Goal: Task Accomplishment & Management: Complete application form

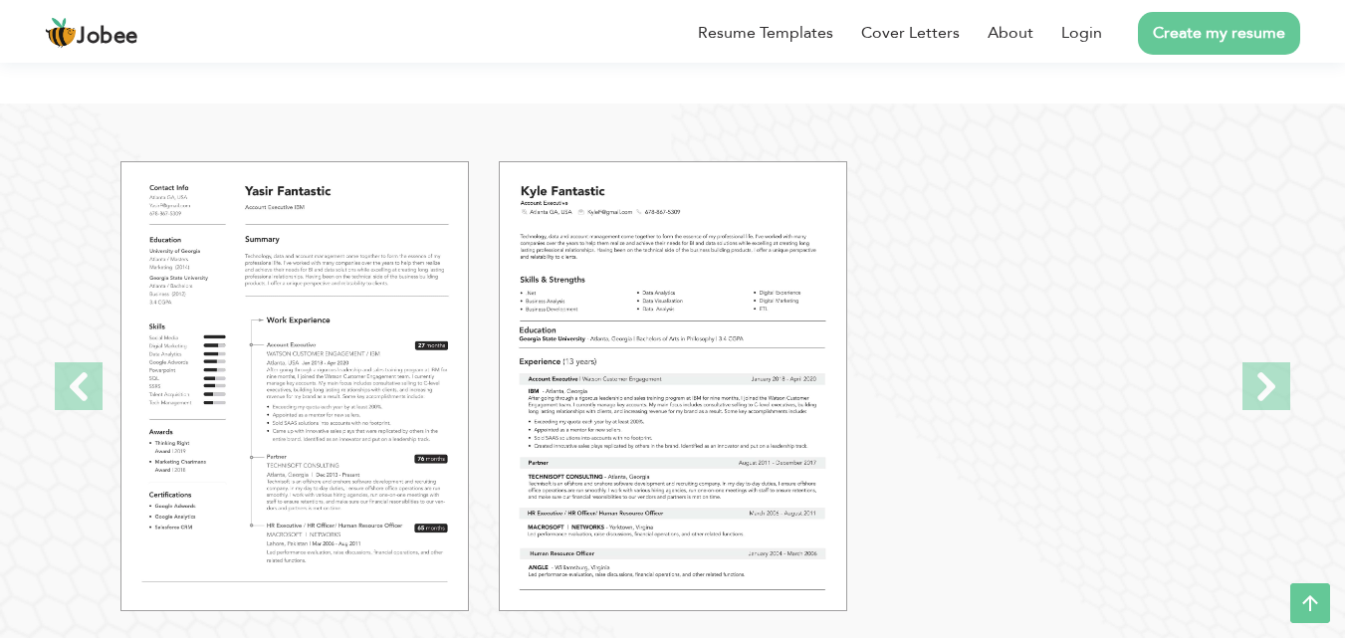
scroll to position [2053, 0]
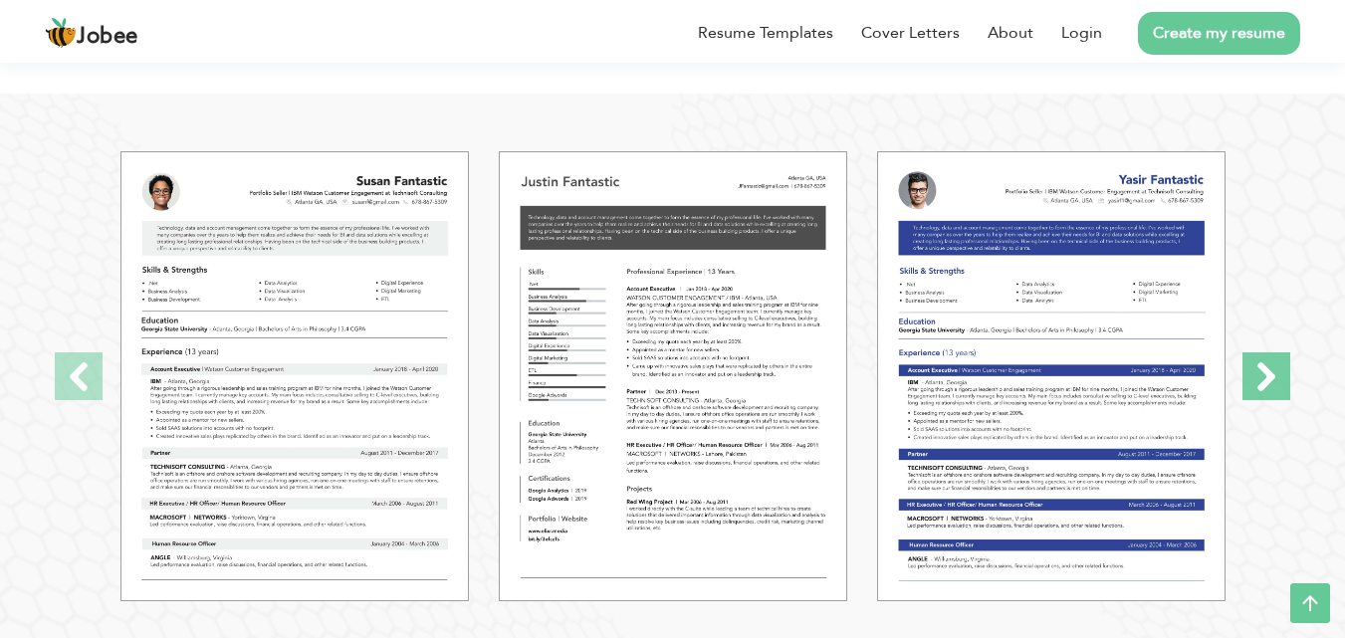
click at [1282, 369] on span at bounding box center [1267, 376] width 48 height 48
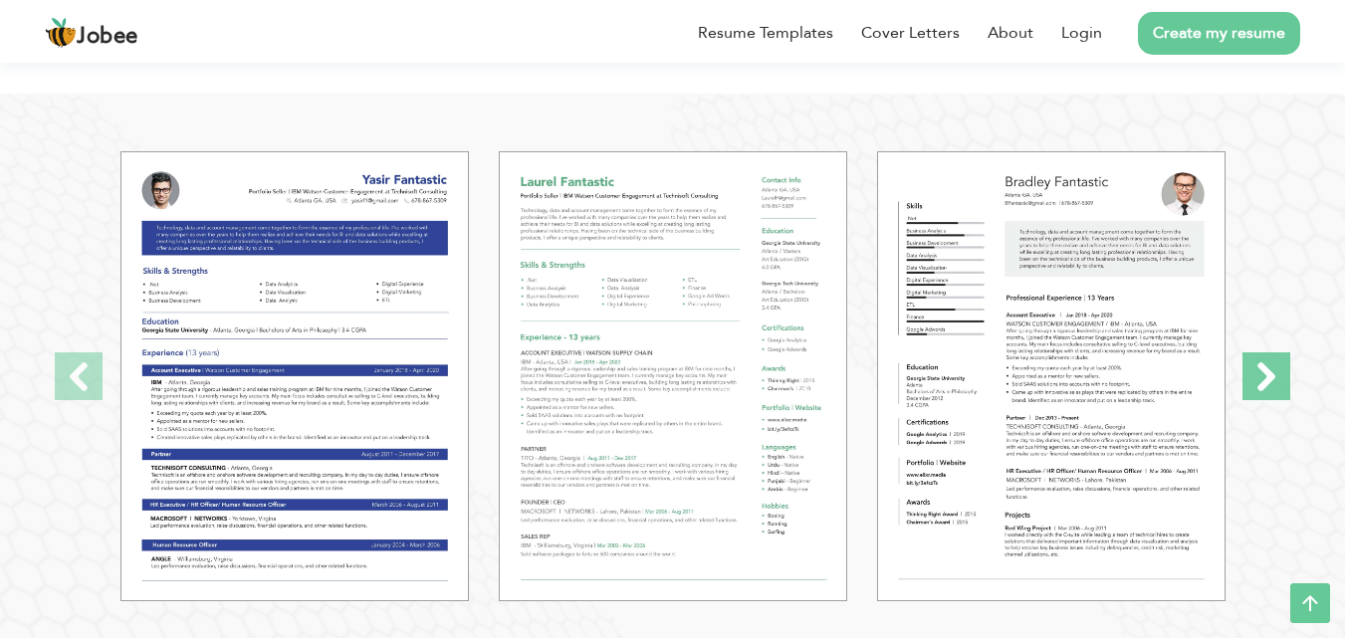
click at [1282, 369] on span at bounding box center [1267, 376] width 48 height 48
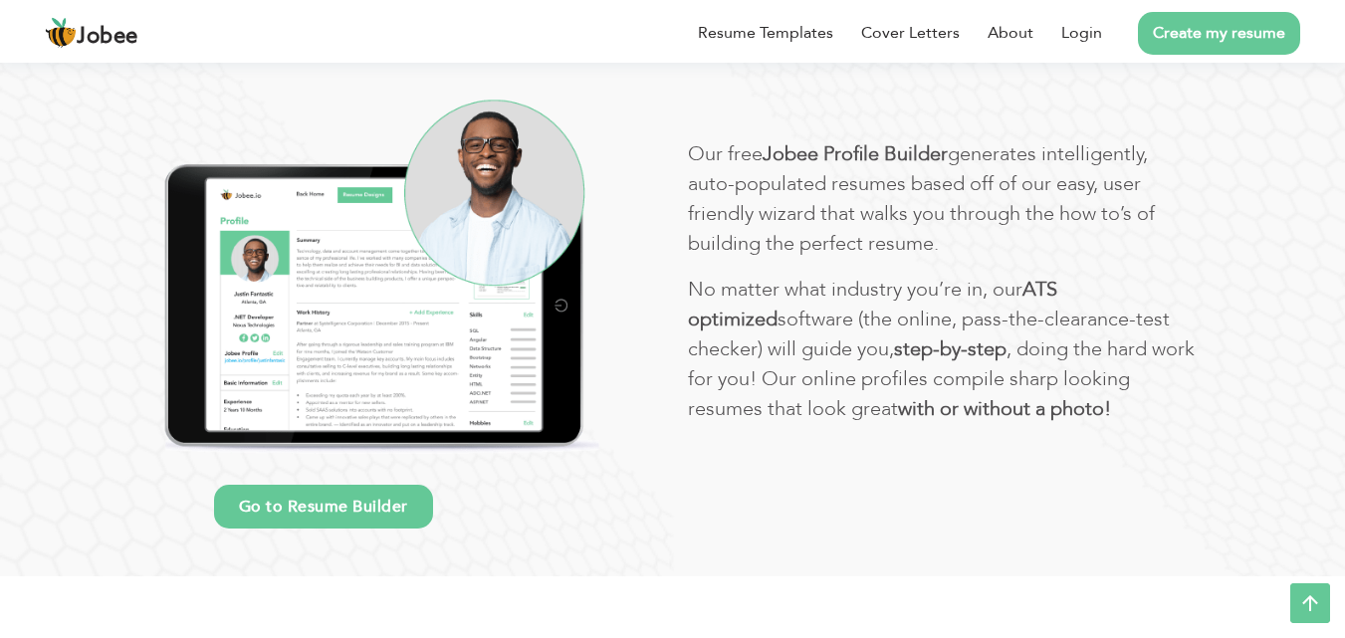
scroll to position [967, 0]
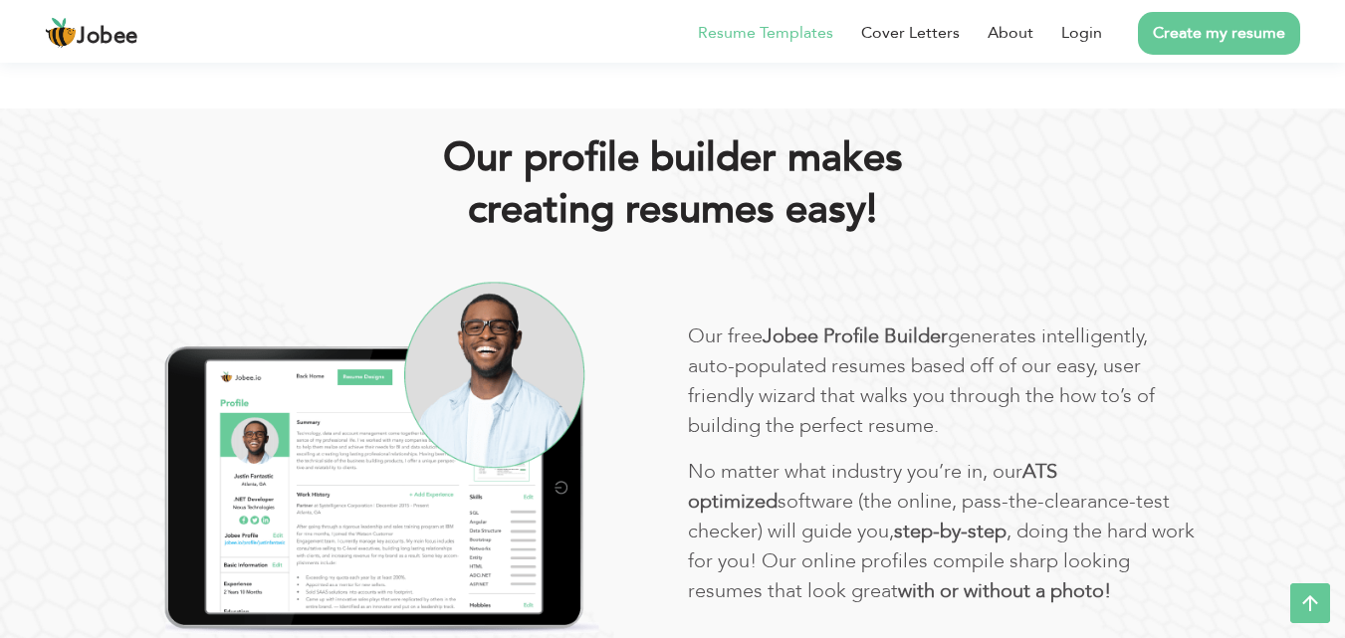
click at [730, 30] on link "Resume Templates" at bounding box center [765, 33] width 135 height 24
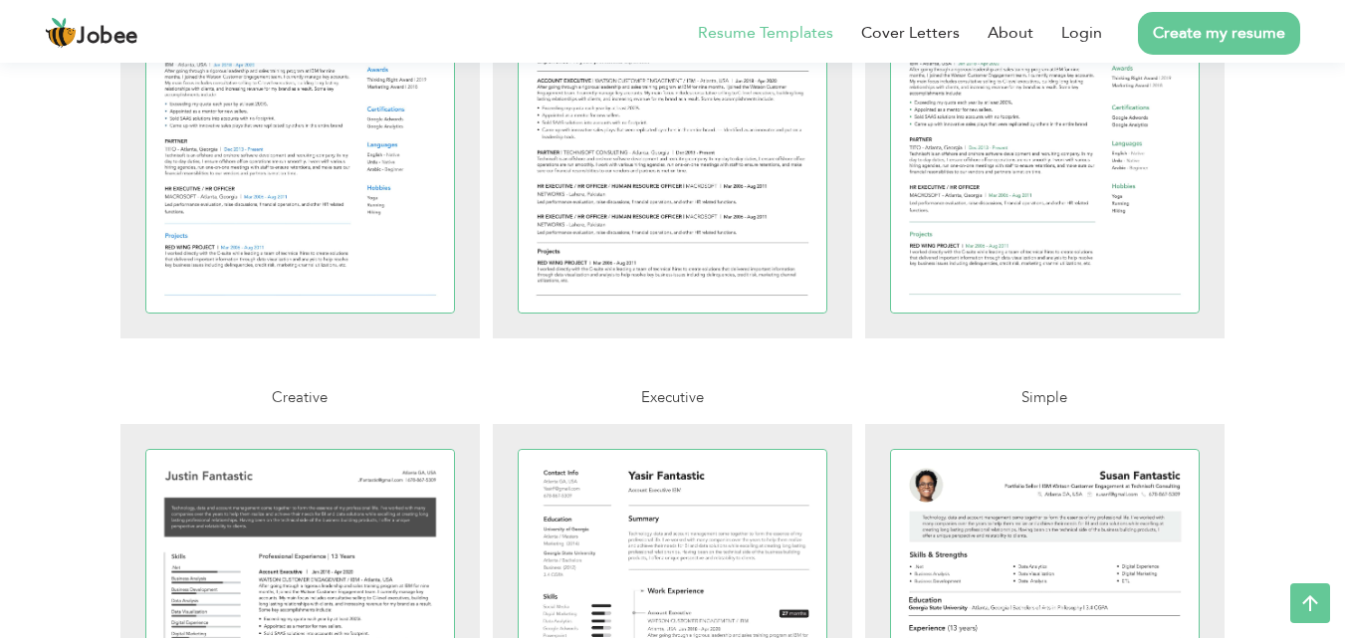
scroll to position [1467, 0]
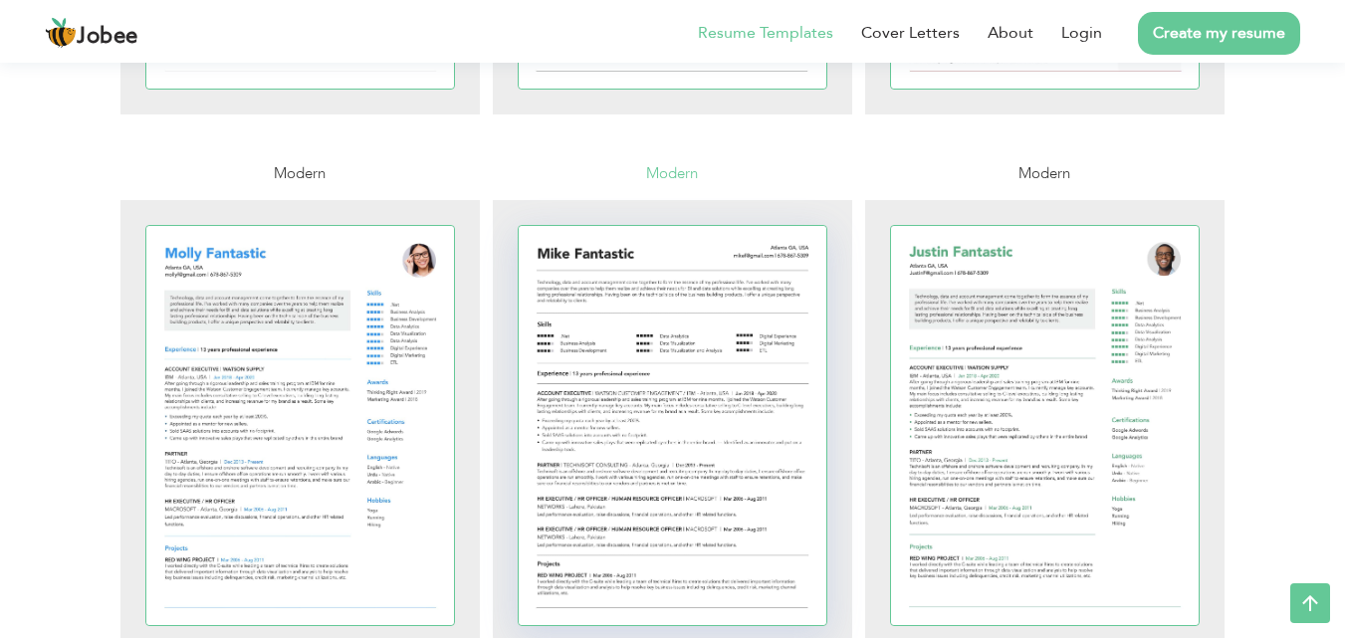
click at [730, 374] on div at bounding box center [673, 425] width 309 height 399
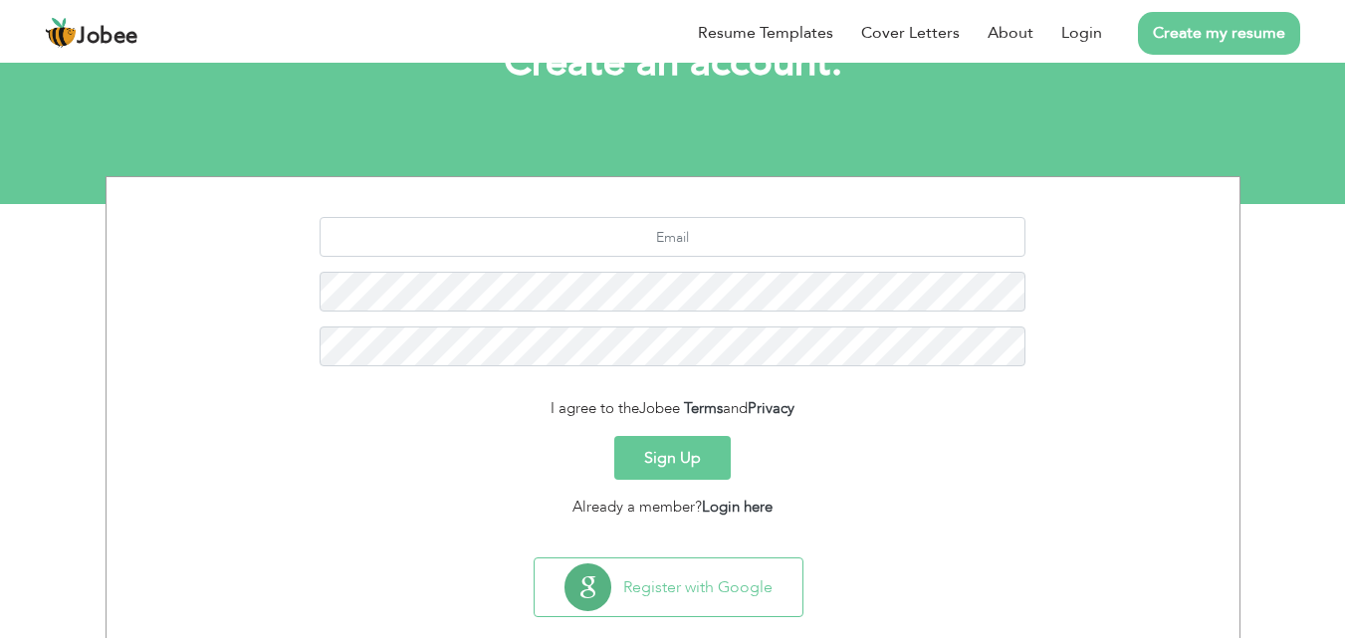
scroll to position [188, 0]
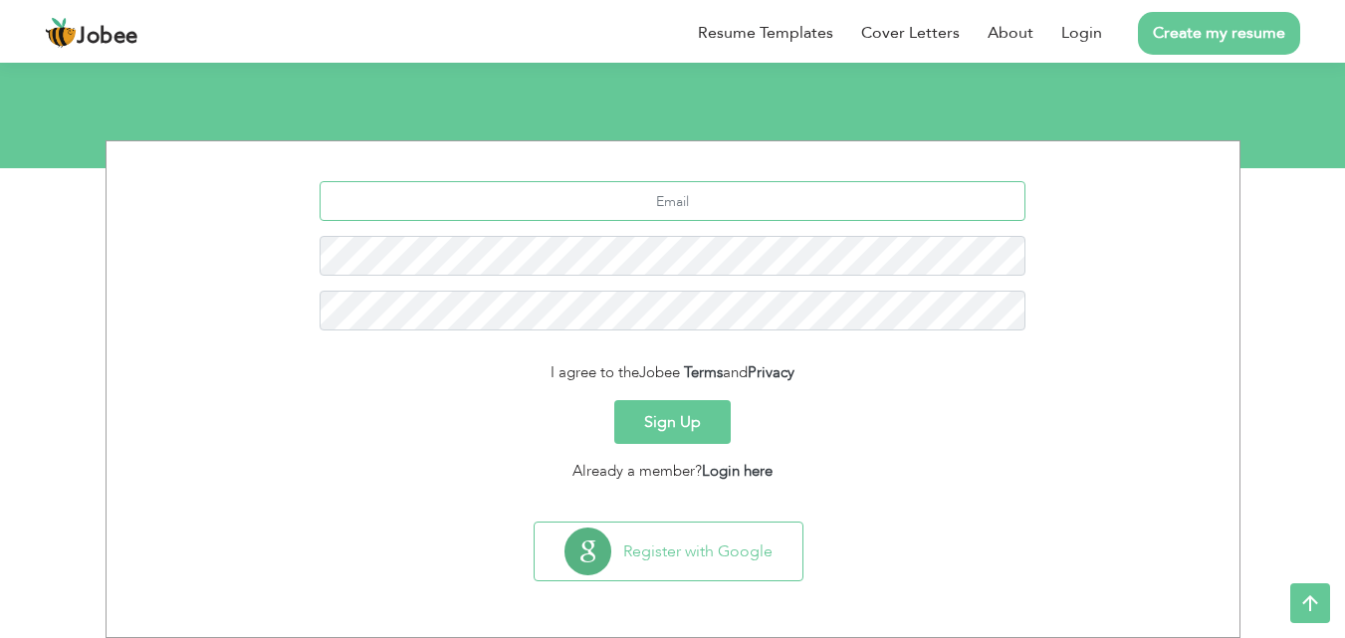
click at [734, 190] on input "text" at bounding box center [673, 201] width 706 height 40
click at [794, 205] on input "muzammalhussain904@gmail.com" at bounding box center [673, 201] width 706 height 40
type input "m"
click at [1079, 29] on link "Login" at bounding box center [1081, 33] width 41 height 24
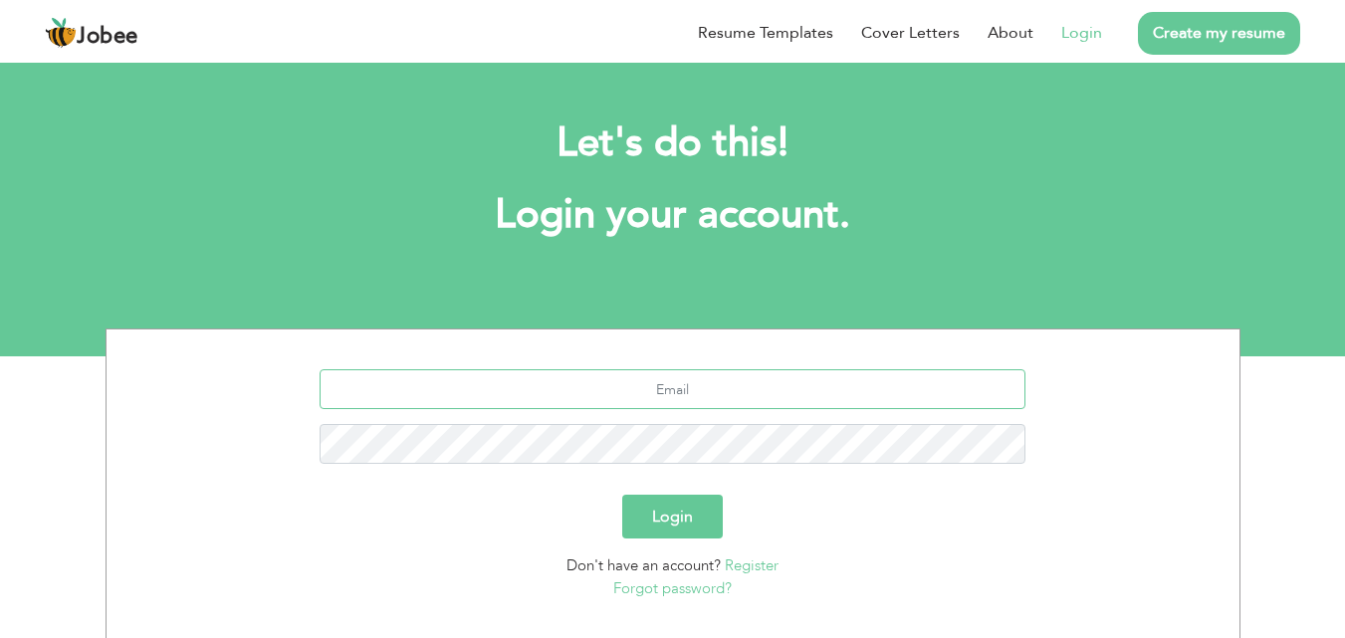
click at [668, 397] on input "text" at bounding box center [673, 389] width 706 height 40
type input "[EMAIL_ADDRESS][DOMAIN_NAME]"
click at [634, 528] on button "Login" at bounding box center [672, 517] width 101 height 44
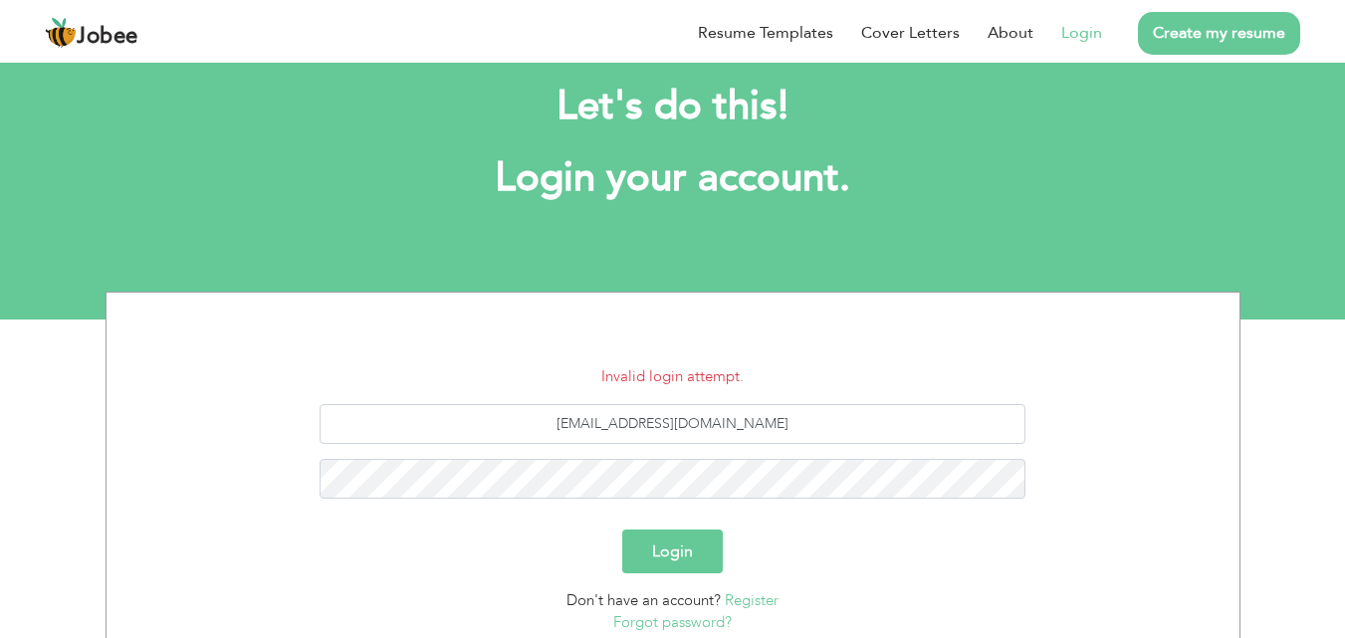
scroll to position [45, 0]
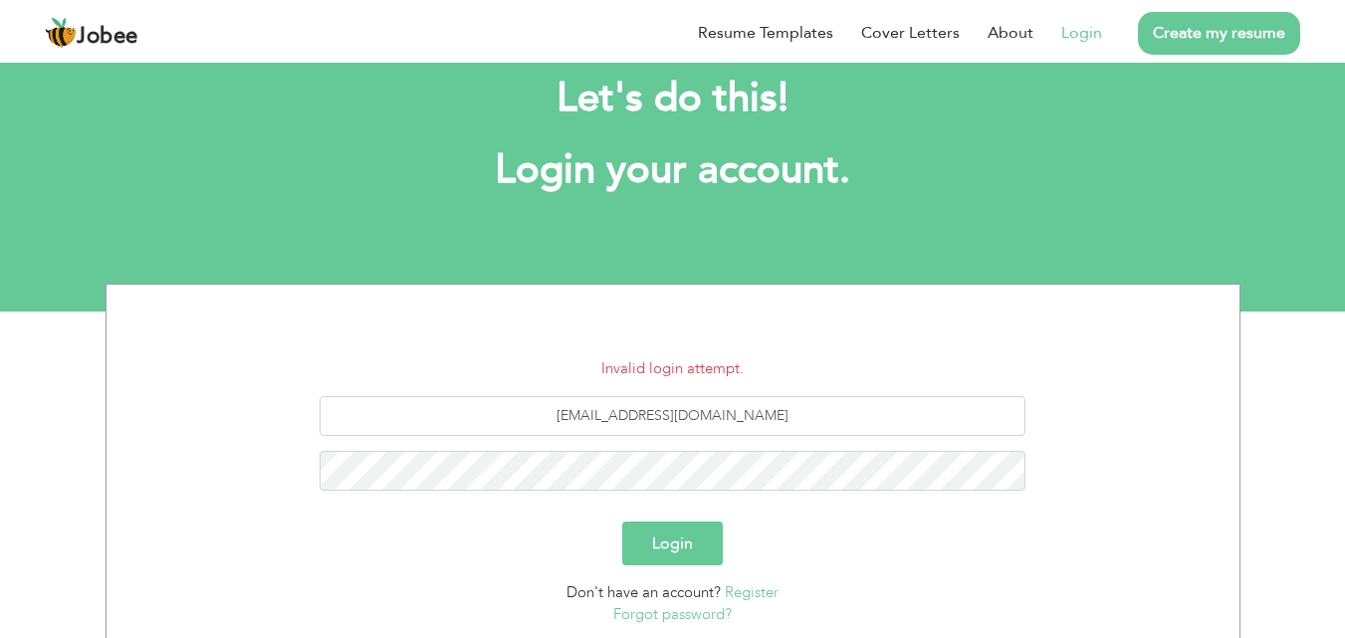
click at [741, 588] on link "Register" at bounding box center [752, 593] width 54 height 20
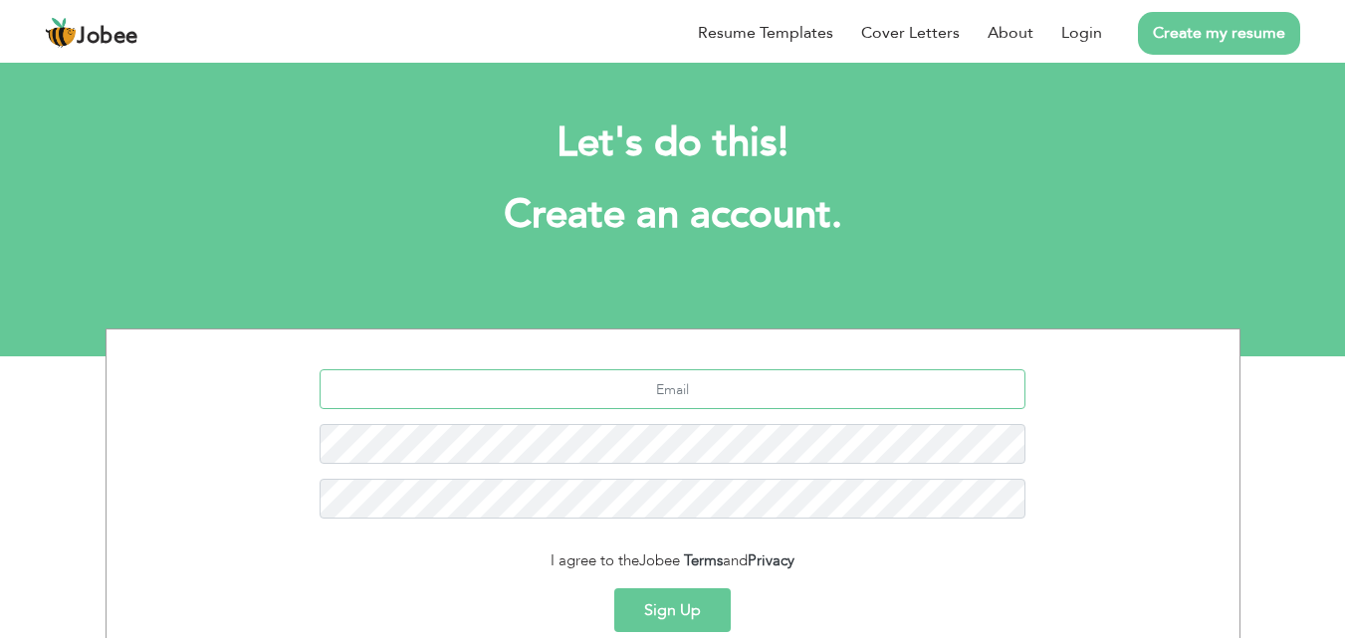
click at [677, 391] on input "text" at bounding box center [673, 389] width 706 height 40
type input "[EMAIL_ADDRESS][DOMAIN_NAME]"
click at [676, 613] on button "Sign Up" at bounding box center [672, 610] width 117 height 44
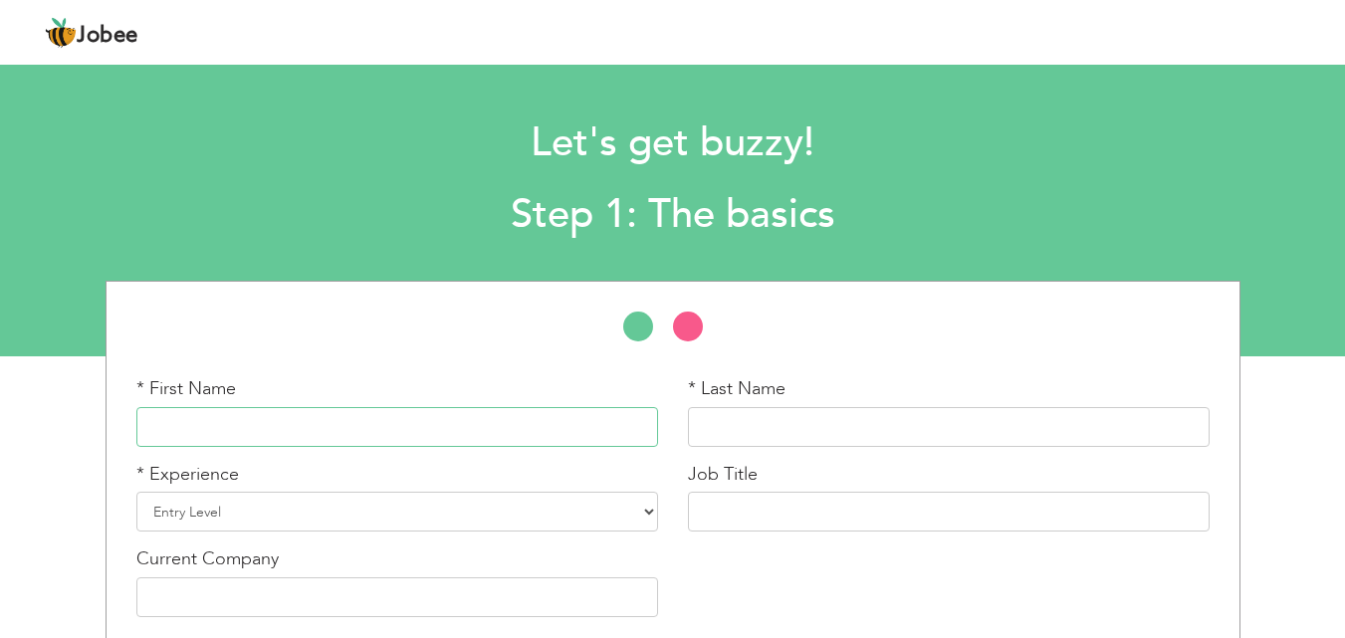
click at [509, 434] on input "text" at bounding box center [397, 427] width 522 height 40
type input "[PERSON_NAME]"
type input "Hussain"
click at [422, 508] on select "Entry Level Less than 1 Year 1 Year 2 Years 3 Years 4 Years 5 Years 6 Years 7 Y…" at bounding box center [397, 512] width 522 height 40
select select "7"
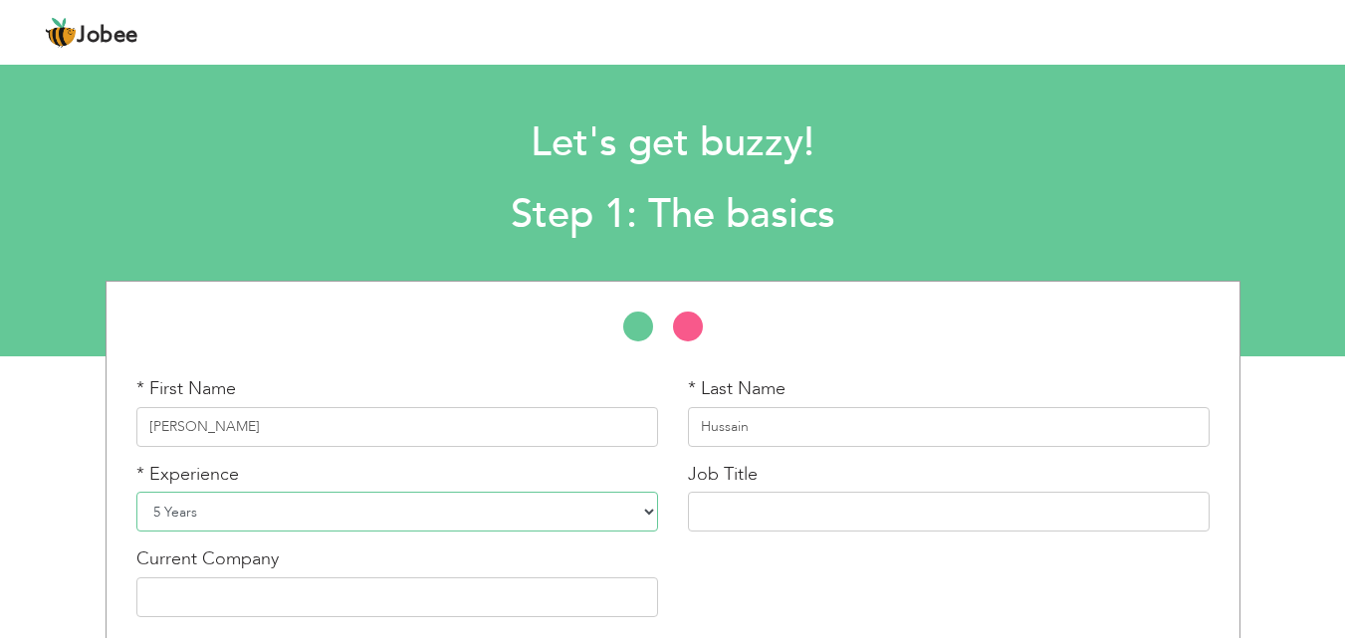
click at [136, 492] on select "Entry Level Less than 1 Year 1 Year 2 Years 3 Years 4 Years 5 Years 6 Years 7 Y…" at bounding box center [397, 512] width 522 height 40
click at [804, 517] on input "text" at bounding box center [949, 512] width 522 height 40
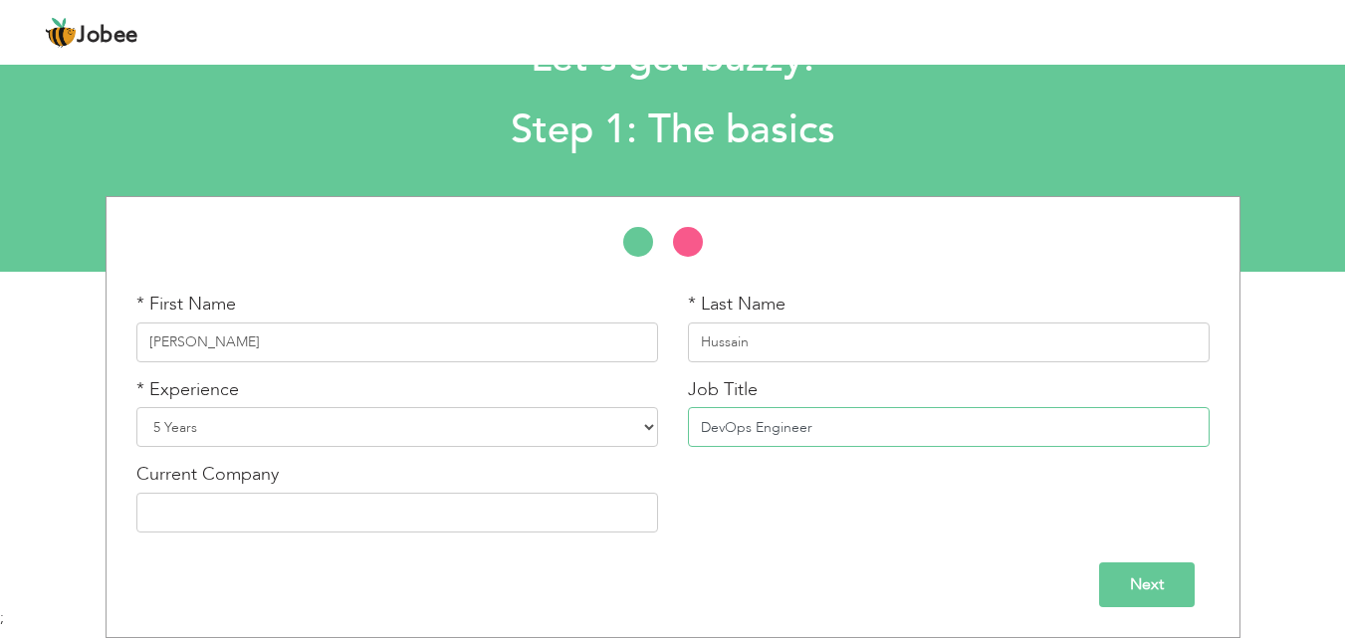
type input "DevOps Engineer"
click at [421, 518] on input "text" at bounding box center [397, 513] width 522 height 40
type input "Code Encoders"
click at [1130, 592] on input "Next" at bounding box center [1147, 585] width 96 height 45
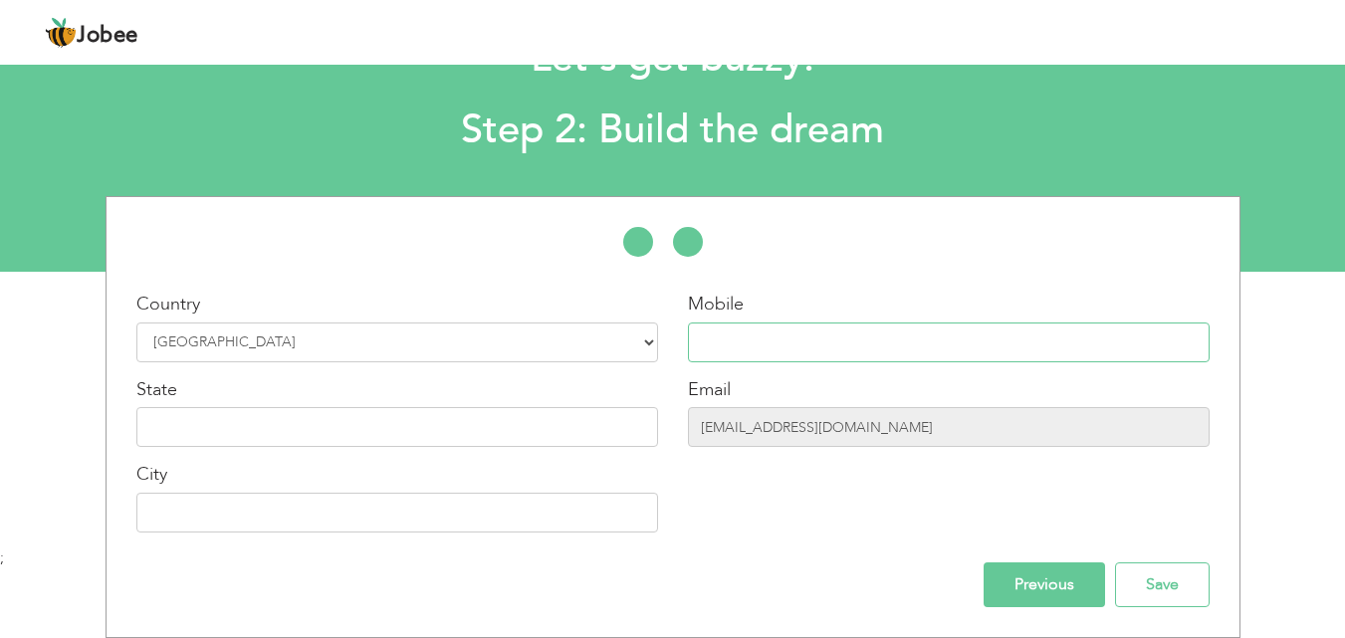
click at [767, 337] on input "text" at bounding box center [949, 343] width 522 height 40
type input "03057480043"
type input "[GEOGRAPHIC_DATA]"
click at [407, 426] on input "text" at bounding box center [397, 427] width 522 height 40
type input "[GEOGRAPHIC_DATA]"
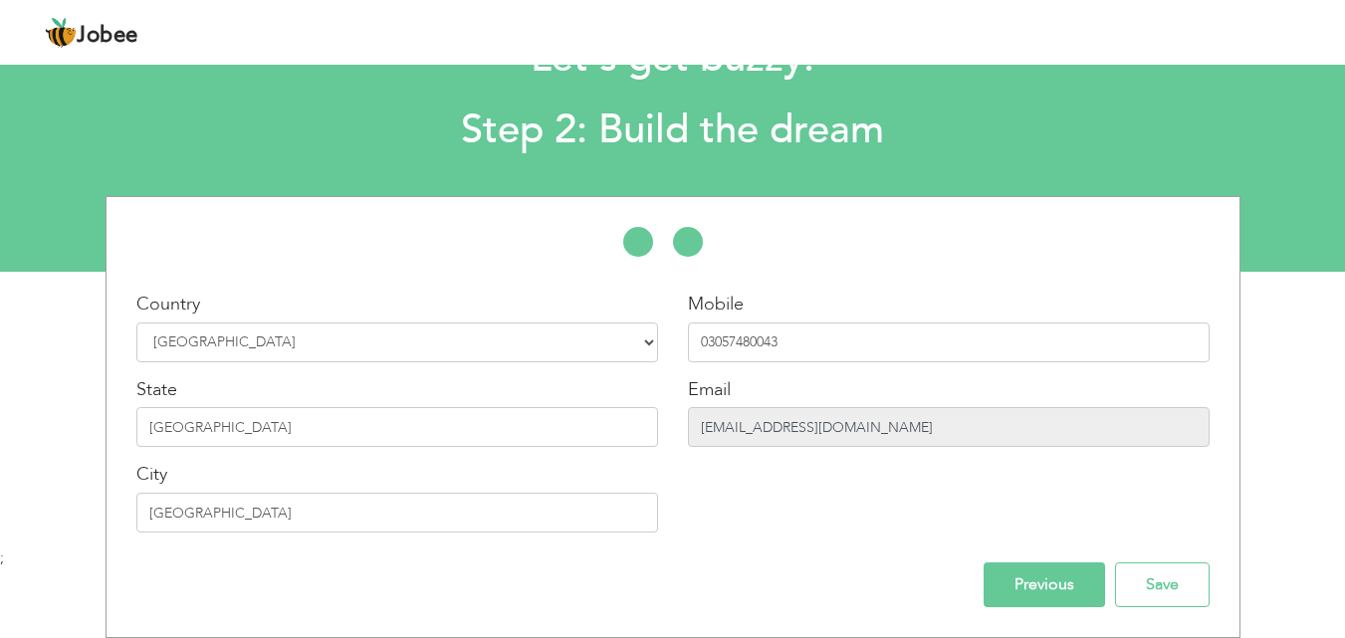
click at [832, 423] on input "[EMAIL_ADDRESS][DOMAIN_NAME]" at bounding box center [949, 427] width 522 height 40
click at [1192, 586] on input "Save" at bounding box center [1162, 585] width 95 height 45
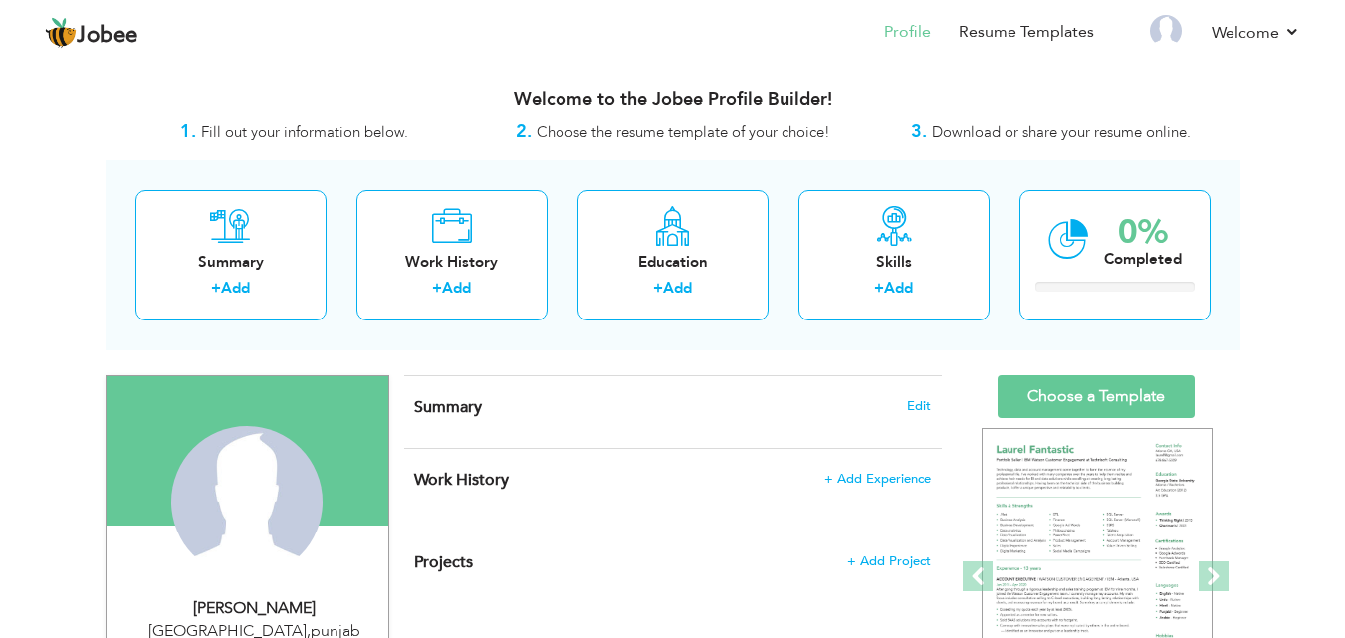
scroll to position [117, 0]
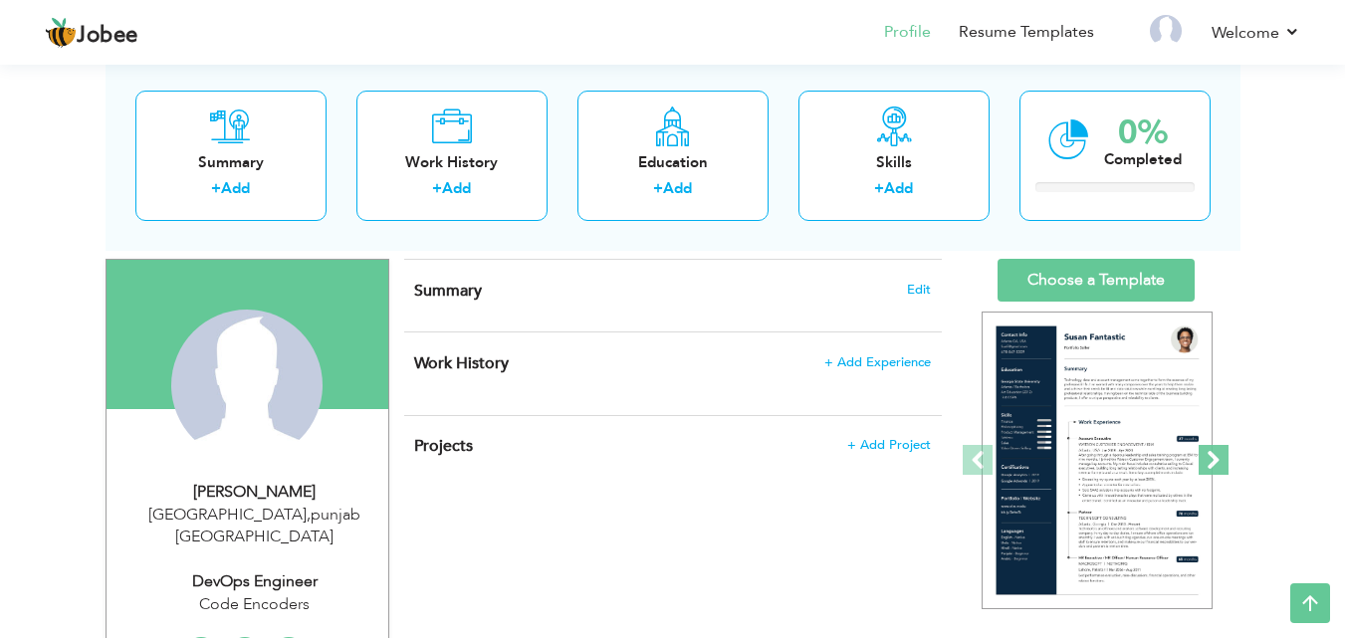
click at [1222, 461] on span at bounding box center [1214, 460] width 30 height 30
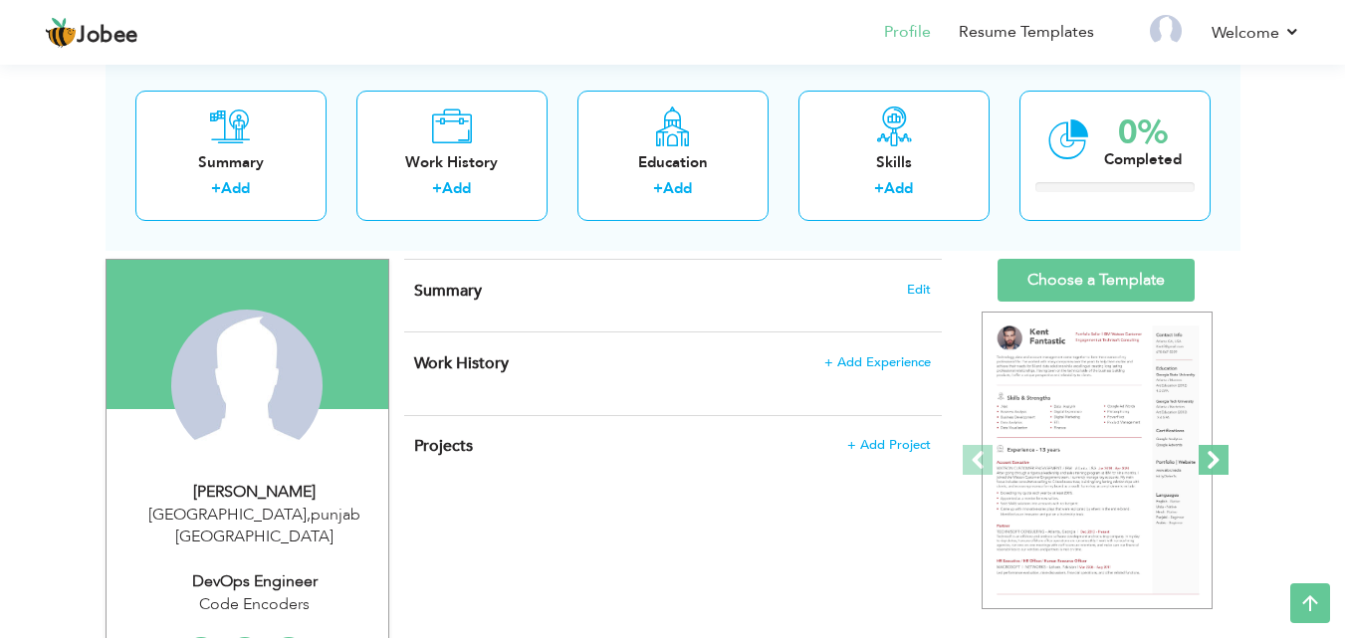
click at [1222, 461] on span at bounding box center [1214, 460] width 30 height 30
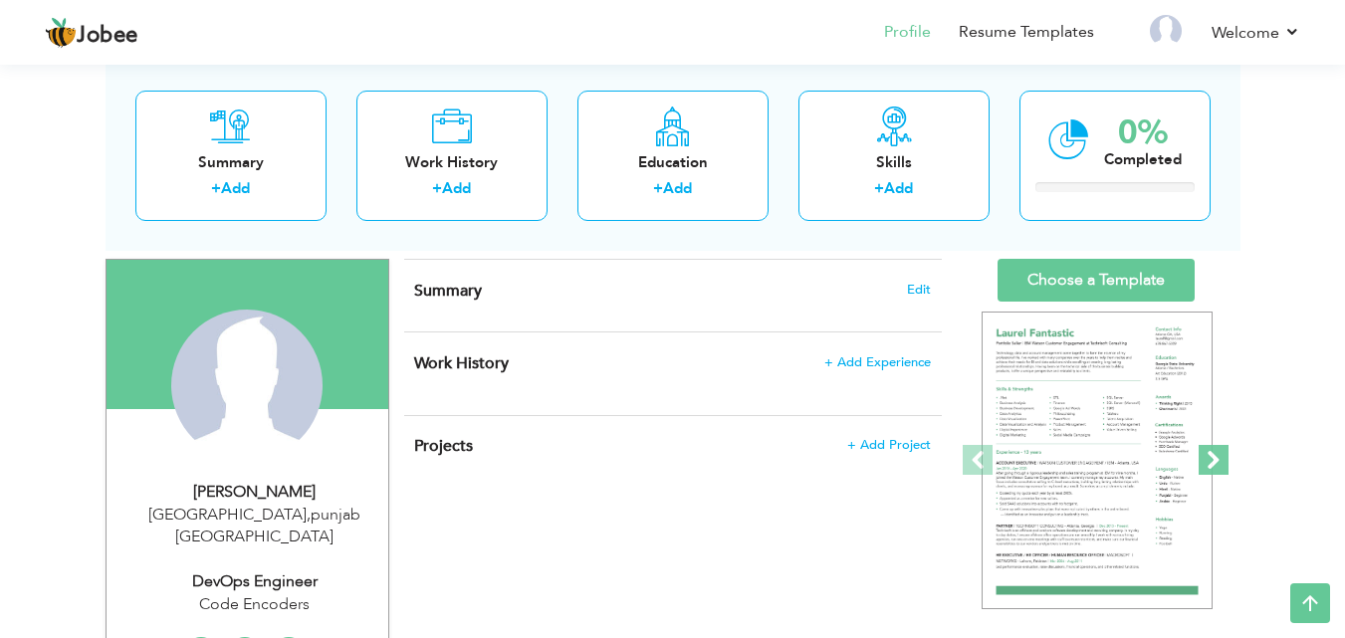
click at [1222, 461] on span at bounding box center [1214, 460] width 30 height 30
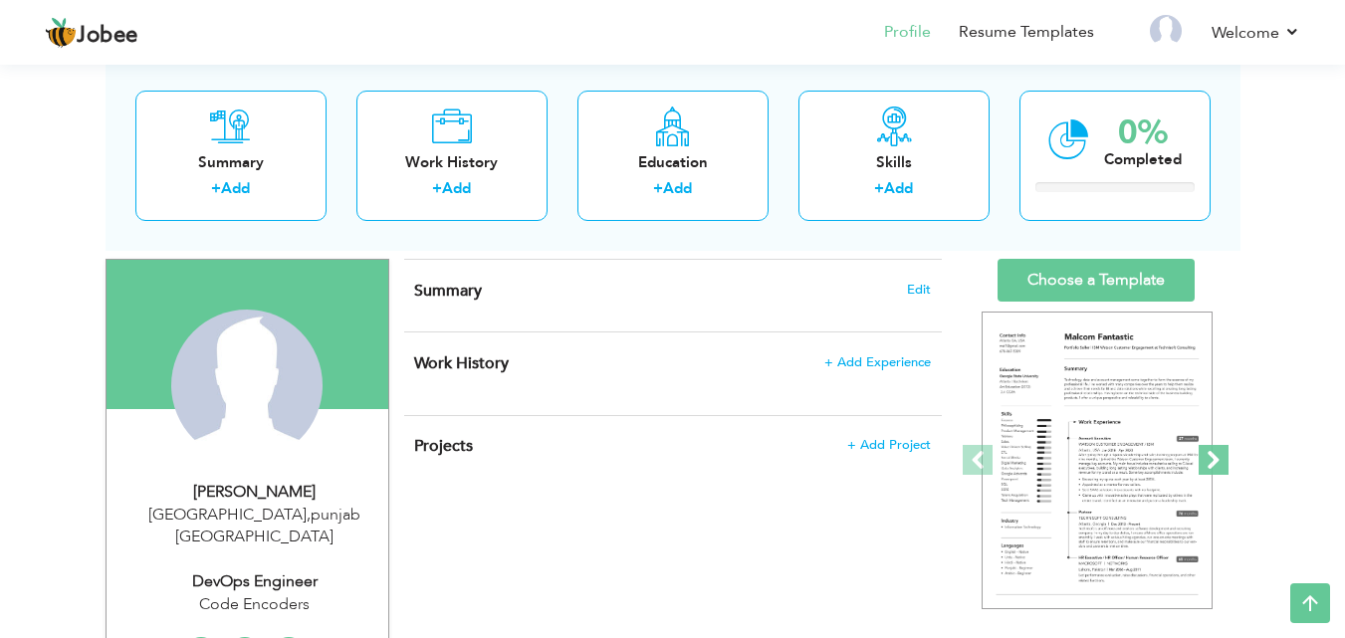
click at [1222, 461] on span at bounding box center [1214, 460] width 30 height 30
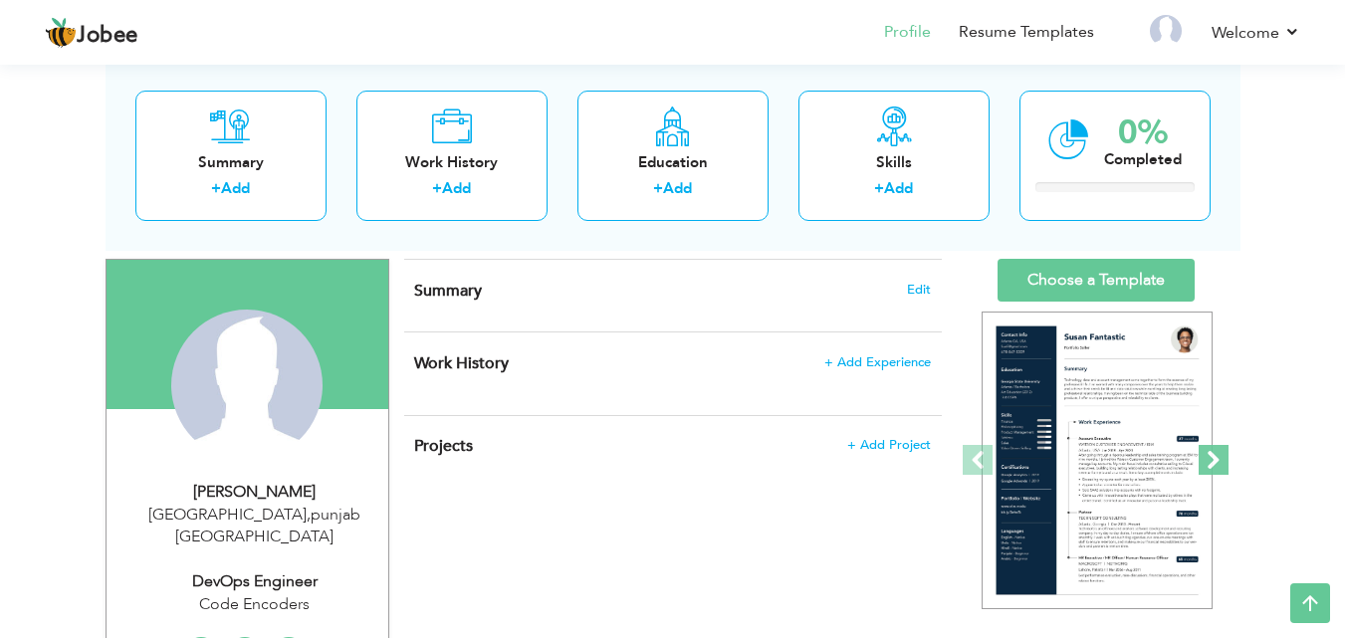
click at [1222, 461] on span at bounding box center [1214, 460] width 30 height 30
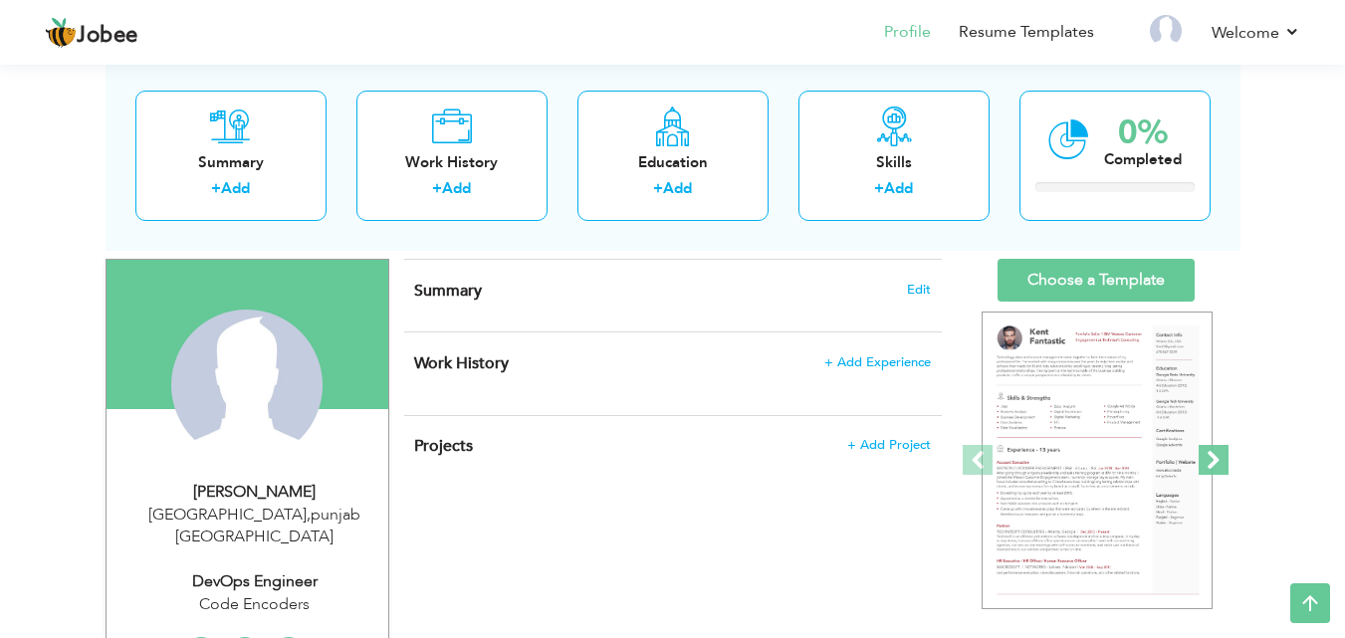
click at [1222, 461] on span at bounding box center [1214, 460] width 30 height 30
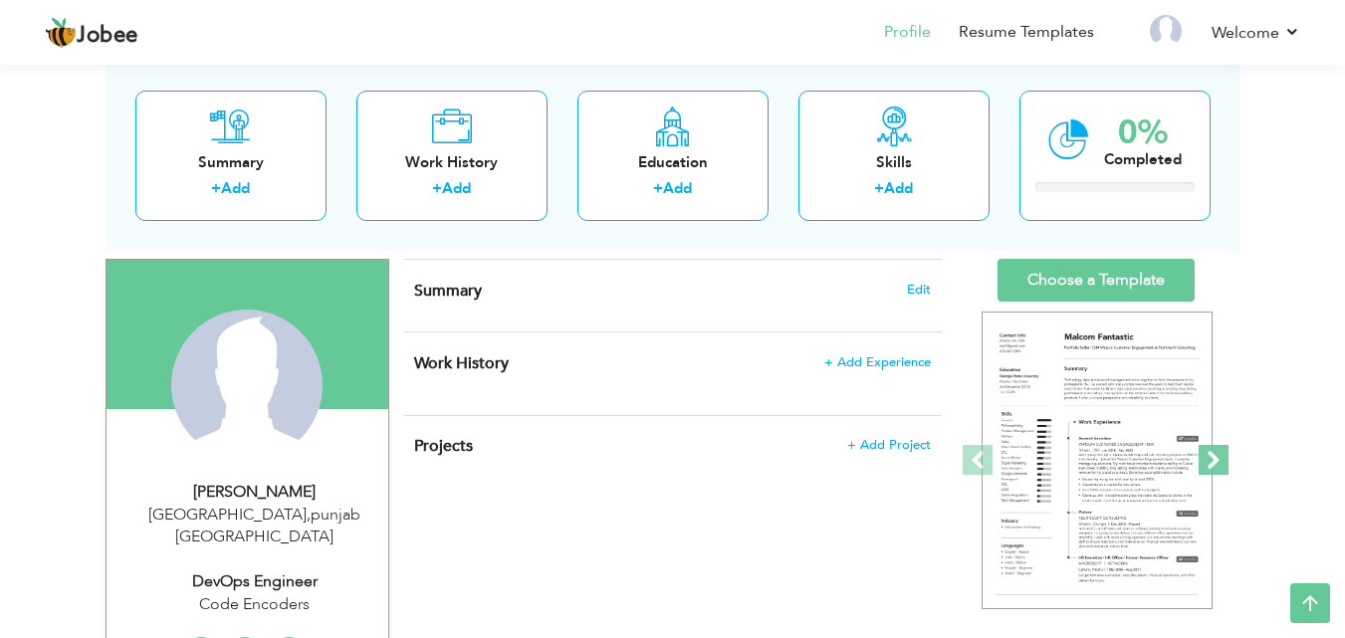
click at [1217, 467] on span at bounding box center [1214, 460] width 30 height 30
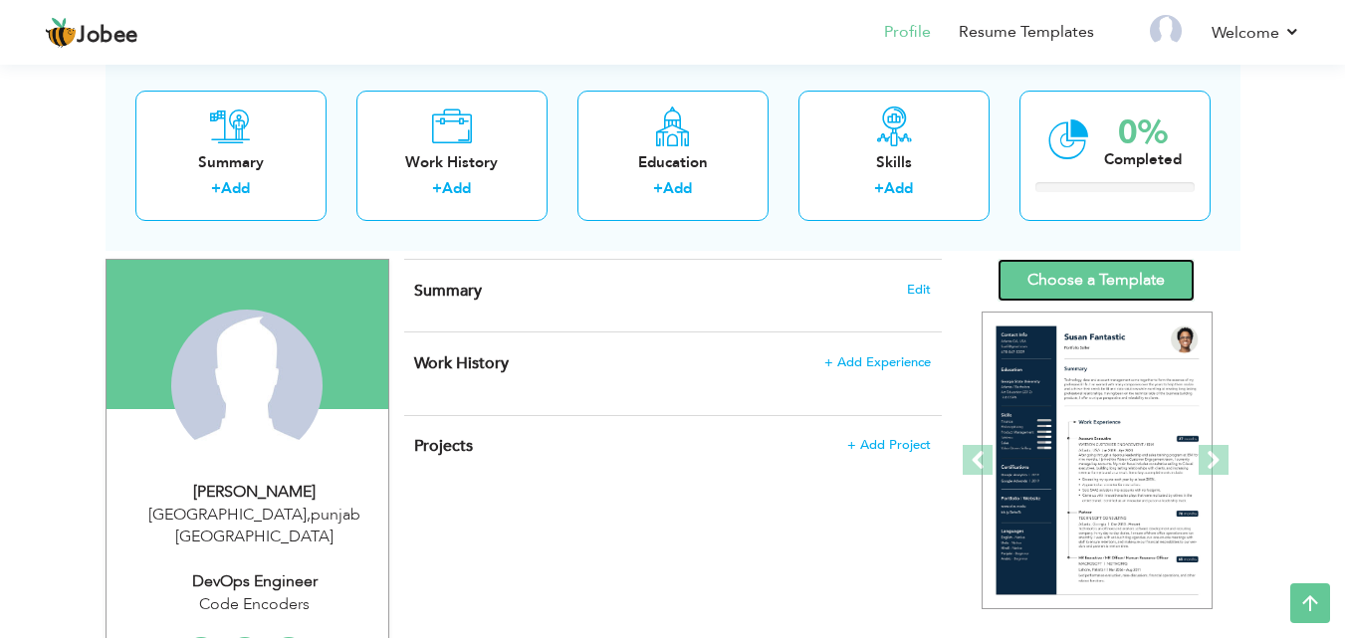
click at [1103, 279] on link "Choose a Template" at bounding box center [1096, 280] width 197 height 43
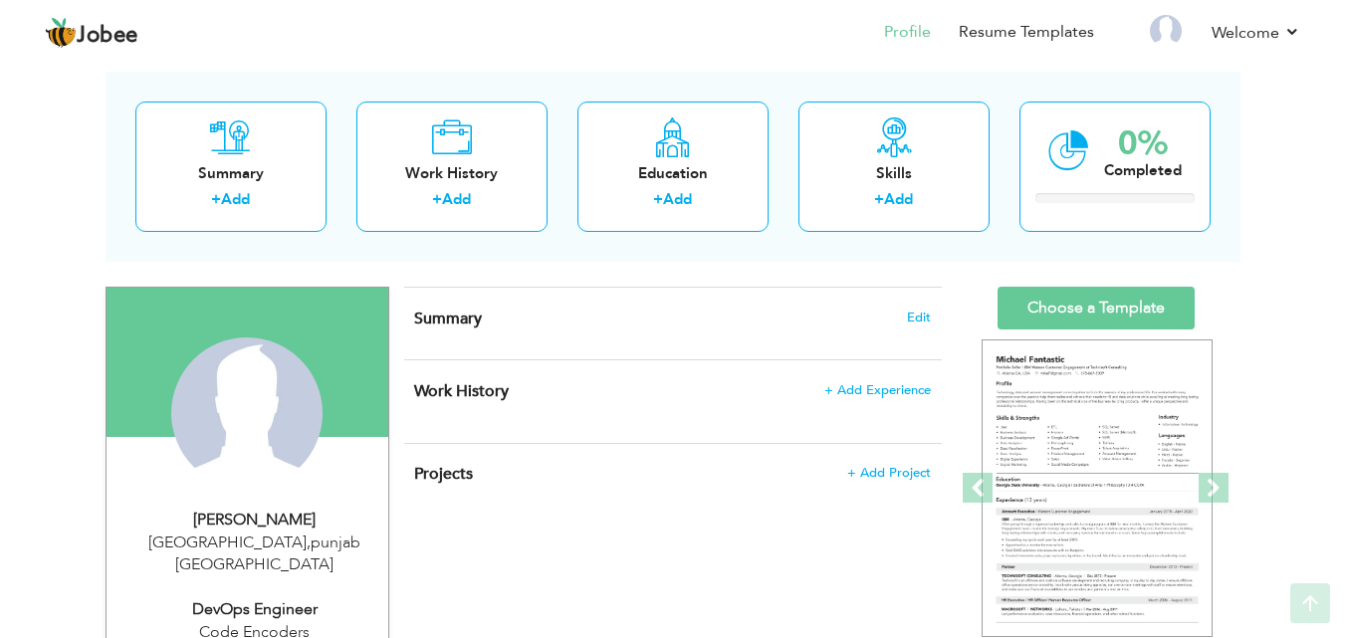
scroll to position [96, 0]
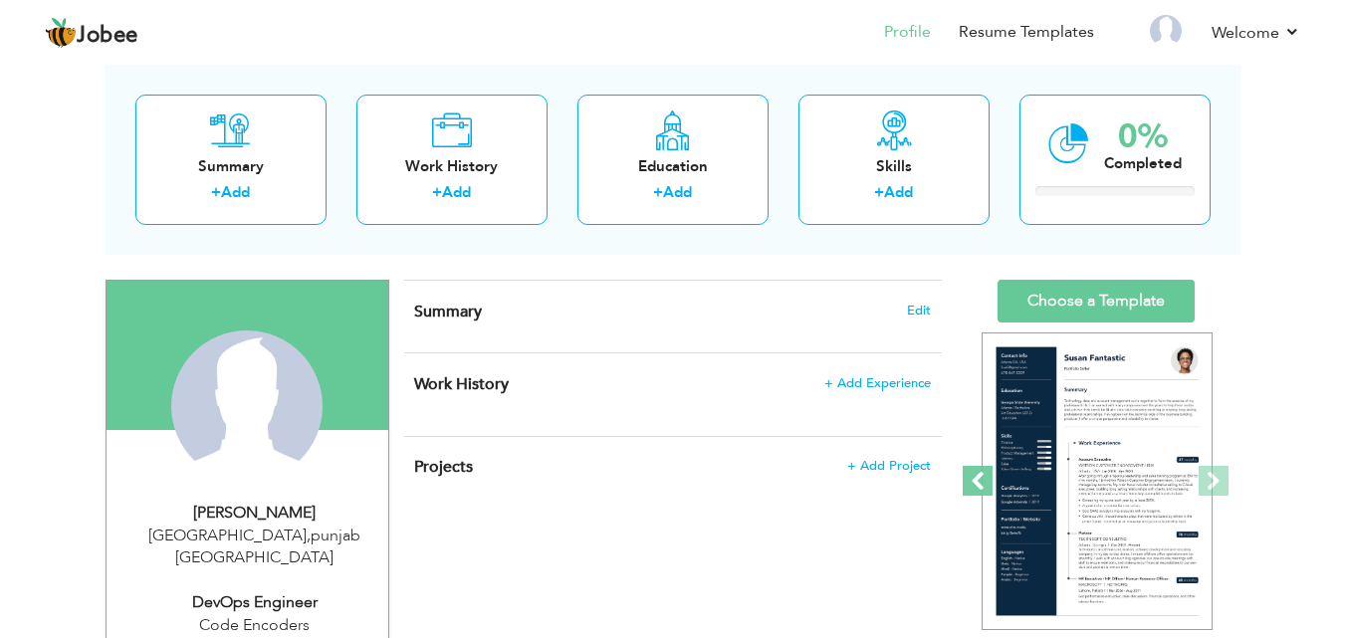
click at [974, 469] on span at bounding box center [978, 481] width 30 height 30
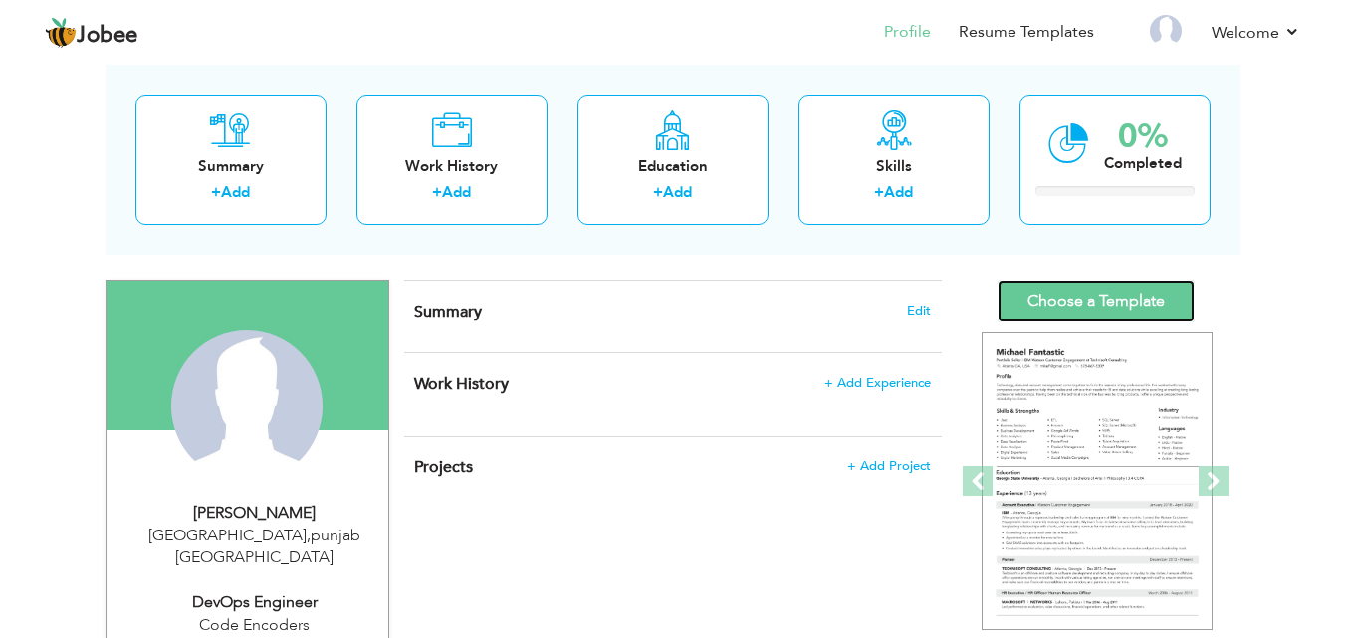
click at [1060, 300] on link "Choose a Template" at bounding box center [1096, 301] width 197 height 43
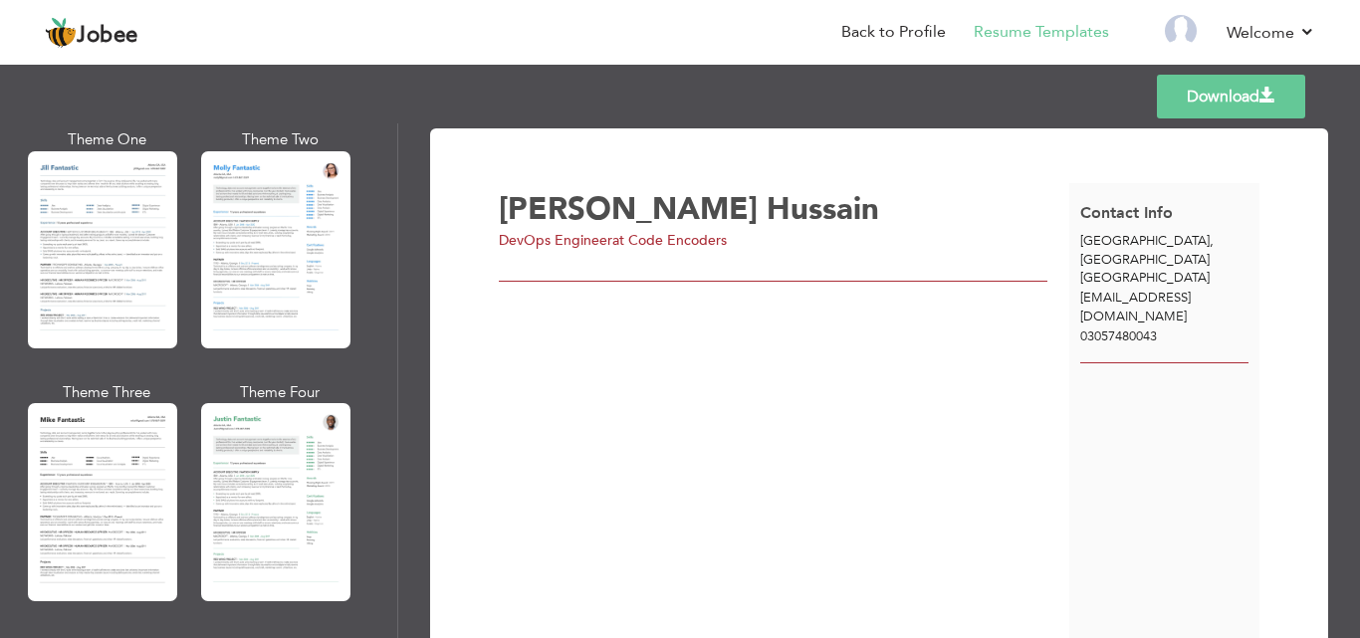
scroll to position [1014, 0]
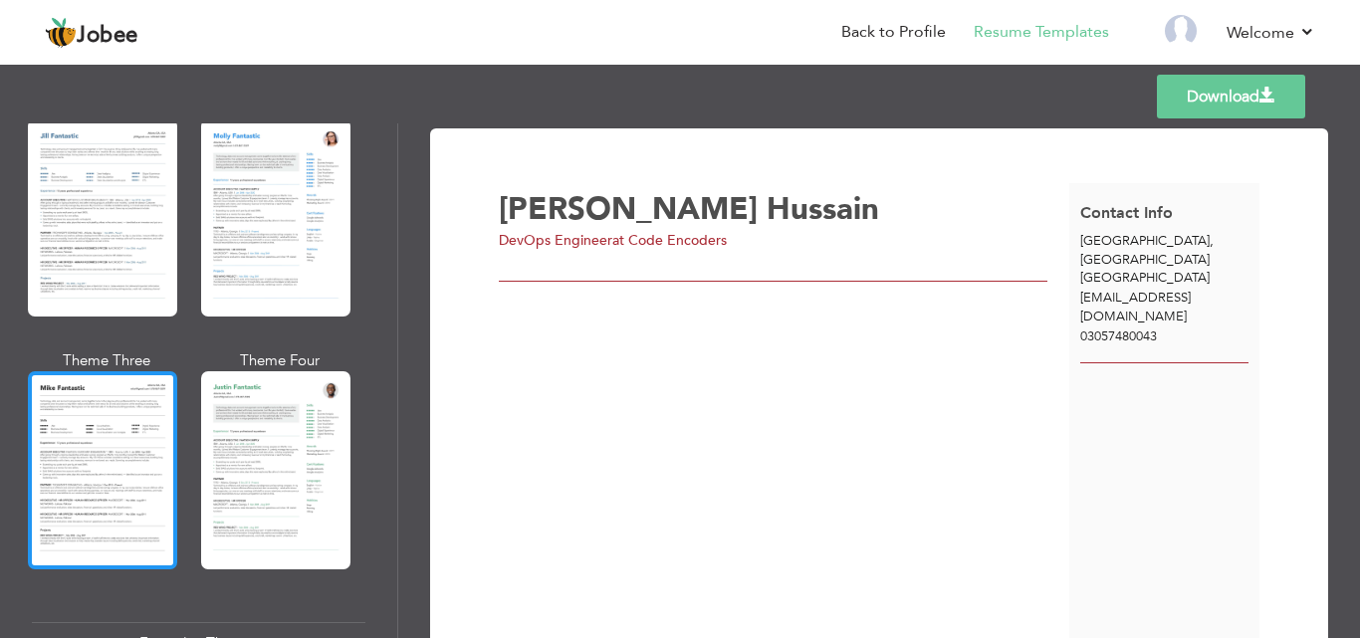
click at [72, 452] on div at bounding box center [102, 469] width 149 height 197
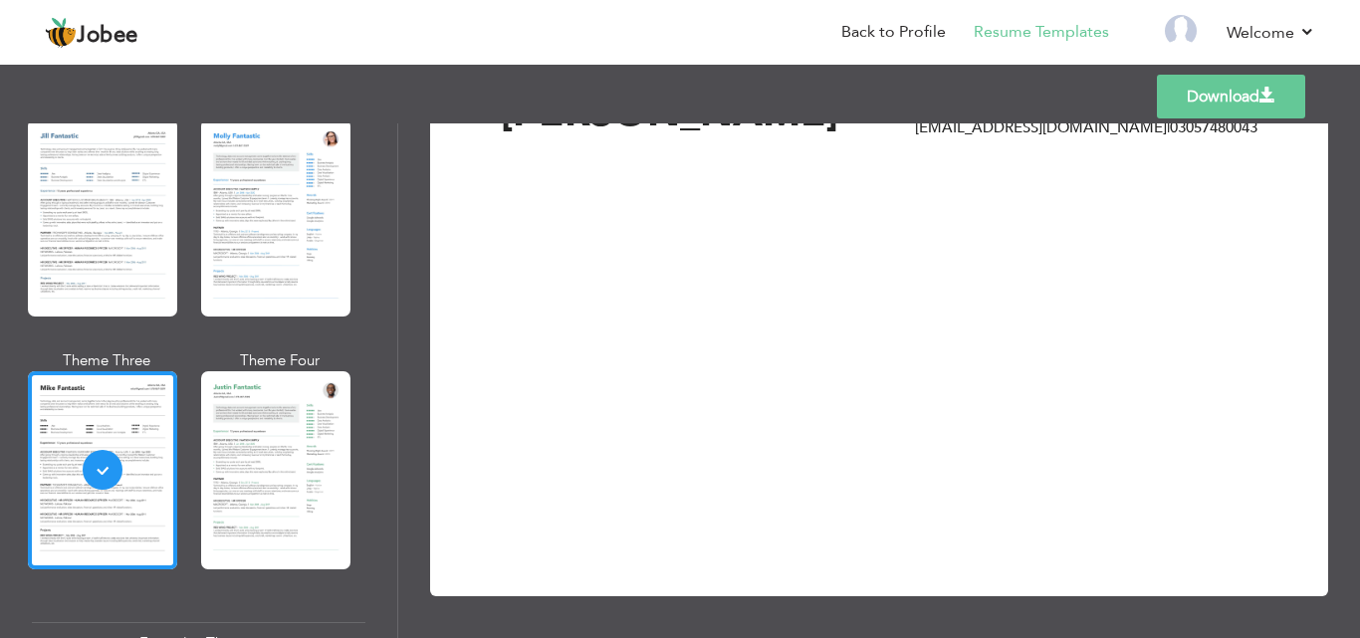
scroll to position [0, 0]
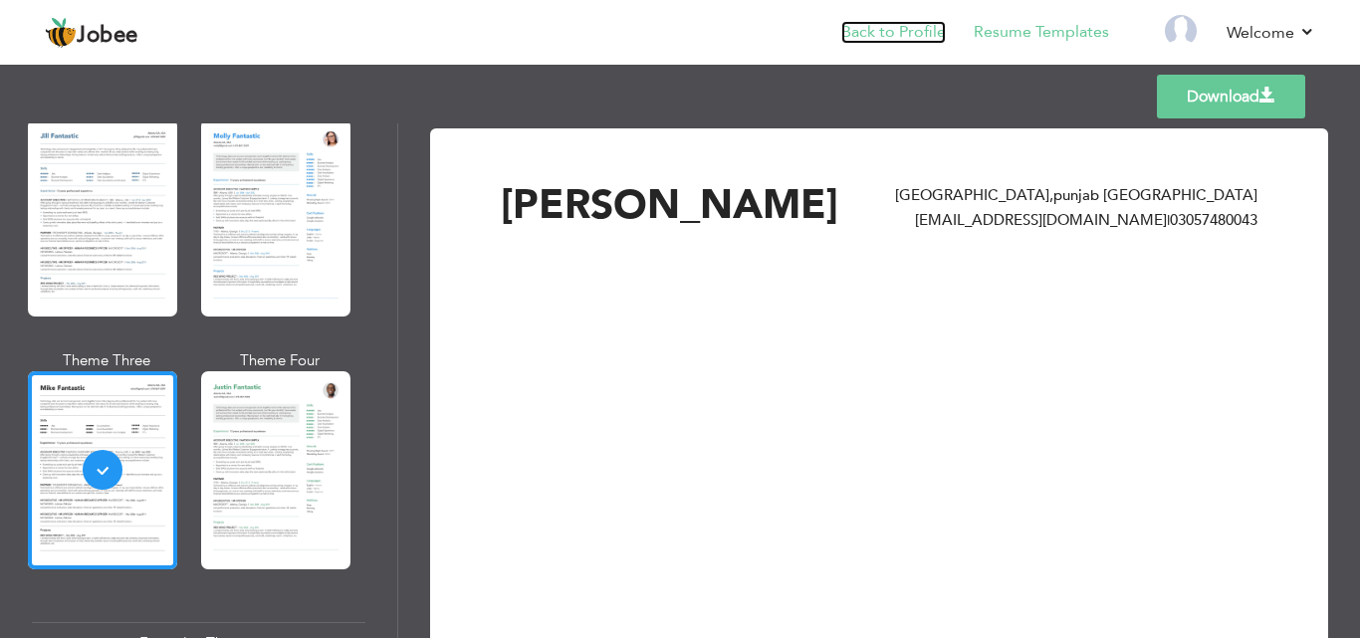
click at [929, 29] on link "Back to Profile" at bounding box center [893, 32] width 105 height 23
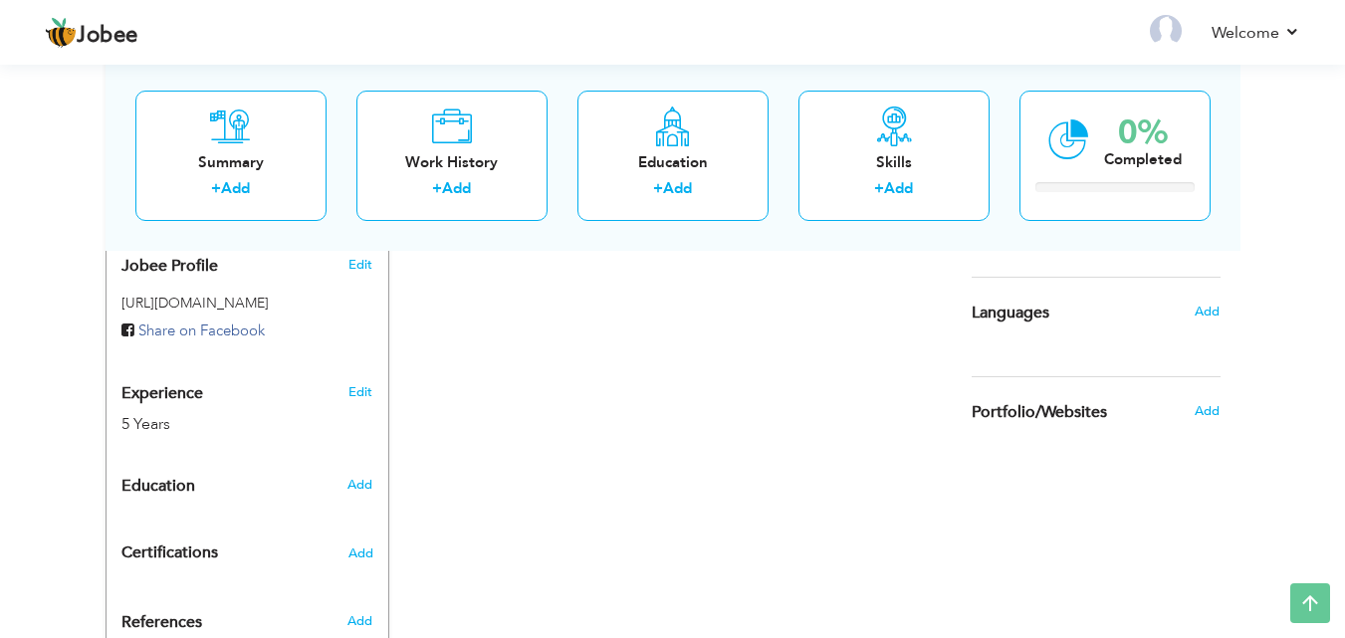
scroll to position [750, 0]
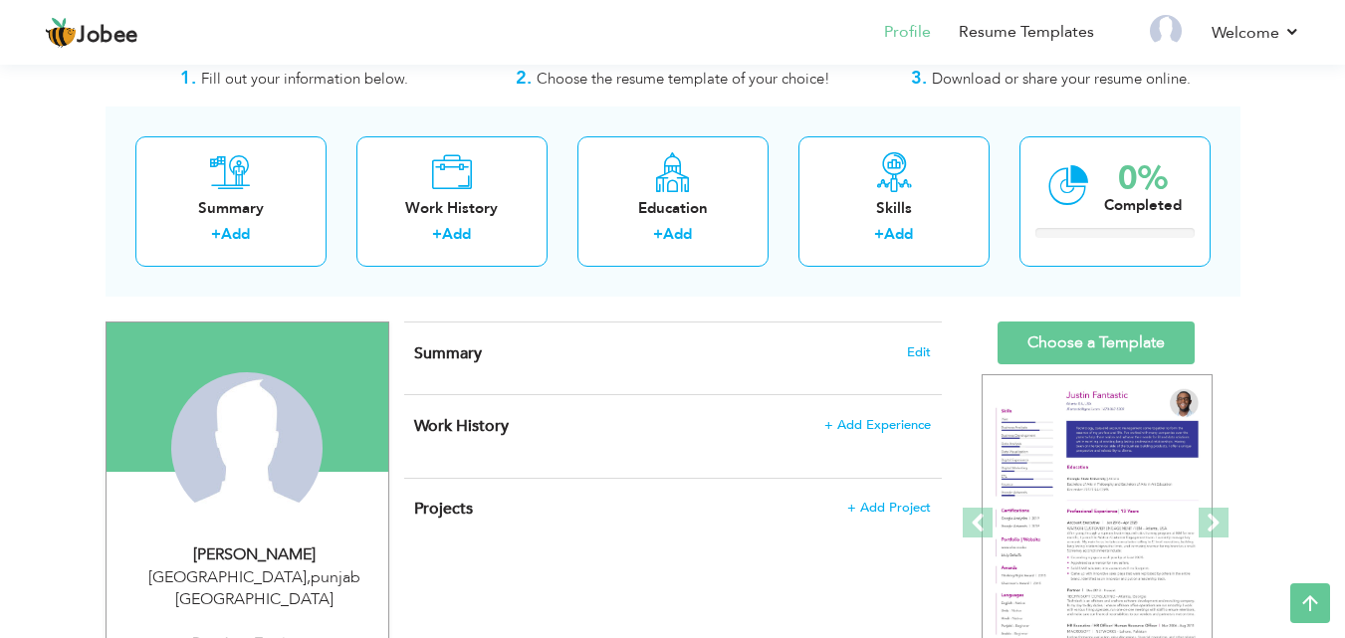
drag, startPoint x: 1359, startPoint y: 185, endPoint x: 1359, endPoint y: 201, distance: 15.9
click at [1345, 201] on html "Jobee Profile Resume Templates Resume Templates Cover Letters About My Resume W…" at bounding box center [672, 265] width 1345 height 638
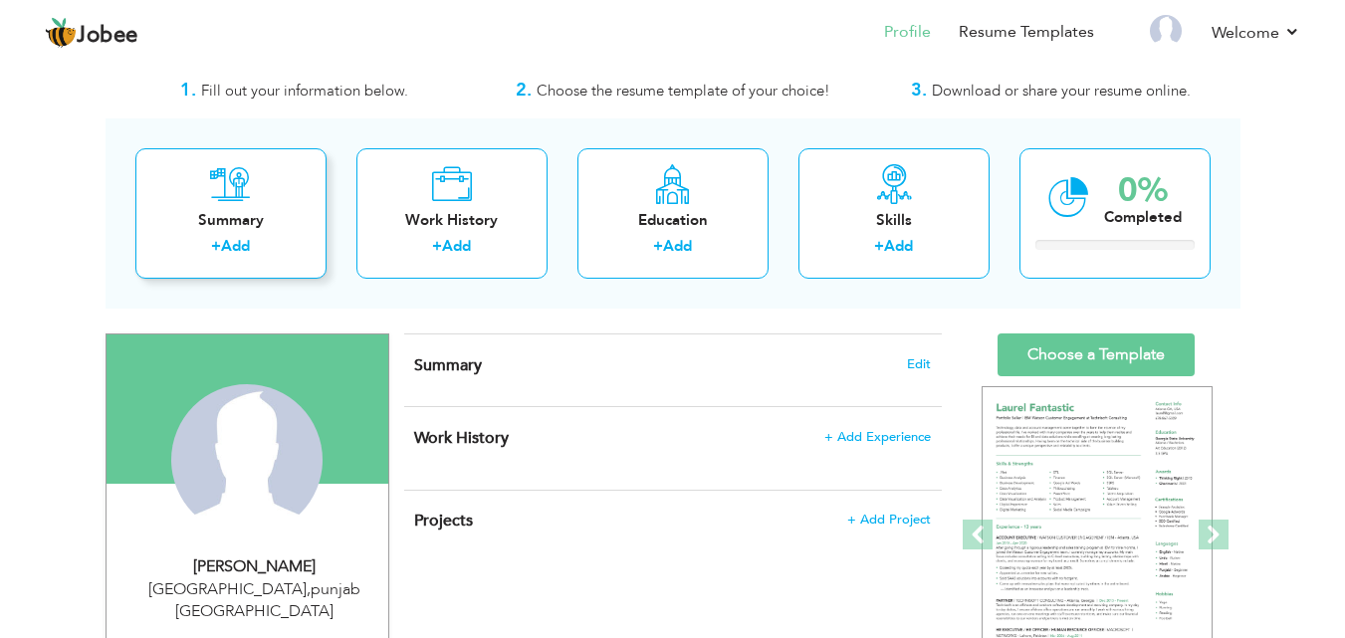
click at [247, 216] on div "Summary" at bounding box center [230, 220] width 159 height 21
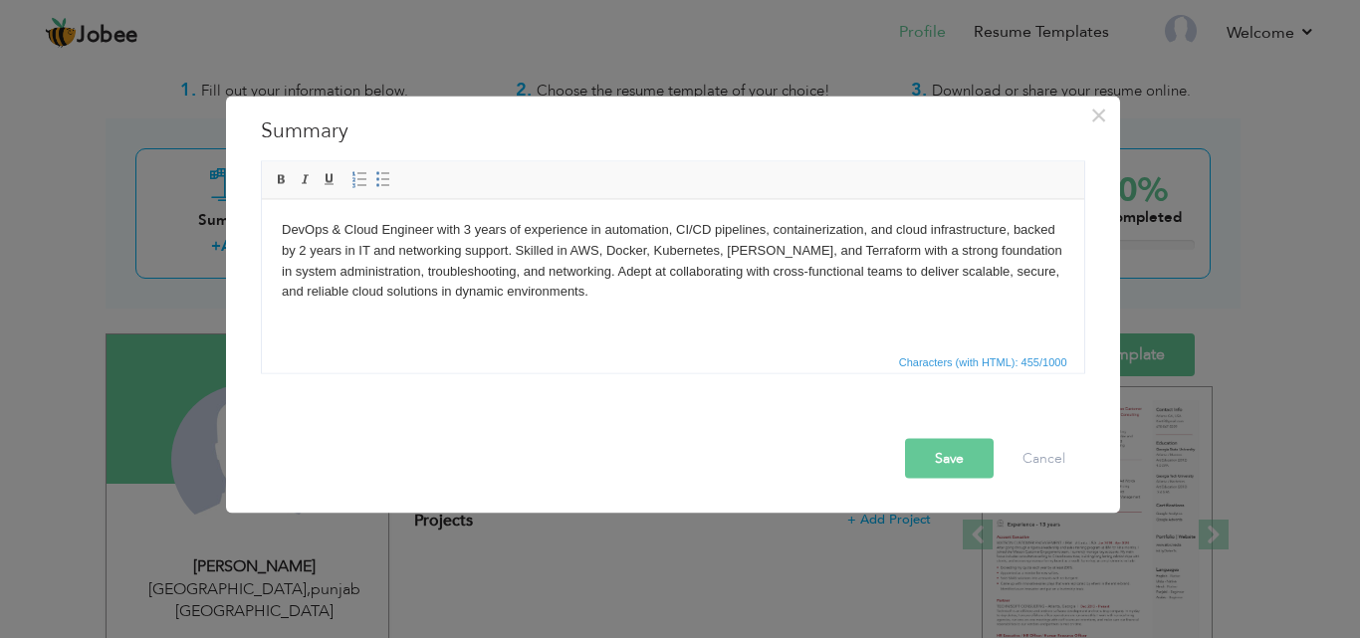
click at [604, 250] on body "DevOps & Cloud Engineer with 3 years of experience in automation, CI/CD pipelin…" at bounding box center [672, 260] width 783 height 83
click at [847, 249] on body "DevOps & Cloud Engineer with 3 years of experience in automation, CI/CD pipelin…" at bounding box center [672, 260] width 783 height 83
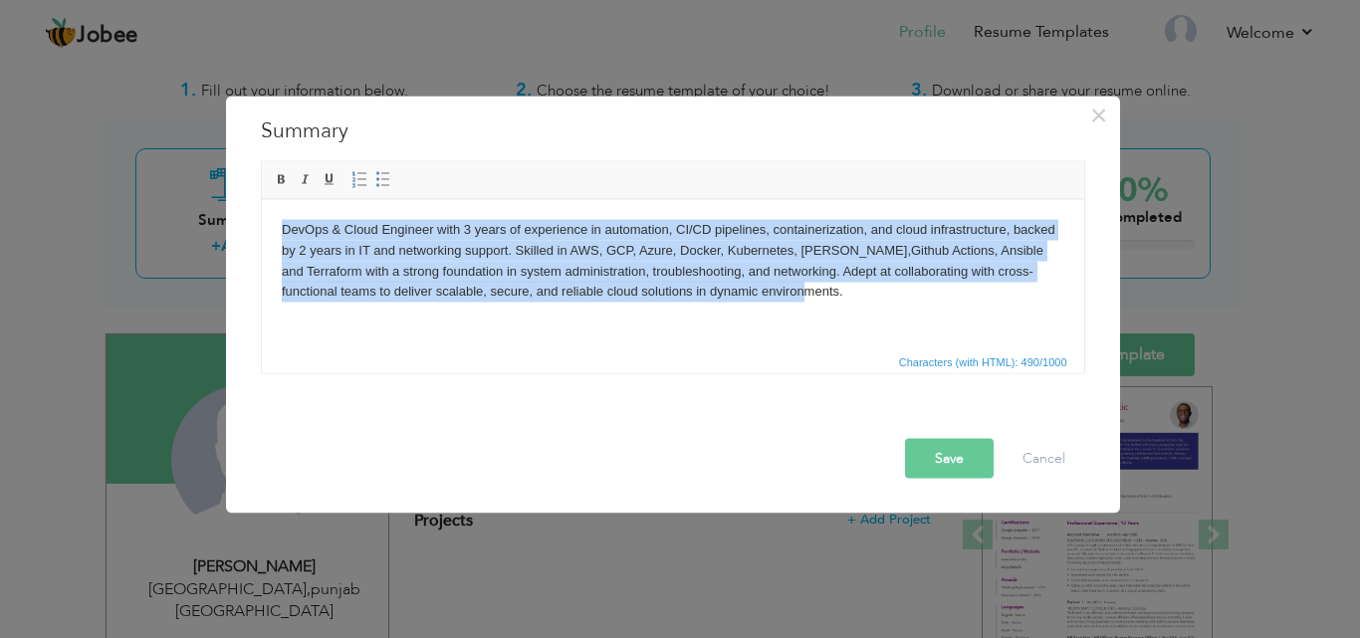
drag, startPoint x: 792, startPoint y: 297, endPoint x: 278, endPoint y: 226, distance: 518.6
click at [278, 226] on html "DevOps & Cloud Engineer with 3 years of experience in automation, CI/CD pipelin…" at bounding box center [672, 260] width 822 height 122
click at [914, 302] on body "DevOps & Cloud Engineer with 3 years of experience in automation, CI/CD pipelin…" at bounding box center [672, 260] width 783 height 83
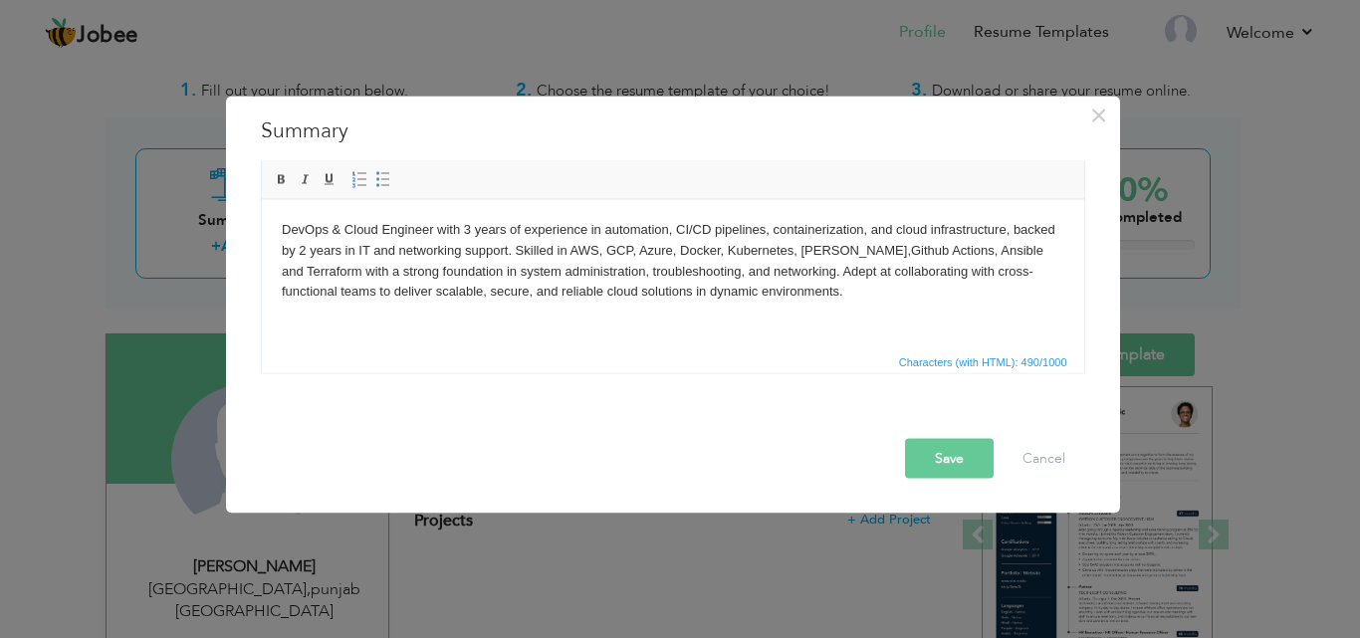
click at [848, 255] on body "DevOps & Cloud Engineer with 3 years of experience in automation, CI/CD pipelin…" at bounding box center [672, 260] width 783 height 83
click at [955, 448] on button "Save" at bounding box center [949, 458] width 89 height 40
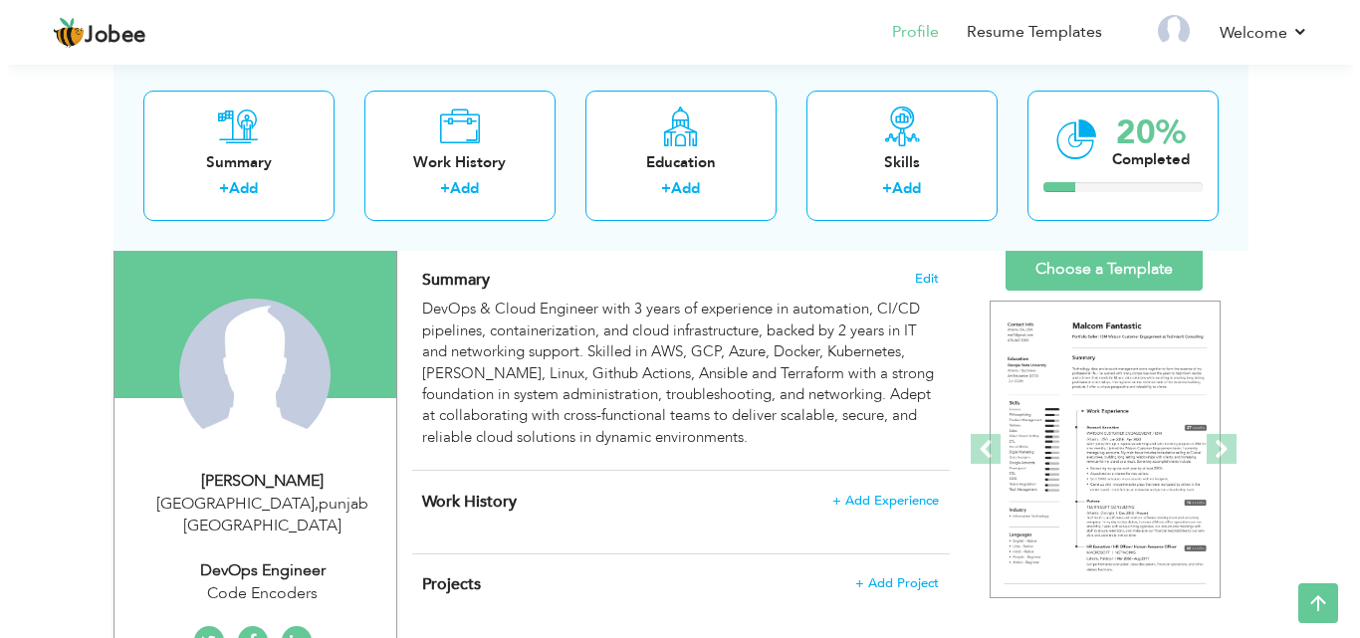
scroll to position [0, 0]
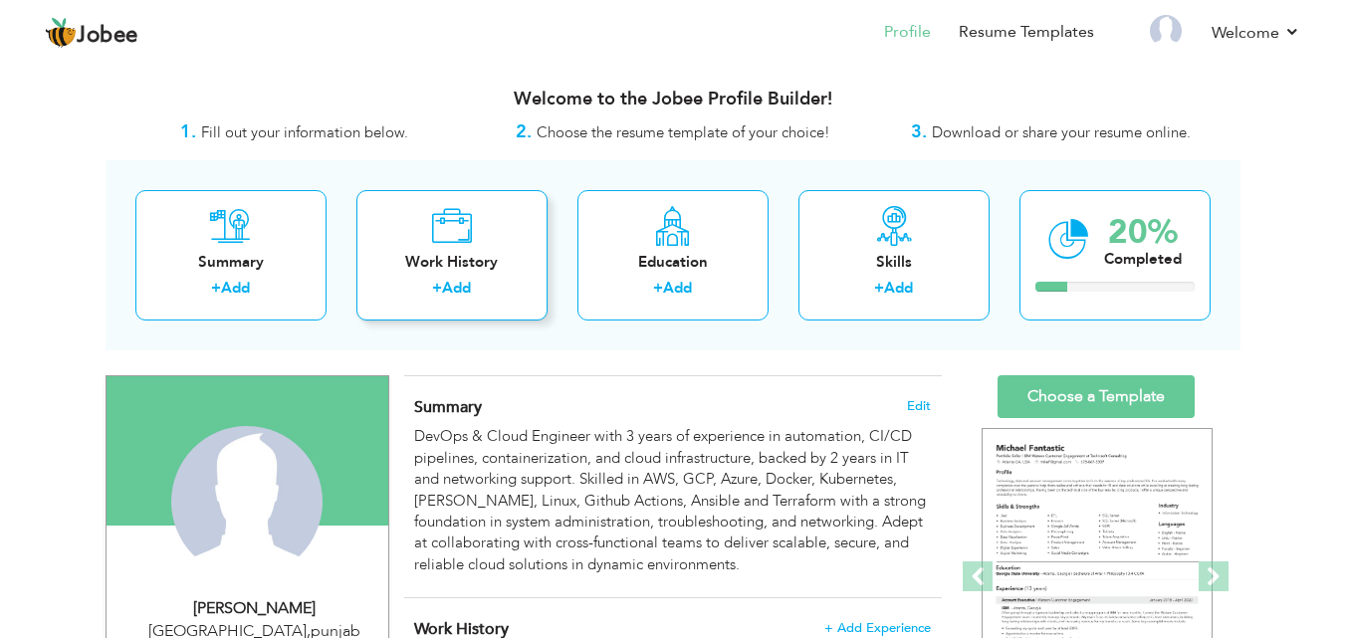
click at [449, 274] on div "Work History + Add" at bounding box center [451, 255] width 191 height 130
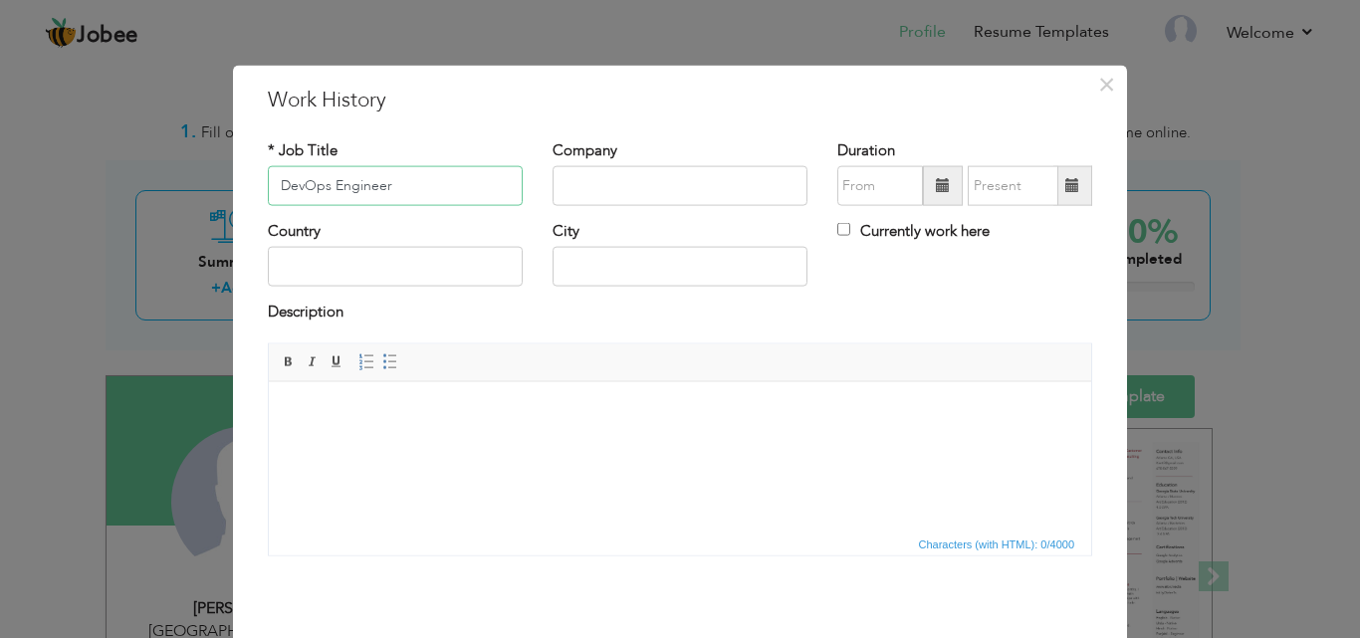
type input "DevOps Engineer"
click at [662, 183] on input "text" at bounding box center [680, 186] width 255 height 40
type input "Code Encoders"
click at [837, 233] on input "Currently work here" at bounding box center [843, 229] width 13 height 13
checkbox input "true"
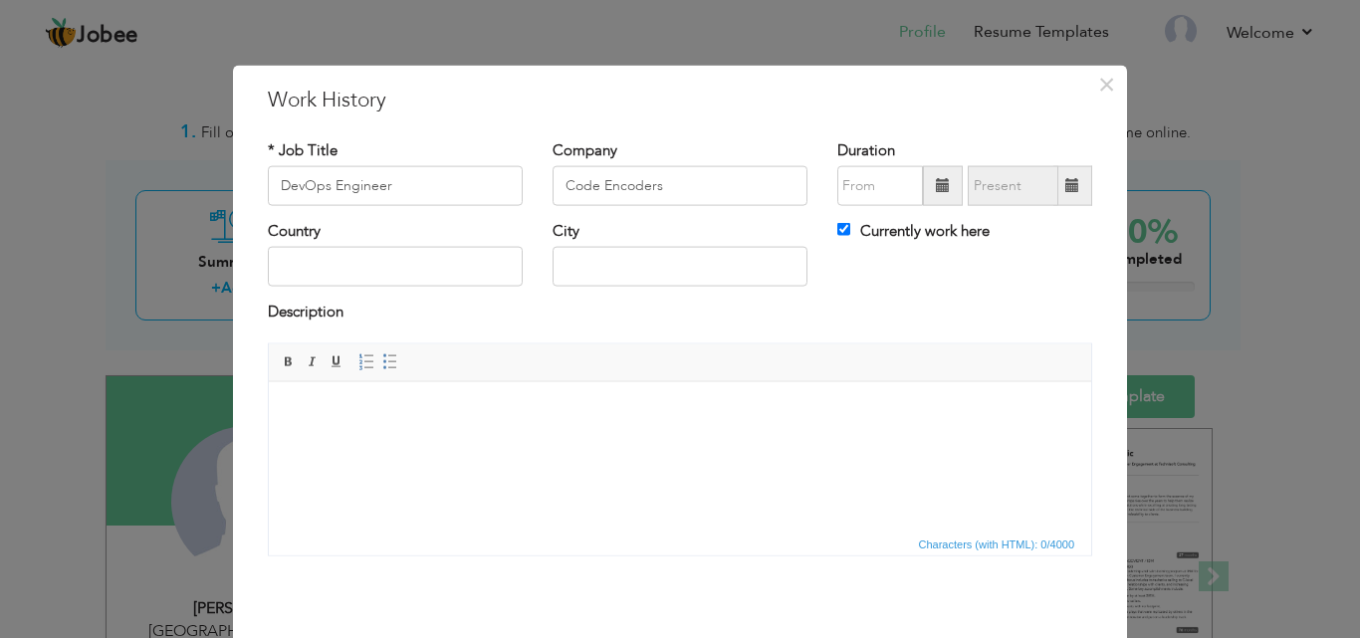
click at [932, 194] on span at bounding box center [943, 186] width 40 height 40
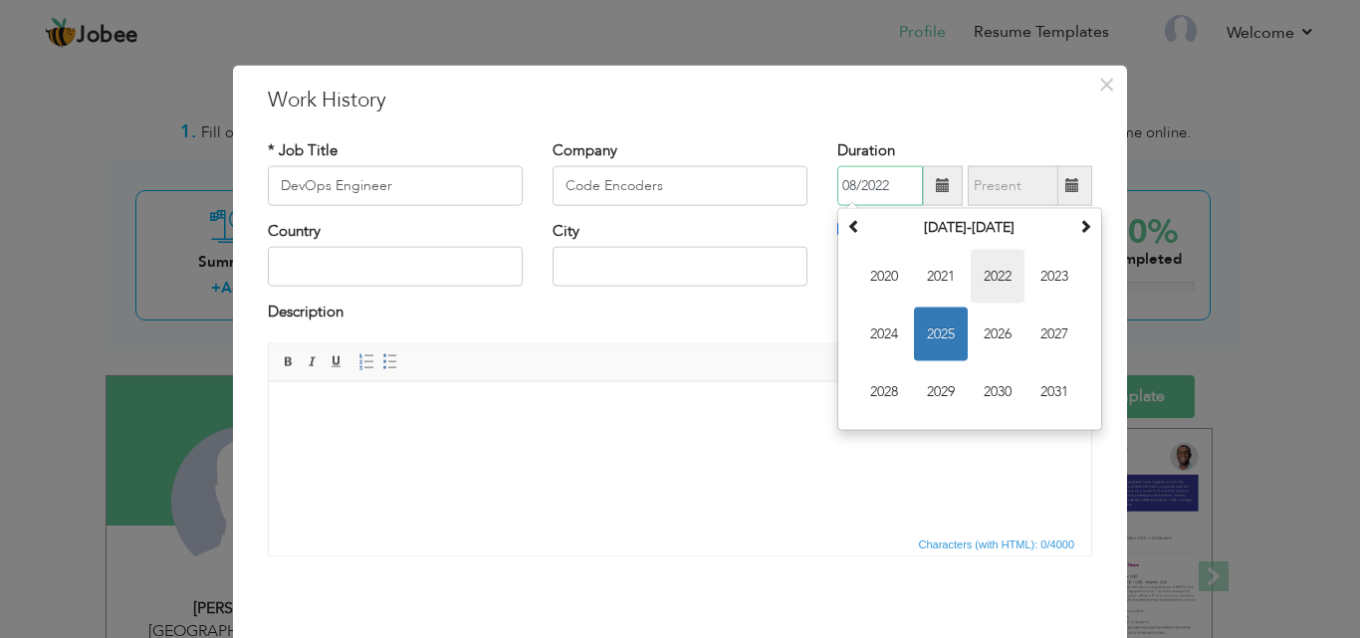
click at [984, 273] on span "2022" at bounding box center [998, 277] width 54 height 54
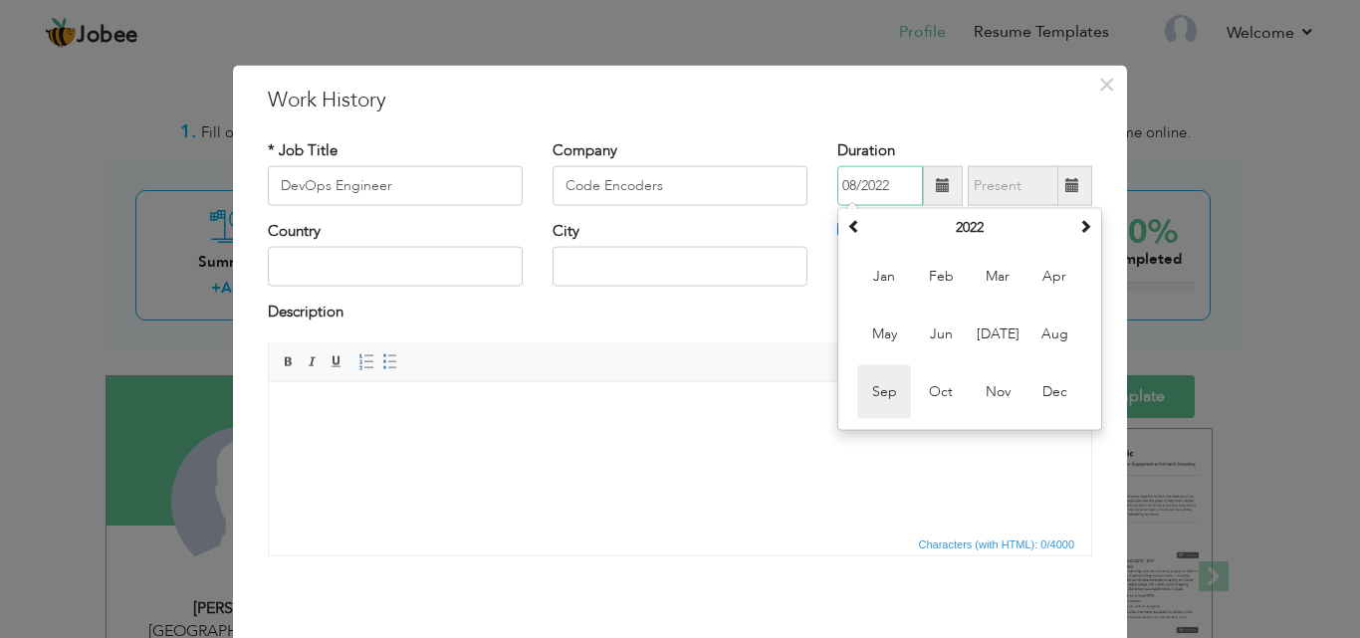
click at [881, 390] on span "Sep" at bounding box center [884, 392] width 54 height 54
type input "09/2022"
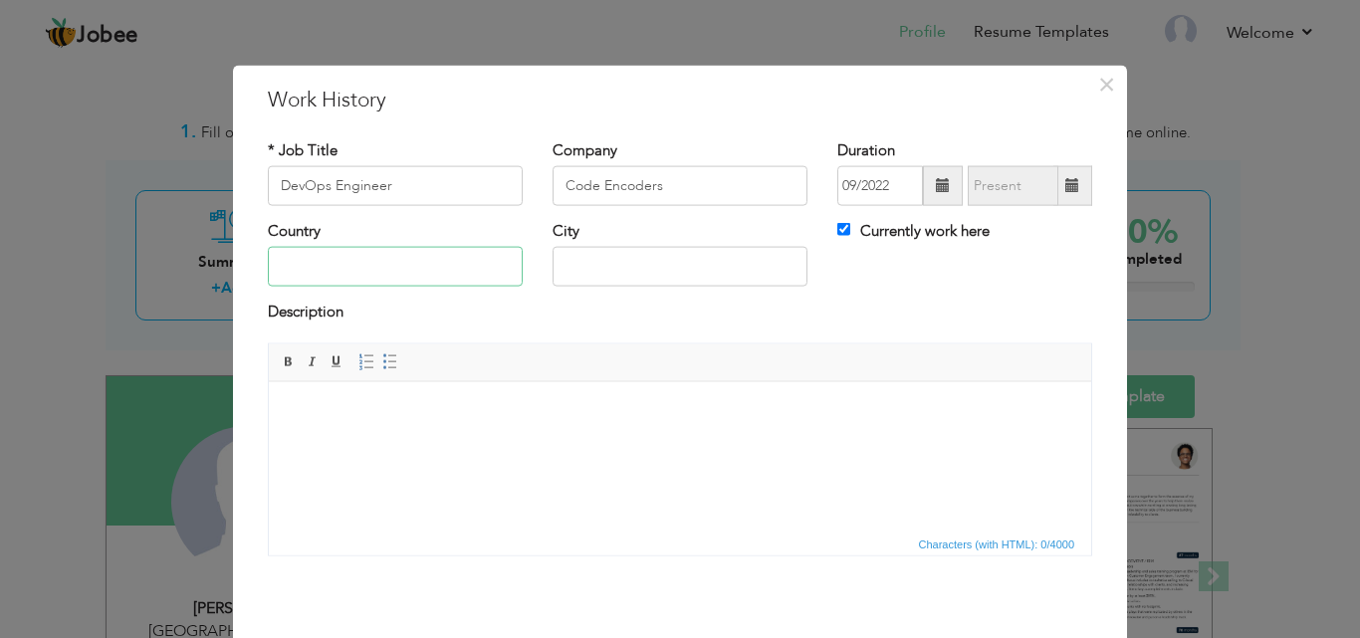
click at [296, 273] on input "text" at bounding box center [395, 267] width 255 height 40
type input "Pakistan"
type input "Lahore"
click at [528, 432] on html at bounding box center [680, 411] width 822 height 61
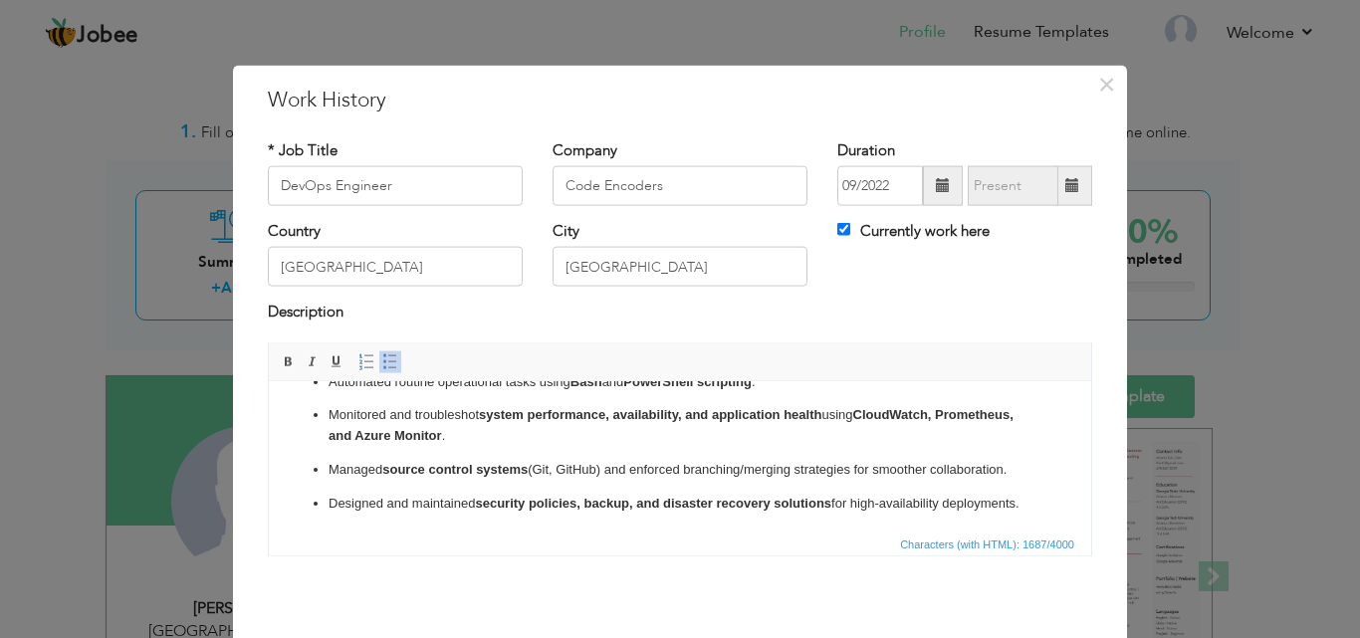
scroll to position [235, 0]
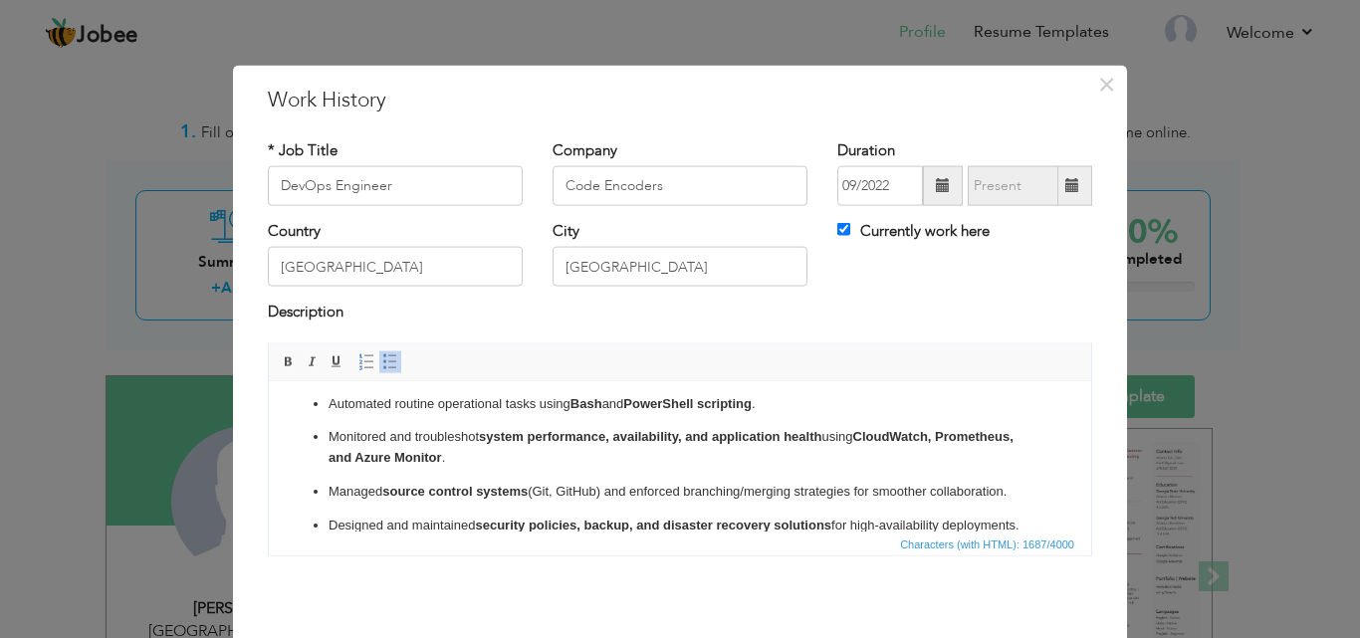
drag, startPoint x: 1081, startPoint y: 484, endPoint x: 1353, endPoint y: 840, distance: 448.3
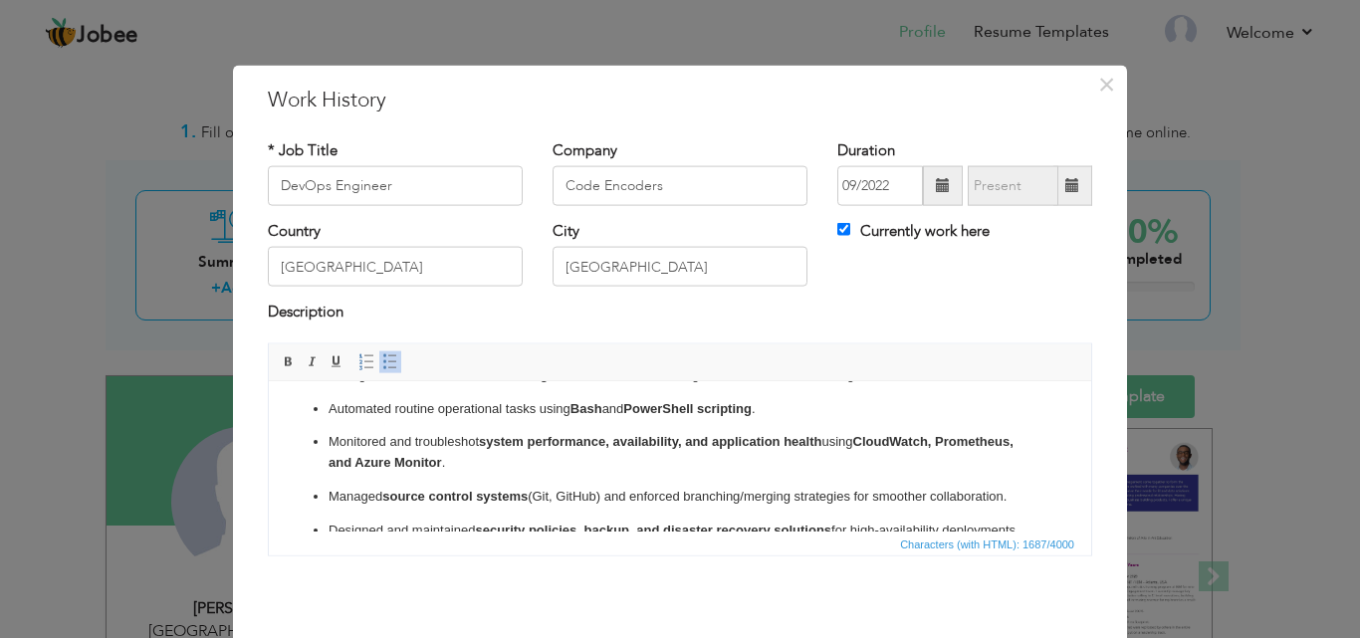
click at [518, 462] on strong "CloudWatch, Prometheus, and Azure Monitor" at bounding box center [671, 451] width 685 height 36
click at [522, 459] on strong "CloudWatch, Prometheus, and Azure Monitor" at bounding box center [671, 451] width 685 height 36
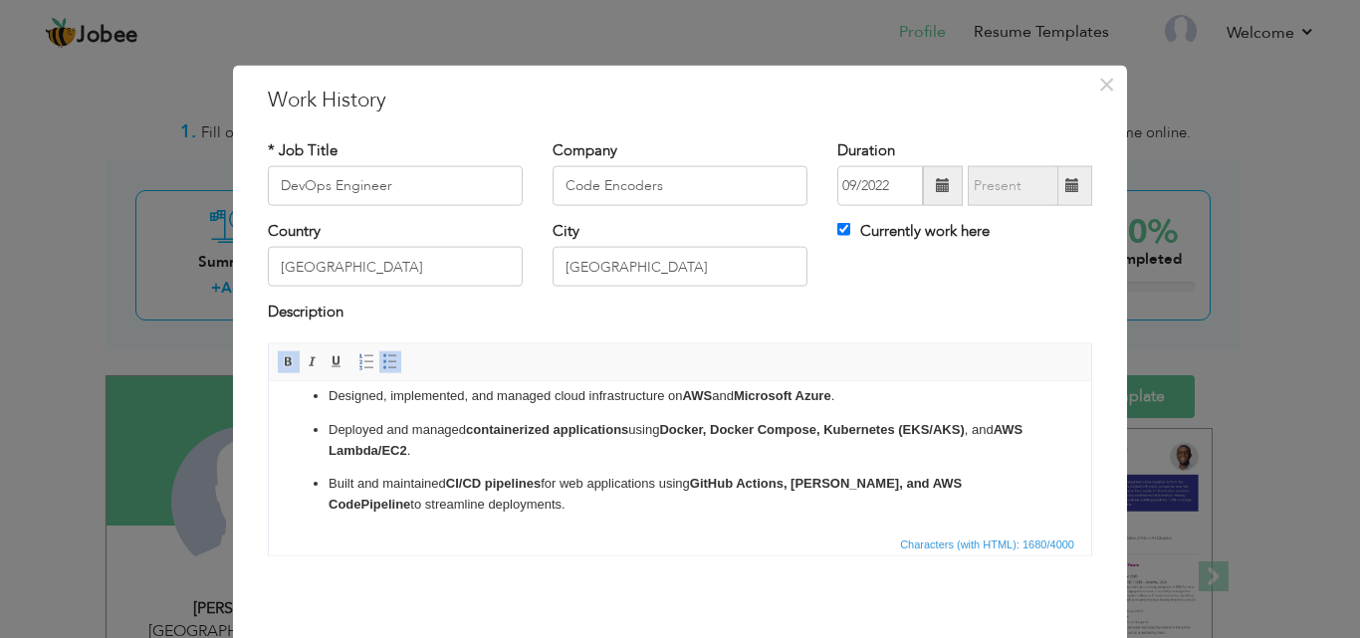
scroll to position [0, 0]
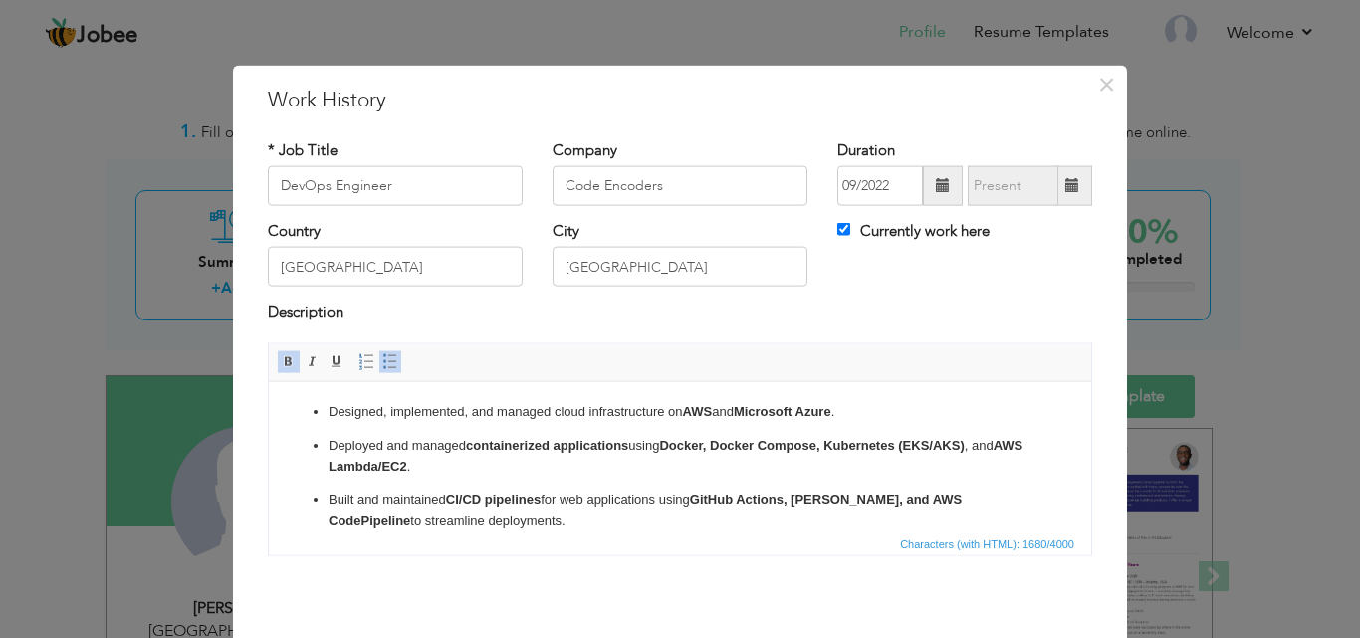
drag, startPoint x: 1082, startPoint y: 463, endPoint x: 1362, endPoint y: 773, distance: 417.4
click at [746, 409] on strong "Microsoft Azure" at bounding box center [783, 410] width 98 height 15
click at [715, 410] on p "Designed, implemented, and managed cloud infrastructure on AWS and Microsoft Az…" at bounding box center [680, 411] width 703 height 21
drag, startPoint x: 749, startPoint y: 409, endPoint x: 722, endPoint y: 405, distance: 27.2
click at [722, 405] on strong "AWS, GCP" at bounding box center [715, 410] width 65 height 15
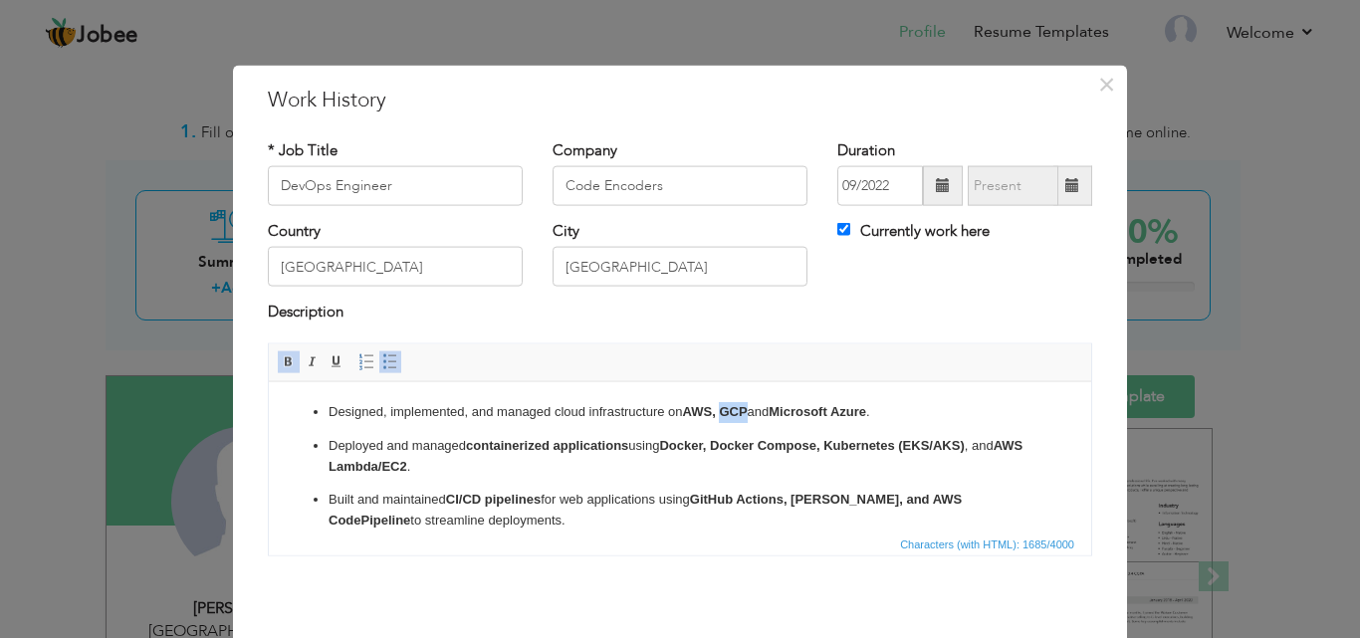
click at [281, 359] on span at bounding box center [289, 361] width 16 height 16
click at [769, 412] on p "Designed, implemented, and managed cloud infrastructure on AWS, GCP and Microso…" at bounding box center [680, 411] width 703 height 21
click at [747, 407] on p "Designed, implemented, and managed cloud infrastructure on AWS, GCP and Microso…" at bounding box center [680, 411] width 703 height 21
drag, startPoint x: 747, startPoint y: 407, endPoint x: 728, endPoint y: 408, distance: 18.9
click at [728, 408] on p "Designed, implemented, and managed cloud infrastructure on AWS, GCP and Microso…" at bounding box center [680, 411] width 703 height 21
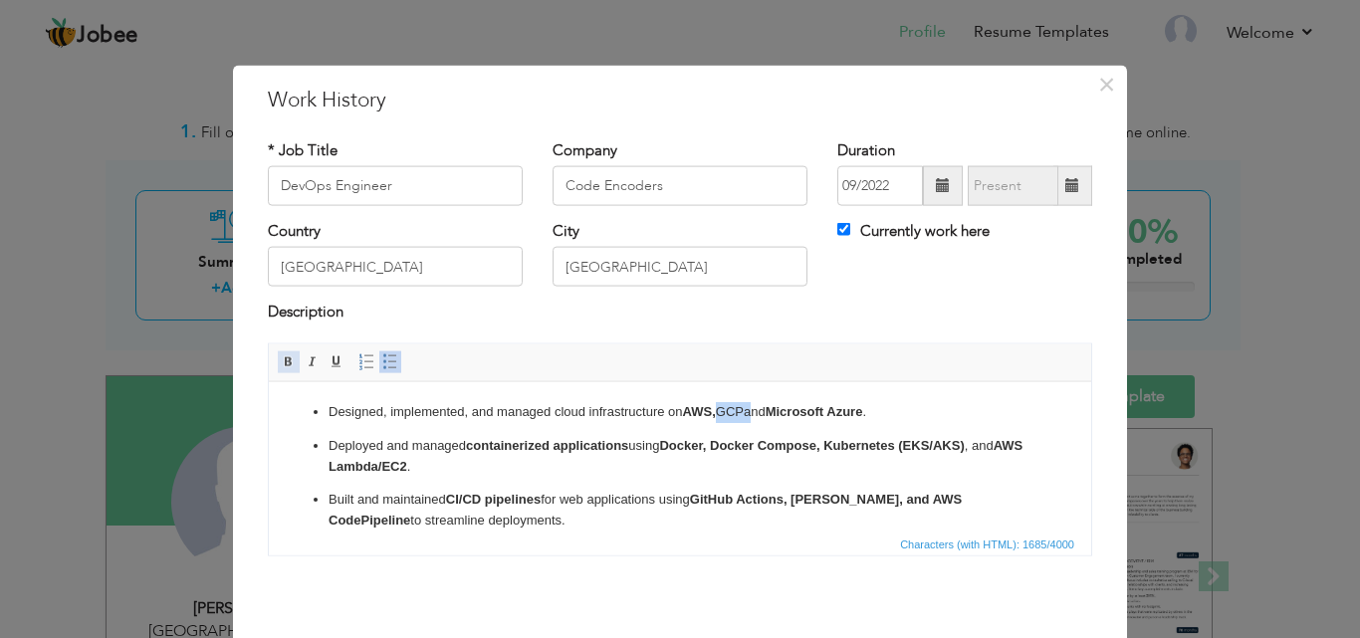
click at [281, 360] on span at bounding box center [289, 361] width 16 height 16
click at [691, 419] on p "Designed, implemented, and managed cloud infrastructure on AWS, GCP and Microso…" at bounding box center [680, 411] width 703 height 21
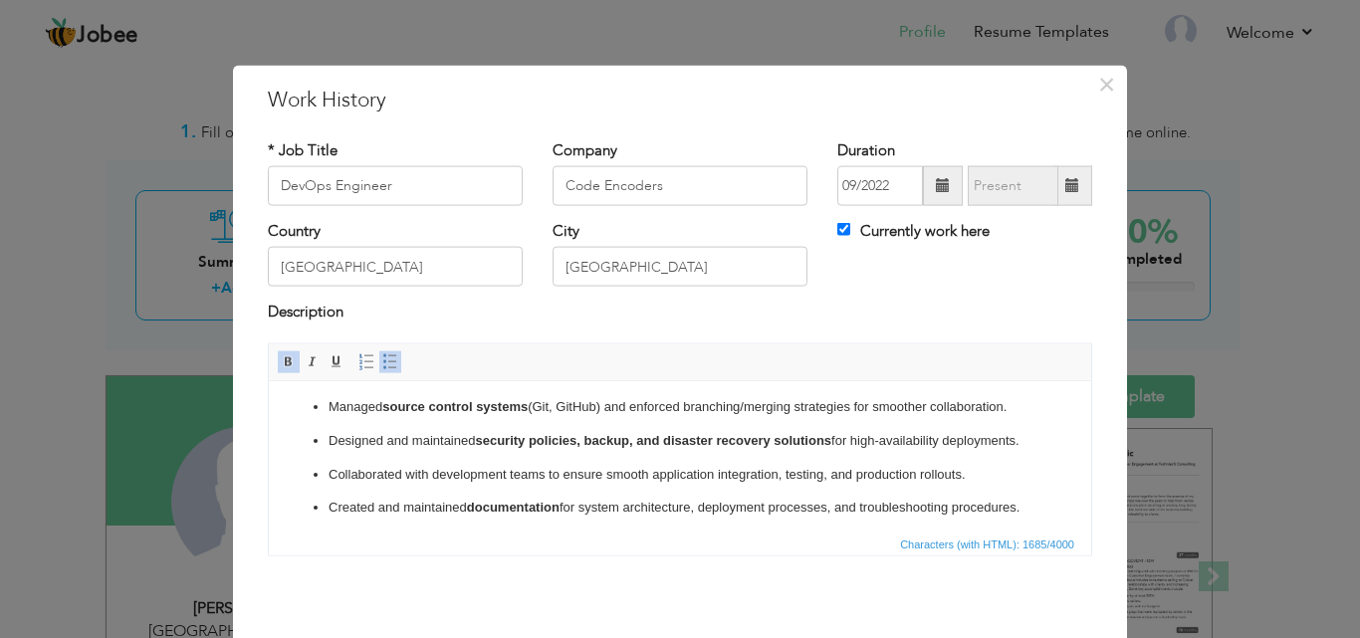
scroll to position [351, 0]
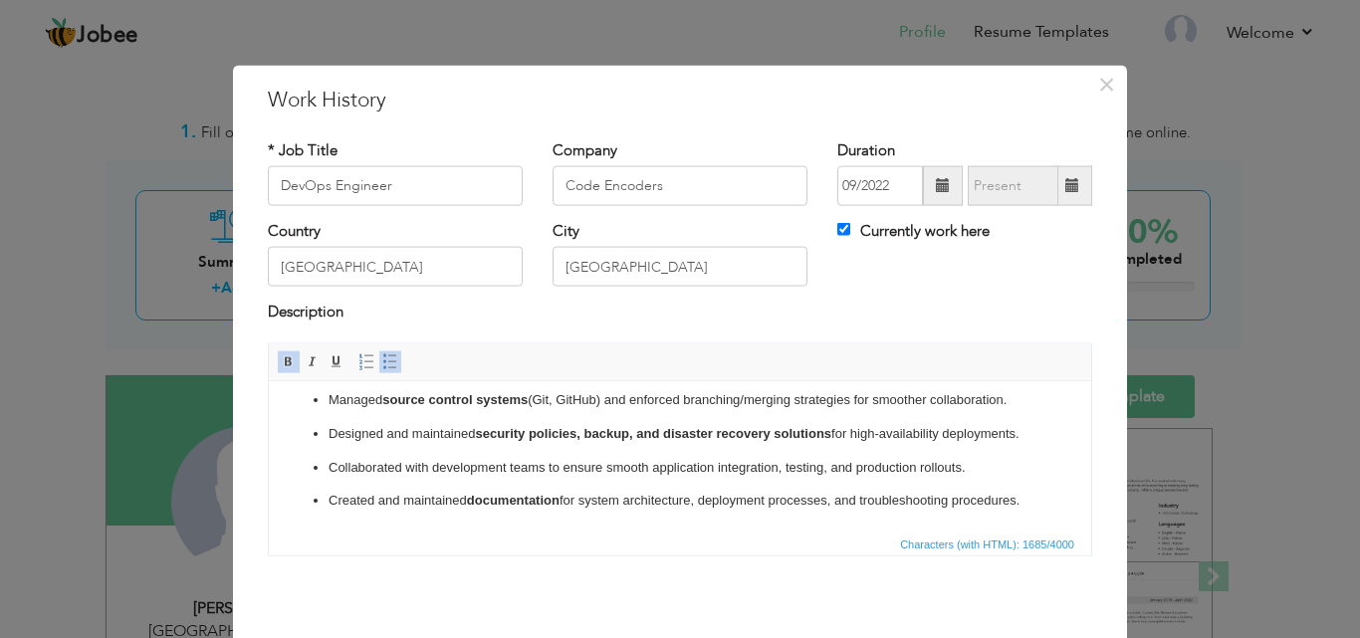
click at [927, 184] on span at bounding box center [943, 186] width 40 height 40
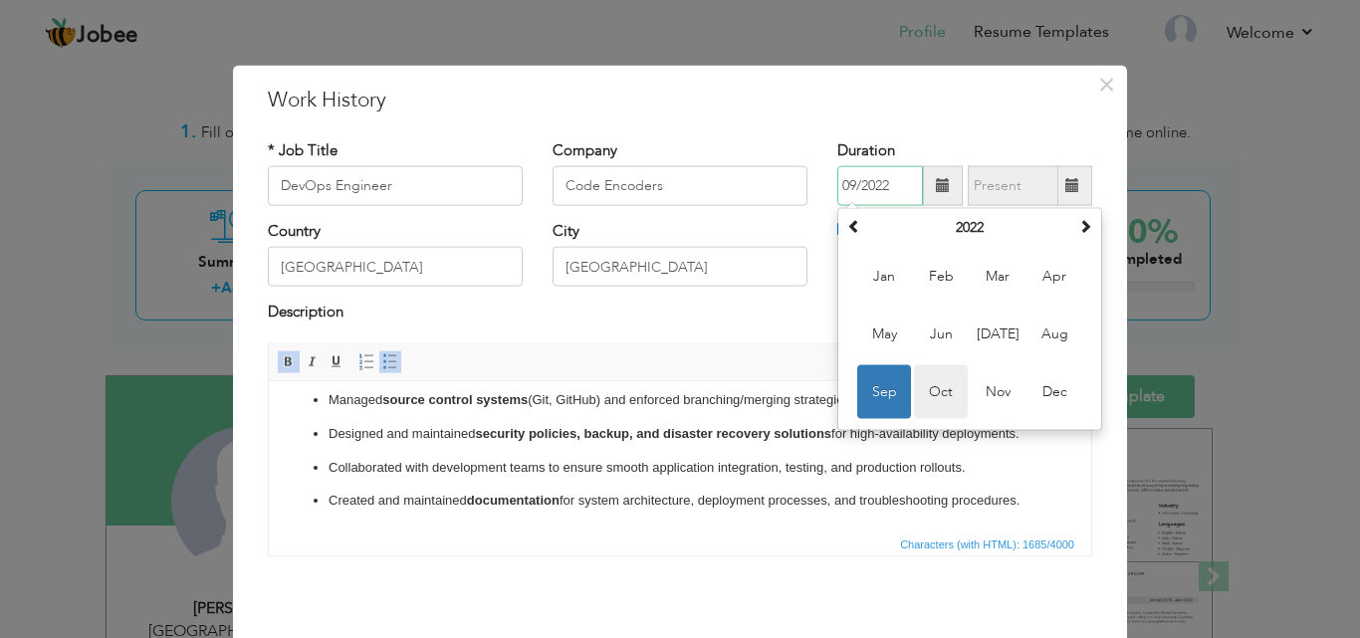
click at [938, 391] on span "Oct" at bounding box center [941, 392] width 54 height 54
type input "10/2022"
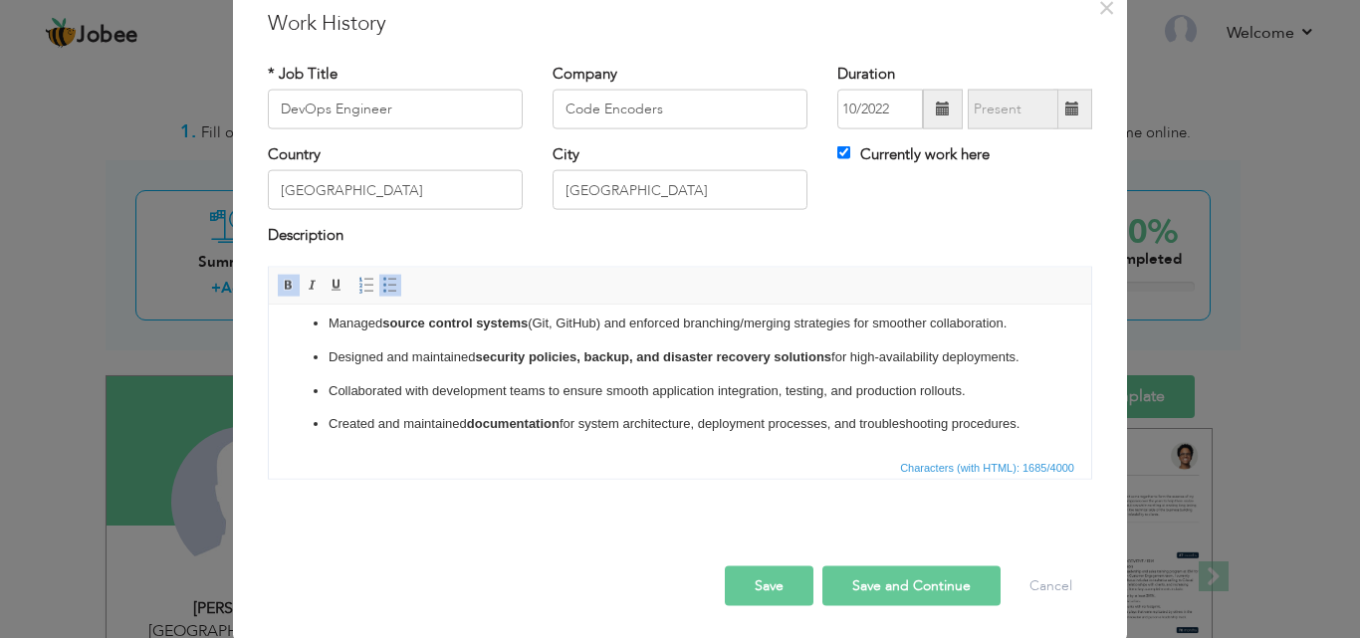
scroll to position [79, 0]
click at [904, 586] on button "Save and Continue" at bounding box center [911, 584] width 178 height 40
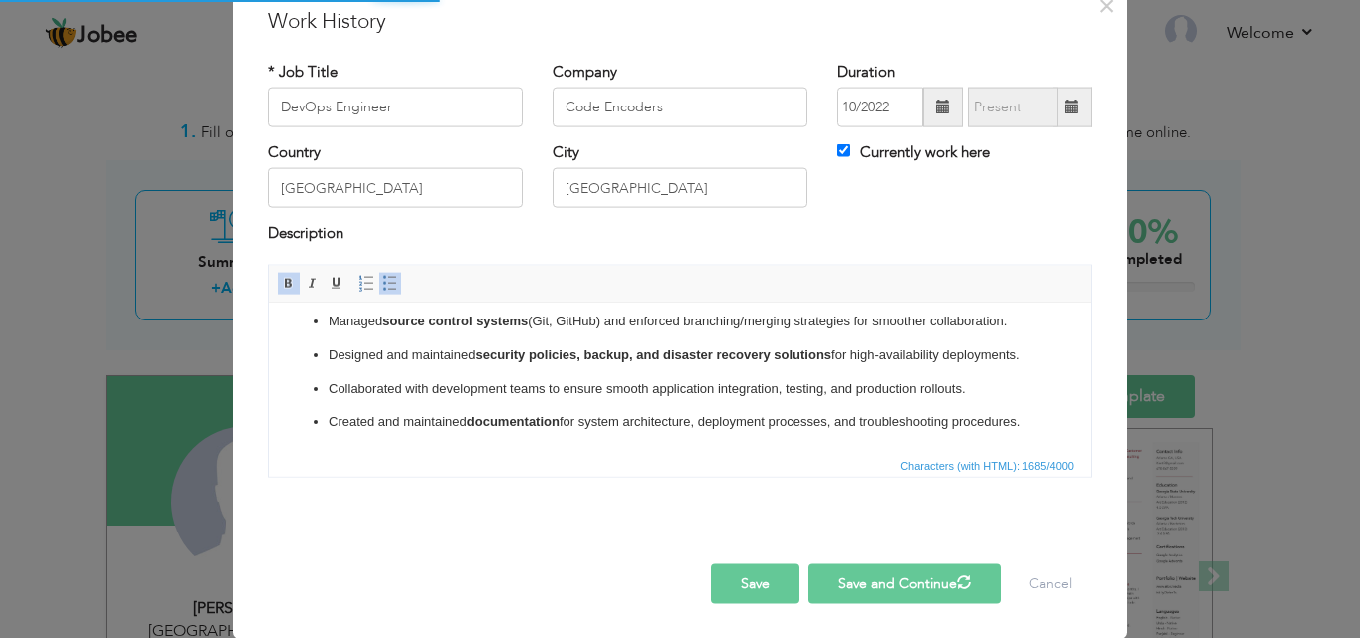
checkbox input "false"
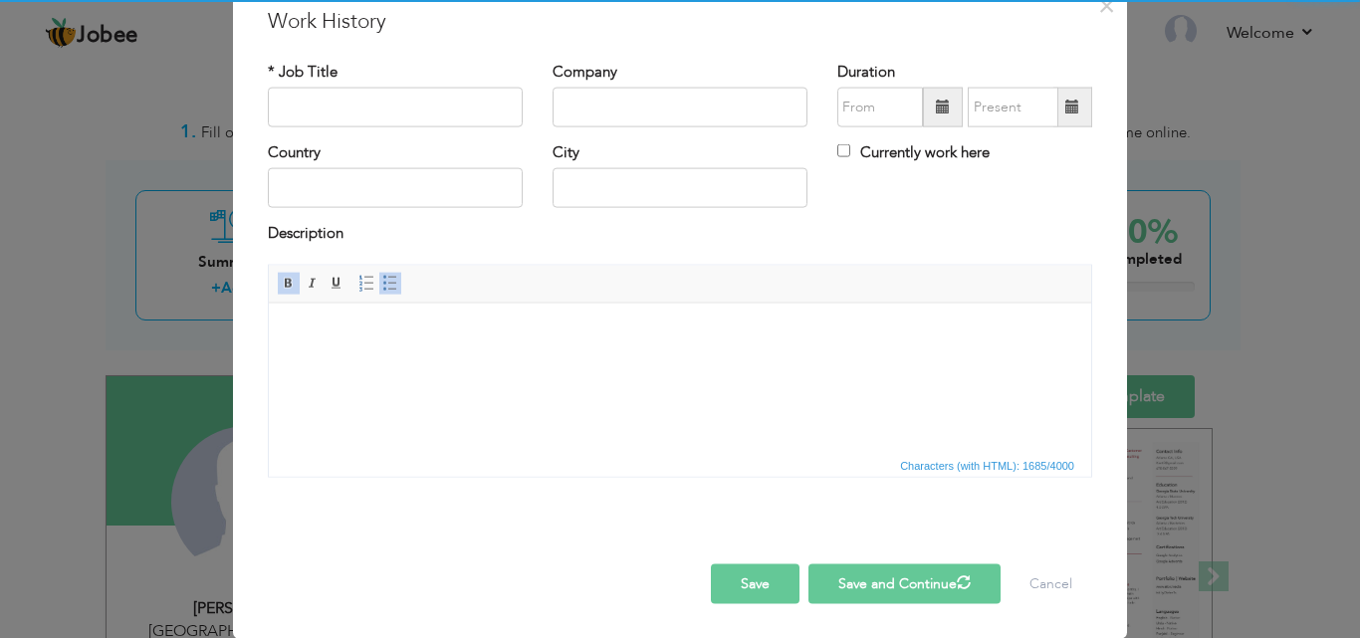
scroll to position [0, 0]
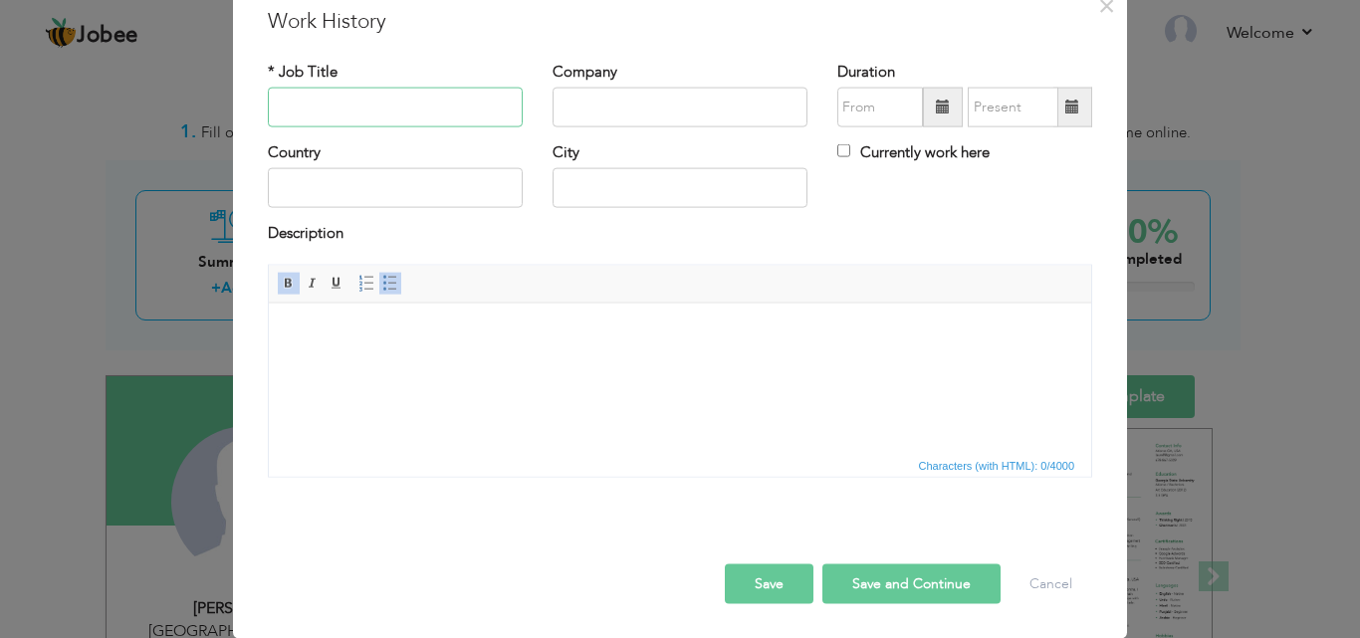
click at [343, 104] on input "text" at bounding box center [395, 108] width 255 height 40
type input "IT Support Executive"
click at [589, 107] on input "text" at bounding box center [680, 108] width 255 height 40
type input "Mazcorp Engineering Pvt Ltd."
click at [435, 190] on input "text" at bounding box center [395, 188] width 255 height 40
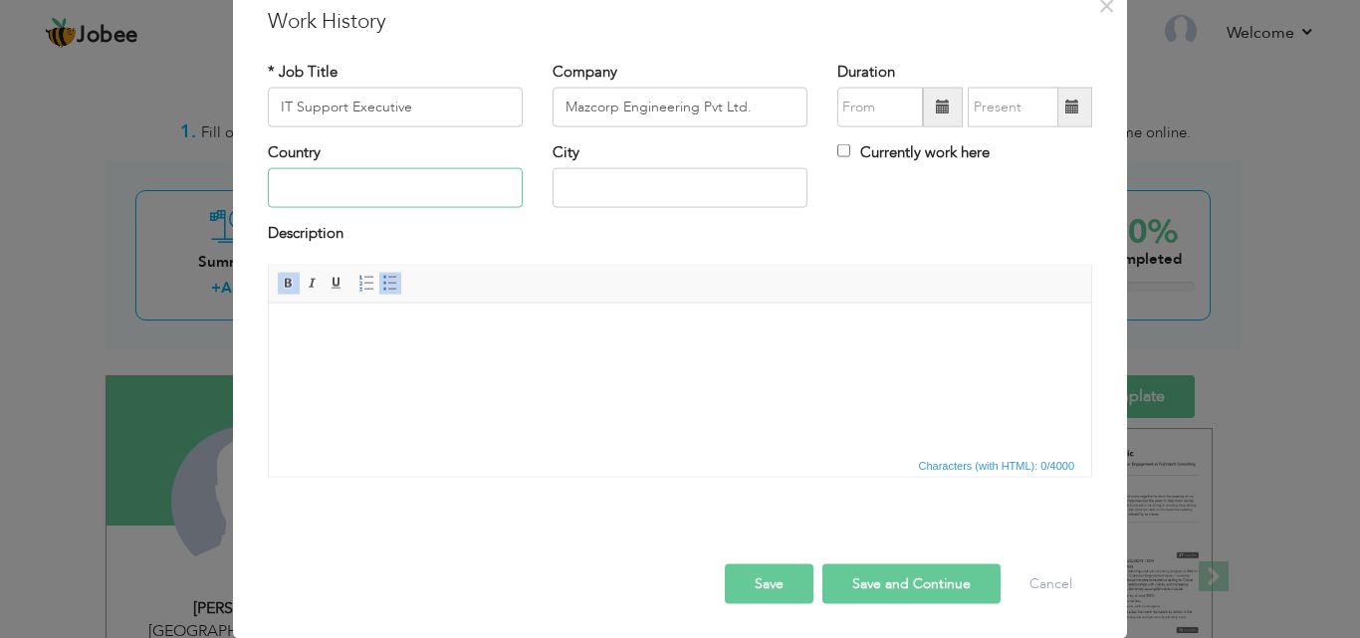
type input "Pakistan"
type input "Lahore"
click at [939, 104] on span at bounding box center [943, 107] width 14 height 14
click at [946, 117] on span at bounding box center [943, 108] width 40 height 40
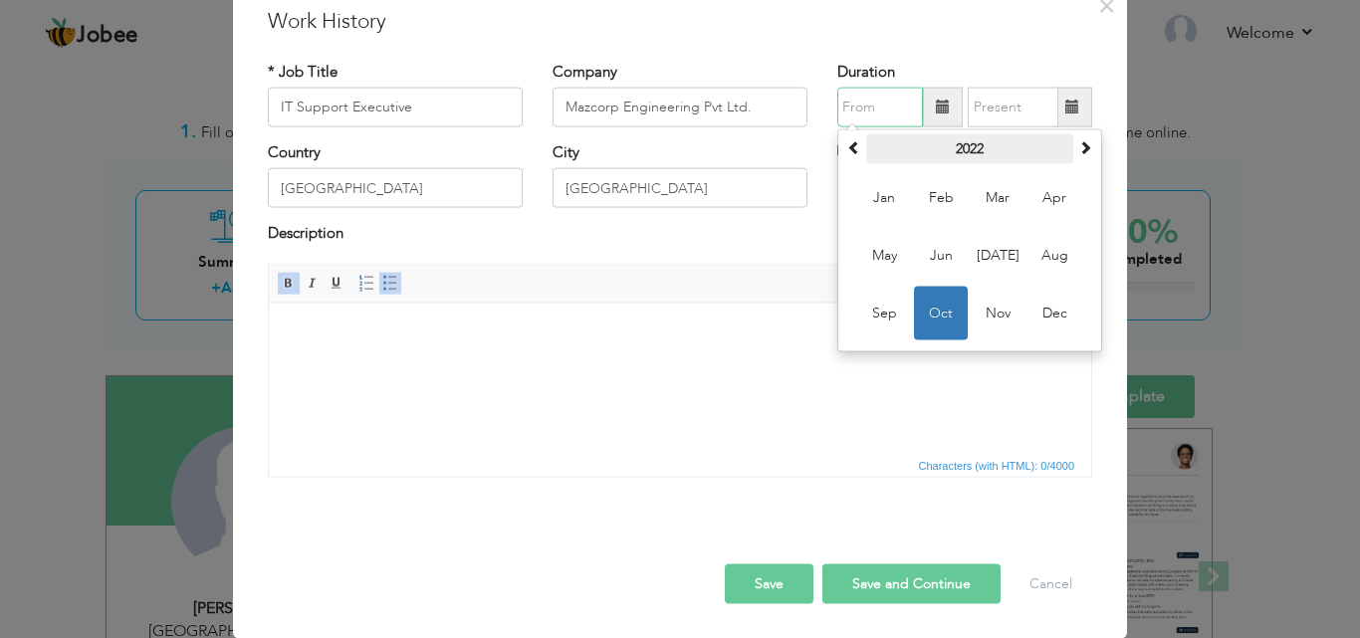
click at [955, 145] on th "2022" at bounding box center [969, 149] width 207 height 30
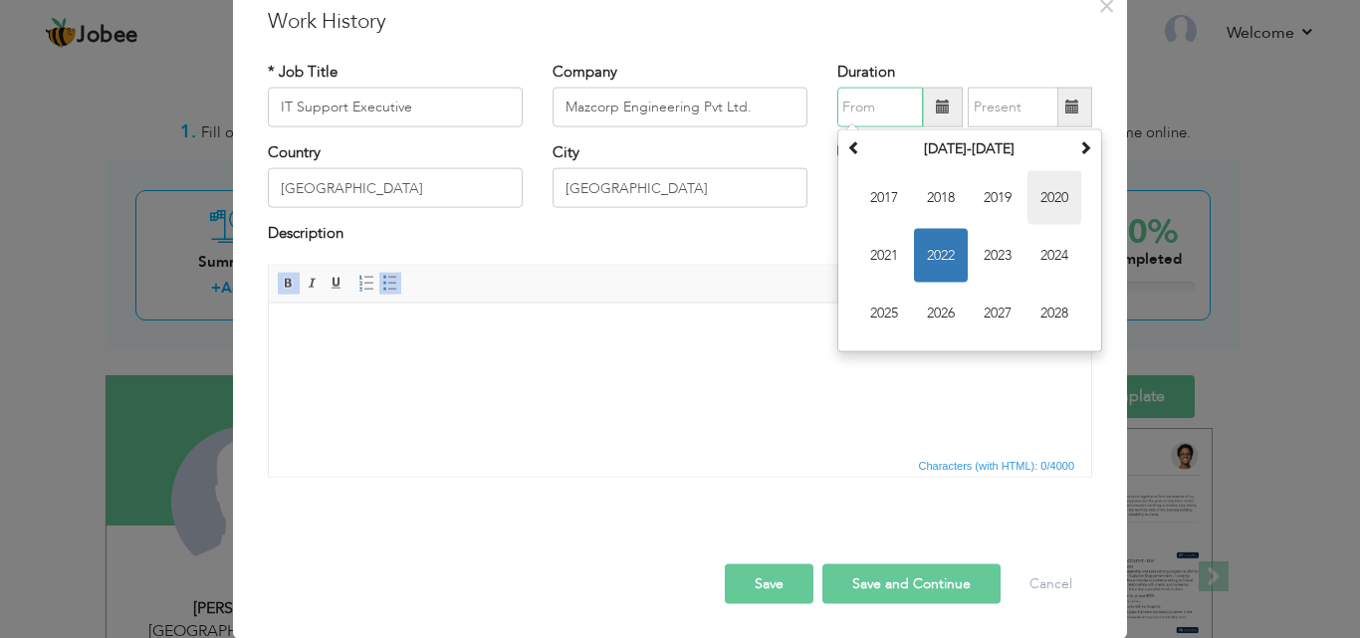
click at [1032, 196] on span "2020" at bounding box center [1055, 198] width 54 height 54
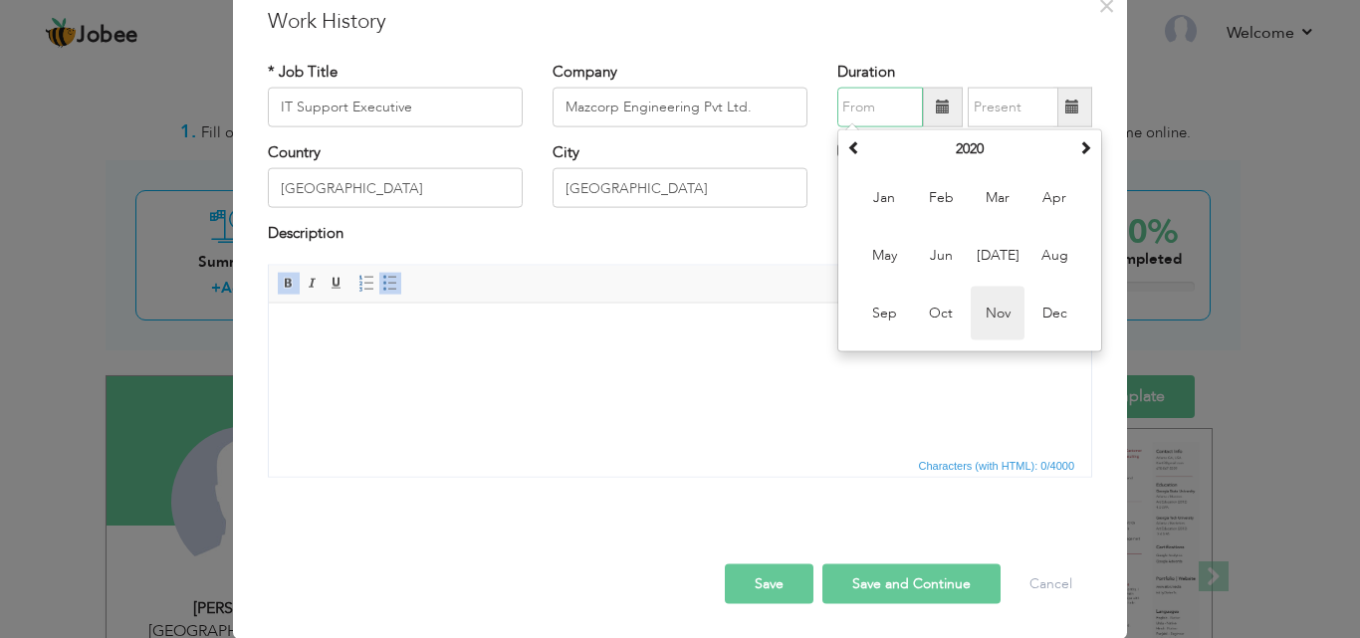
click at [990, 309] on span "Nov" at bounding box center [998, 314] width 54 height 54
type input "11/2020"
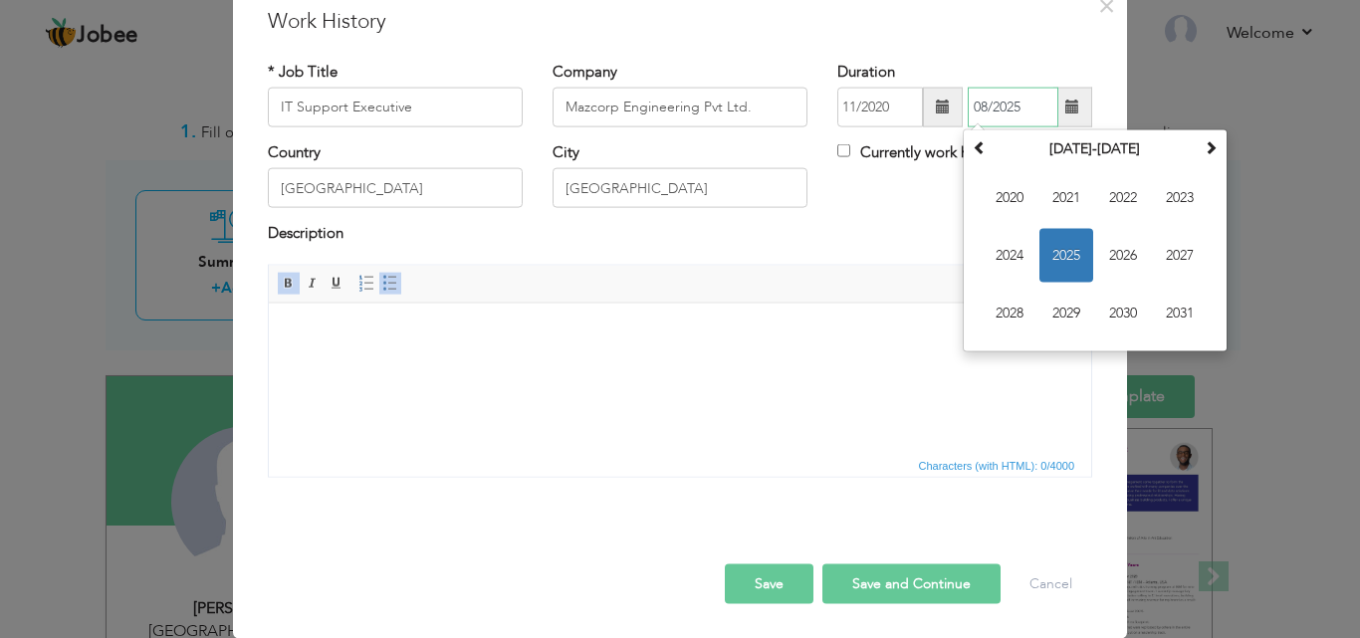
click at [995, 111] on input "08/2025" at bounding box center [1013, 108] width 91 height 40
click at [1120, 199] on span "2022" at bounding box center [1123, 198] width 54 height 54
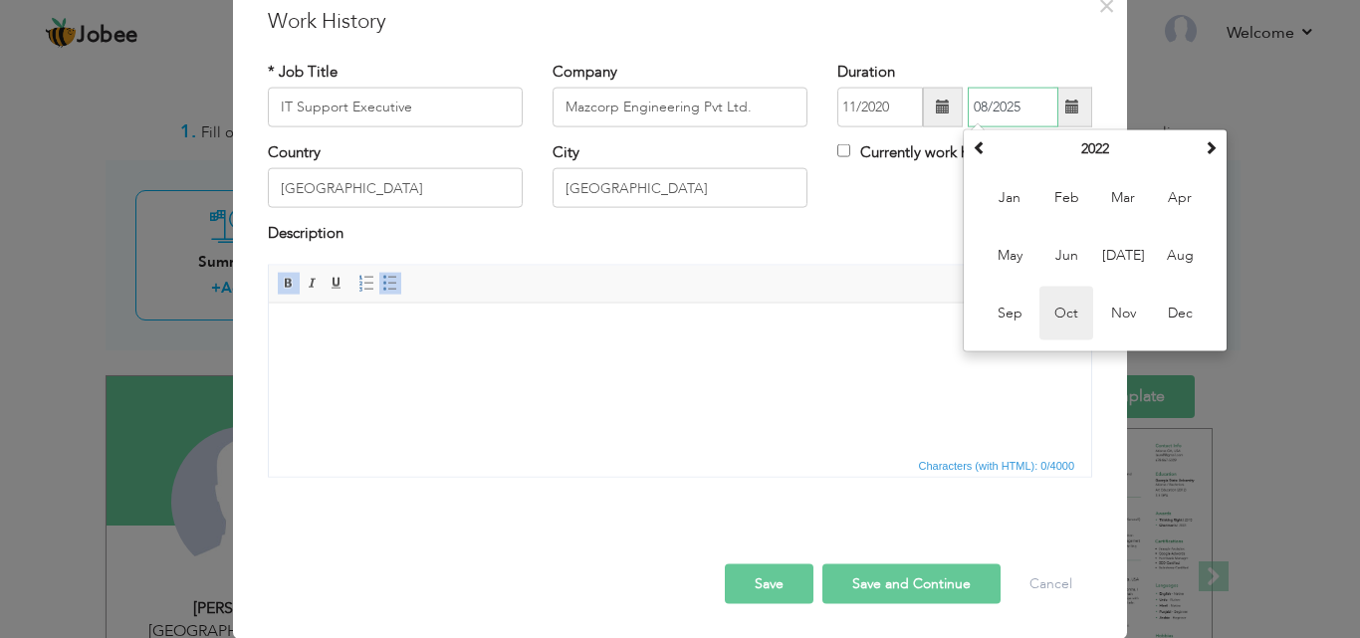
click at [1063, 323] on span "Oct" at bounding box center [1067, 314] width 54 height 54
type input "10/2022"
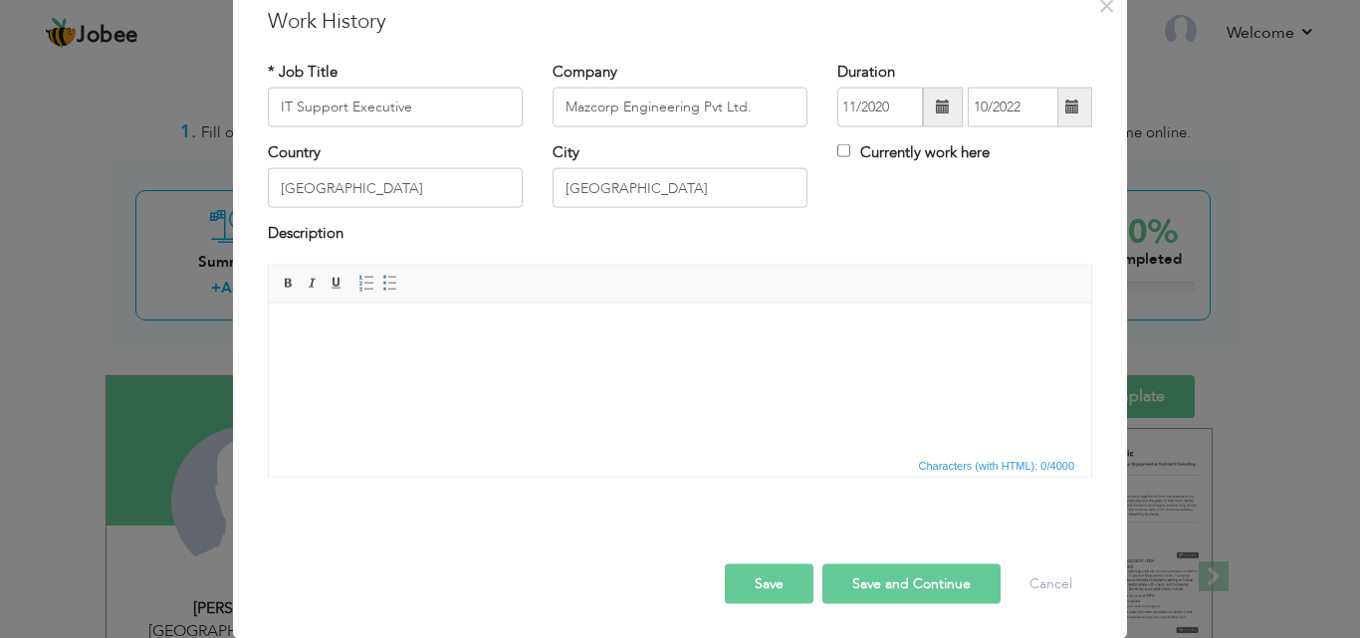
click at [496, 348] on html at bounding box center [680, 333] width 822 height 61
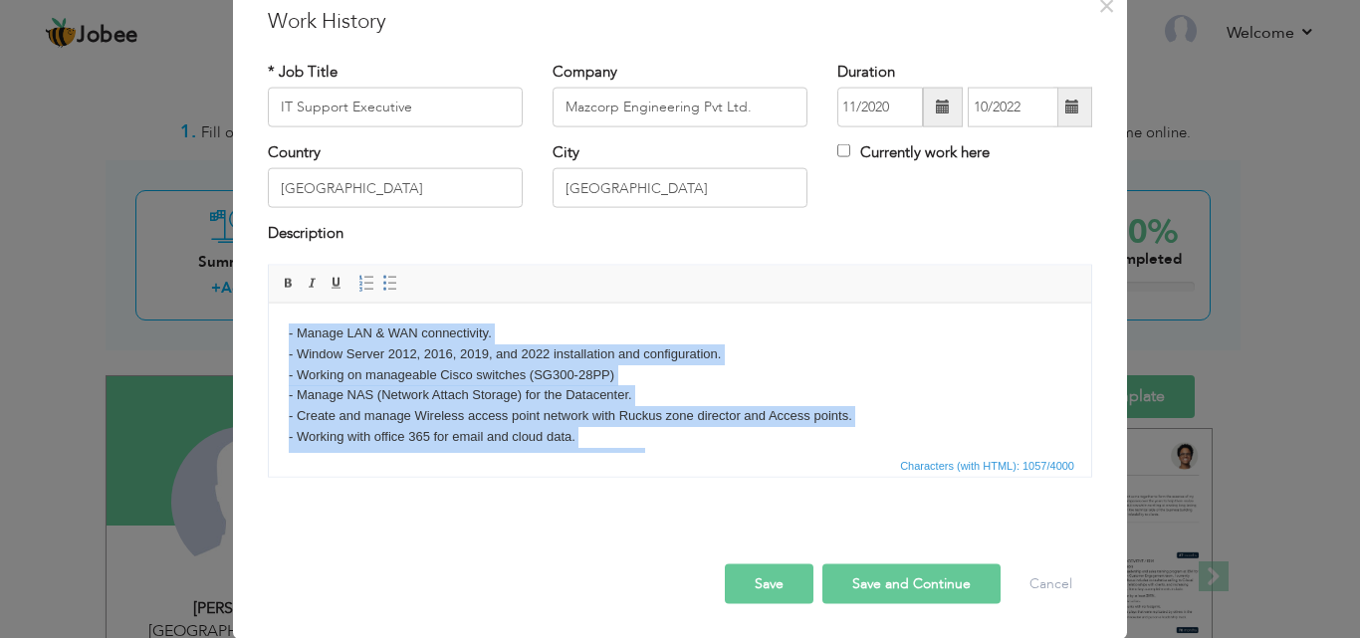
drag, startPoint x: 822, startPoint y: 440, endPoint x: 276, endPoint y: 306, distance: 563.0
click at [276, 306] on html "- Manage LAN & WAN connectivity. - Window Server 2012, 2016, 2019, and 2022 ins…" at bounding box center [680, 488] width 822 height 371
click at [382, 286] on span at bounding box center [390, 283] width 16 height 16
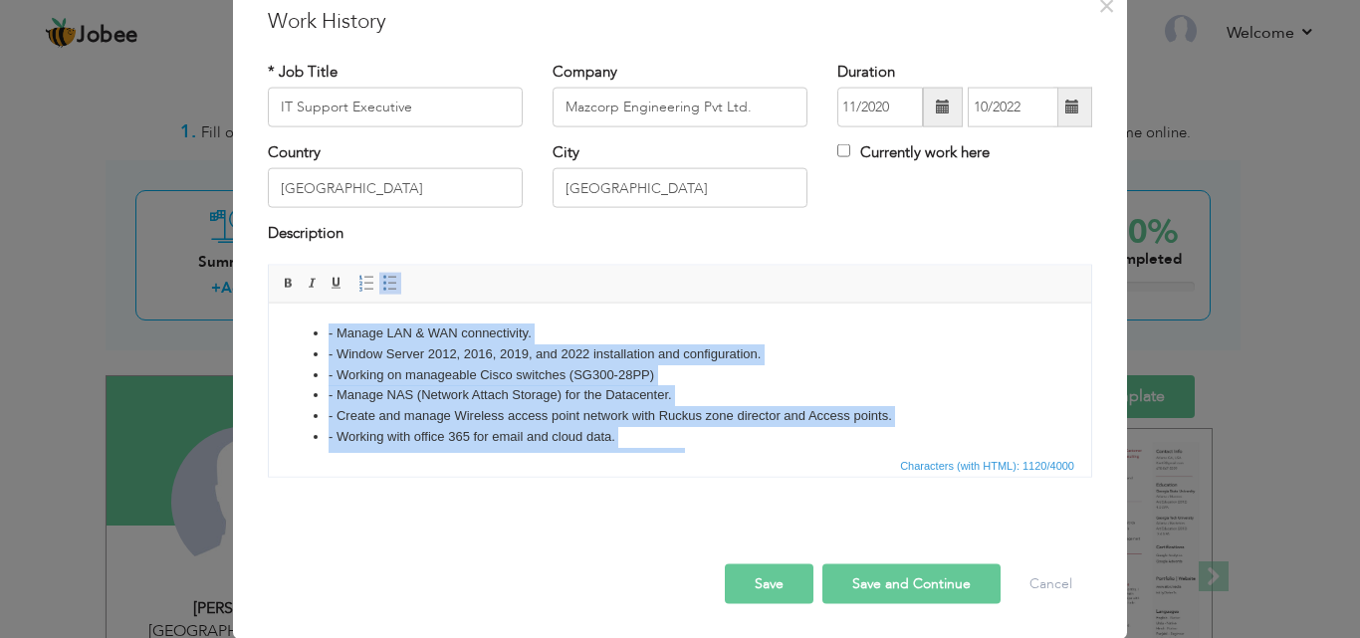
click at [382, 286] on span at bounding box center [390, 283] width 16 height 16
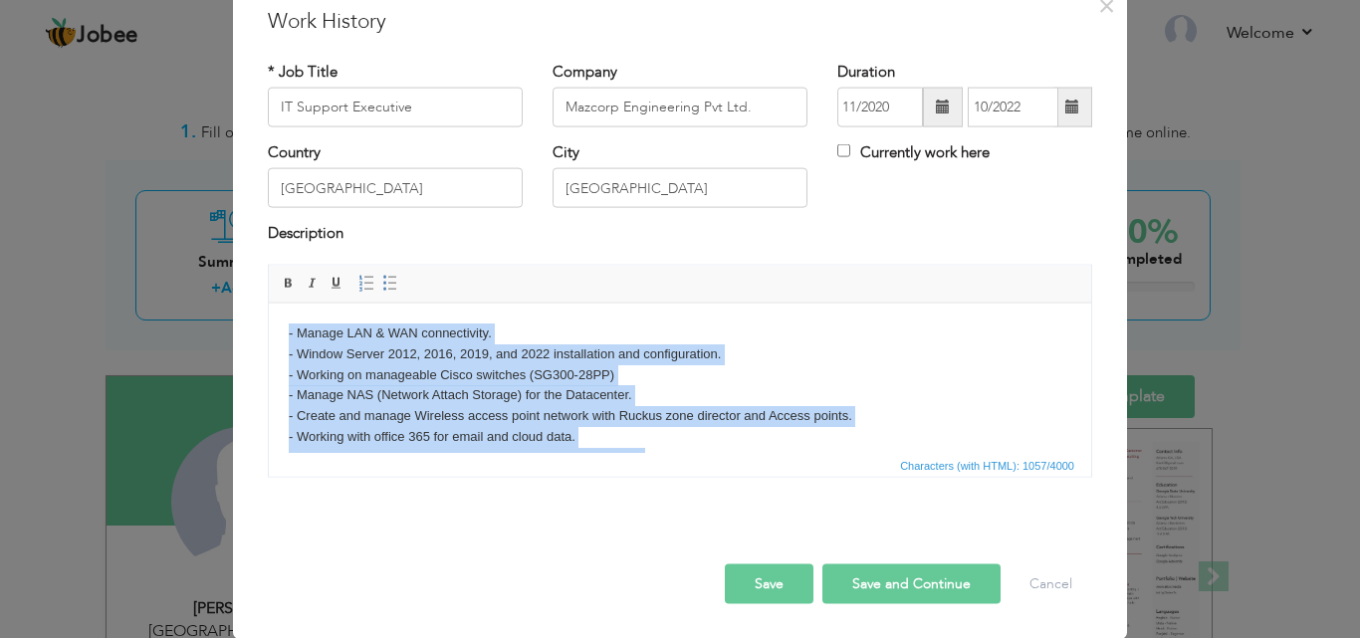
click at [296, 330] on body "- Manage LAN & WAN connectivity. - Window Server 2012, 2016, 2019, and 2022 ins…" at bounding box center [680, 489] width 783 height 332
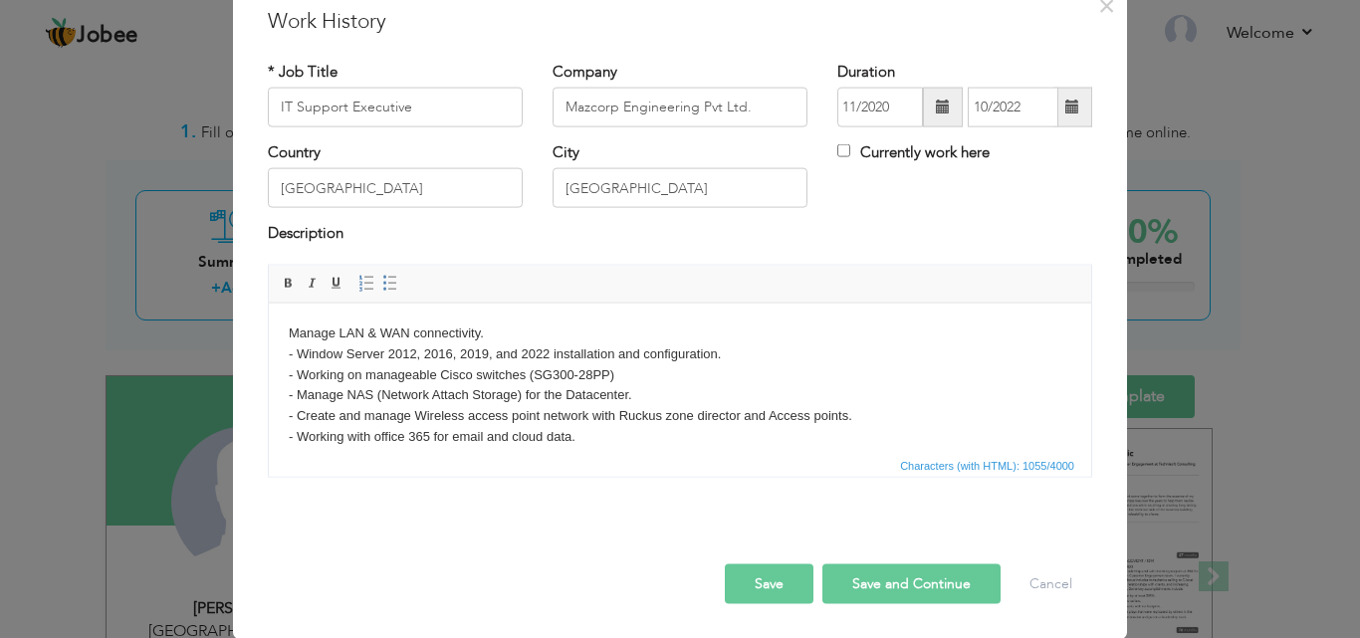
click at [296, 351] on body "Manage LAN & WAN connectivity. - Window Server 2012, 2016, 2019, and 2022 insta…" at bounding box center [680, 489] width 783 height 332
click at [296, 372] on p "Manage LAN & WAN connectivity. ​​​​​​​ Window Server 2012, 2016, 2019, and 2022…" at bounding box center [680, 489] width 783 height 332
click at [299, 390] on p "Manage LAN & WAN connectivity. Window Server 2012, 2016, 2019, and 2022 install…" at bounding box center [680, 489] width 783 height 332
click at [294, 410] on p "Manage LAN & WAN connectivity. Window Server 2012, 2016, 2019, and 2022 install…" at bounding box center [680, 489] width 783 height 332
click at [298, 433] on p "Manage LAN & WAN connectivity. Window Server 2012, 2016, 2019, and 2022 install…" at bounding box center [680, 489] width 783 height 332
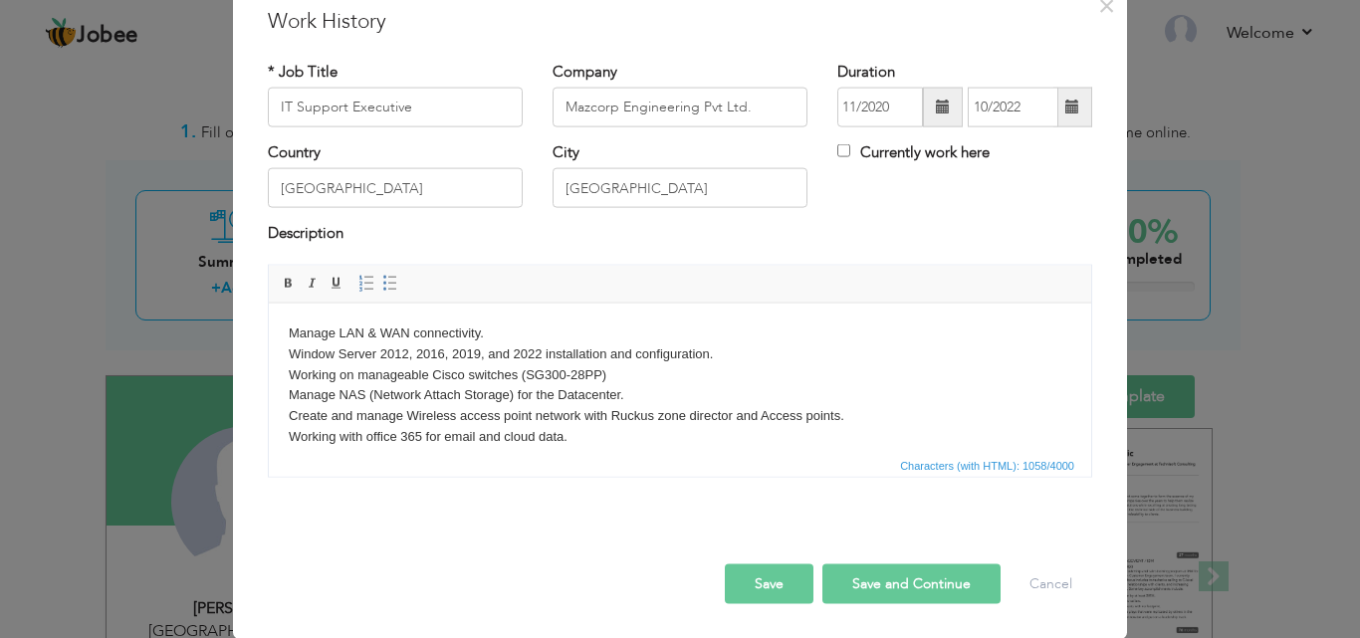
click at [292, 418] on p "Manage LAN & WAN connectivity. Window Server 2012, 2016, 2019, and 2022 install…" at bounding box center [680, 489] width 783 height 332
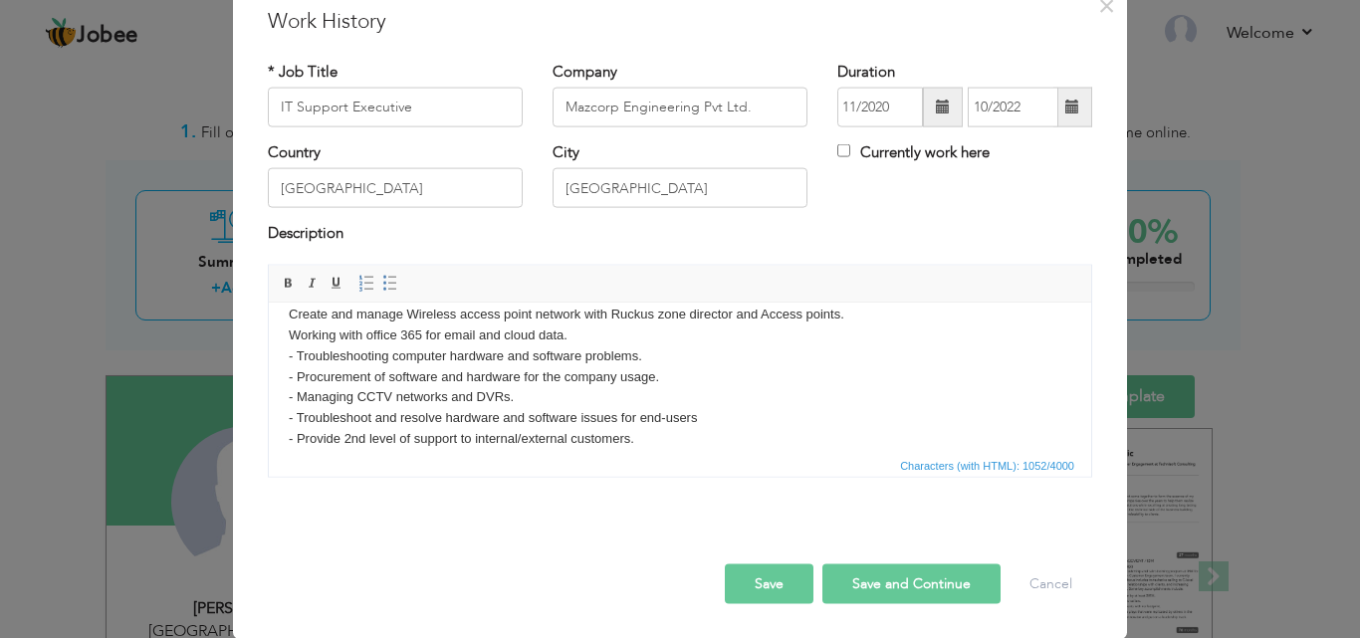
scroll to position [105, 0]
click at [298, 351] on p "Manage LAN & WAN connectivity. Window Server 2012, 2016, 2019, and 2022 install…" at bounding box center [680, 384] width 783 height 332
click at [298, 367] on p "Manage LAN & WAN connectivity. Window Server 2012, 2016, 2019, and 2022 install…" at bounding box center [680, 384] width 783 height 332
click at [296, 392] on p "Manage LAN & WAN connectivity. Window Server 2012, 2016, 2019, and 2022 install…" at bounding box center [680, 384] width 783 height 332
click at [298, 407] on p "Manage LAN & WAN connectivity. Window Server 2012, 2016, 2019, and 2022 install…" at bounding box center [680, 384] width 783 height 332
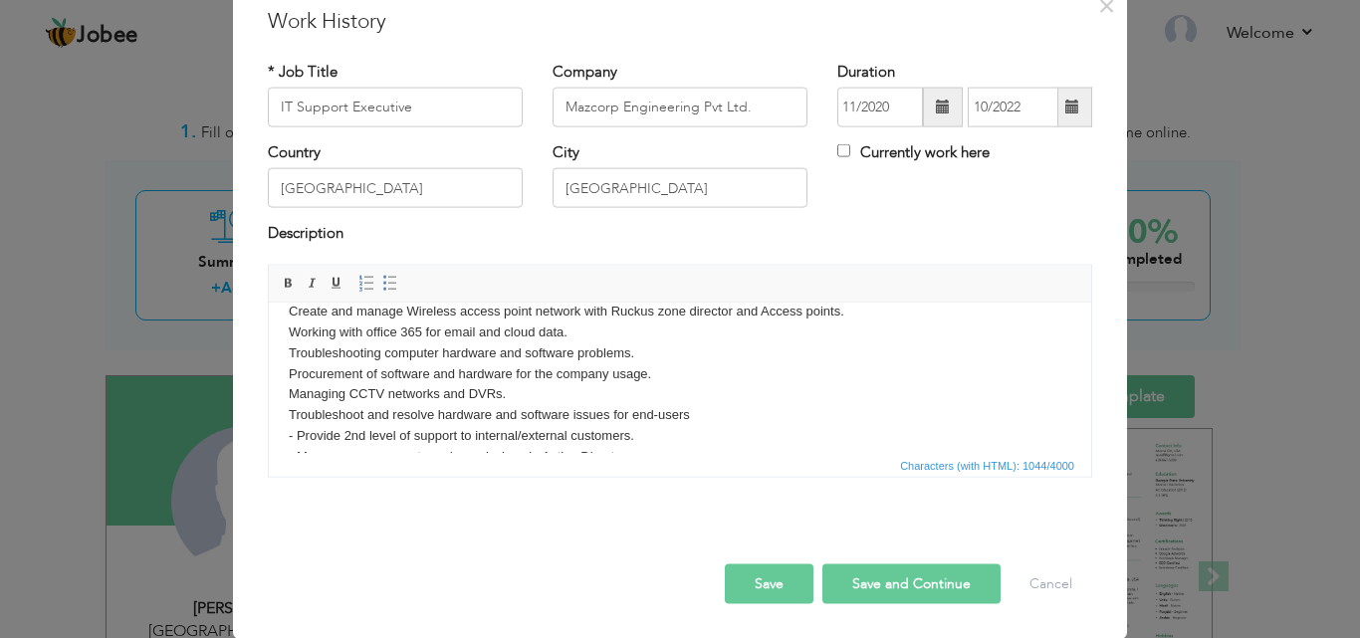
click at [298, 434] on p "Manage LAN & WAN connectivity. Window Server 2012, 2016, 2019, and 2022 install…" at bounding box center [680, 384] width 783 height 332
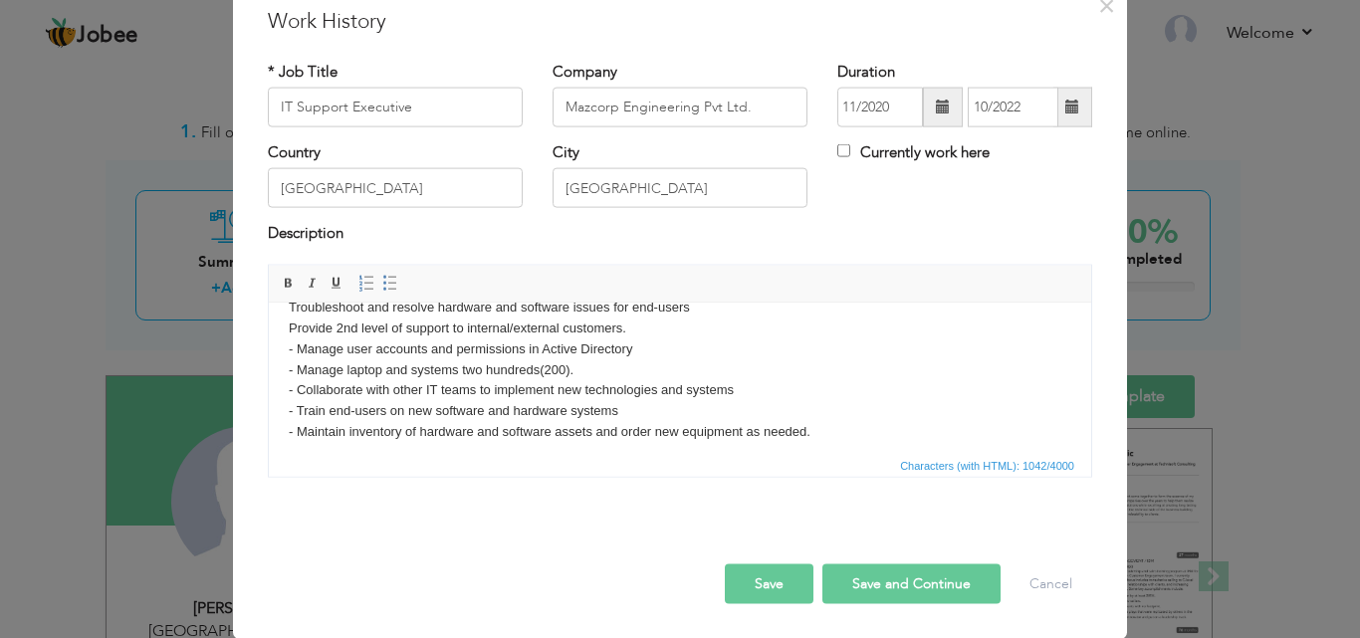
scroll to position [222, 0]
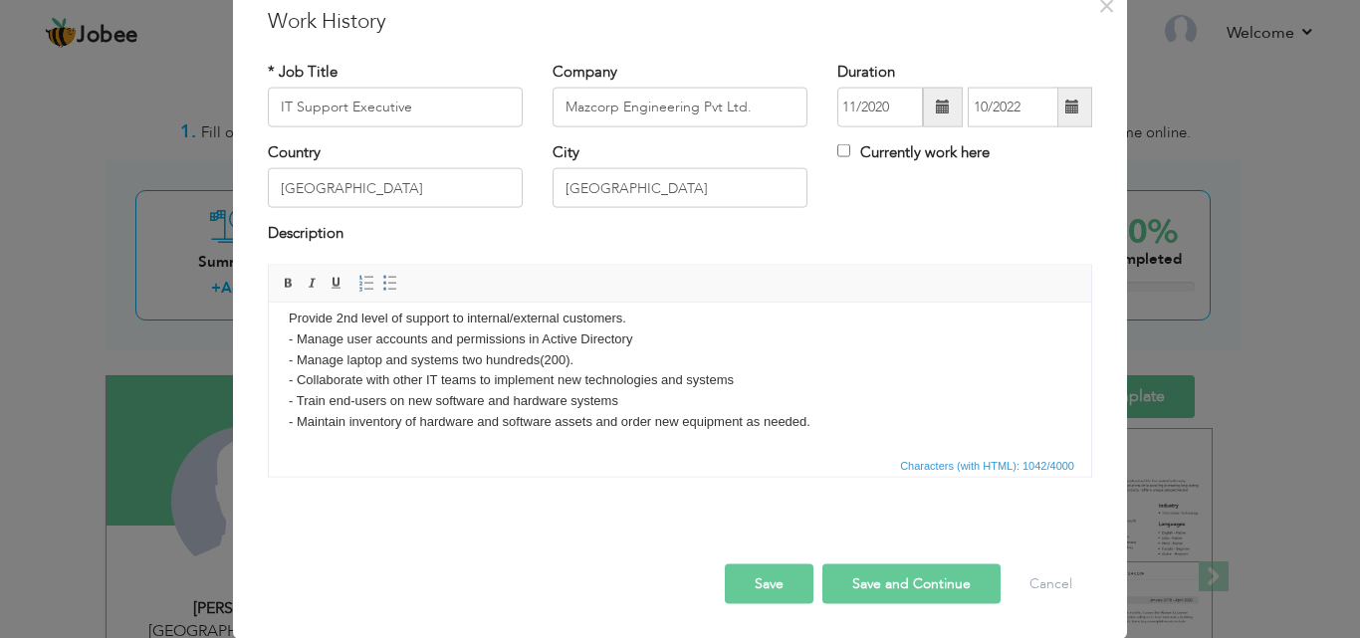
click at [297, 338] on p "Manage LAN & WAN connectivity. Window Server 2012, 2016, 2019, and 2022 install…" at bounding box center [680, 267] width 783 height 332
click at [296, 356] on p "Manage LAN & WAN connectivity. Window Server 2012, 2016, 2019, and 2022 install…" at bounding box center [680, 267] width 783 height 332
click at [297, 375] on p "Manage LAN & WAN connectivity. Window Server 2012, 2016, 2019, and 2022 install…" at bounding box center [680, 267] width 783 height 332
click at [299, 396] on p "Manage LAN & WAN connectivity. Window Server 2012, 2016, 2019, and 2022 install…" at bounding box center [680, 267] width 783 height 332
click at [296, 416] on p "Manage LAN & WAN connectivity. Window Server 2012, 2016, 2019, and 2022 install…" at bounding box center [680, 267] width 783 height 332
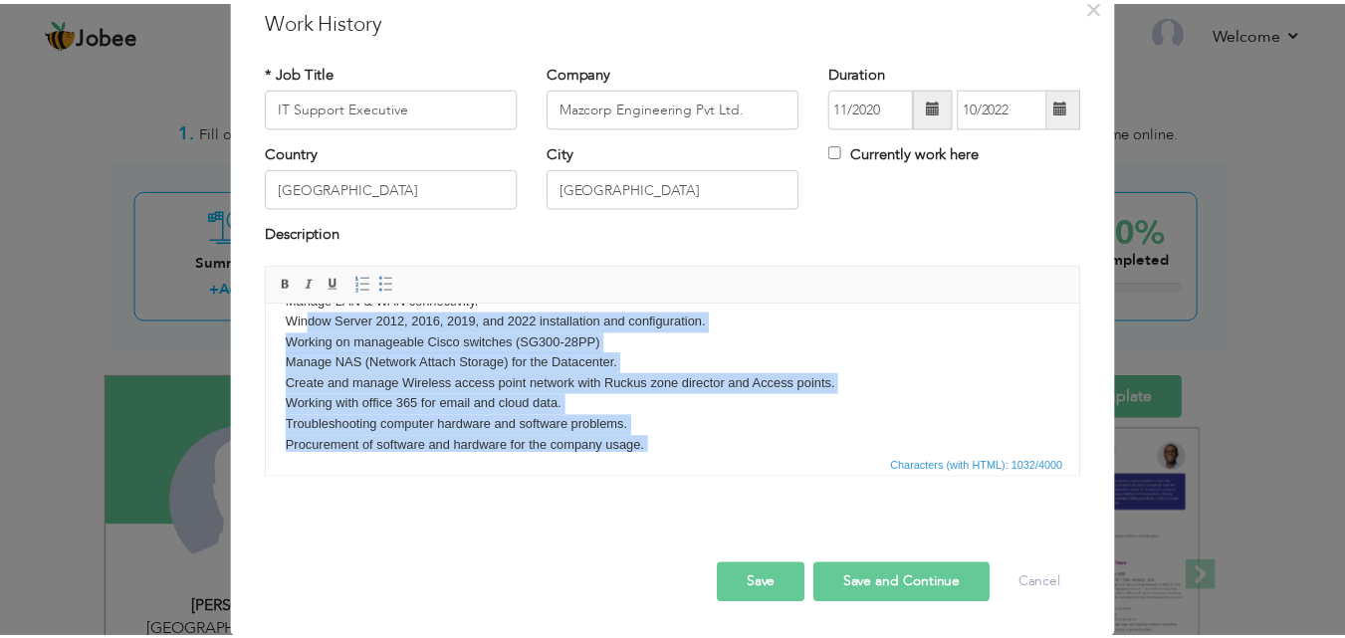
scroll to position [0, 0]
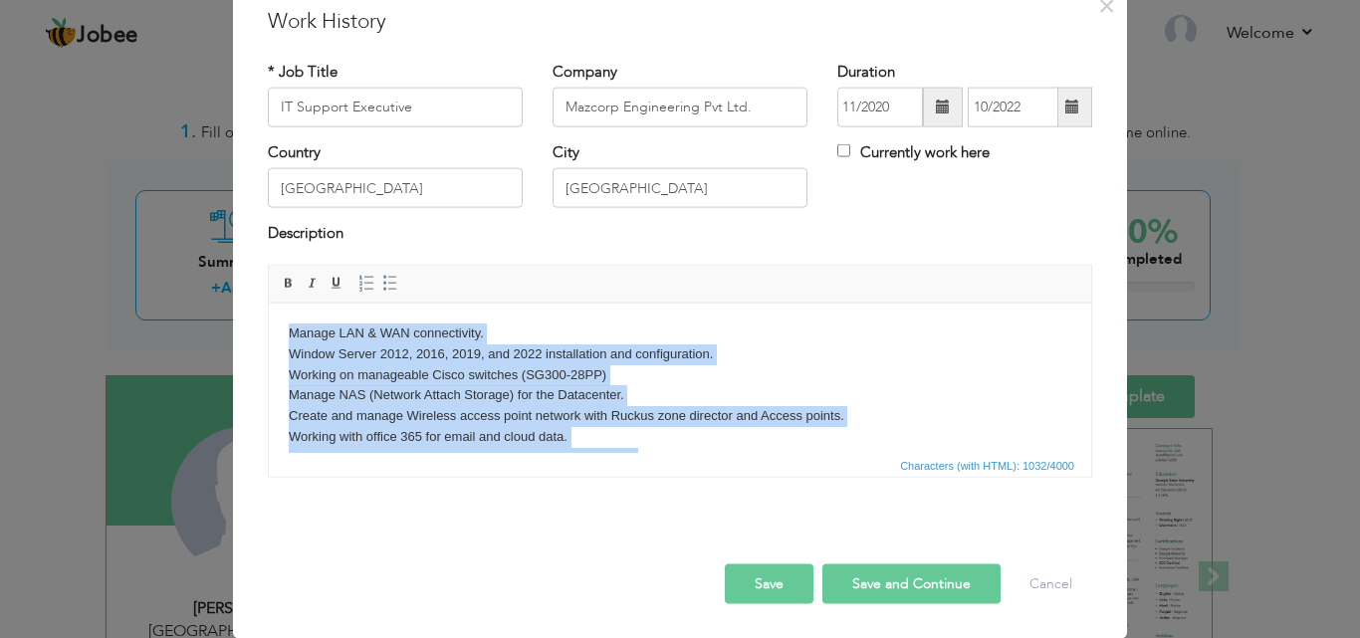
drag, startPoint x: 810, startPoint y: 422, endPoint x: 282, endPoint y: 308, distance: 540.0
click at [282, 308] on html "Manage LAN & WAN connectivity. Window Server 2012, 2016, 2019, and 2022 install…" at bounding box center [680, 488] width 822 height 371
click at [382, 287] on span at bounding box center [390, 283] width 16 height 16
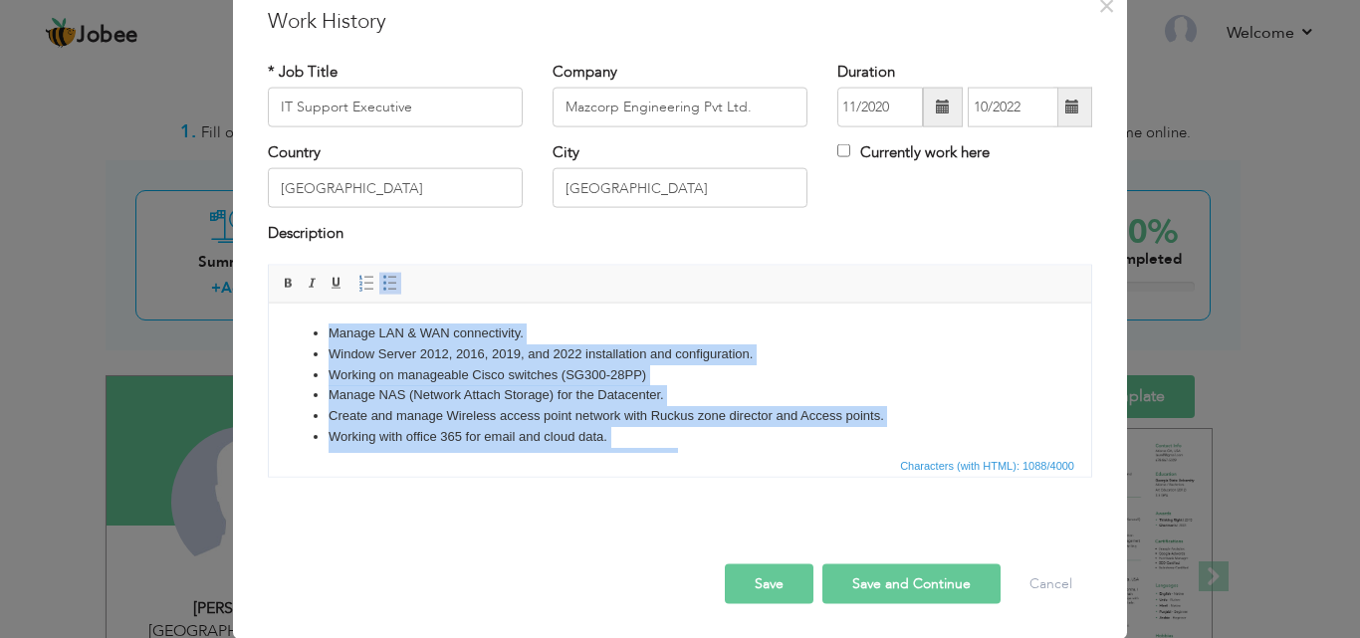
click at [776, 341] on li "Manage LAN & WAN connectivity." at bounding box center [680, 333] width 703 height 21
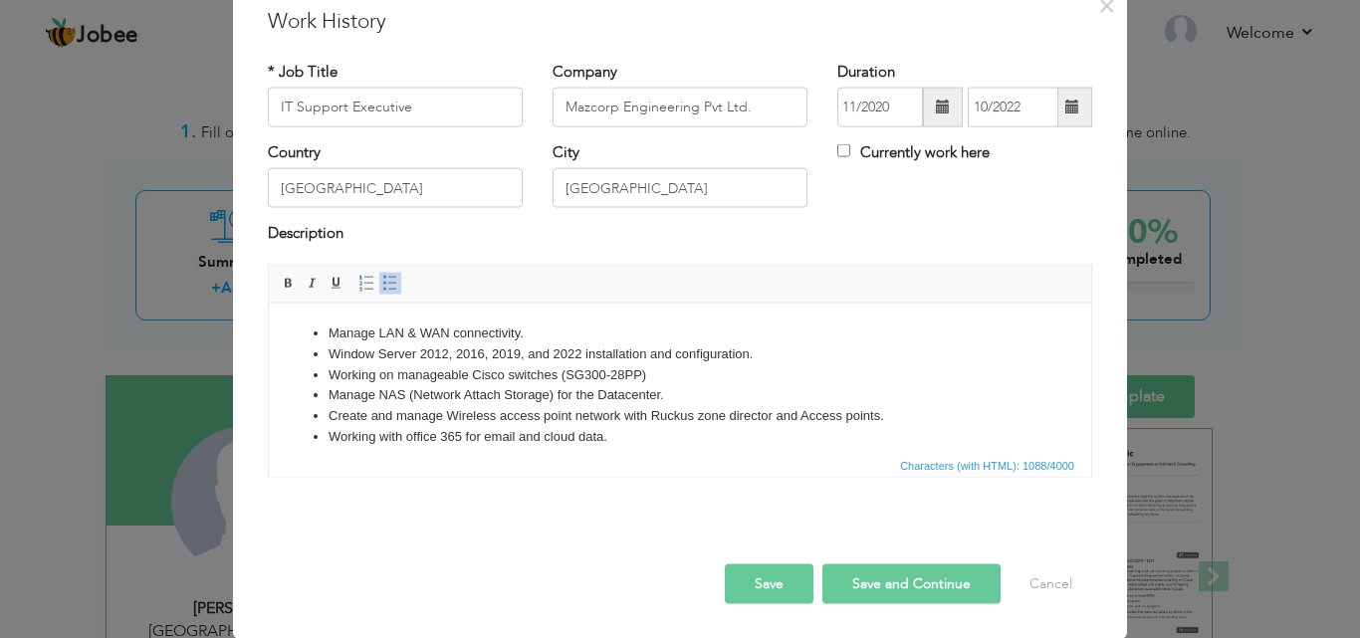
click at [772, 584] on button "Save" at bounding box center [769, 584] width 89 height 40
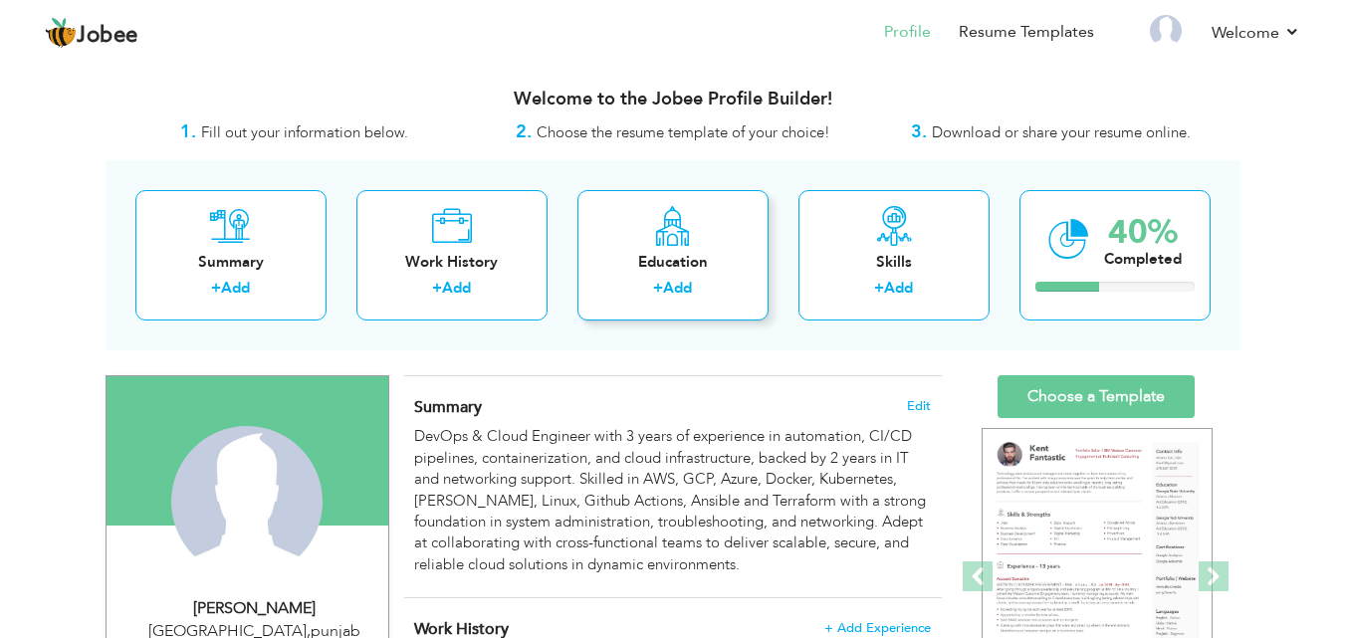
click at [677, 259] on div "Education" at bounding box center [672, 262] width 159 height 21
radio input "true"
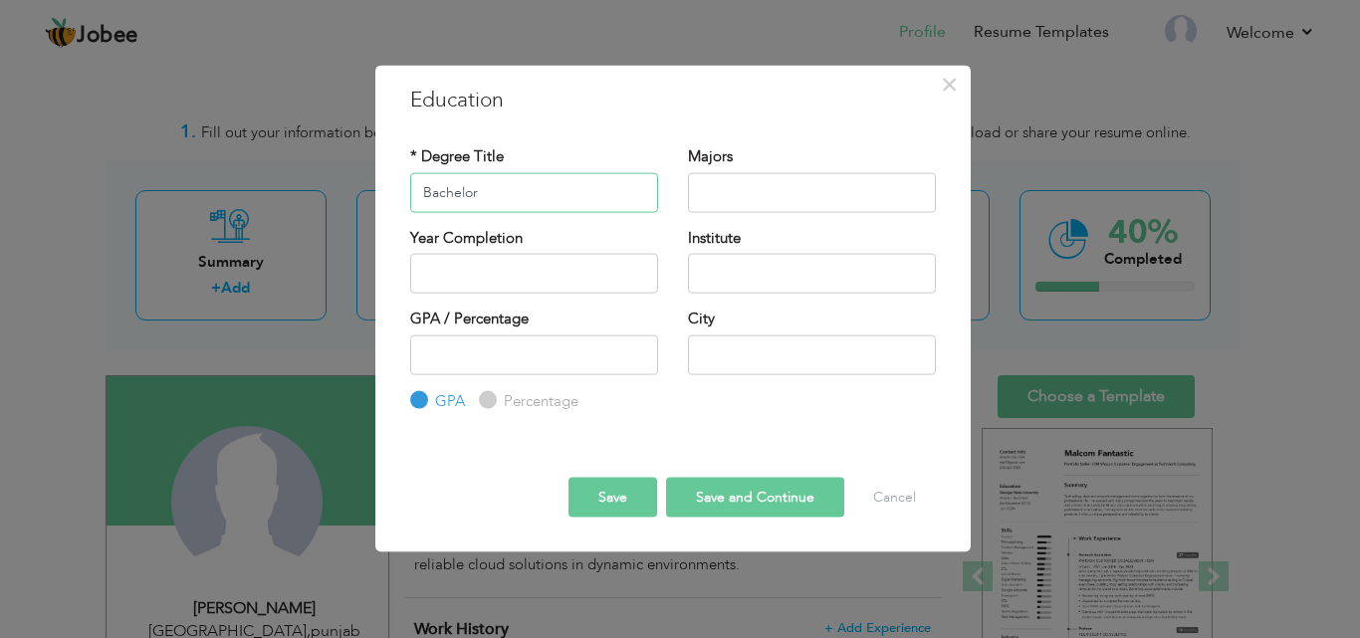
type input "Bachelor"
click at [746, 190] on input "text" at bounding box center [812, 192] width 248 height 40
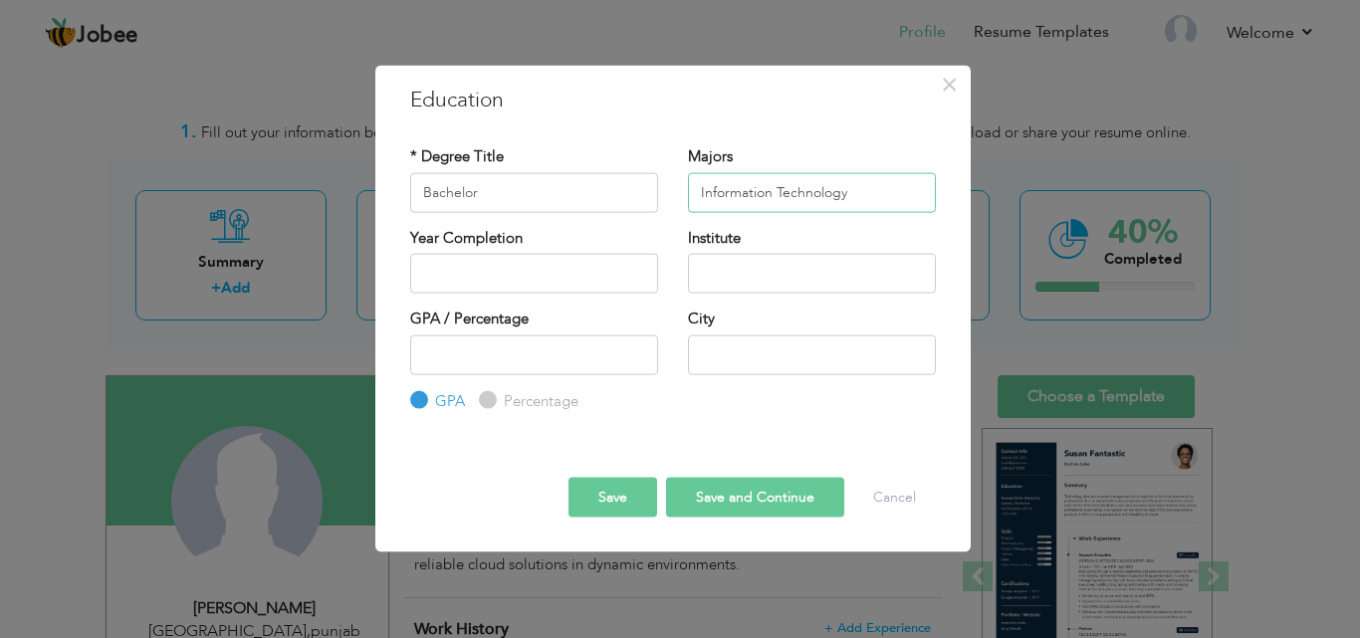
type input "Information Technology"
click at [565, 273] on input "2025" at bounding box center [534, 274] width 248 height 40
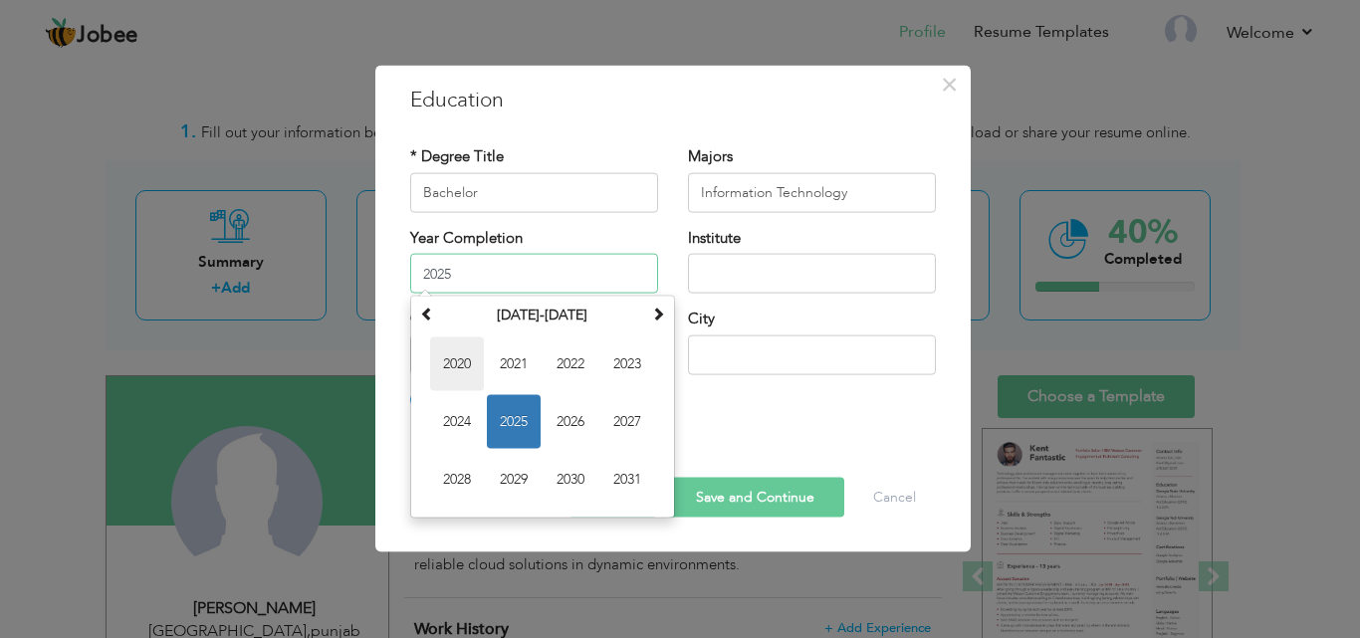
click at [463, 365] on span "2020" at bounding box center [457, 365] width 54 height 54
type input "2020"
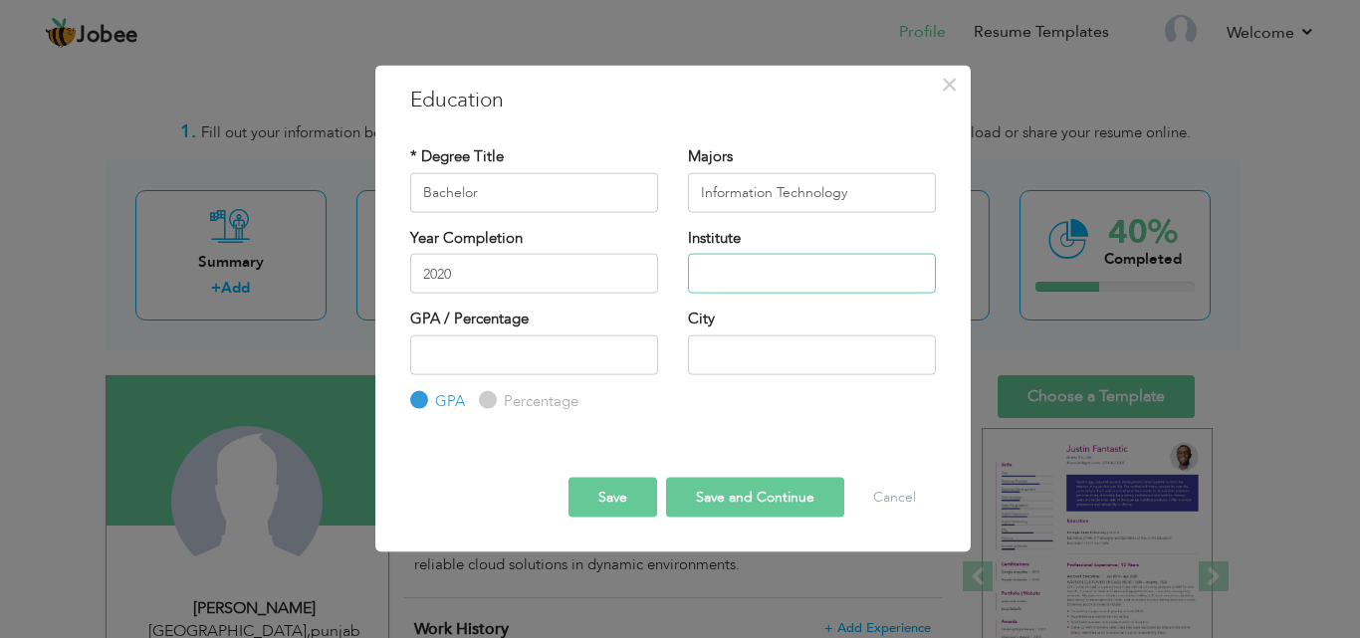
click at [750, 261] on input "text" at bounding box center [812, 274] width 248 height 40
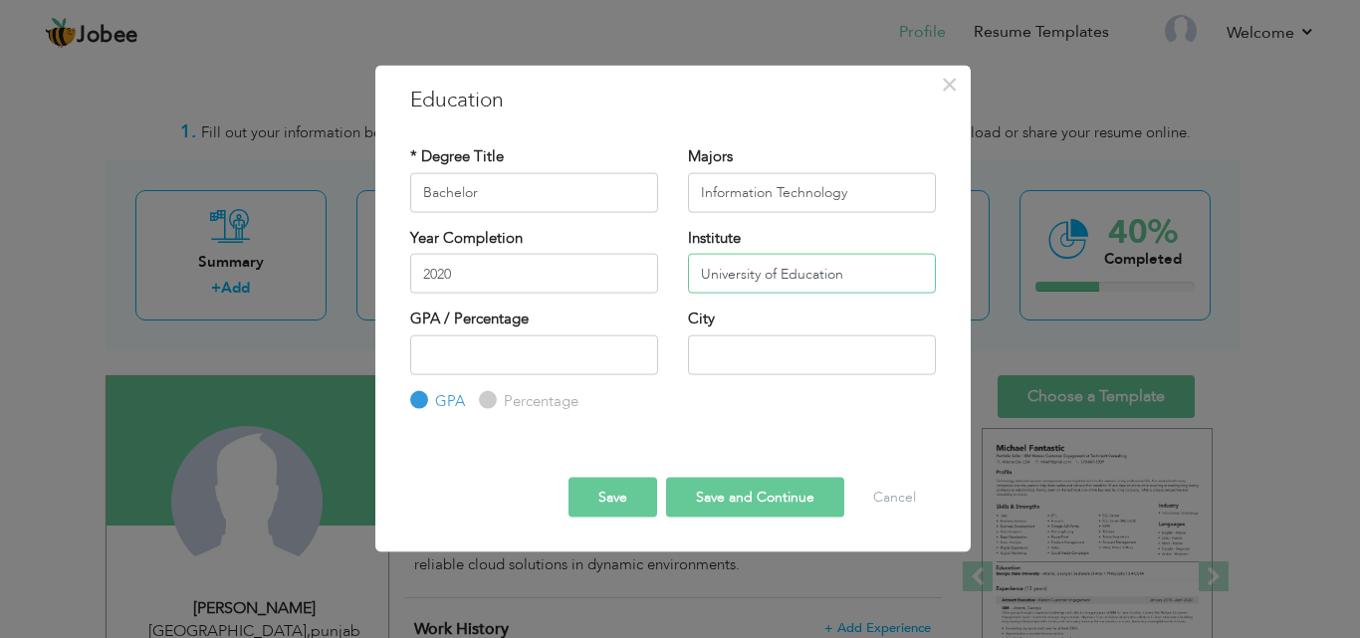
type input "University of Education"
click at [572, 366] on input "number" at bounding box center [534, 355] width 248 height 40
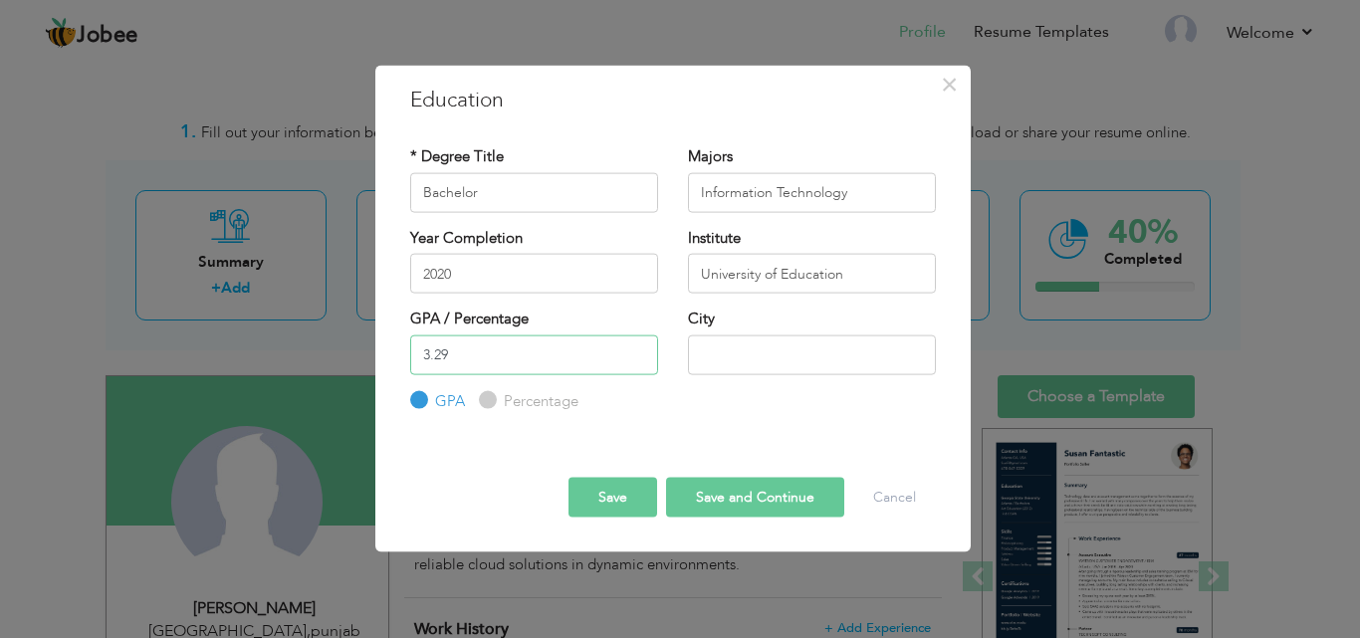
type input "3.29"
click at [777, 344] on input "text" at bounding box center [812, 355] width 248 height 40
type input "Lahore"
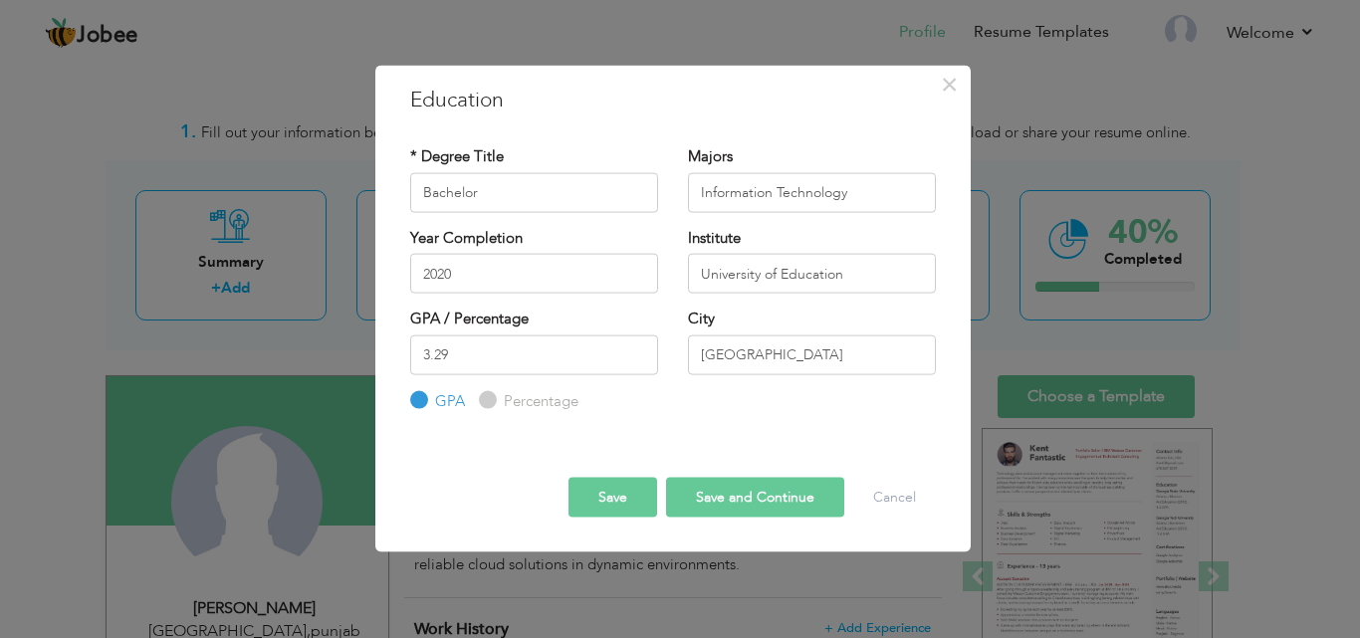
click at [607, 498] on button "Save" at bounding box center [613, 498] width 89 height 40
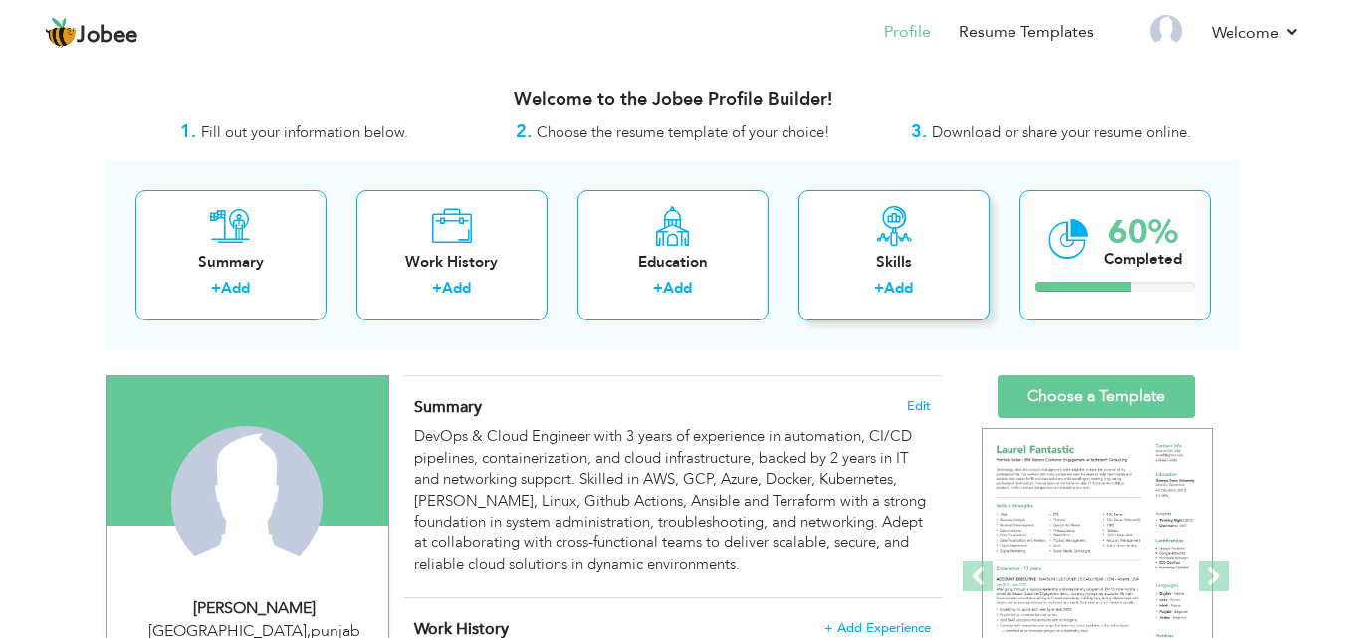
click at [900, 254] on div "Skills" at bounding box center [894, 262] width 159 height 21
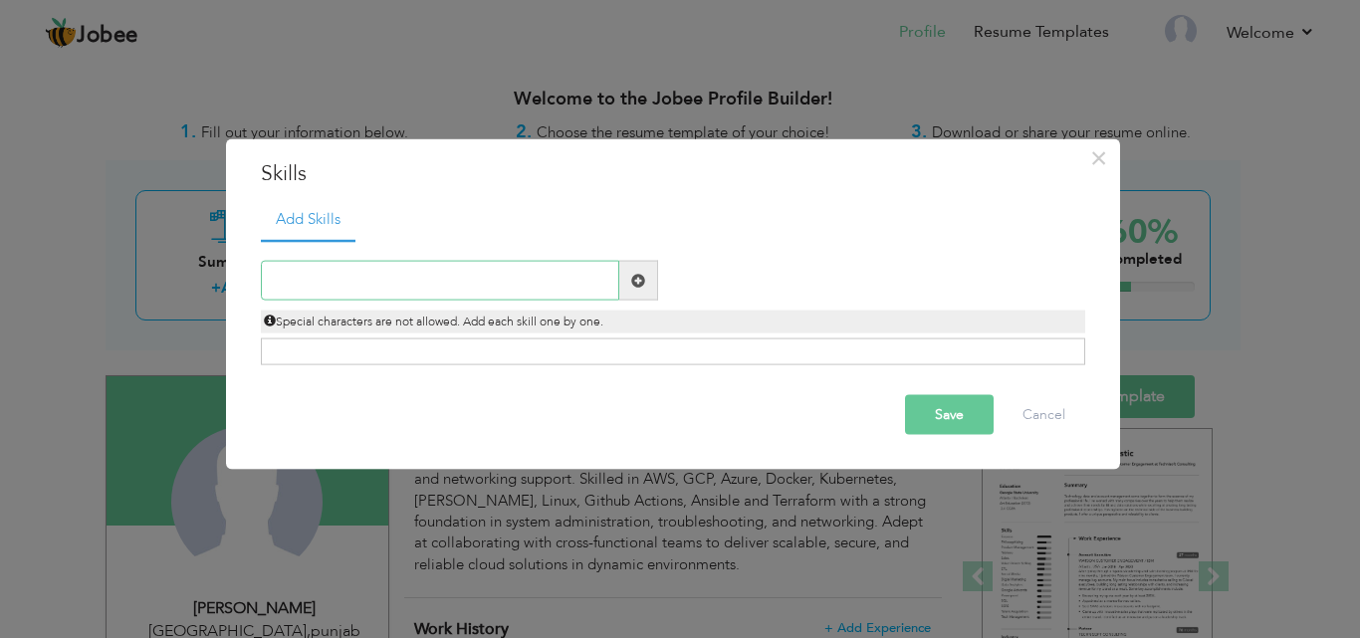
click at [564, 283] on input "text" at bounding box center [440, 281] width 358 height 40
click at [634, 276] on span at bounding box center [638, 280] width 14 height 14
click at [483, 274] on input "text" at bounding box center [440, 281] width 358 height 40
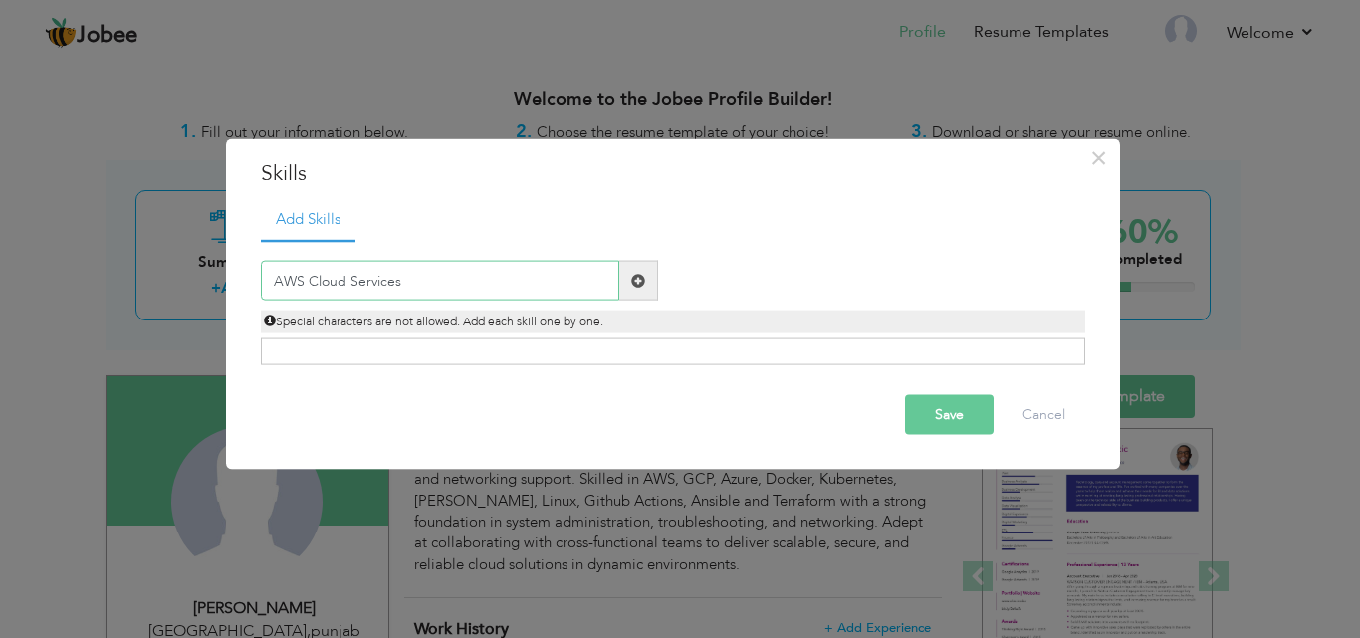
type input "AWS Cloud Services"
click at [431, 351] on div "Click on , to mark skill as primary." at bounding box center [673, 352] width 824 height 27
click at [562, 364] on div "Click on , to mark skill as primary." at bounding box center [673, 352] width 824 height 27
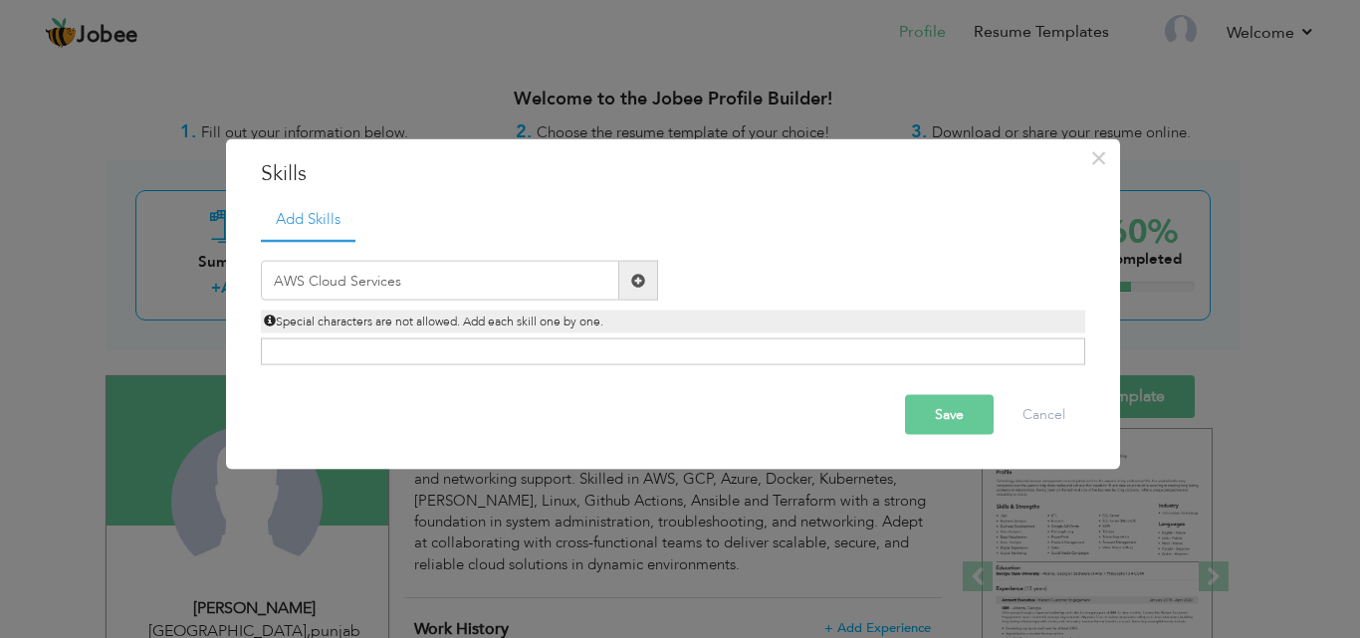
click at [643, 281] on span at bounding box center [638, 280] width 14 height 14
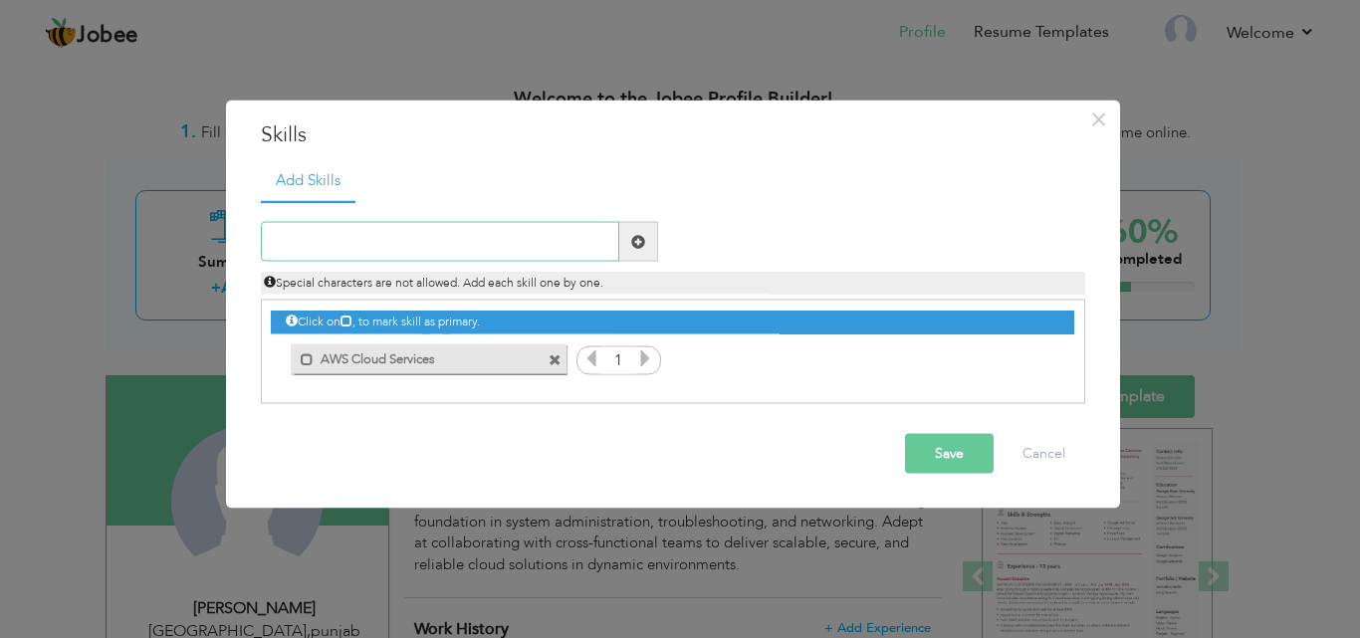
click at [419, 245] on input "text" at bounding box center [440, 242] width 358 height 40
type input "GCP"
click at [637, 235] on span at bounding box center [638, 241] width 14 height 14
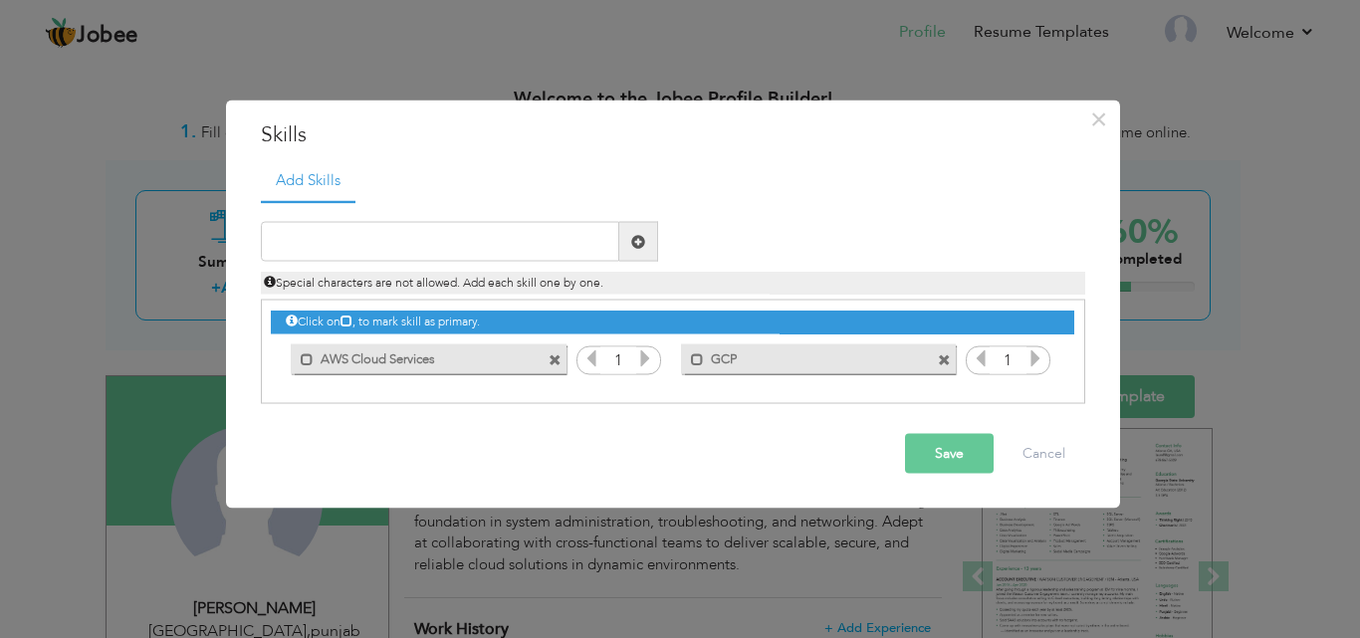
click at [643, 359] on icon at bounding box center [645, 359] width 18 height 18
click at [591, 360] on icon at bounding box center [592, 359] width 18 height 18
click at [421, 258] on input "text" at bounding box center [440, 242] width 358 height 40
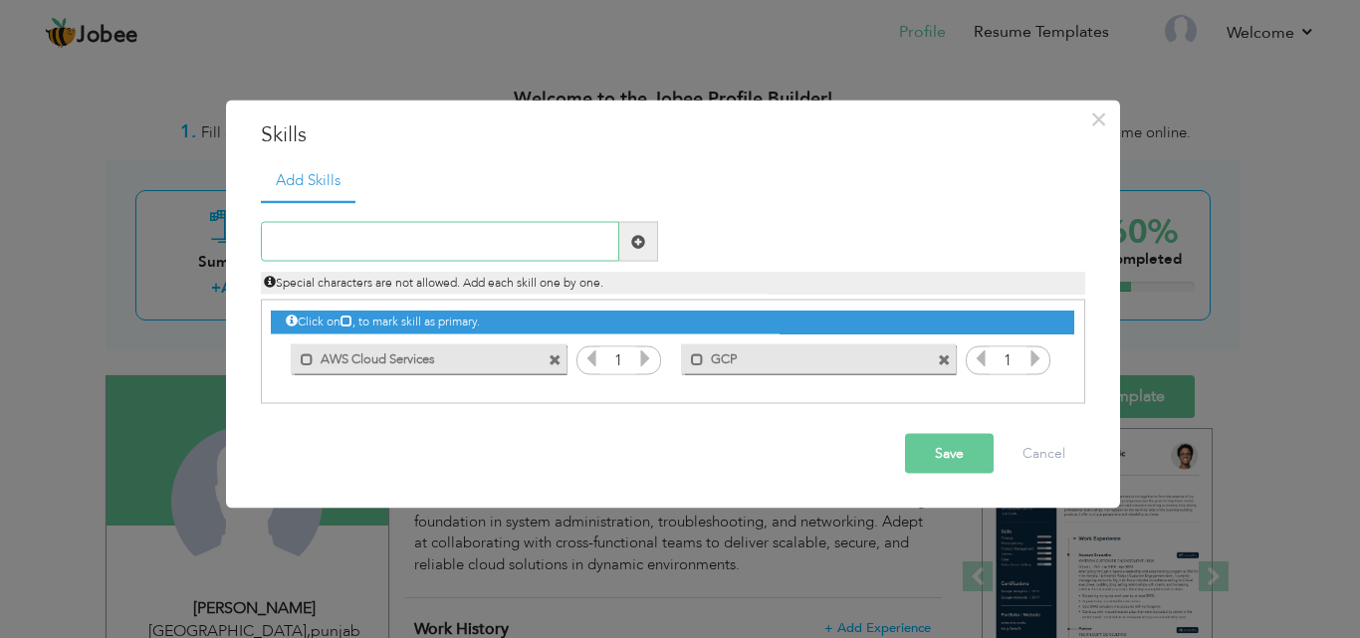
click at [392, 237] on input "text" at bounding box center [440, 242] width 358 height 40
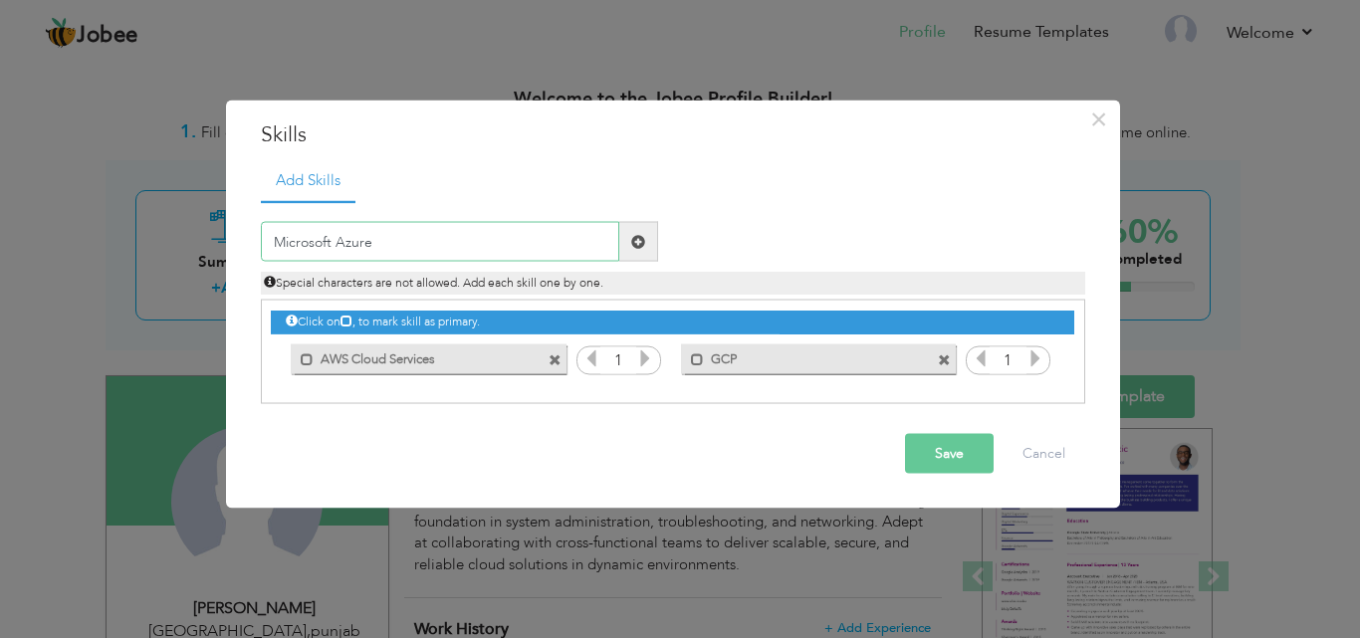
type input "Microsoft Azure"
click at [634, 241] on span at bounding box center [638, 241] width 14 height 14
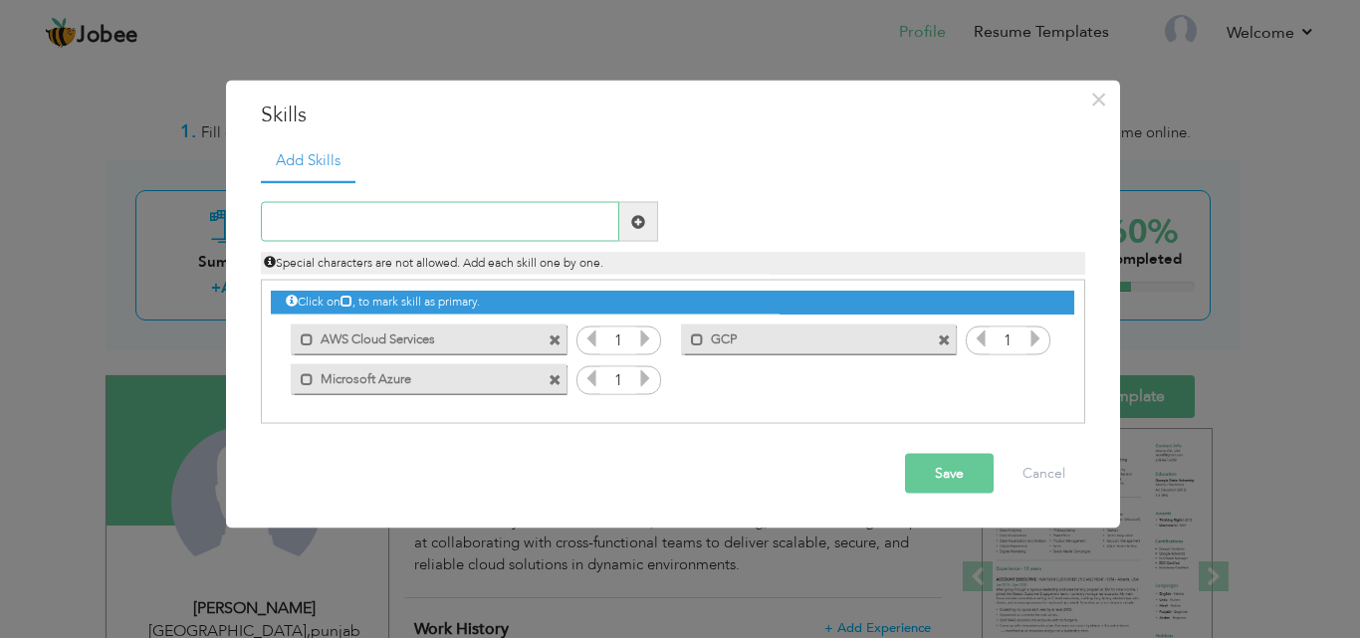
click at [424, 223] on input "text" at bounding box center [440, 222] width 358 height 40
type input "Linux"
click at [634, 220] on span at bounding box center [638, 221] width 14 height 14
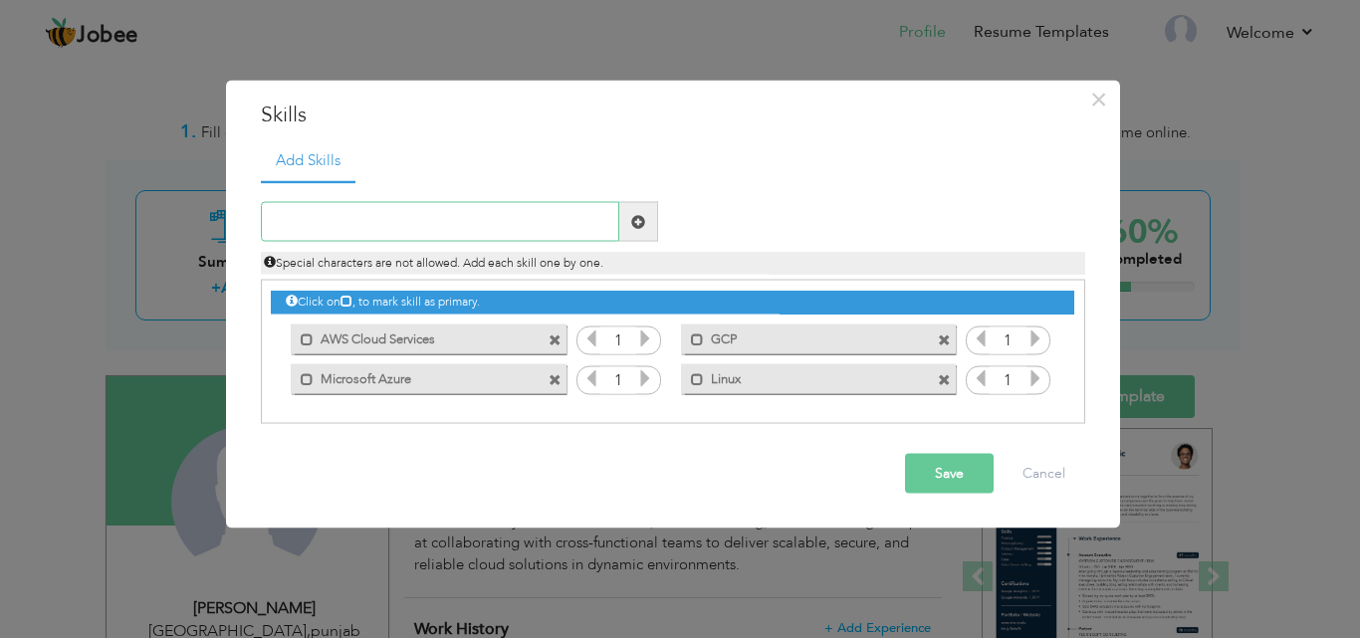
click at [440, 215] on input "text" at bounding box center [440, 222] width 358 height 40
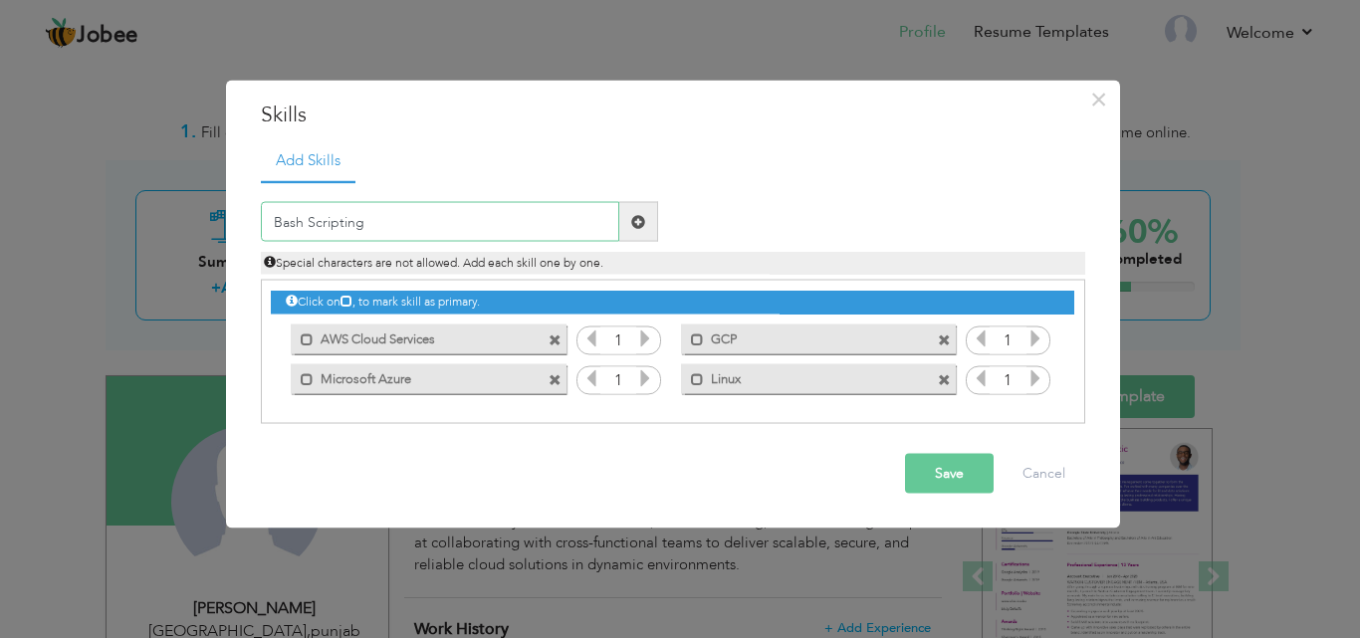
type input "Bash Scripting"
click at [637, 226] on span at bounding box center [638, 221] width 14 height 14
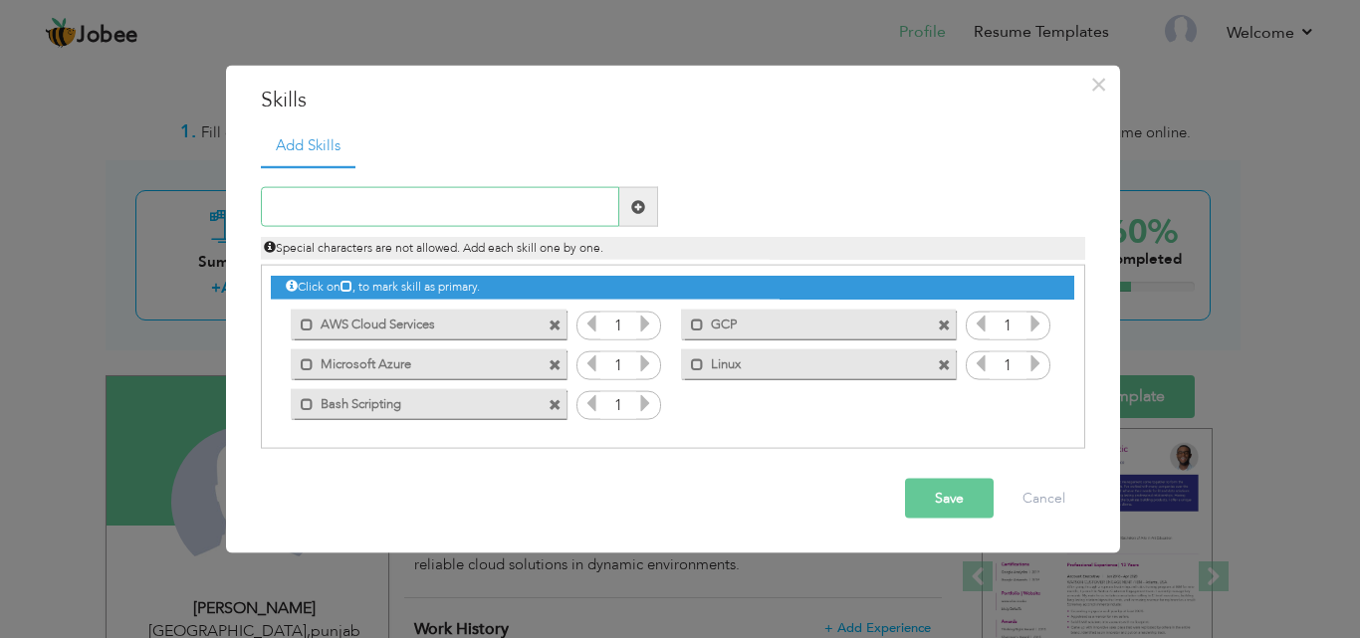
click at [465, 208] on input "text" at bounding box center [440, 207] width 358 height 40
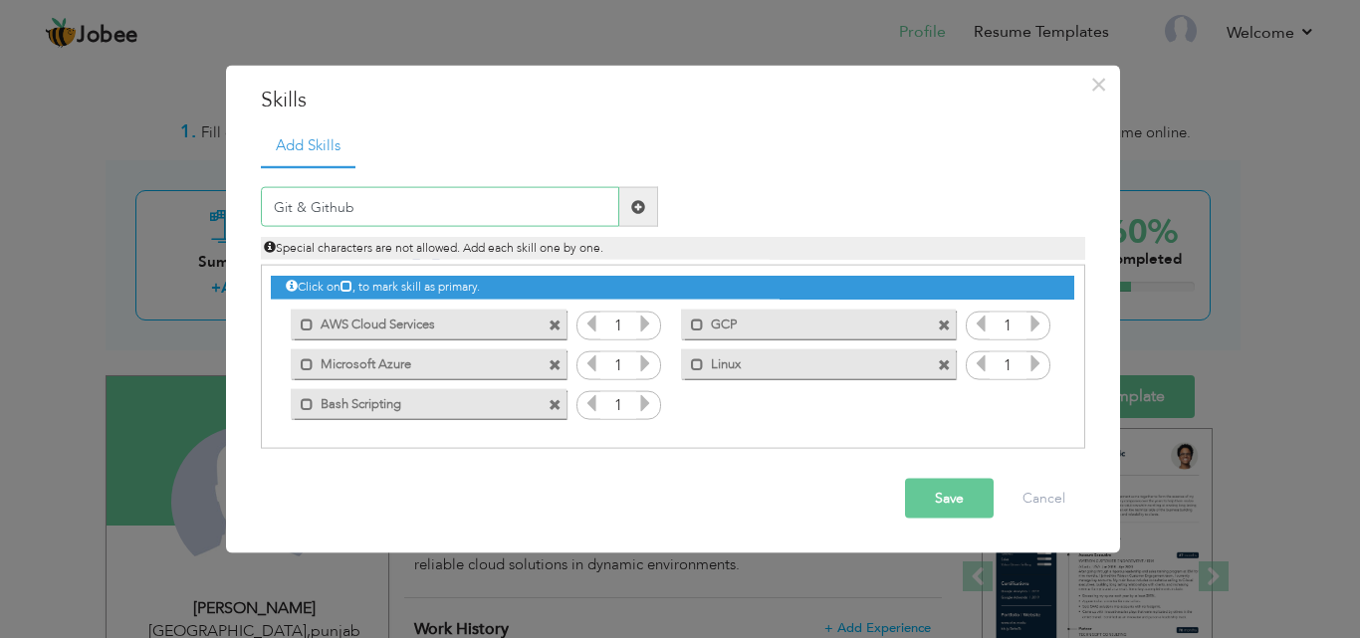
type input "Git & Github"
click at [641, 206] on span at bounding box center [638, 206] width 14 height 14
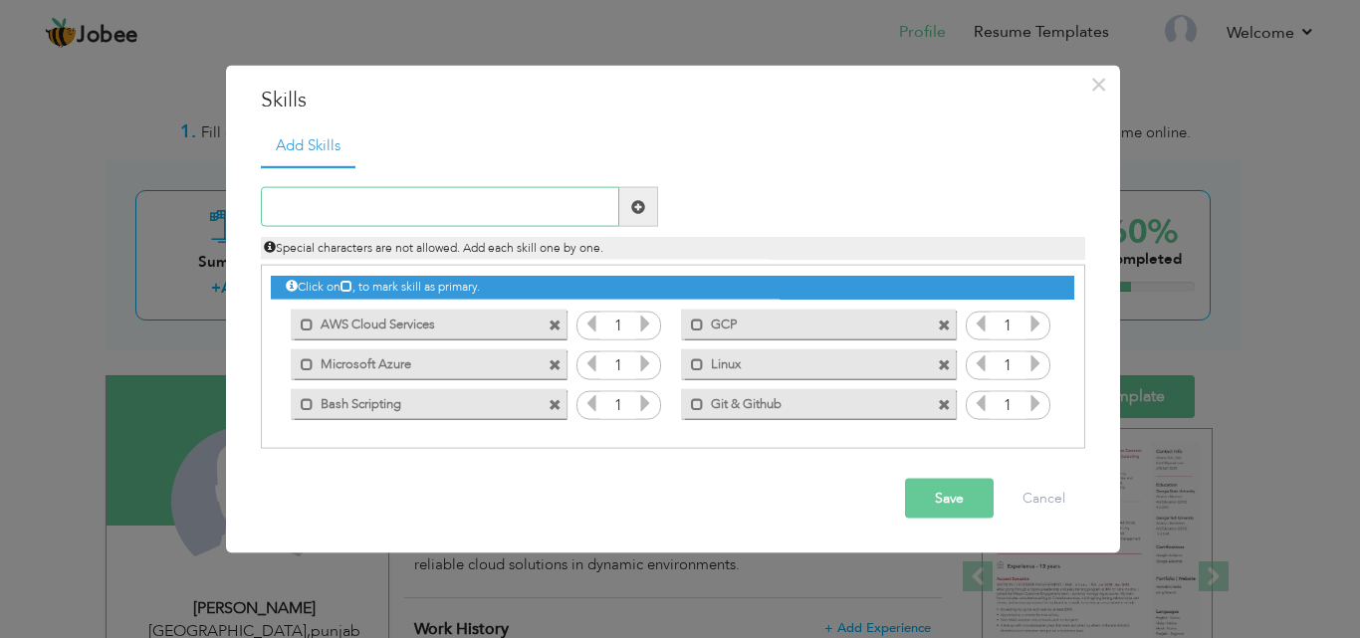
click at [408, 207] on input "text" at bounding box center [440, 207] width 358 height 40
type input "Docker"
click at [644, 208] on span at bounding box center [638, 206] width 14 height 14
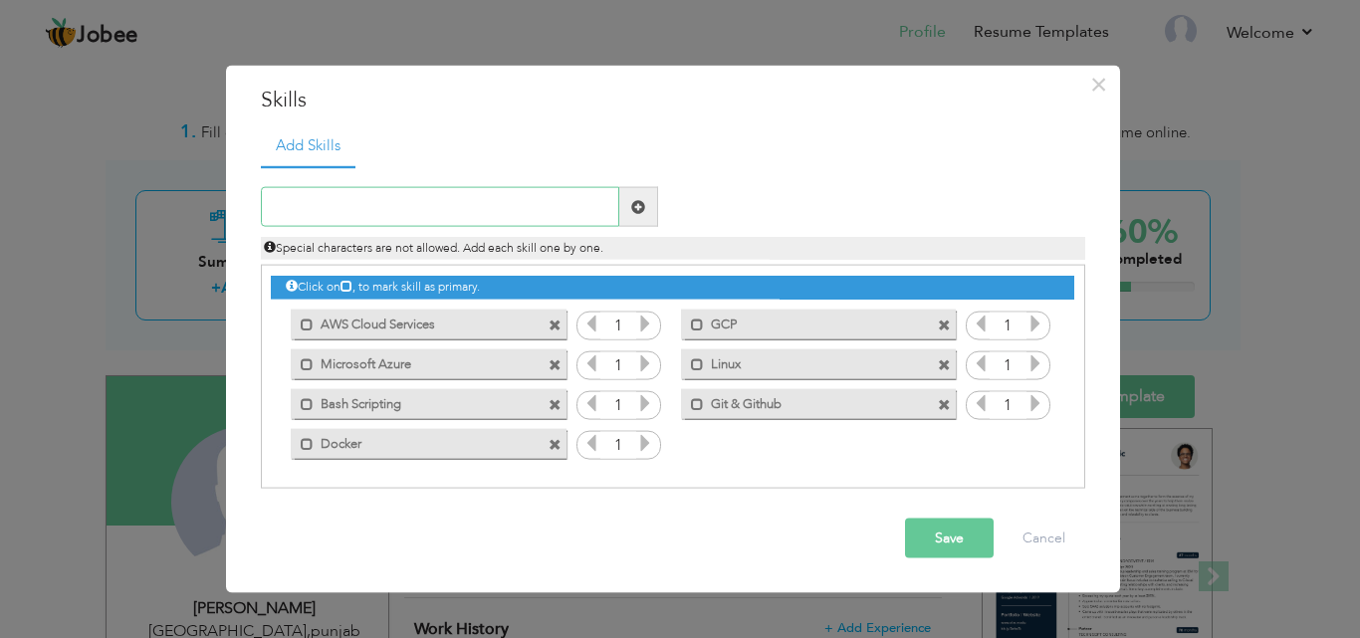
click at [485, 210] on input "text" at bounding box center [440, 207] width 358 height 40
click at [556, 443] on span at bounding box center [555, 444] width 13 height 13
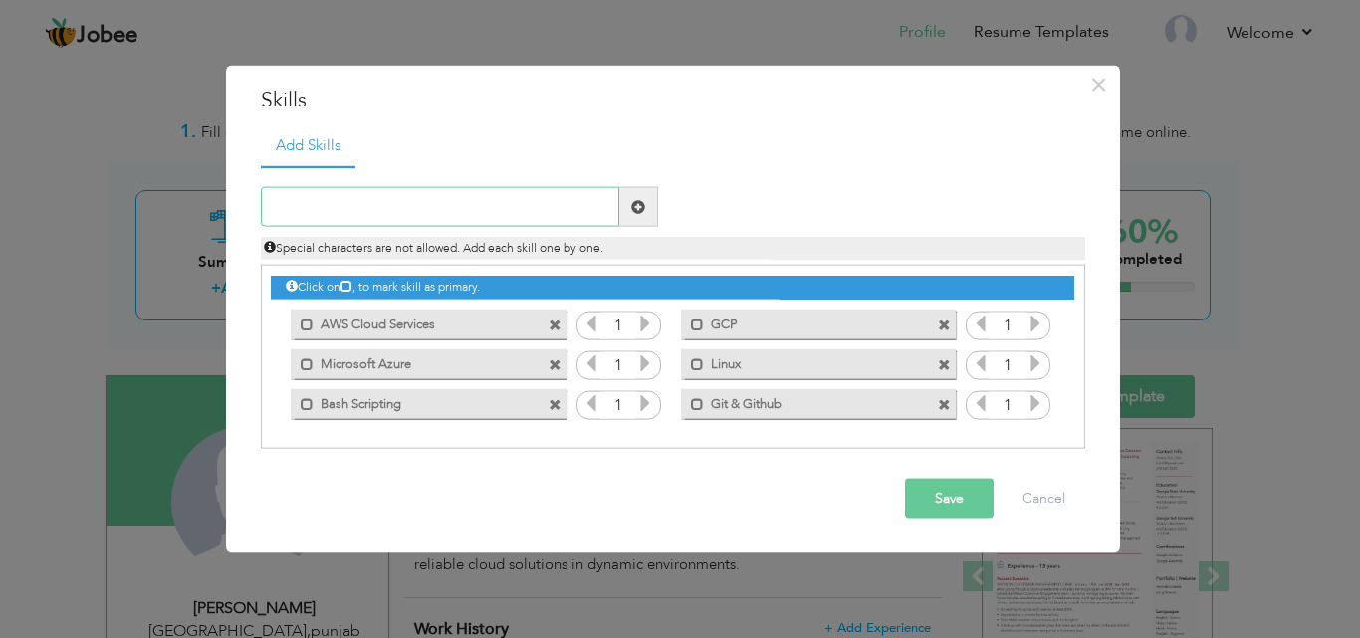
click at [431, 200] on input "text" at bounding box center [440, 207] width 358 height 40
type input "Docker & Docker-Compose"
click at [637, 203] on span at bounding box center [638, 206] width 14 height 14
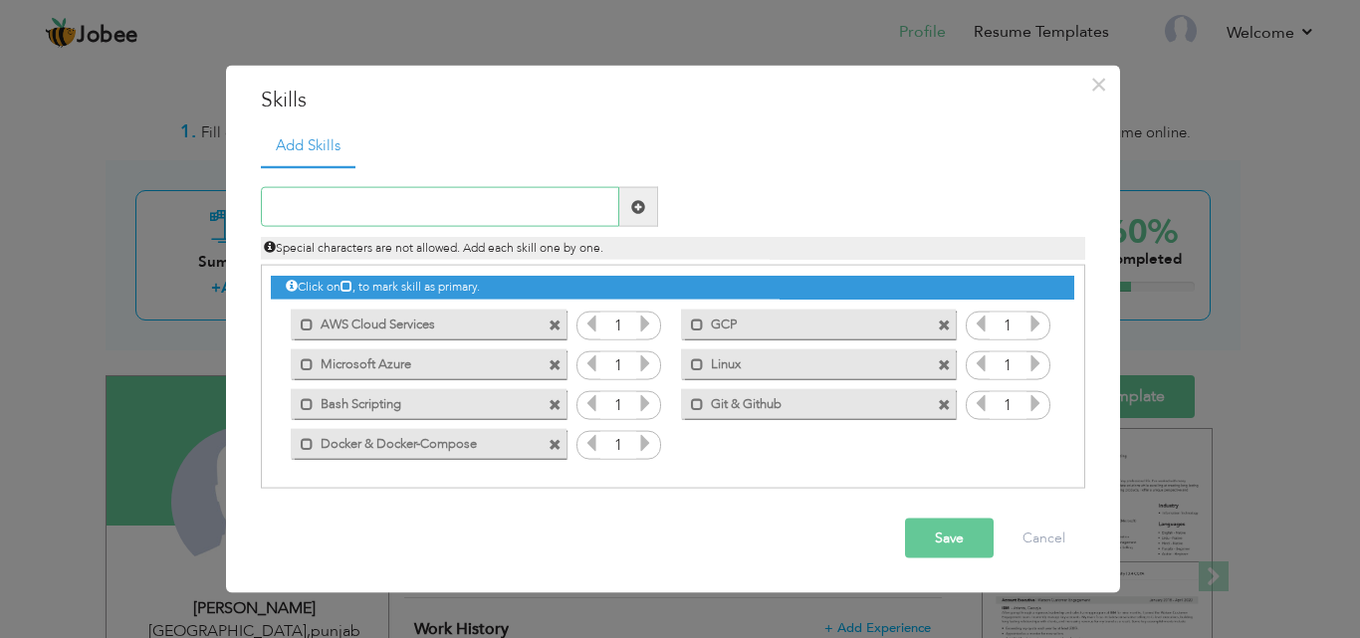
click at [368, 209] on input "text" at bounding box center [440, 207] width 358 height 40
type input "Kubernetes"
click at [639, 205] on span at bounding box center [638, 206] width 14 height 14
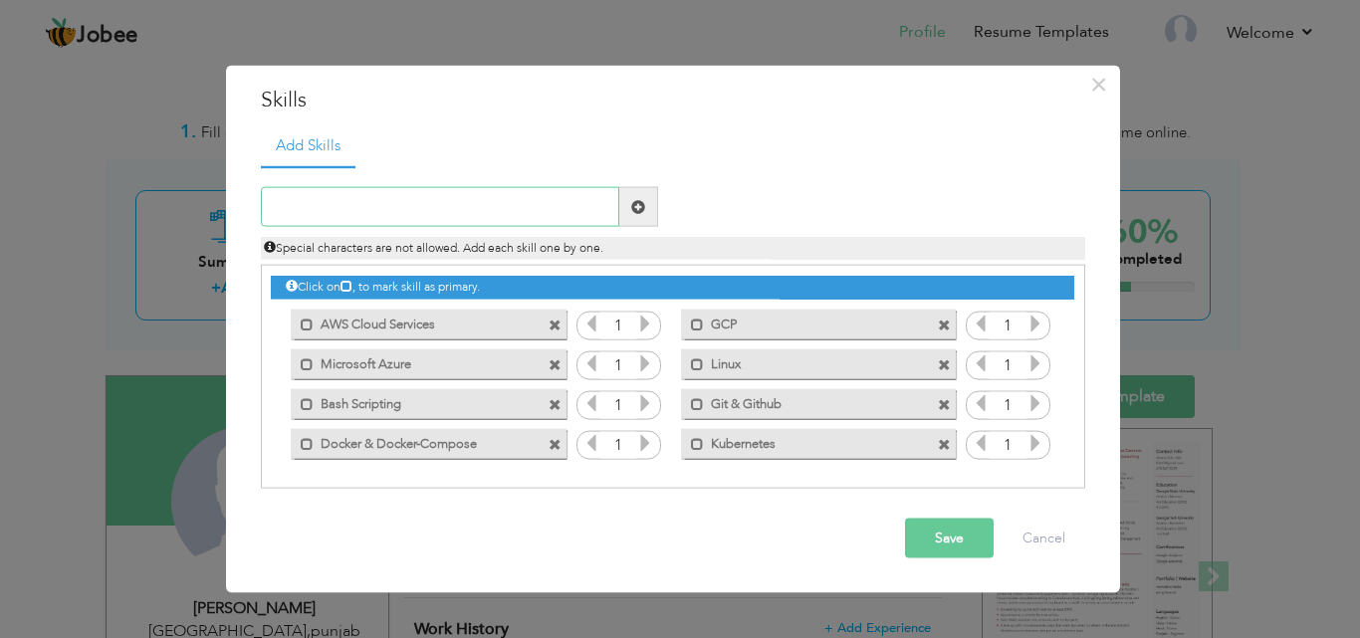
click at [410, 211] on input "text" at bounding box center [440, 207] width 358 height 40
type input "Openshift"
click at [640, 205] on span at bounding box center [638, 206] width 14 height 14
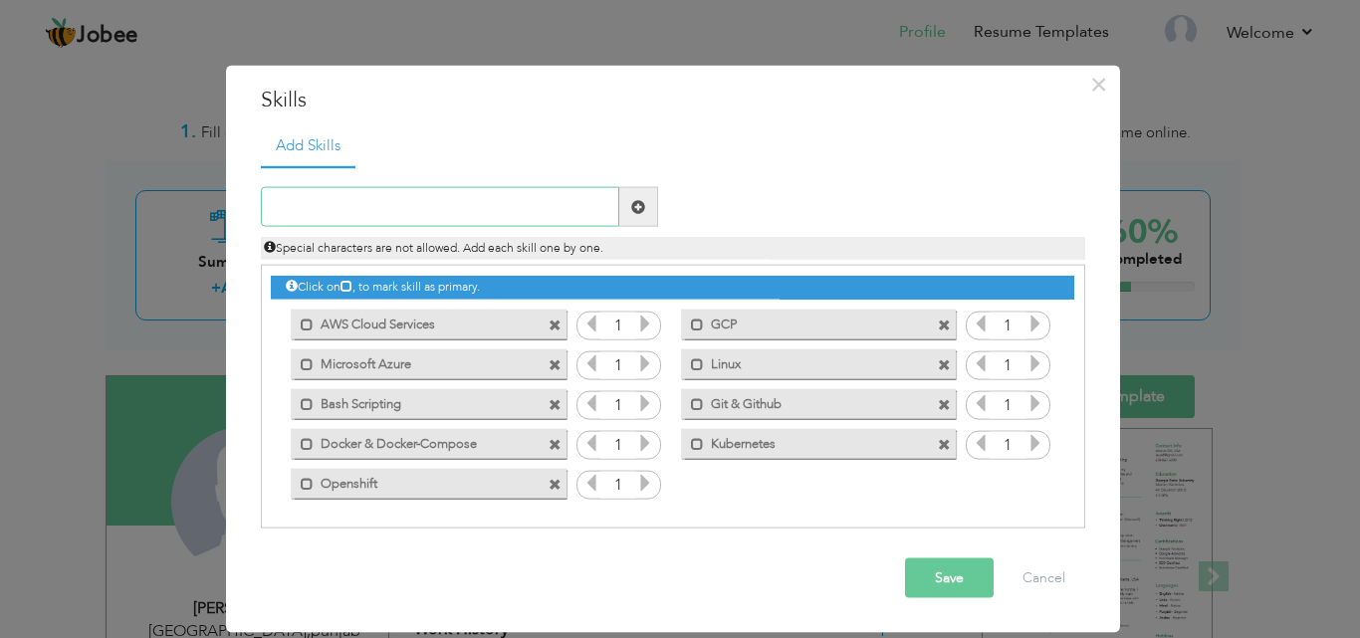
click at [414, 212] on input "text" at bounding box center [440, 207] width 358 height 40
type input "Jenkins"
click at [638, 204] on span at bounding box center [638, 206] width 14 height 14
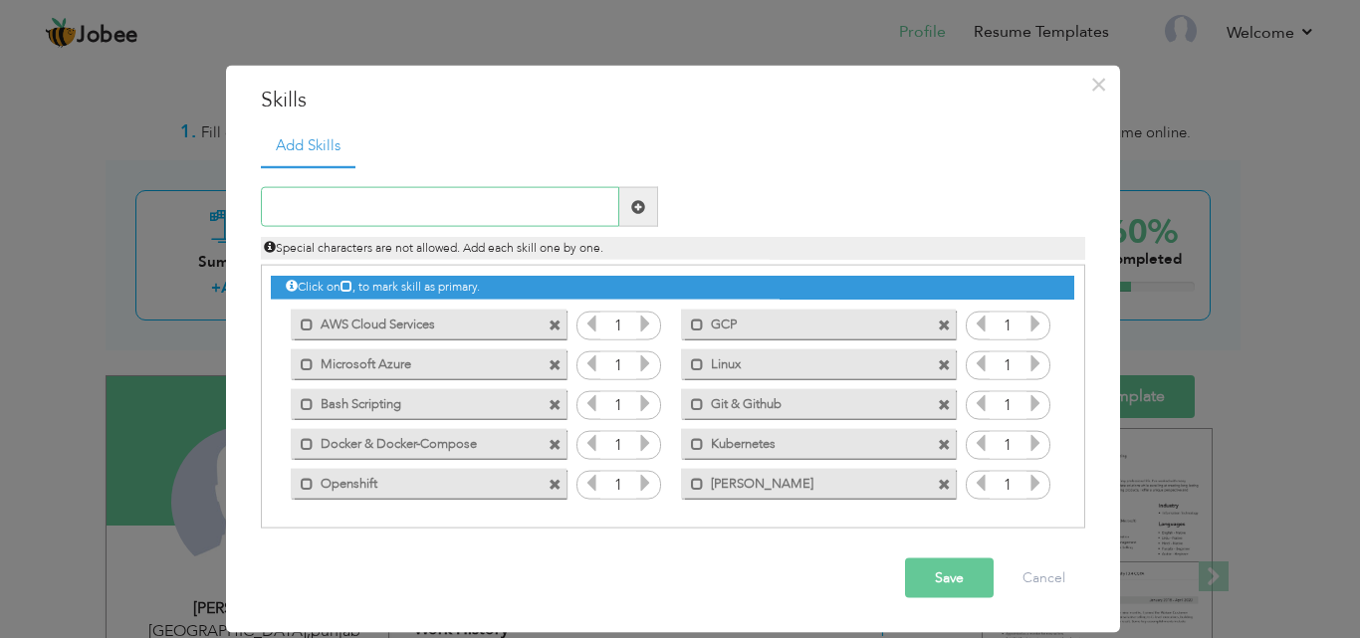
click at [447, 200] on input "text" at bounding box center [440, 207] width 358 height 40
type input "Github Actions"
click at [631, 204] on span at bounding box center [638, 206] width 14 height 14
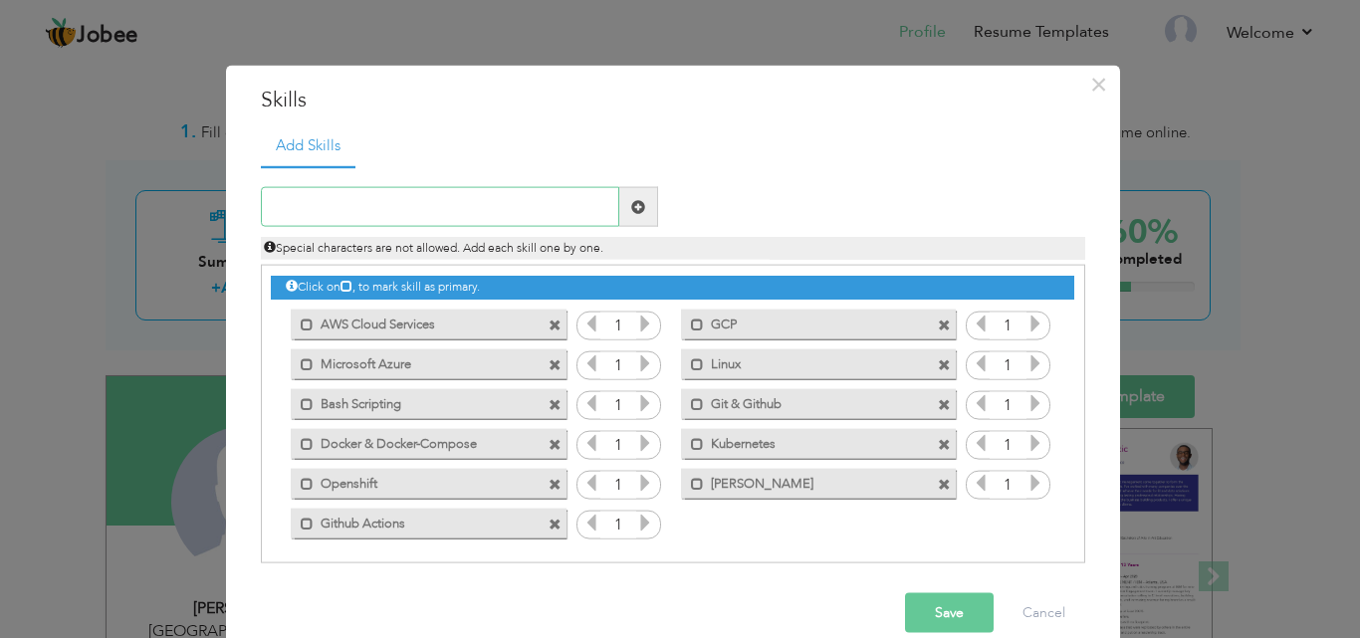
click at [416, 209] on input "text" at bounding box center [440, 207] width 358 height 40
type input "Nginx"
click at [631, 205] on span at bounding box center [638, 206] width 14 height 14
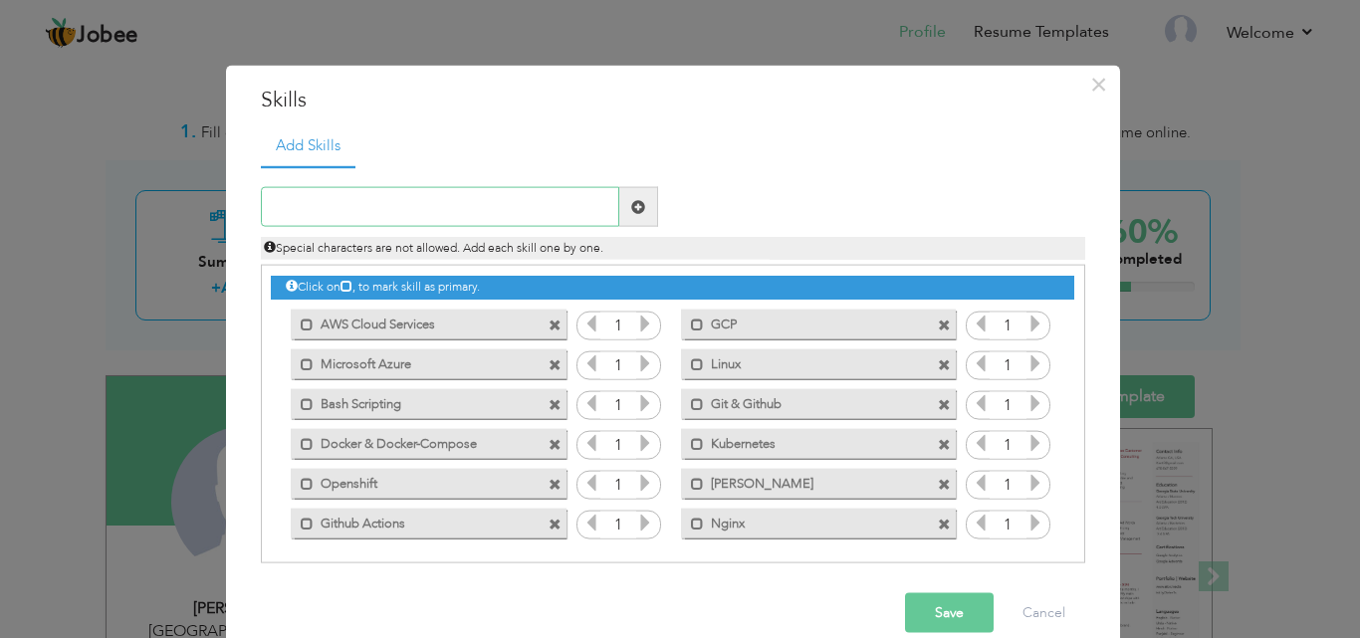
click at [448, 199] on input "text" at bounding box center [440, 207] width 358 height 40
type input "A"
type input "VMware"
click at [631, 199] on span at bounding box center [638, 206] width 14 height 14
click at [413, 209] on input "text" at bounding box center [440, 207] width 358 height 40
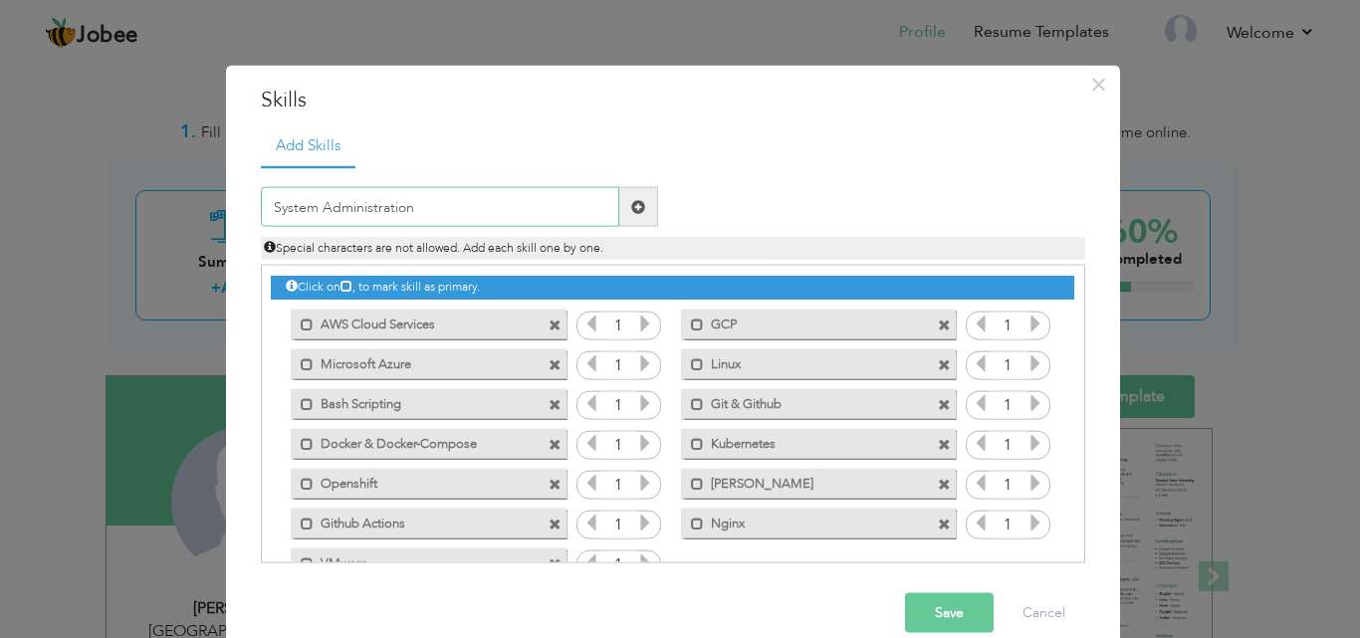
type input "System Administration"
click at [631, 209] on span at bounding box center [638, 206] width 14 height 14
click at [401, 209] on input "text" at bounding box center [440, 207] width 358 height 40
type input "Ansible"
click at [631, 207] on span at bounding box center [638, 206] width 14 height 14
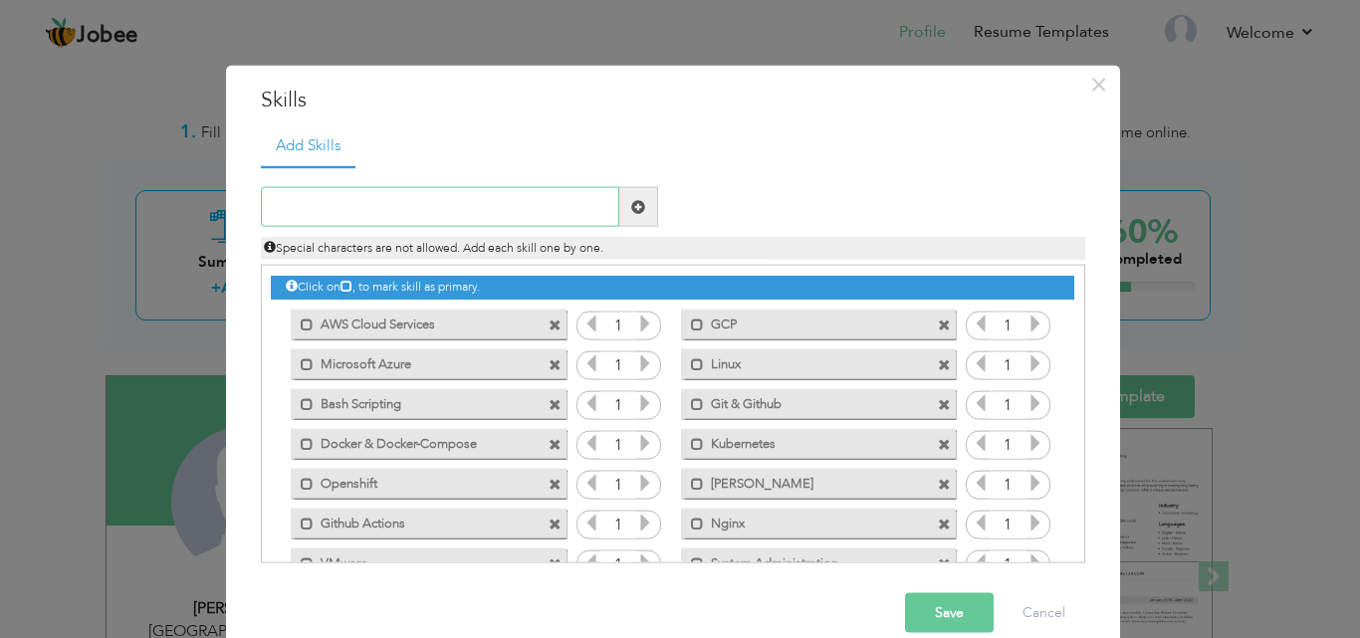
click at [484, 204] on input "text" at bounding box center [440, 207] width 358 height 40
type input "Terraform"
click at [631, 208] on span at bounding box center [638, 206] width 14 height 14
click at [369, 196] on input "text" at bounding box center [440, 207] width 358 height 40
type input "Mointoring Tools"
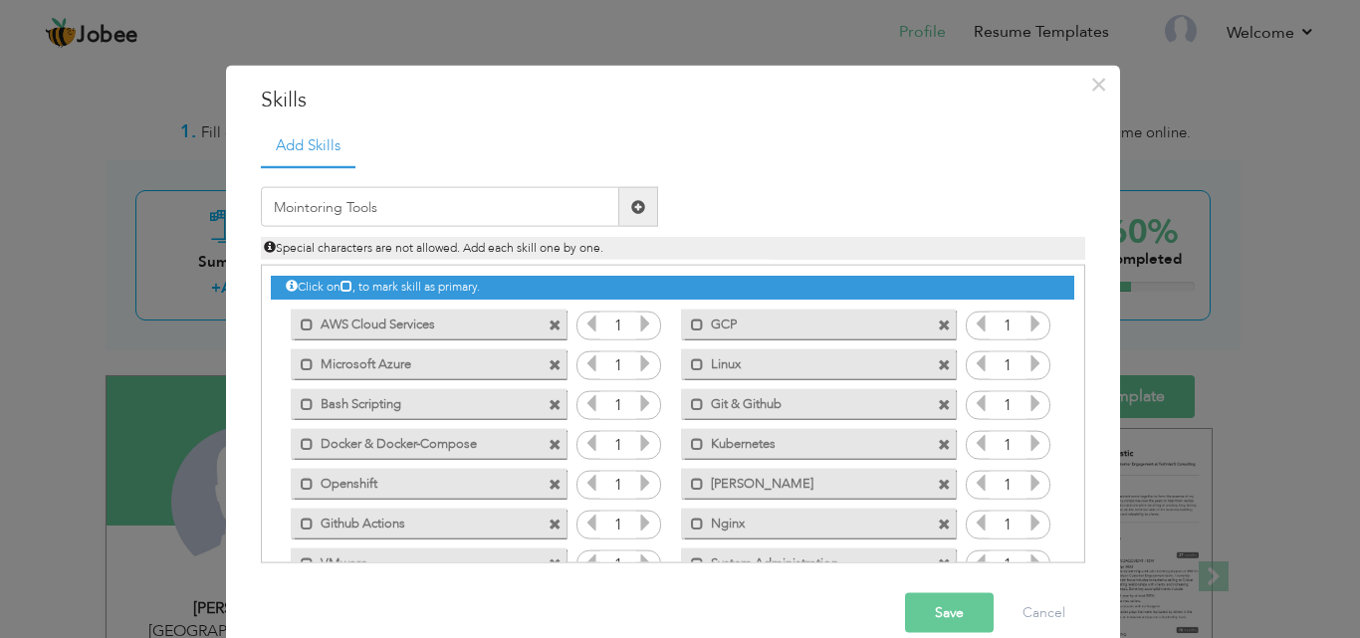
click at [631, 201] on span at bounding box center [638, 206] width 14 height 14
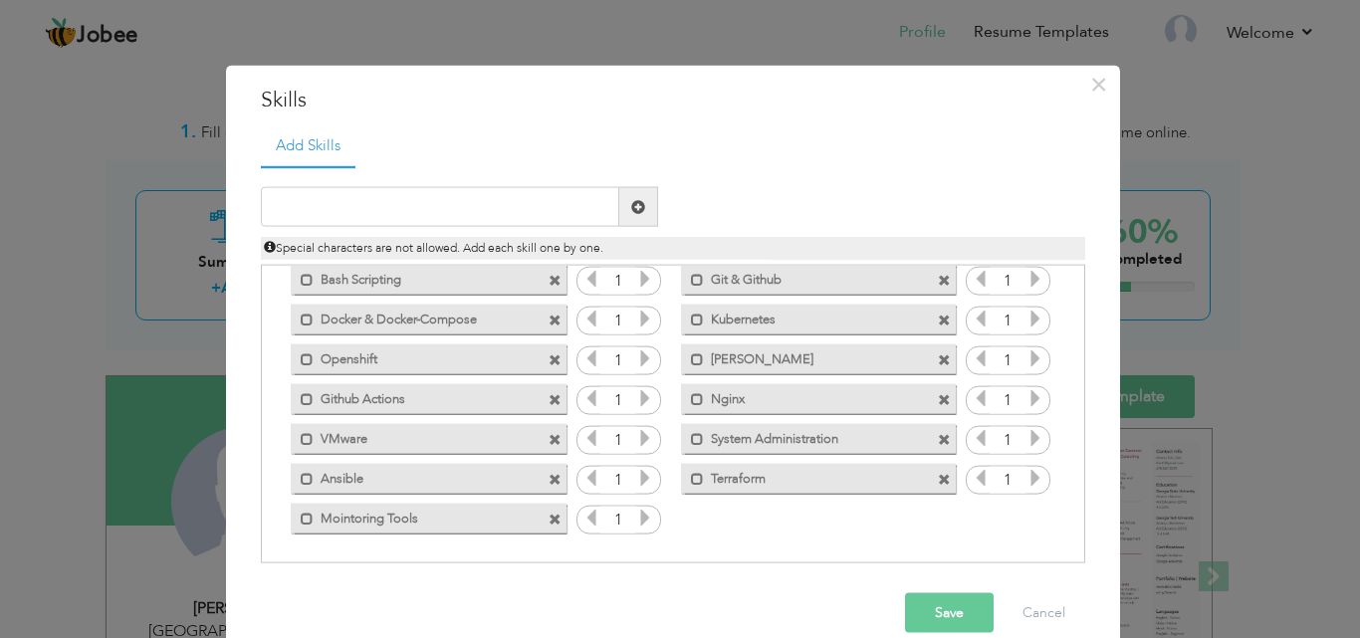
click at [407, 435] on label "VMware" at bounding box center [414, 435] width 201 height 25
click at [407, 435] on label "VMware" at bounding box center [417, 435] width 198 height 25
click at [931, 614] on button "Save" at bounding box center [949, 613] width 89 height 40
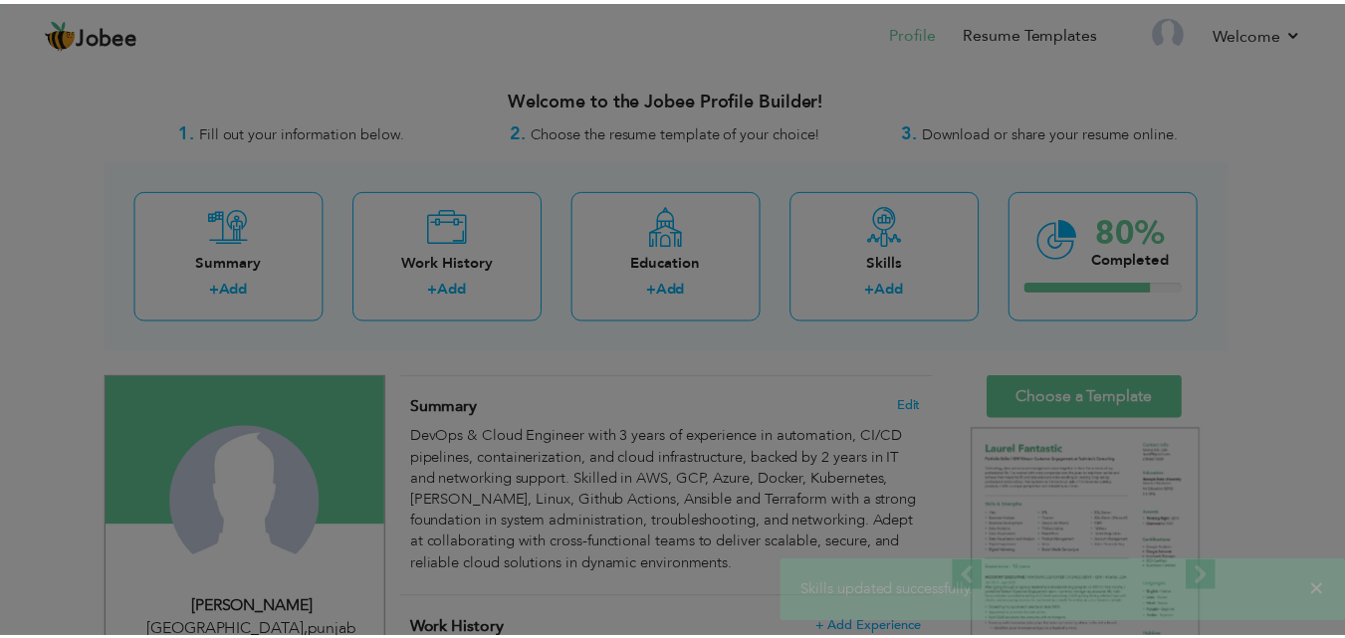
scroll to position [0, 0]
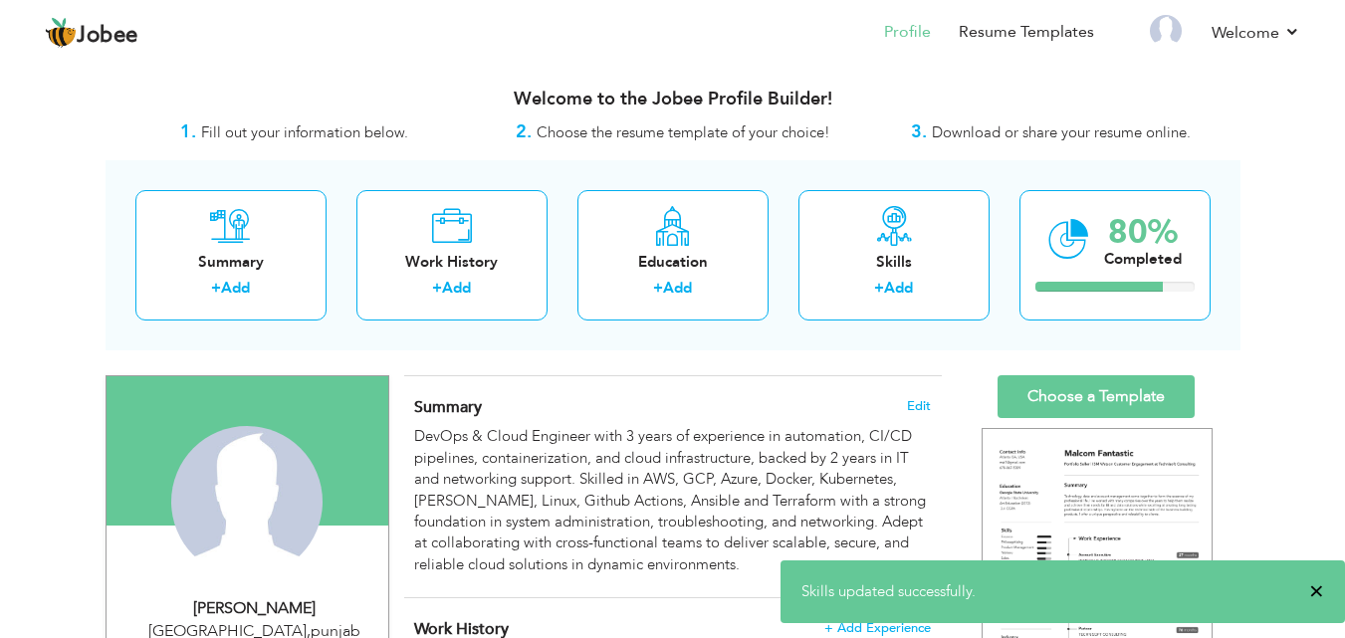
click at [1314, 590] on span "×" at bounding box center [1316, 592] width 15 height 20
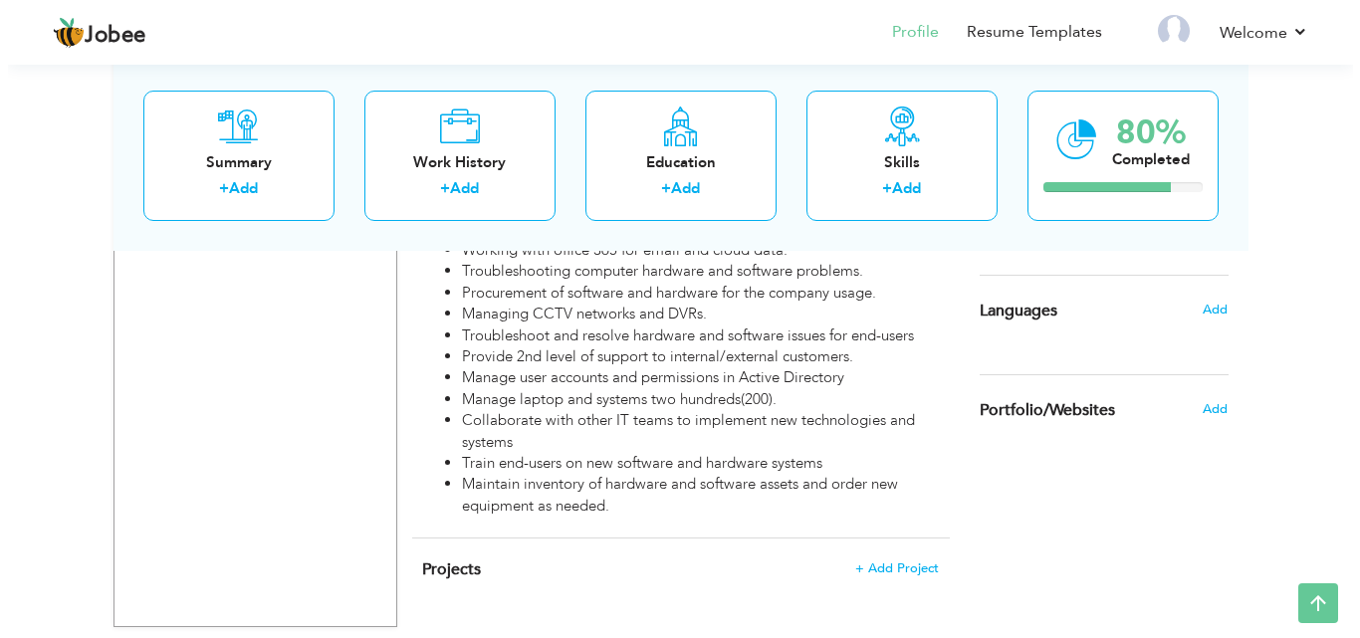
scroll to position [1385, 0]
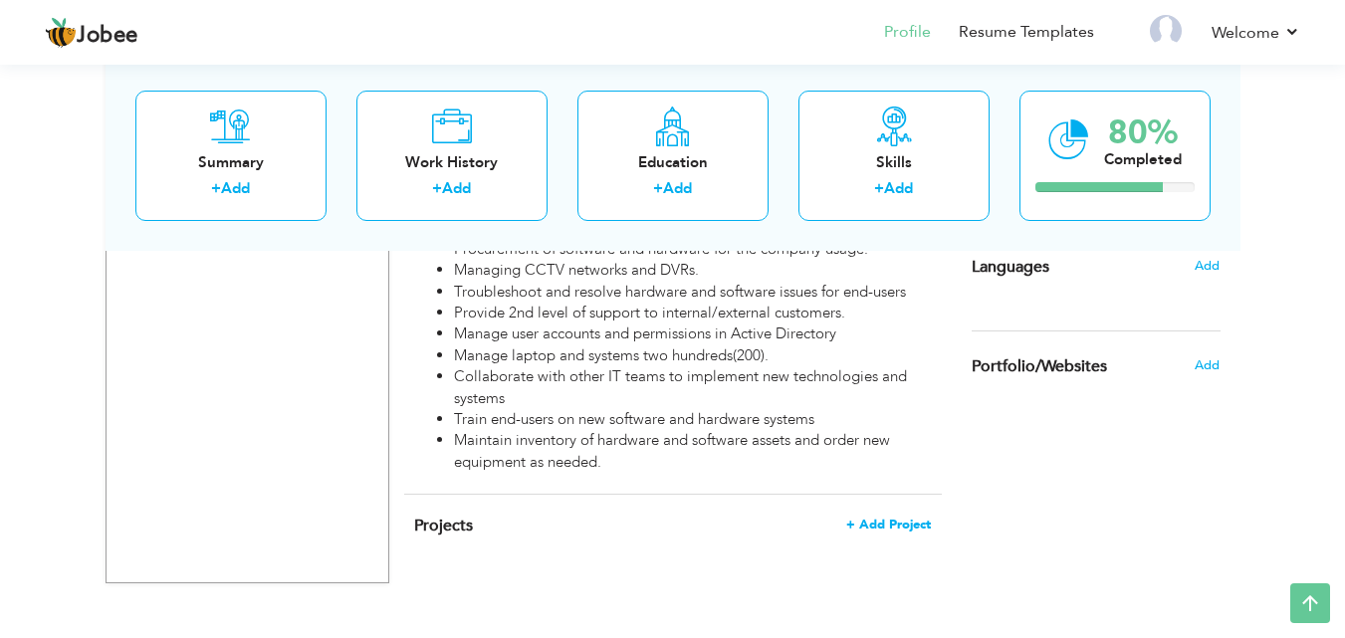
click at [880, 518] on span "+ Add Project" at bounding box center [888, 525] width 85 height 14
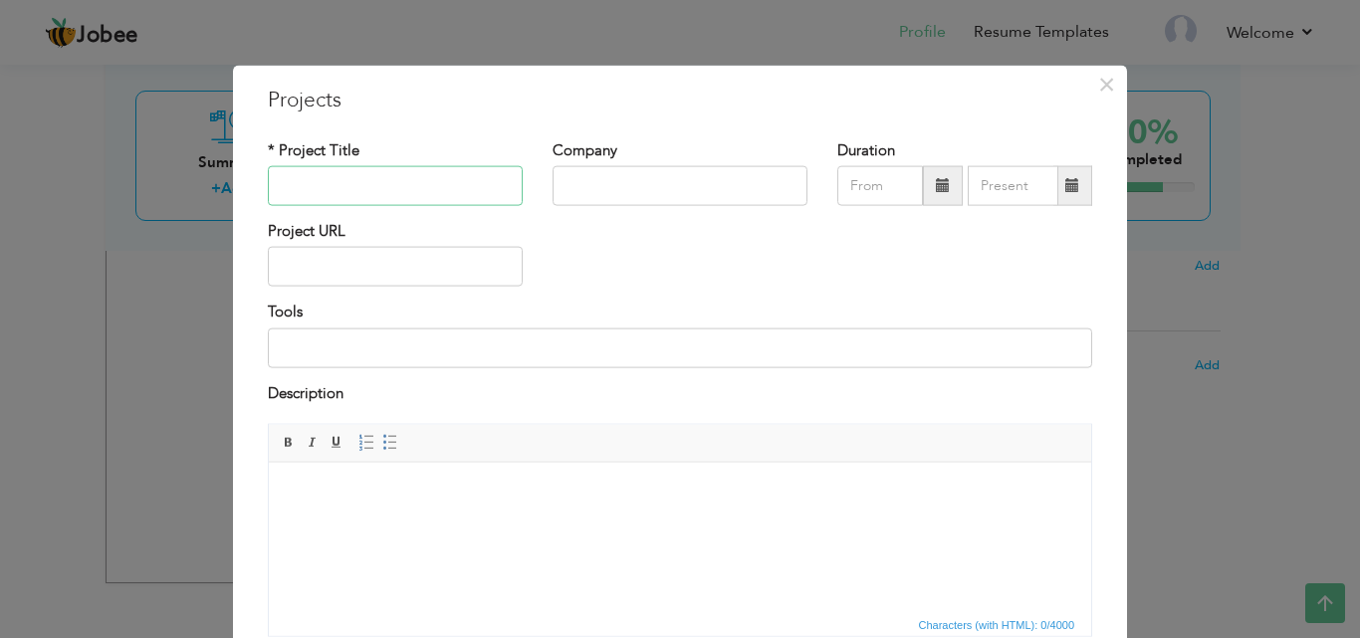
click at [427, 184] on input "text" at bounding box center [395, 186] width 255 height 40
click at [408, 523] on html at bounding box center [680, 492] width 822 height 61
click at [366, 500] on body at bounding box center [680, 492] width 783 height 21
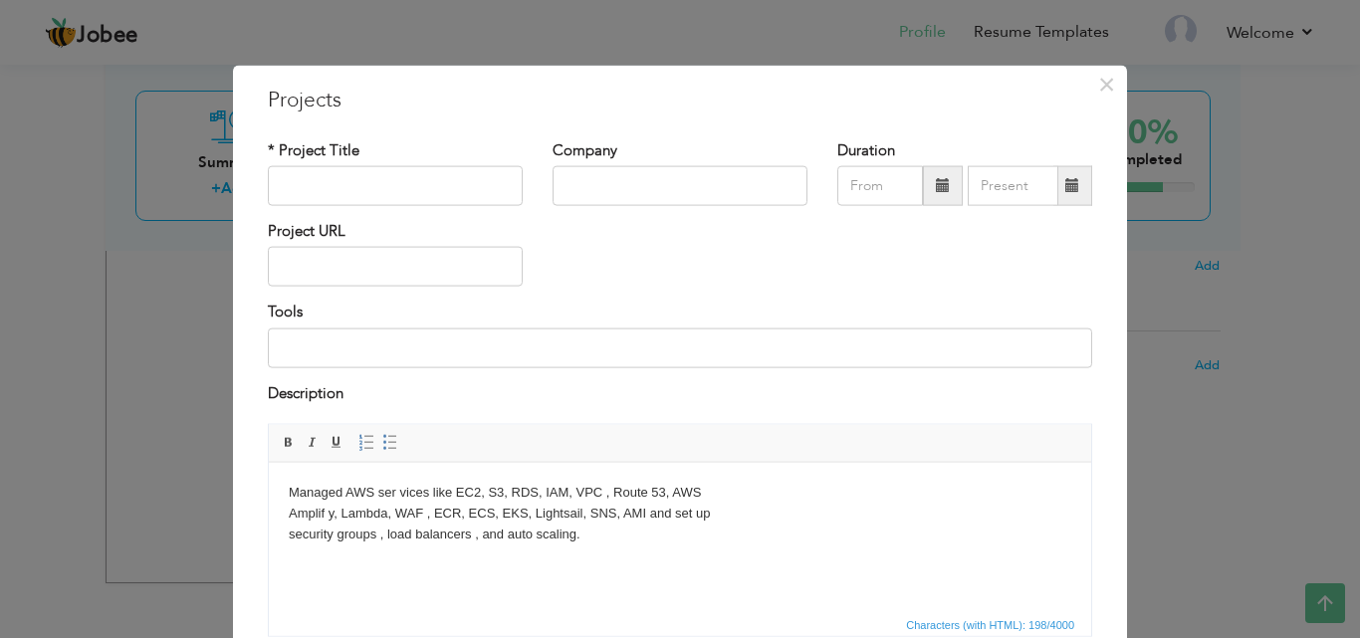
click at [485, 490] on body "Managed AWS ser vices like EC2, S3, RDS, IAM, VPC , Route 53, AWS Amplif y, Lam…" at bounding box center [680, 513] width 783 height 62
click at [327, 510] on body "Managed AWS ser vices like EC2, EBS, S3, RDS, IAM, VPC , Route 53, AWS Amplif y…" at bounding box center [680, 513] width 783 height 62
click at [336, 510] on body "Managed AWS ser vices like EC2, EBS, S3, RDS, IAM, VPC , Route 53, AWS Amplify,…" at bounding box center [680, 513] width 783 height 62
click at [332, 512] on body "Managed AWS ser vices like EC2, EBS, S3, RDS, IAM, VPC , Route 53, AWS Amplify,…" at bounding box center [680, 513] width 783 height 62
click at [417, 514] on body "Managed AWS ser vices like EC2, EBS, S3, RDS, IAM, VPC , Route 53, AWS Amplify,…" at bounding box center [680, 513] width 783 height 62
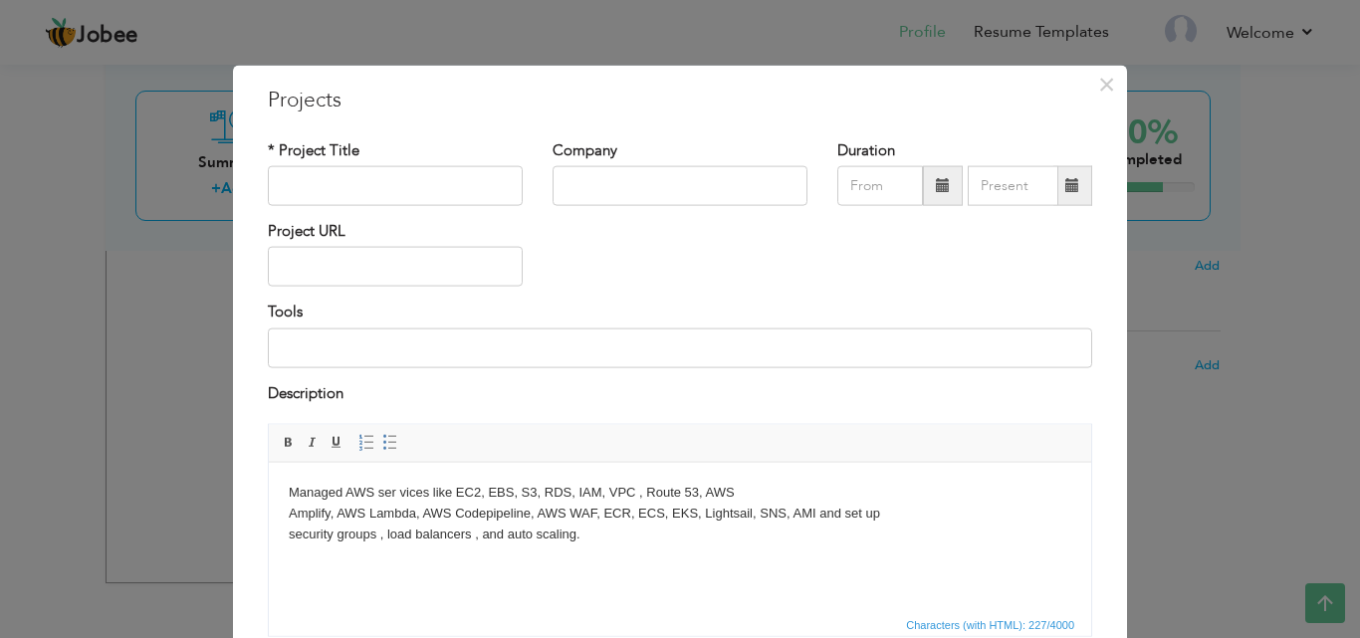
click at [533, 506] on body "Managed AWS ser vices like EC2, EBS, S3, RDS, IAM, VPC , Route 53, AWS Amplify,…" at bounding box center [680, 513] width 783 height 62
click at [601, 513] on body "Managed AWS ser vices like EC2, EBS, S3, RDS, IAM, VPC , Route 53, AWS Amplify,…" at bounding box center [680, 513] width 783 height 62
click at [323, 165] on div "* Project Title" at bounding box center [395, 172] width 255 height 66
click at [343, 170] on input "text" at bounding box center [395, 186] width 255 height 40
click at [397, 484] on body "Managed AWS ser vices like EC2, EBS, S3, RDS, IAM, VPC , Route 53, AWS Amplify,…" at bounding box center [680, 513] width 783 height 62
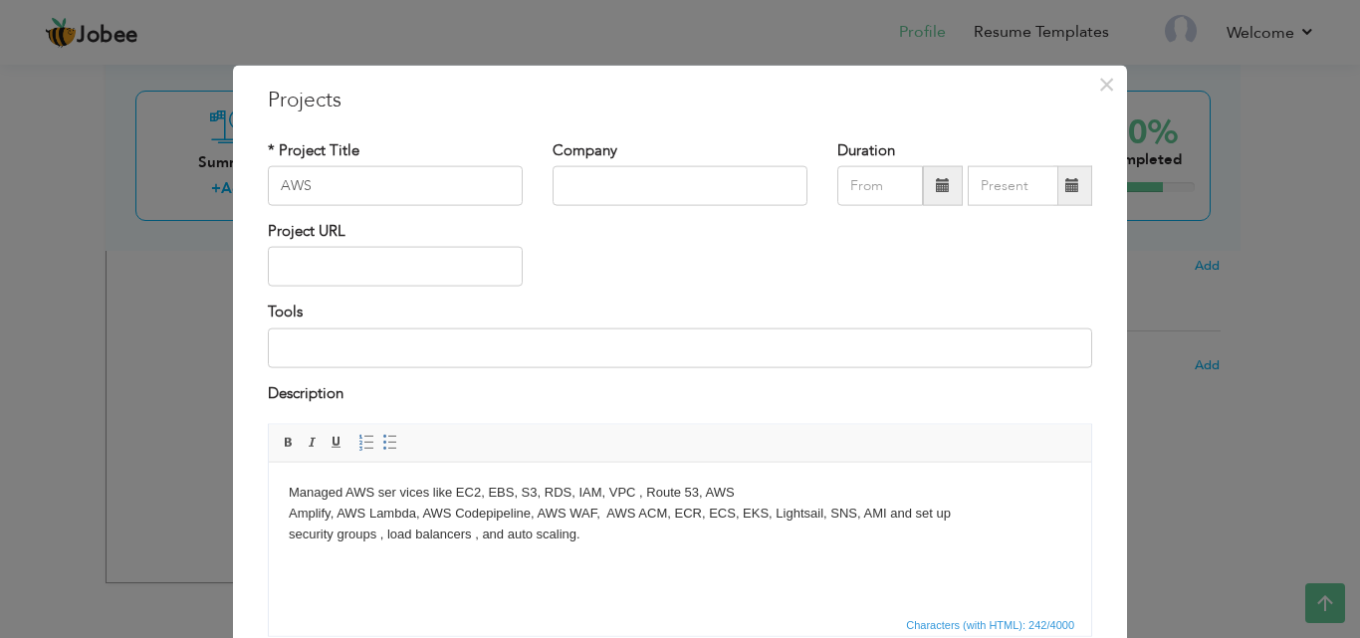
click at [400, 490] on body "Managed AWS ser vices like EC2, EBS, S3, RDS, IAM, VPC , Route 53, AWS Amplify,…" at bounding box center [680, 513] width 783 height 62
click at [834, 545] on html "Managed AWS services like EC2, EBS, S3, RDS, IAM, VPC , Route 53, AWS Amplify, …" at bounding box center [680, 513] width 822 height 102
click at [957, 512] on body "Managed AWS services like EC2, EBS, S3, RDS, IAM, VPC , Route 53, AWS Amplify, …" at bounding box center [680, 513] width 783 height 62
click at [633, 494] on body "Managed AWS services like EC2, EBS, S3, RDS, IAM, VPC , Route 53, AWS Amplify, …" at bounding box center [680, 513] width 783 height 62
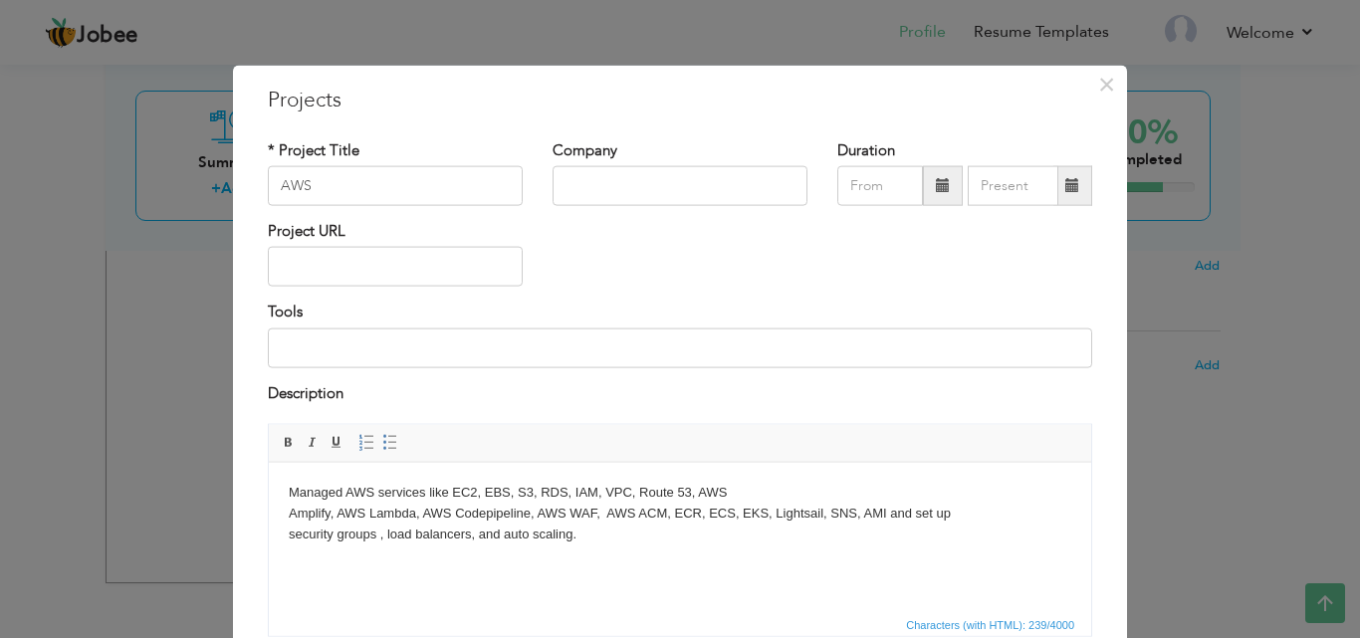
click at [287, 511] on html "Managed AWS services like EC2, EBS, S3, RDS, IAM, VPC, Route 53, AWS Amplify, A…" at bounding box center [680, 513] width 822 height 102
click at [286, 535] on html "Managed AWS services like EC2, EBS, S3, RDS, IAM, VPC, Route 53, AWS Amplify, A…" at bounding box center [680, 513] width 822 height 102
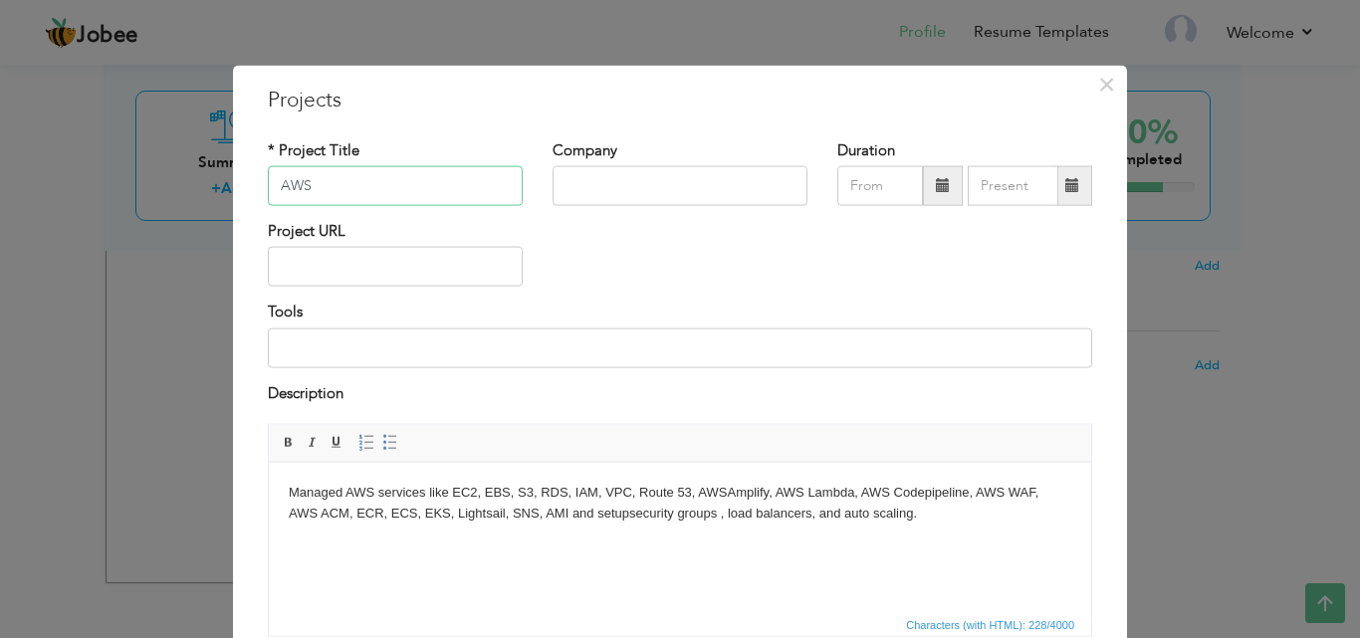
click at [415, 182] on input "AWS" at bounding box center [395, 186] width 255 height 40
type input "AWS Services"
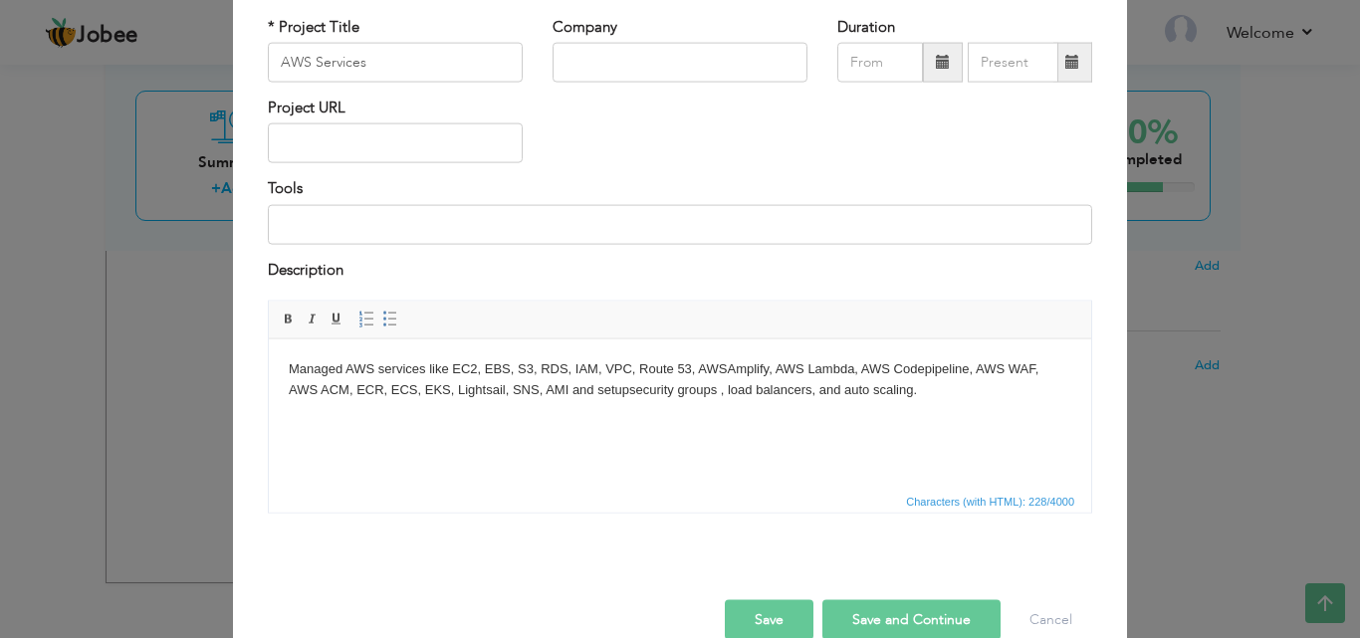
scroll to position [160, 0]
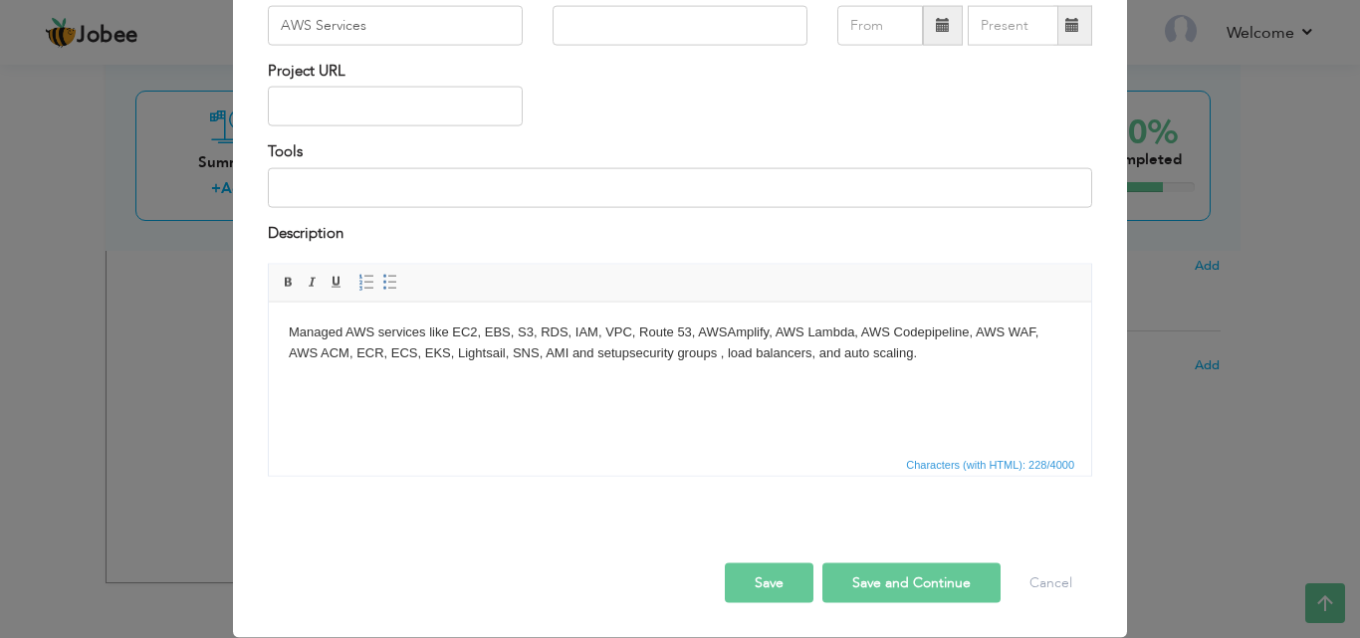
click at [905, 586] on button "Save and Continue" at bounding box center [911, 584] width 178 height 40
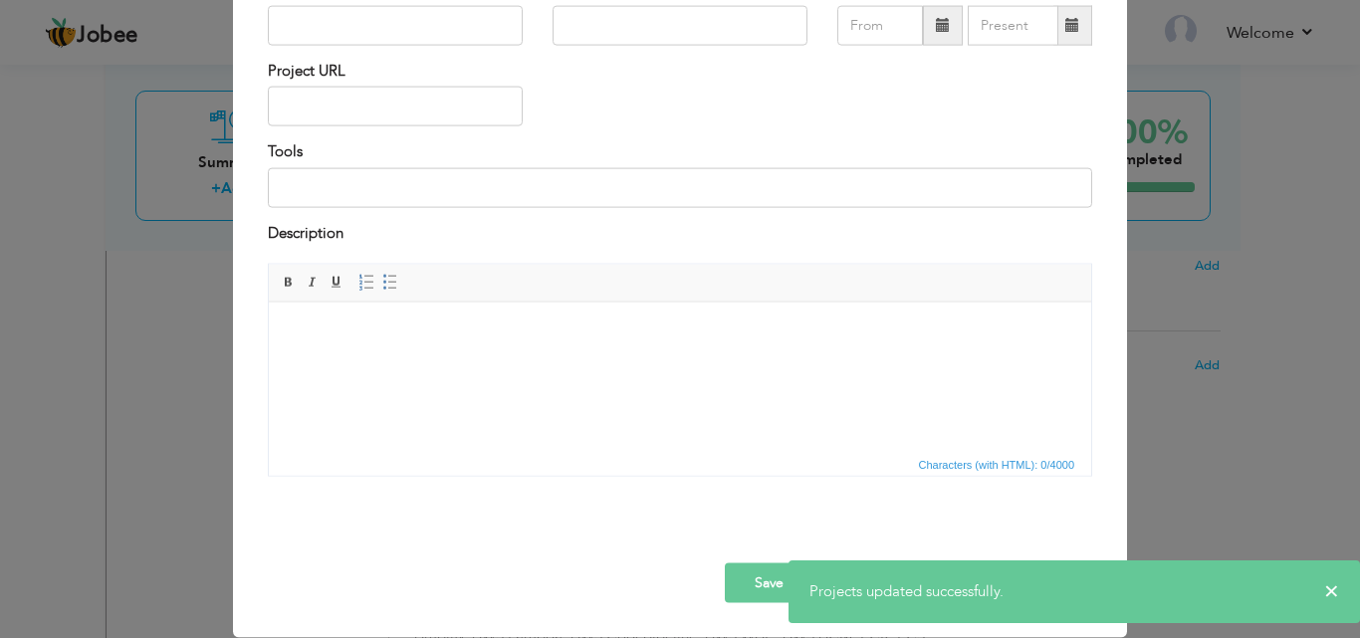
scroll to position [0, 0]
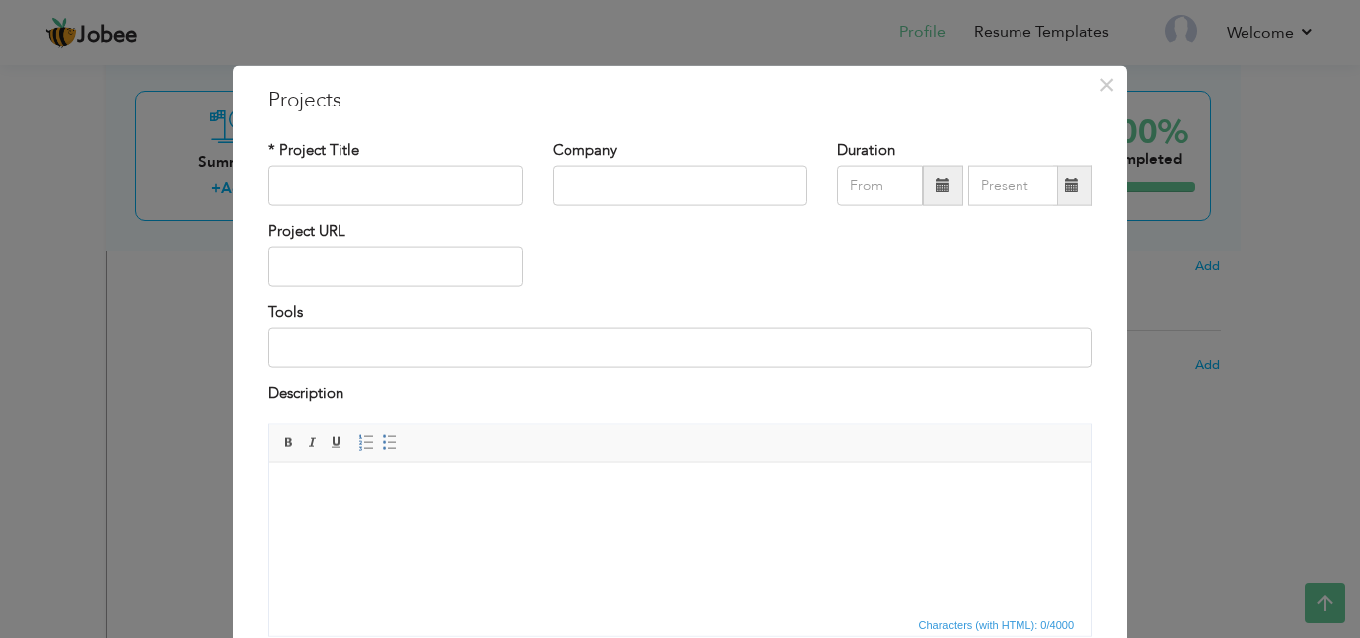
click at [388, 503] on html at bounding box center [680, 492] width 822 height 61
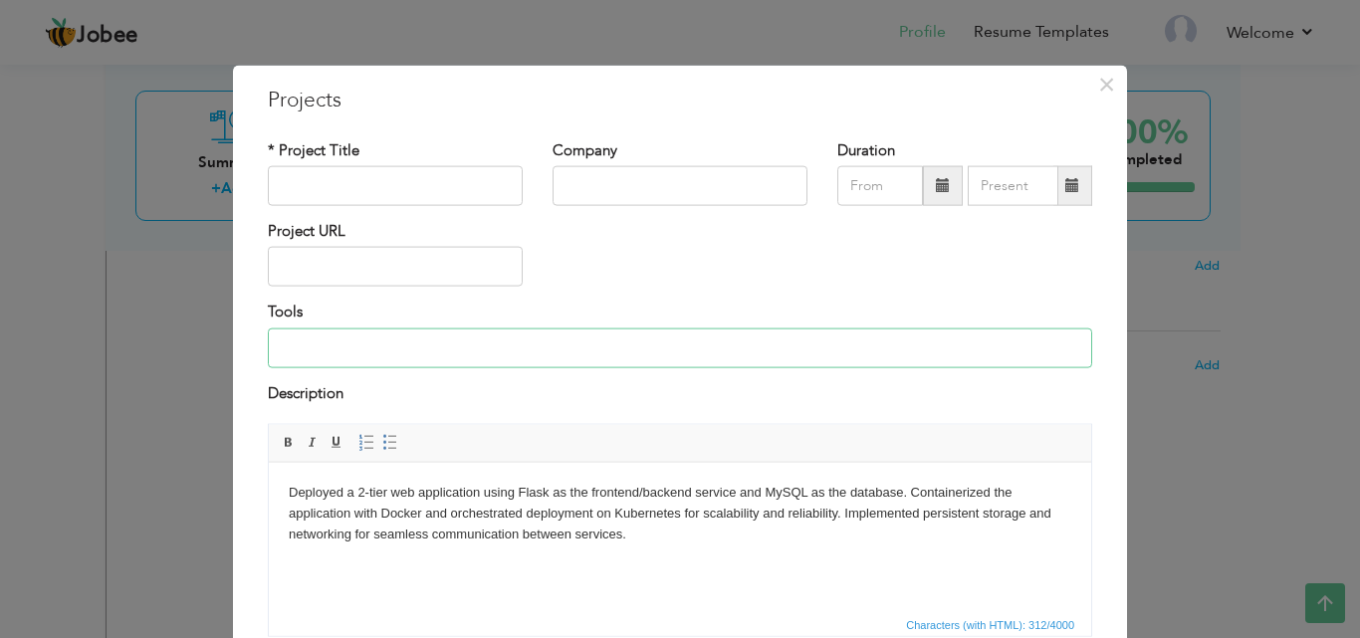
click at [465, 345] on input at bounding box center [680, 348] width 824 height 40
type input "Docker, Kubernetes, Flask, MySQL, YAML Manifests, Kubernetes Services & Persist…"
click at [338, 176] on input "text" at bounding box center [395, 186] width 255 height 40
paste input "Containerized 2-Tier Web Application on Kubernetes (Flask + MySQL)"
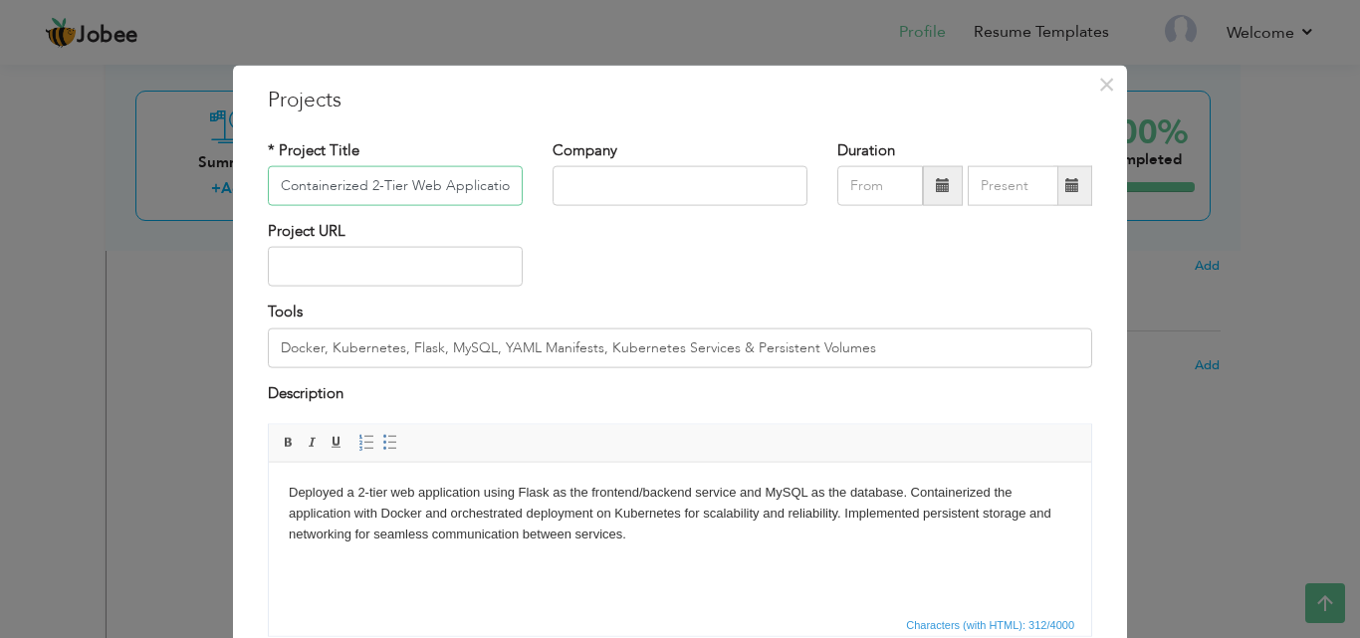
scroll to position [0, 203]
type input "Containerized 2-Tier Web Application on Kubernetes (Flask + MySQL)"
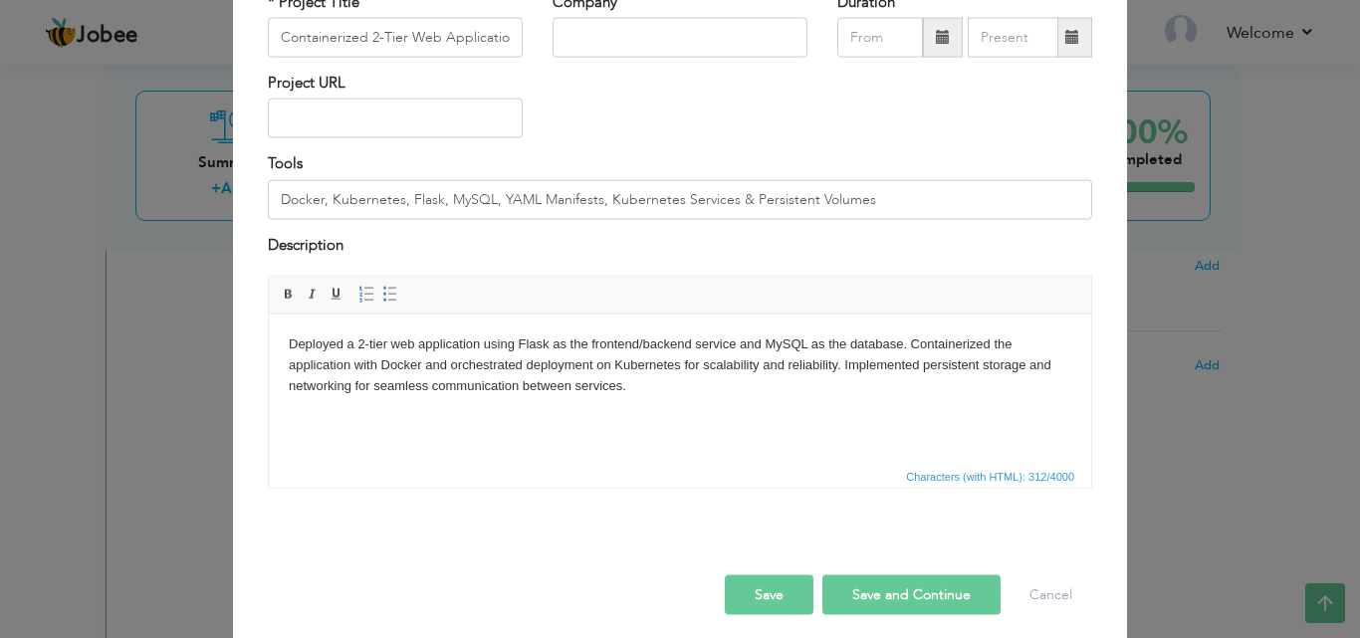
scroll to position [155, 0]
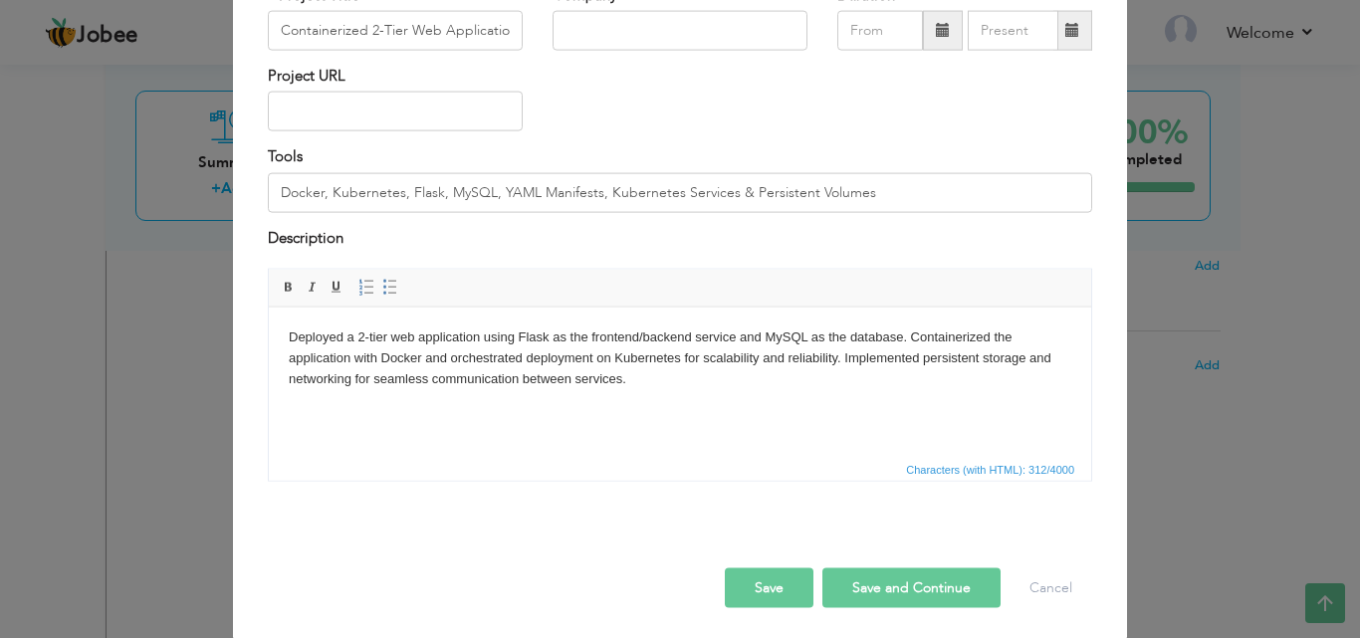
click at [894, 589] on button "Save and Continue" at bounding box center [911, 589] width 178 height 40
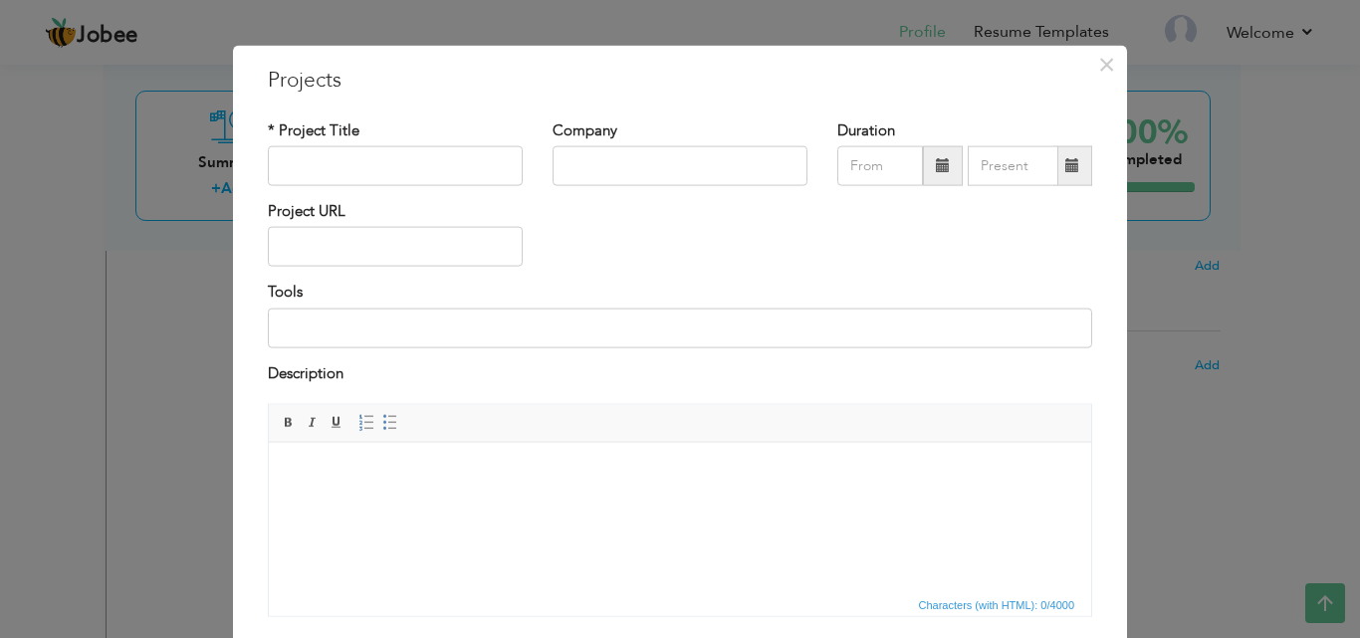
scroll to position [17, 0]
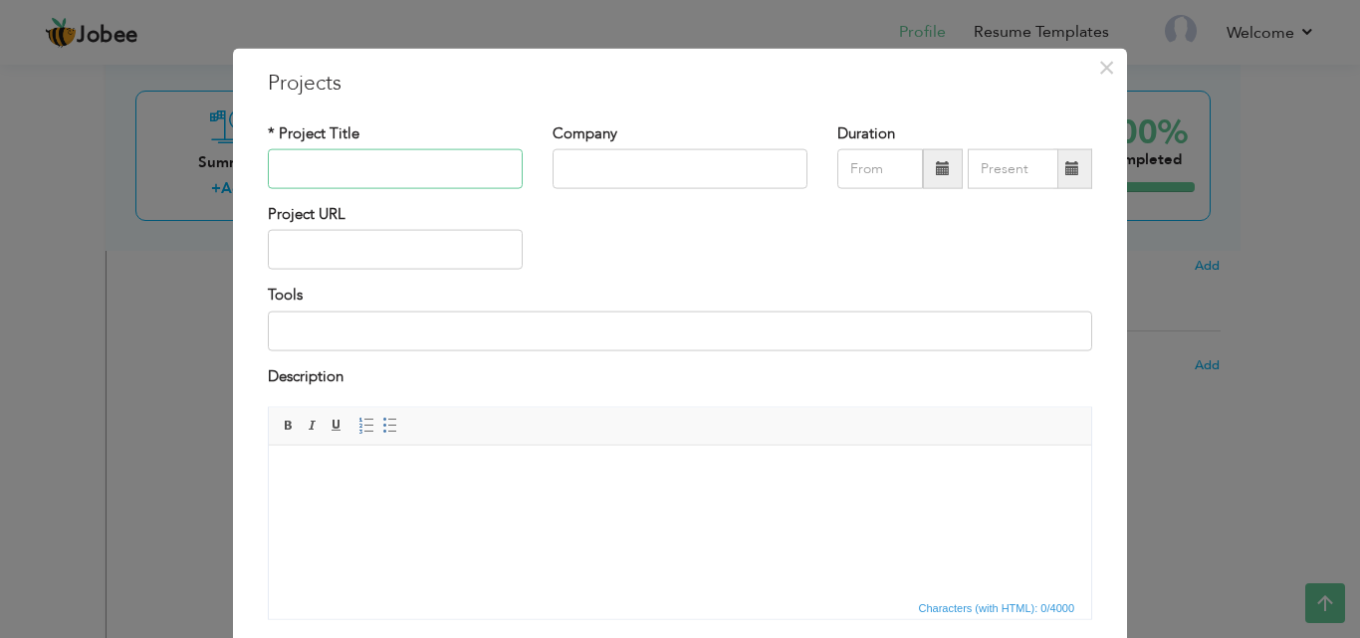
click at [291, 162] on input "text" at bounding box center [395, 169] width 255 height 40
paste input "Full-Stack Multi-Service Application Deployment on AWS EKS"
type input "Full-Stack Multi-Service Application Deployment on AWS EKS"
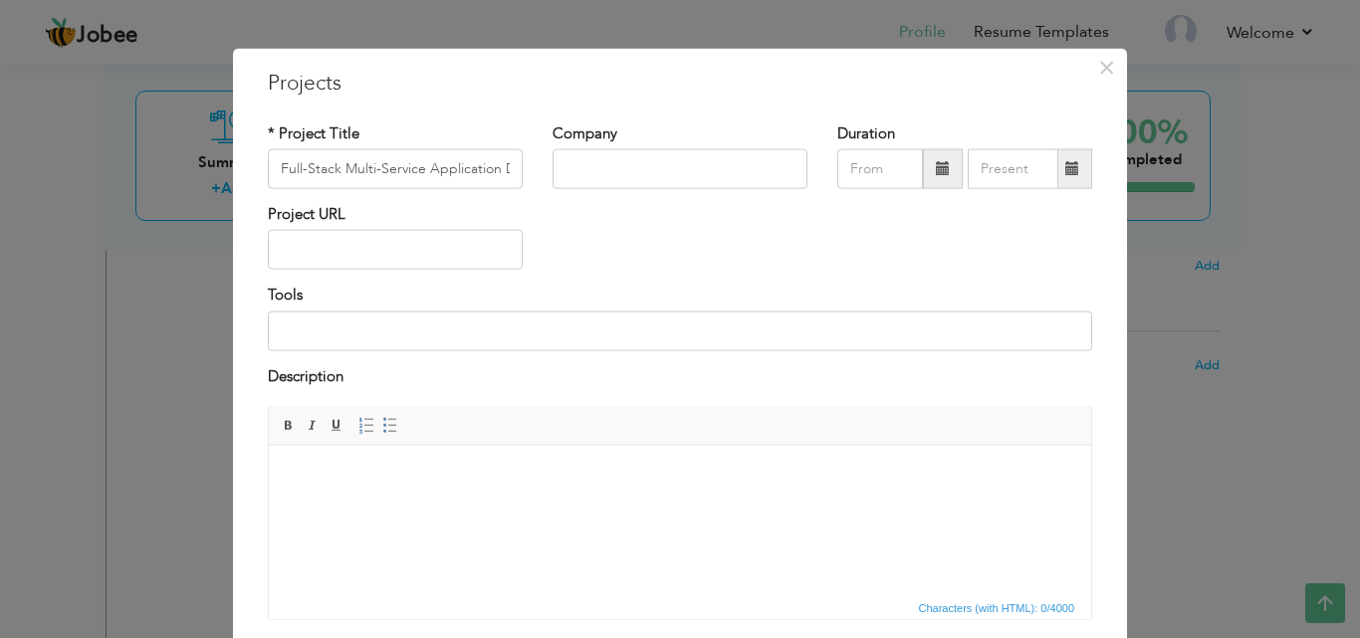
click at [369, 466] on body at bounding box center [680, 475] width 783 height 21
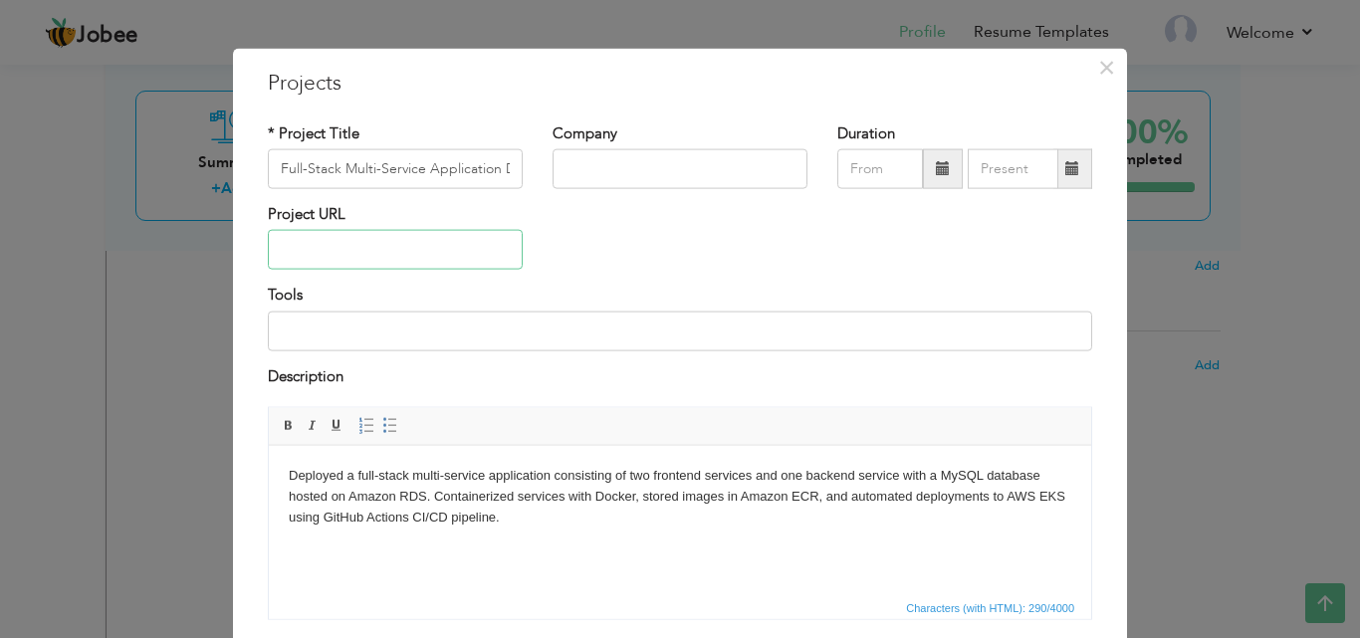
click at [368, 250] on input "text" at bounding box center [395, 250] width 255 height 40
type input "https://naseebi.com/"
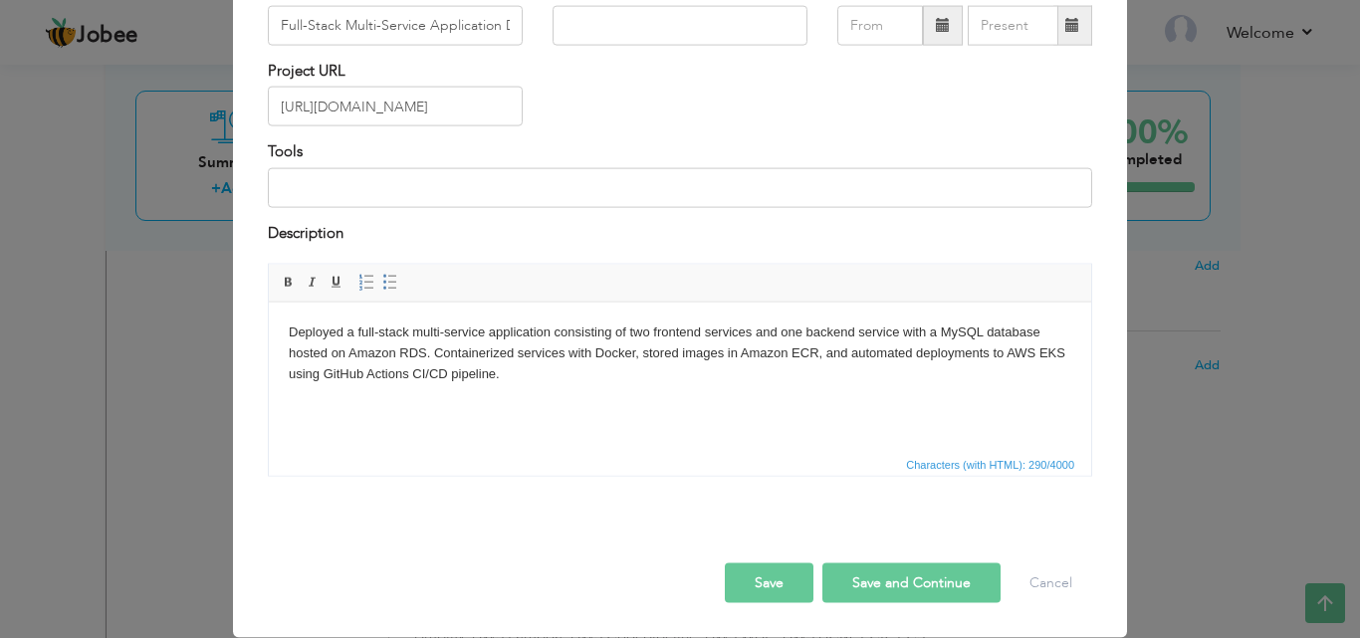
click at [905, 580] on button "Save and Continue" at bounding box center [911, 584] width 178 height 40
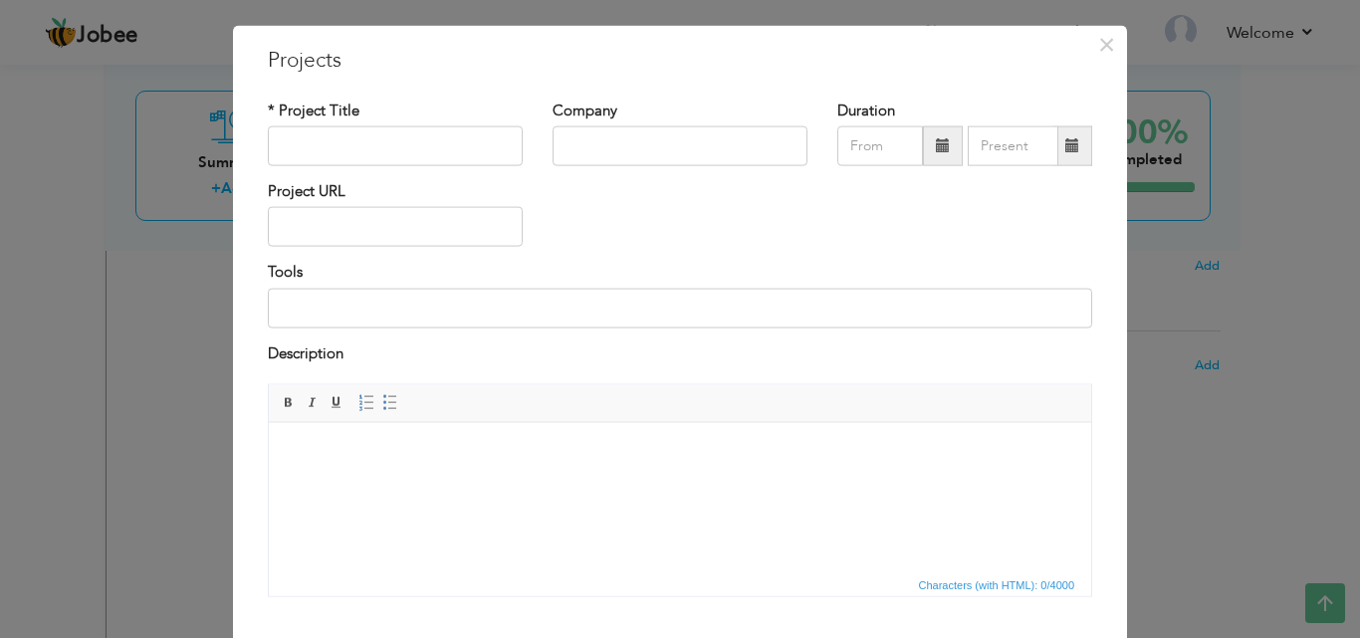
scroll to position [0, 0]
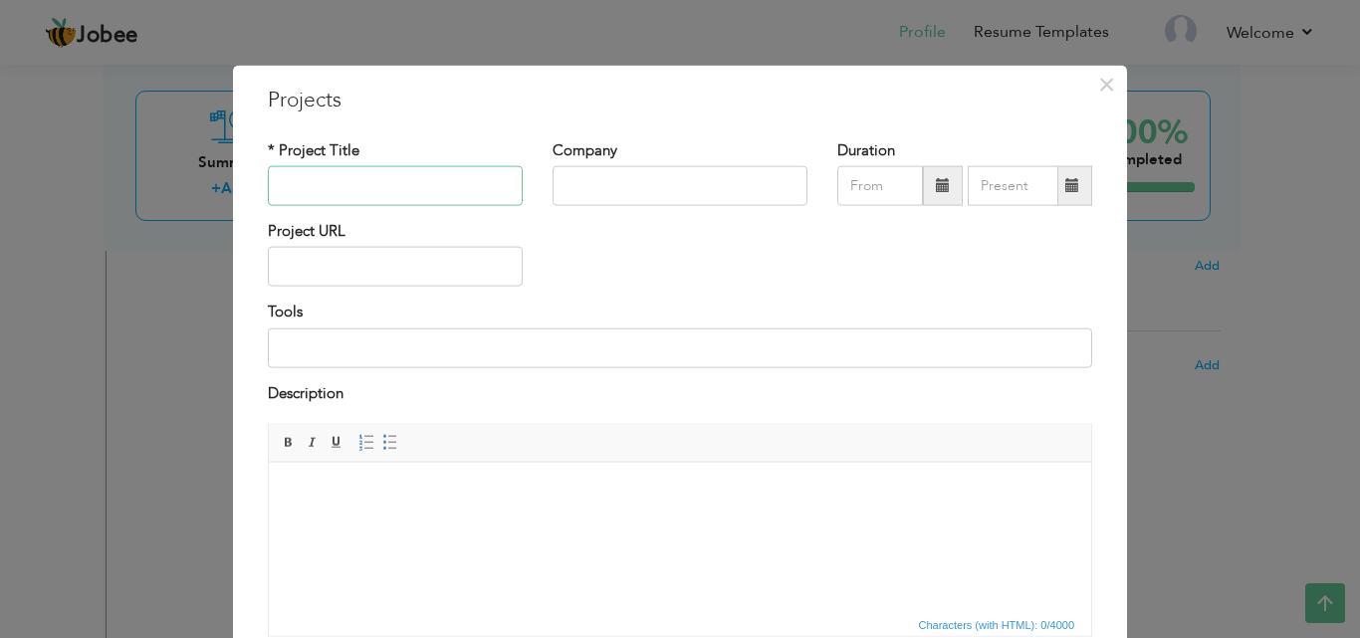
click at [375, 179] on input "text" at bounding box center [395, 186] width 255 height 40
paste input "CI/CD Pipeline for React & Node.js Application Deployment on AWS"
type input "CI/CD Pipeline for React & Node.js Application Deployment on AWS"
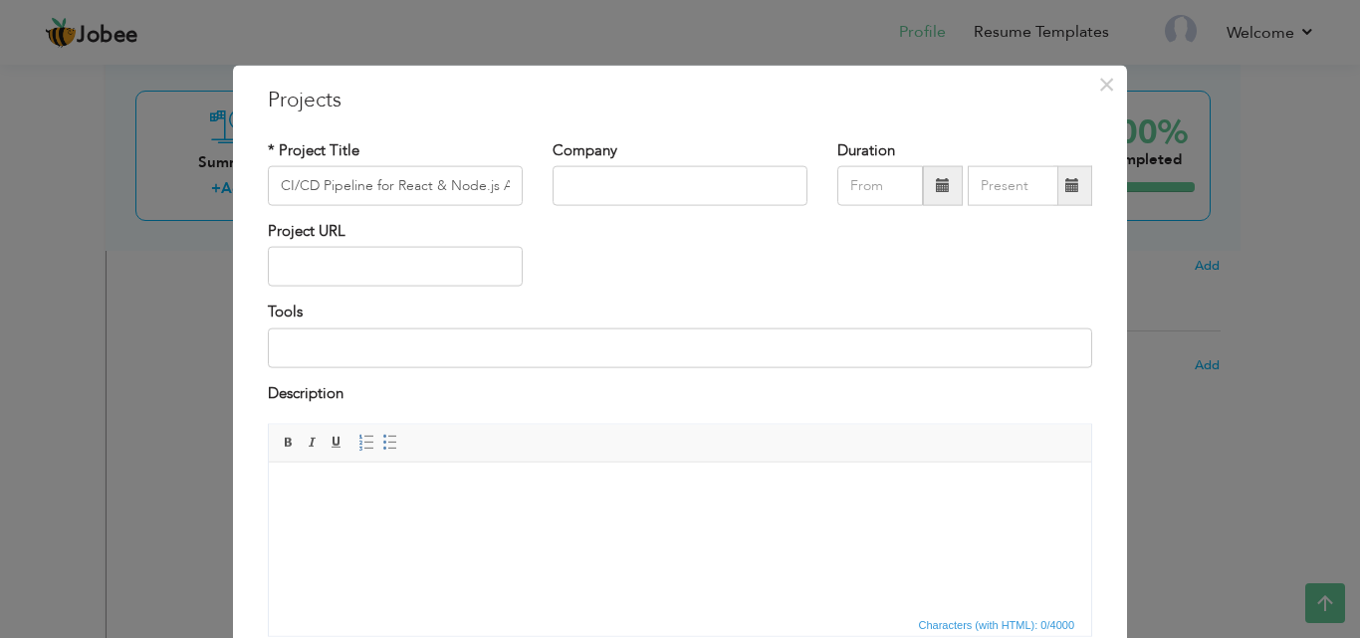
click at [358, 500] on body at bounding box center [680, 492] width 783 height 21
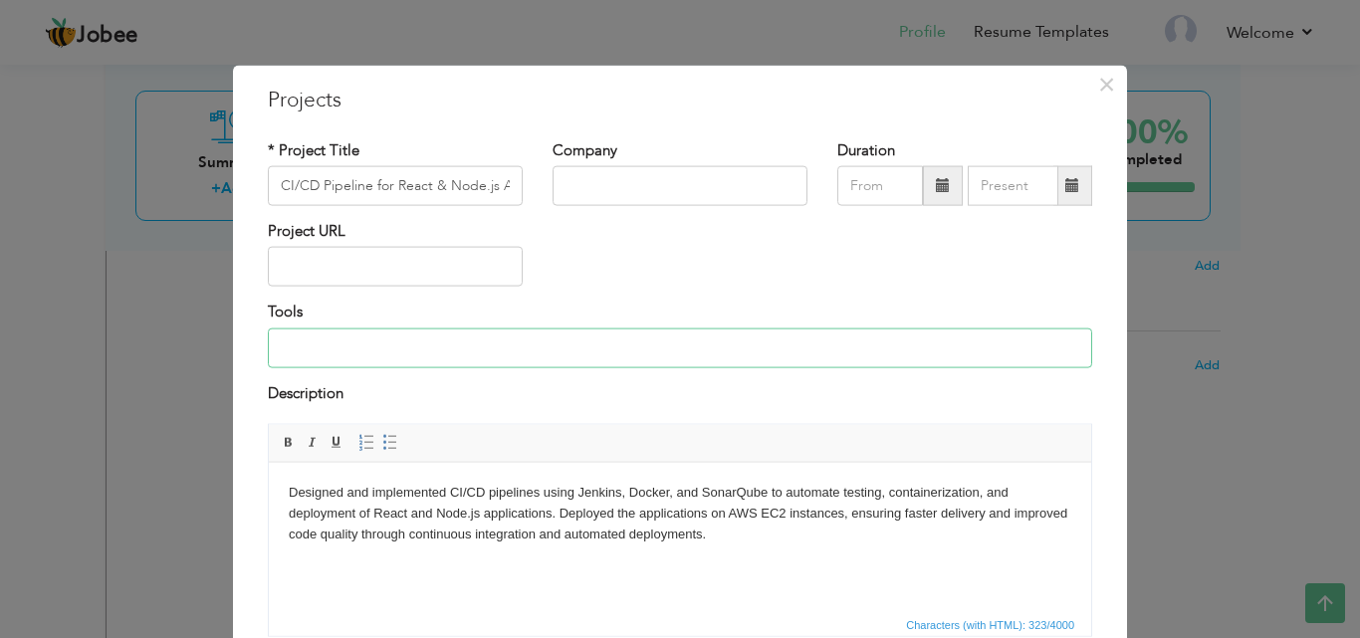
click at [416, 345] on input at bounding box center [680, 348] width 824 height 40
type input "Jenkins, Docker, SonarQube, React, Node.js, AWS EC2, GitHub"
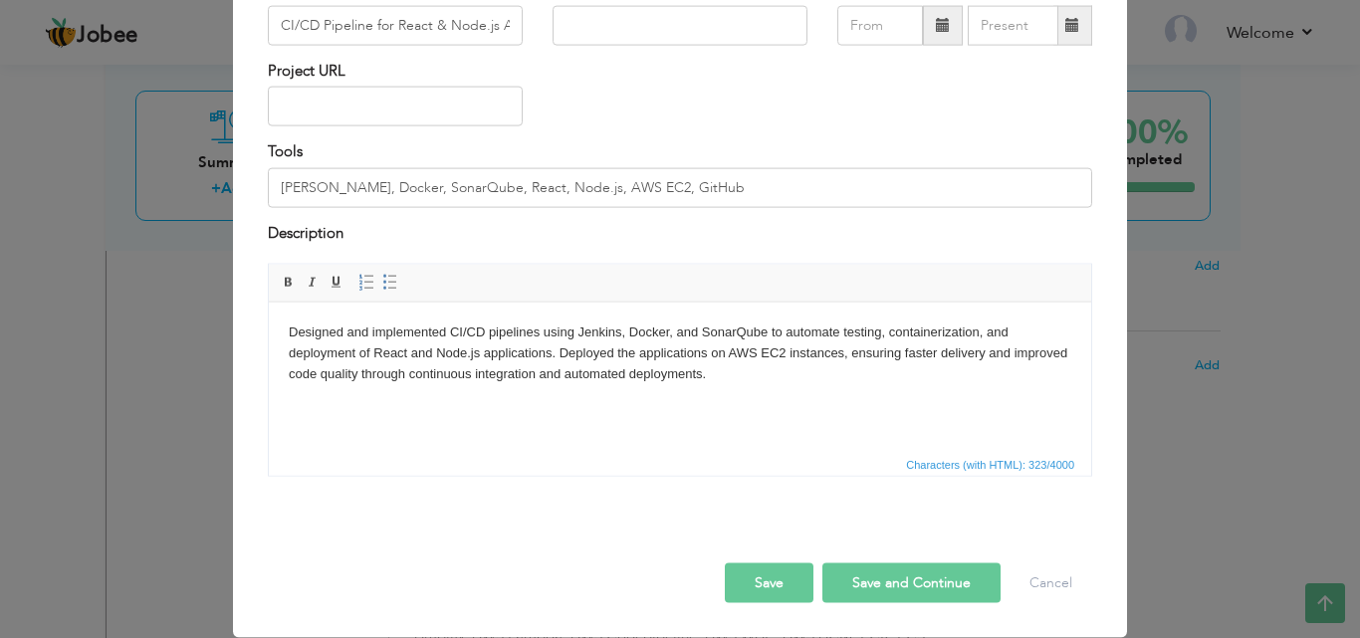
click at [920, 580] on button "Save and Continue" at bounding box center [911, 584] width 178 height 40
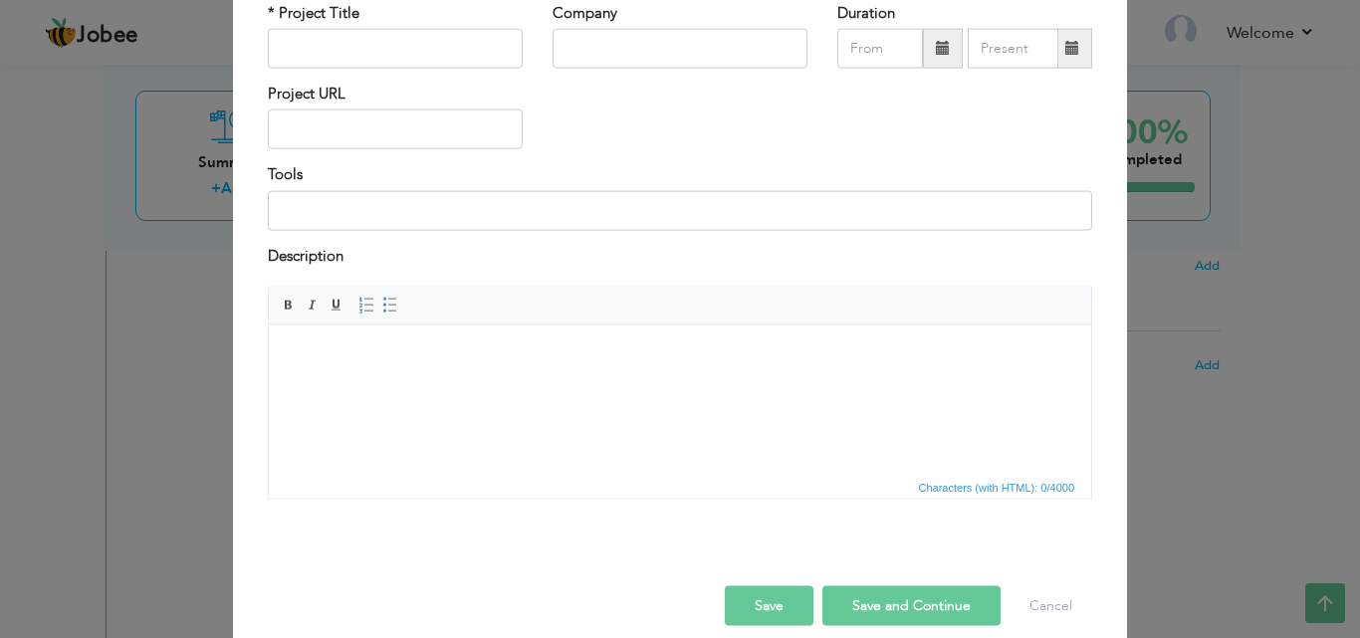
scroll to position [0, 0]
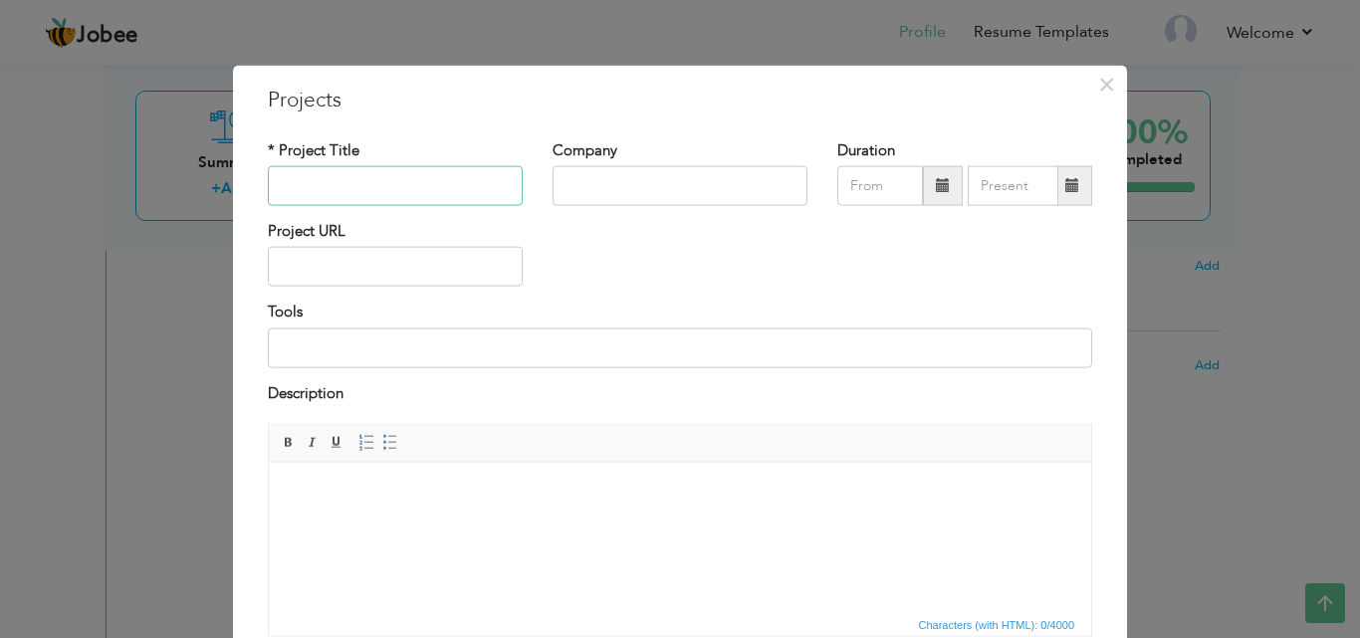
click at [379, 193] on input "text" at bounding box center [395, 186] width 255 height 40
paste input "Full-Stack Application Deployment on AWS EC2 with CI/CD"
type input "Full-Stack Application Deployment on AWS EC2 with CI/CD"
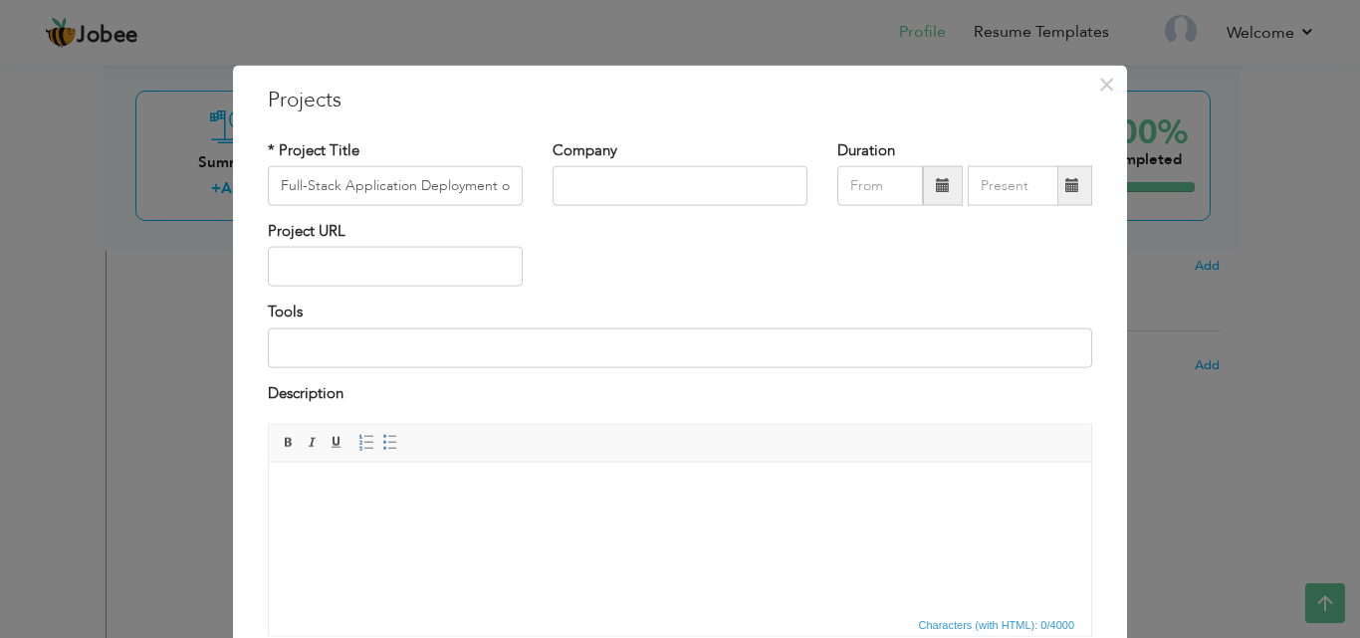
click at [307, 494] on body at bounding box center [680, 492] width 783 height 21
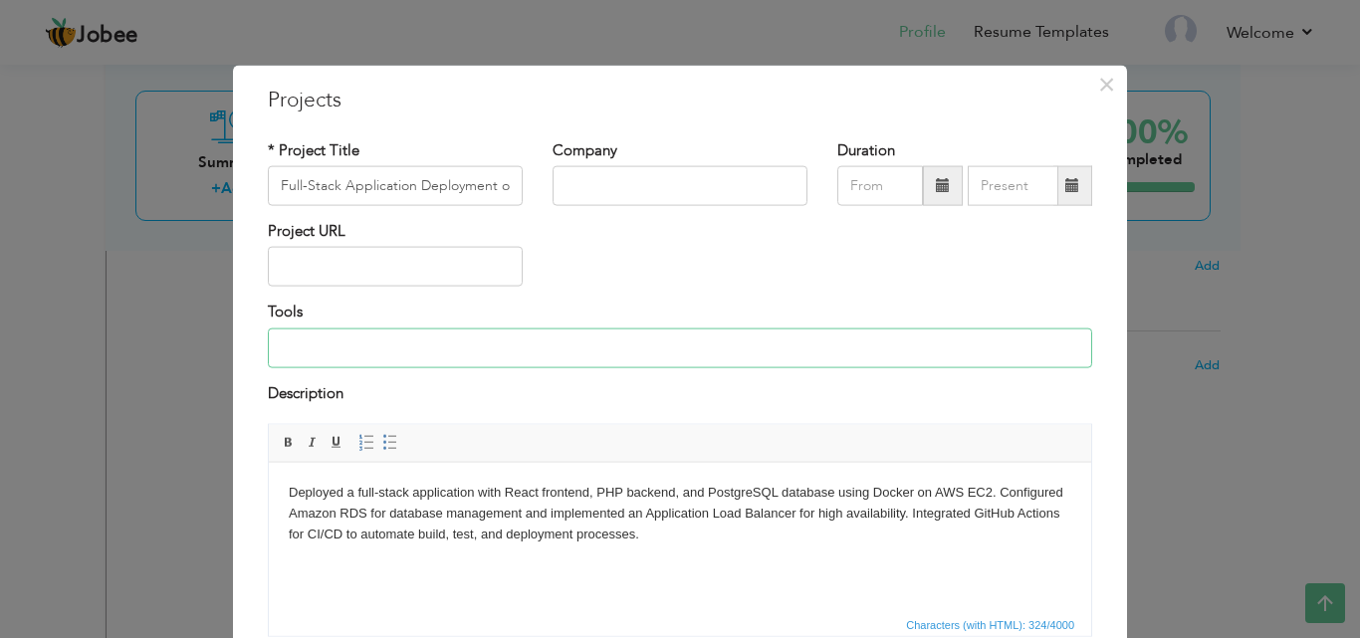
click at [352, 347] on input at bounding box center [680, 348] width 824 height 40
type input "React, PHP, PostgreSQL, Docker, AWS EC2, RDS, Application Load Balancer (ALB), …"
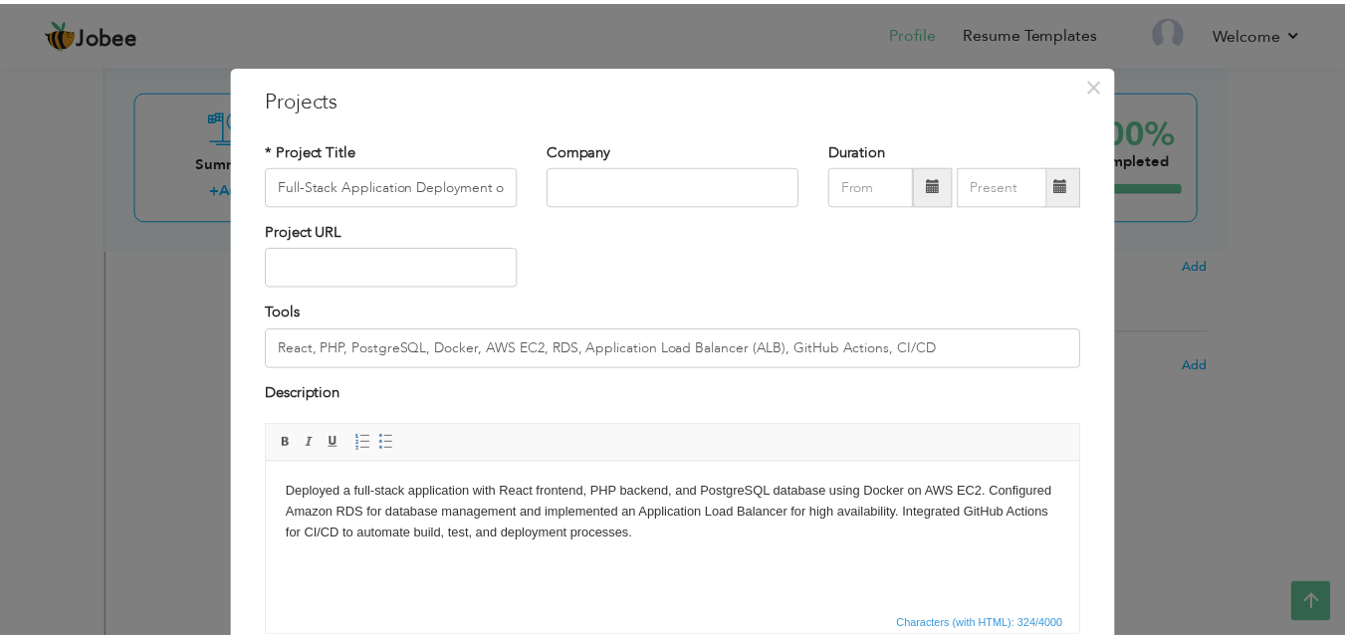
scroll to position [160, 0]
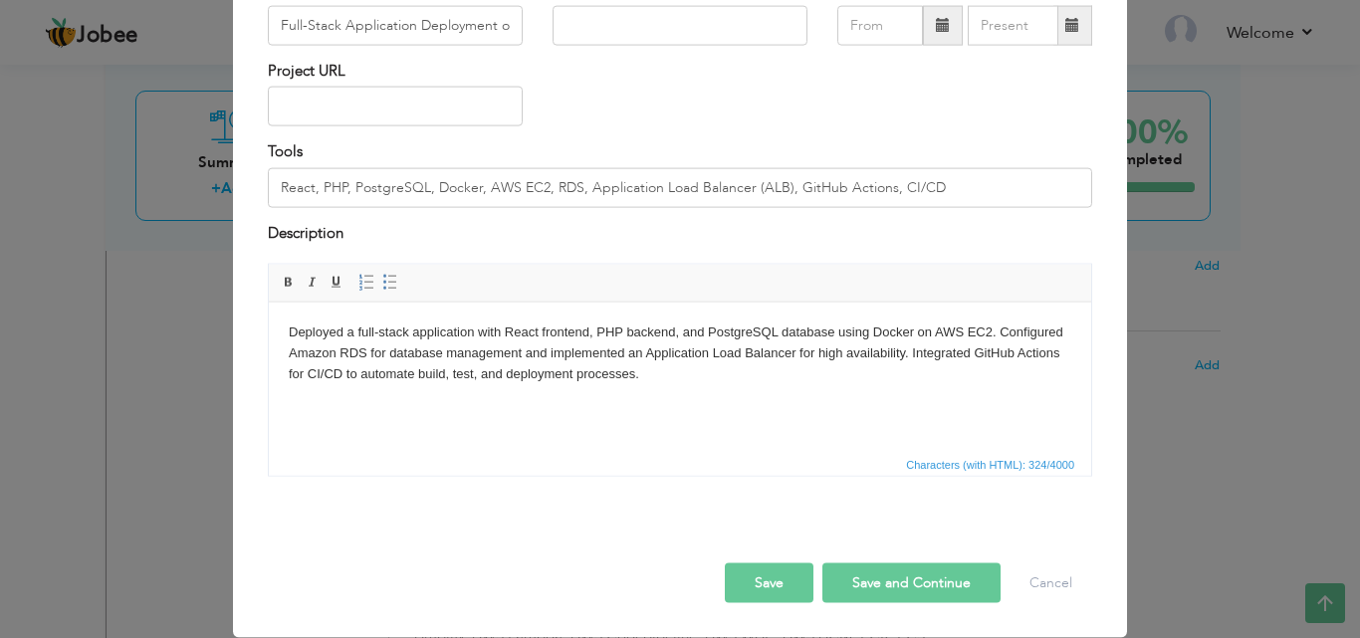
click at [779, 584] on button "Save" at bounding box center [769, 584] width 89 height 40
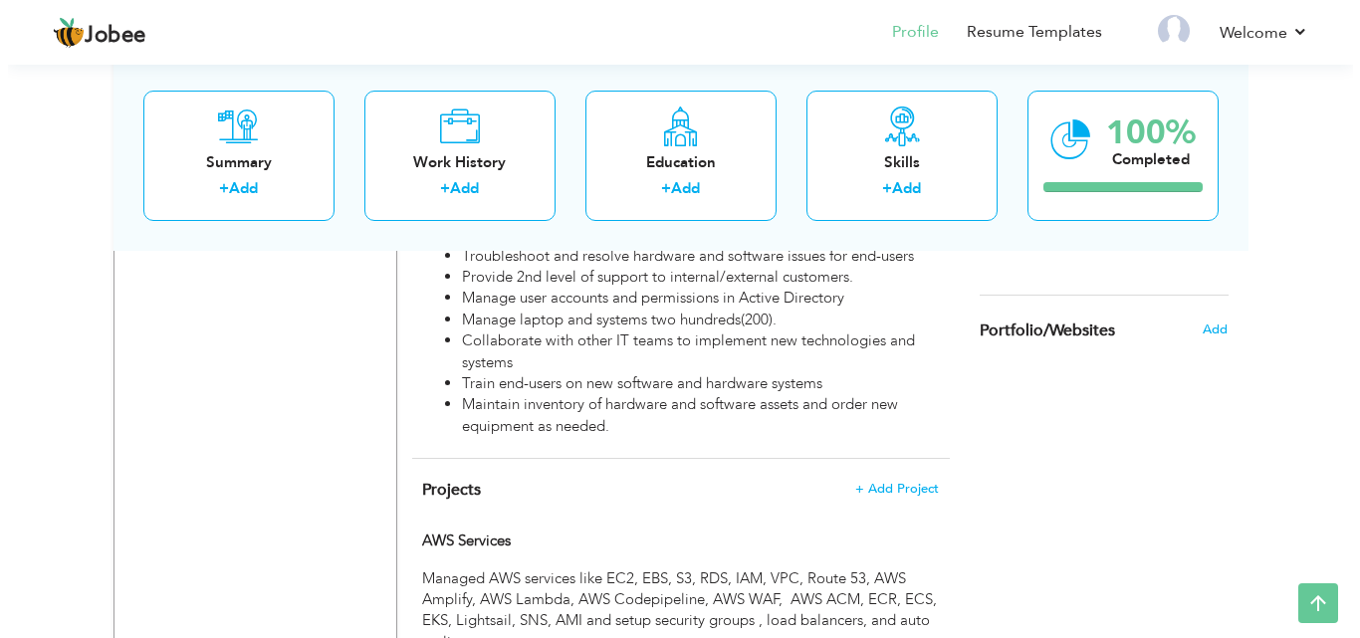
scroll to position [1426, 0]
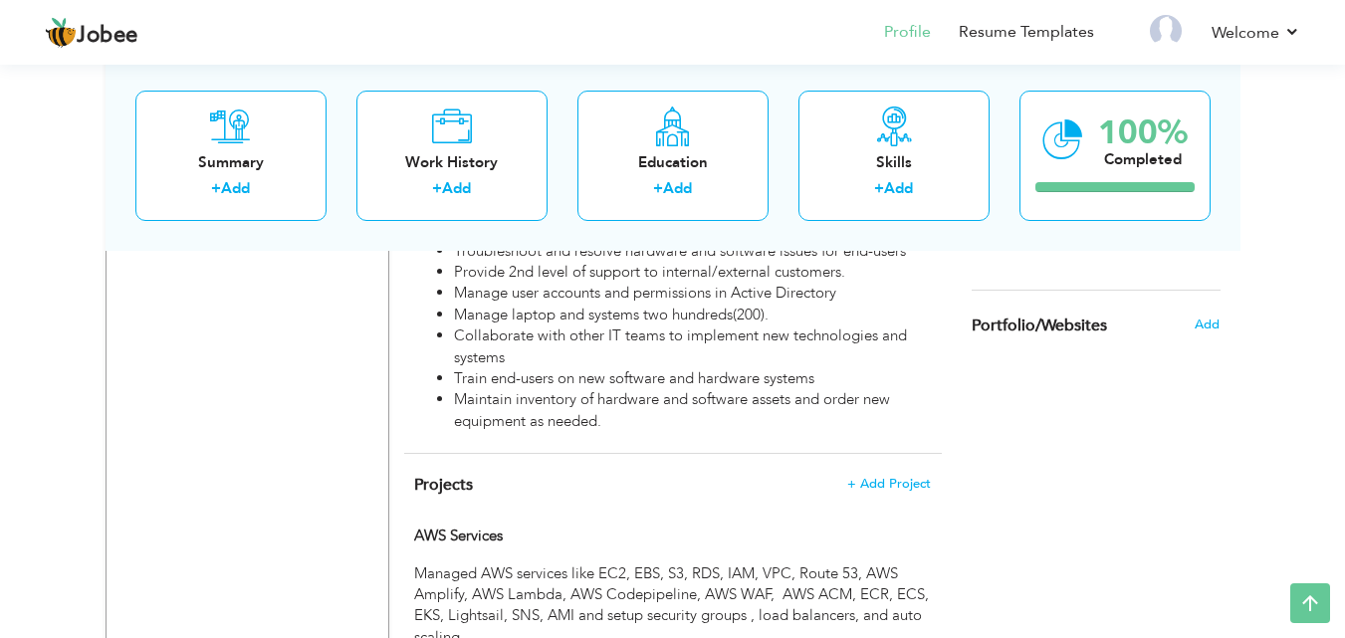
click at [467, 558] on div at bounding box center [672, 561] width 546 height 6
type input "AWS Services"
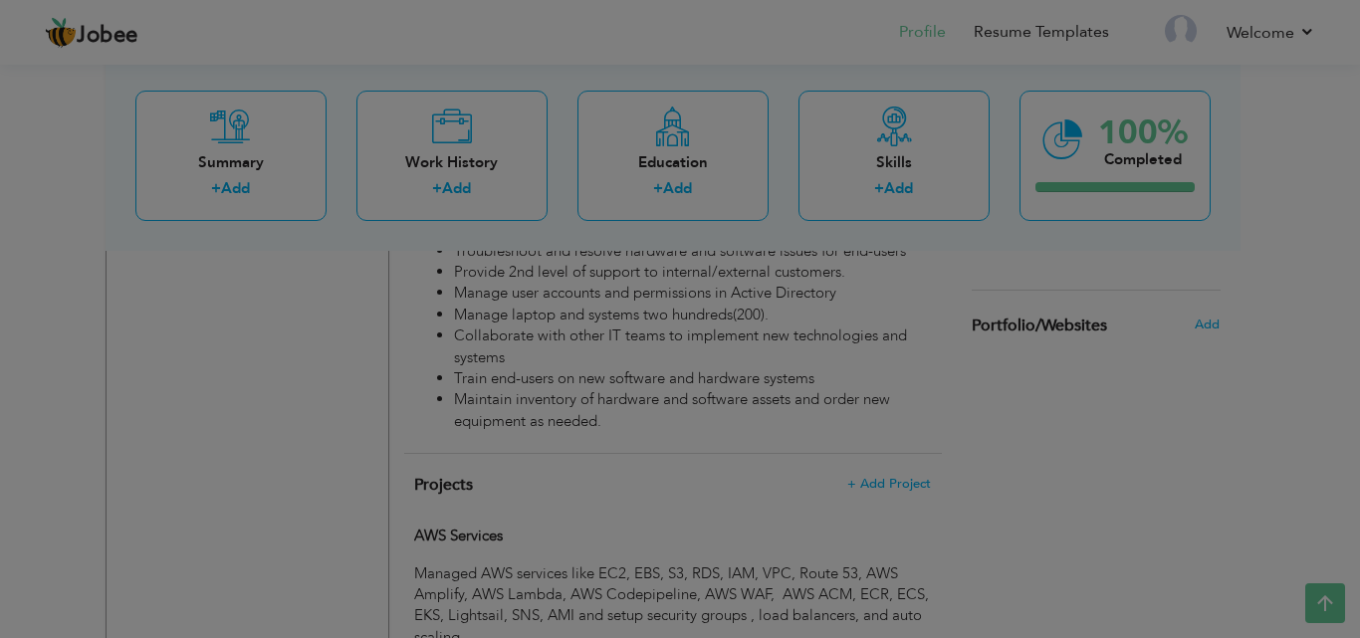
scroll to position [0, 0]
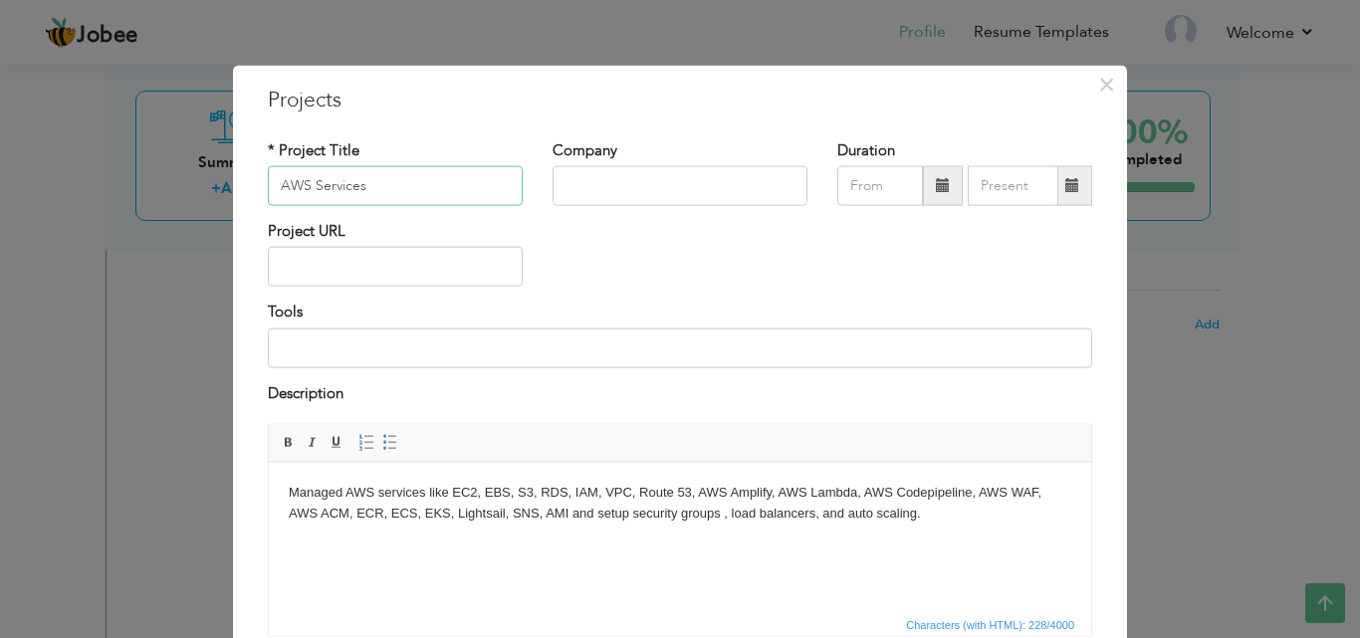
click at [305, 183] on input "AWS Services" at bounding box center [395, 186] width 255 height 40
type input "AWS Cloud Services"
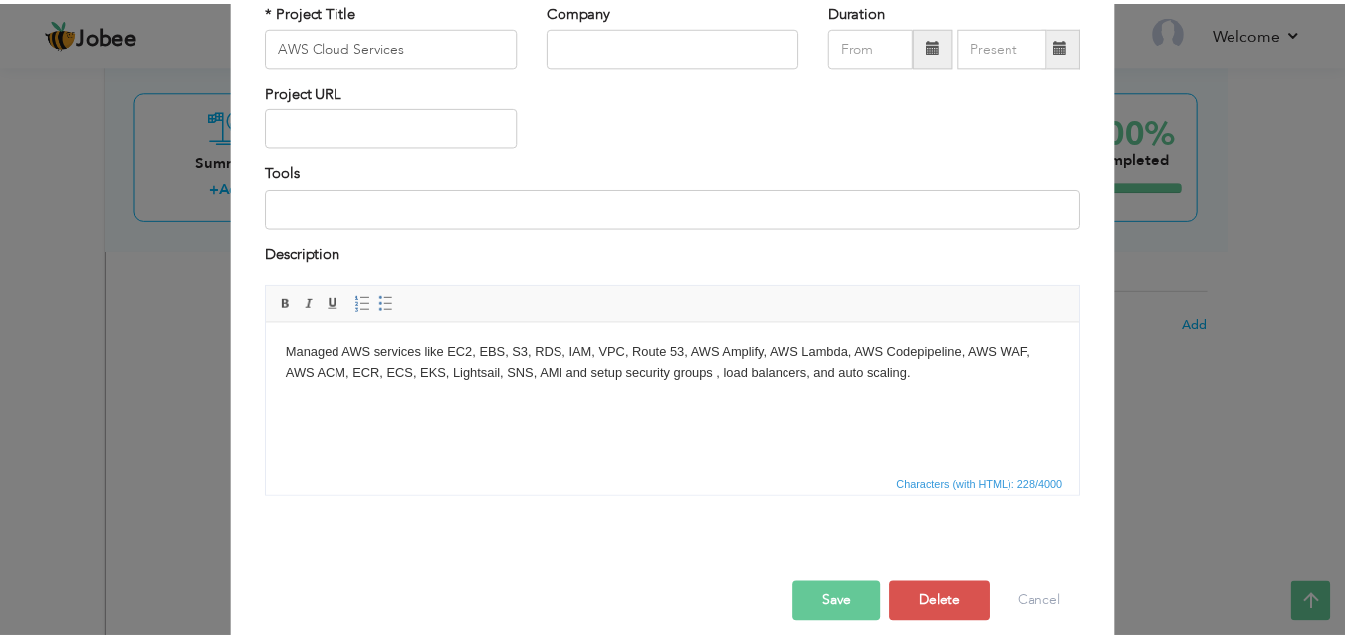
scroll to position [160, 0]
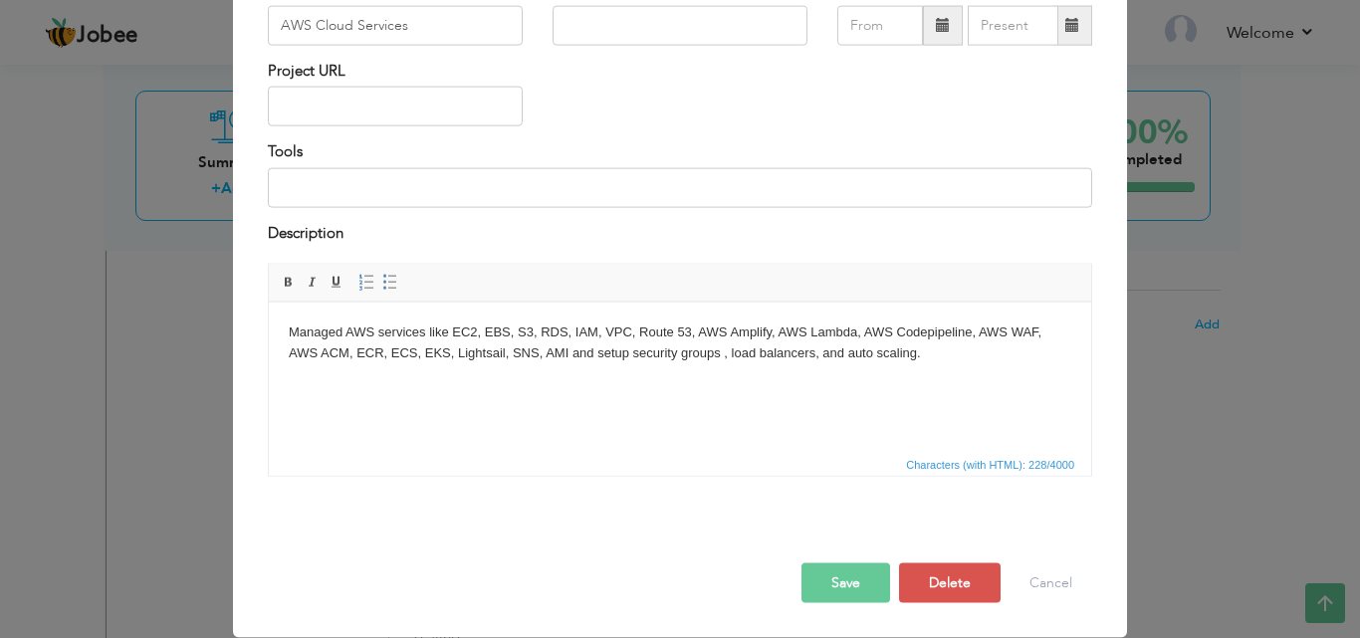
click at [840, 588] on button "Save" at bounding box center [846, 584] width 89 height 40
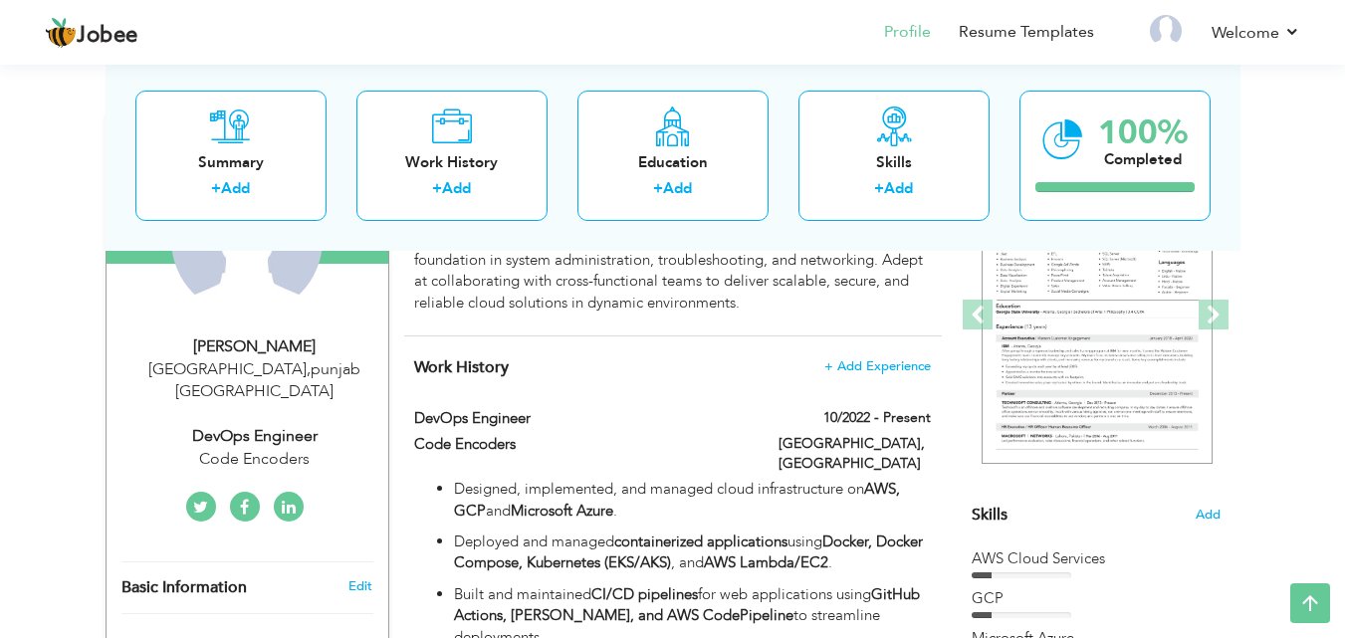
scroll to position [242, 0]
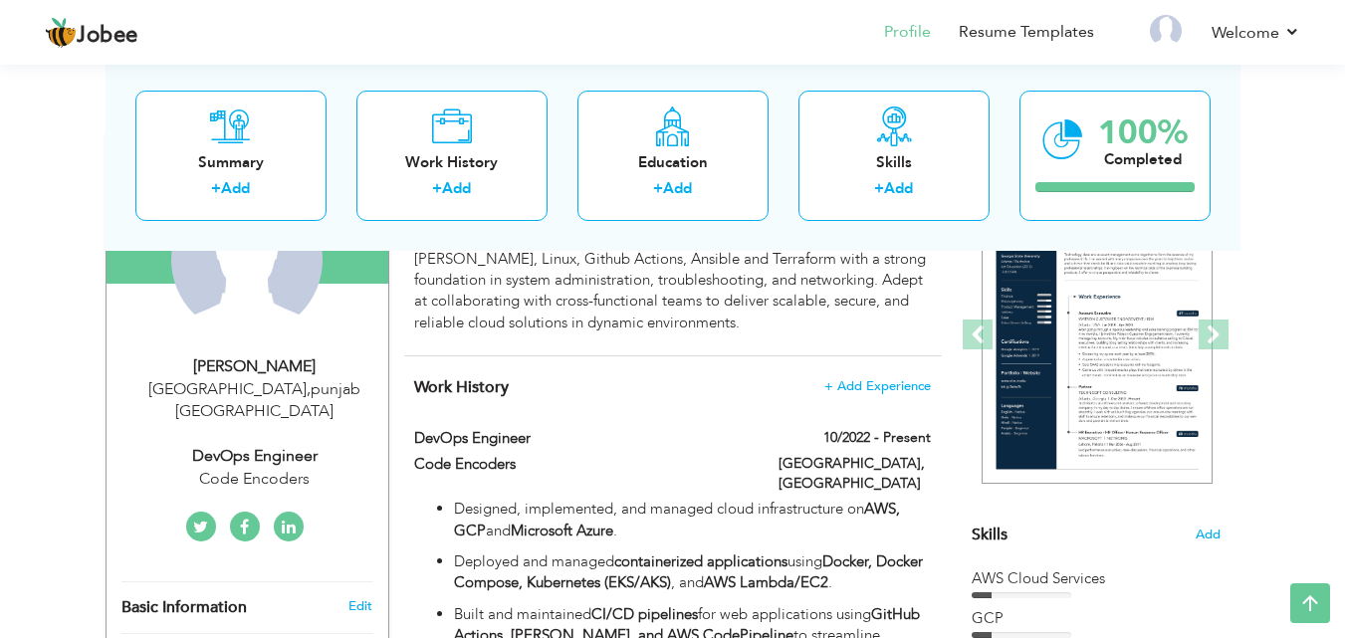
click at [288, 520] on icon at bounding box center [289, 528] width 14 height 16
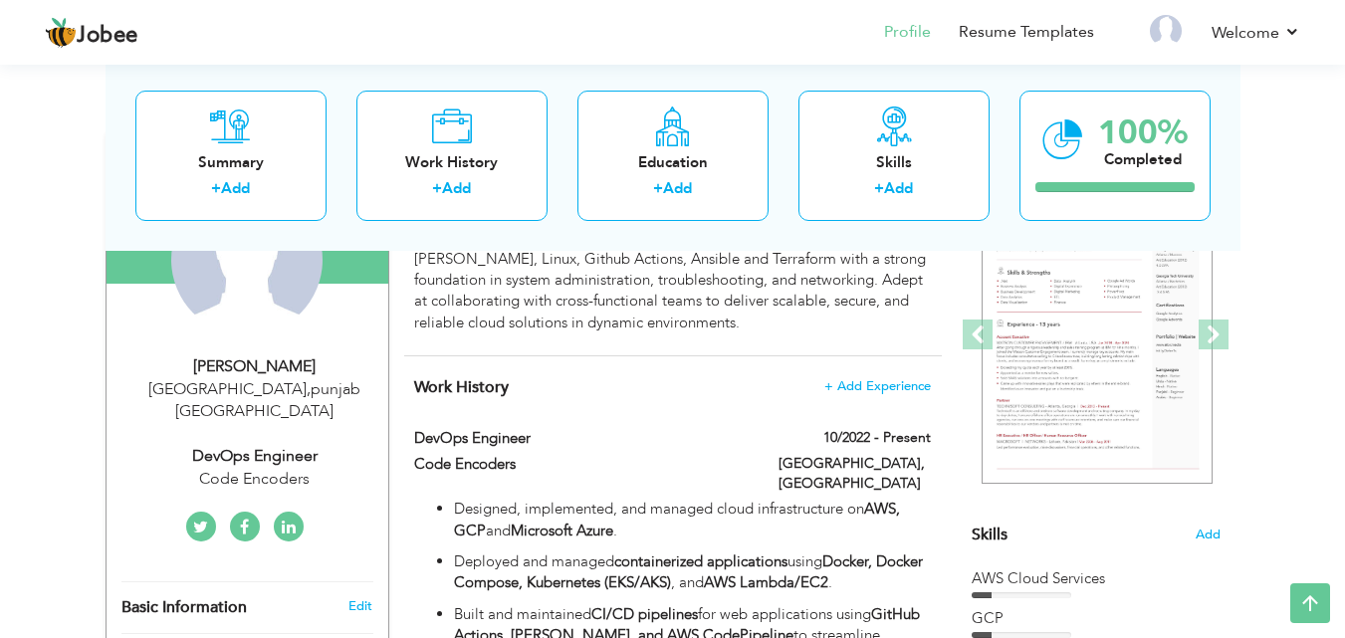
click at [293, 520] on icon at bounding box center [289, 528] width 14 height 16
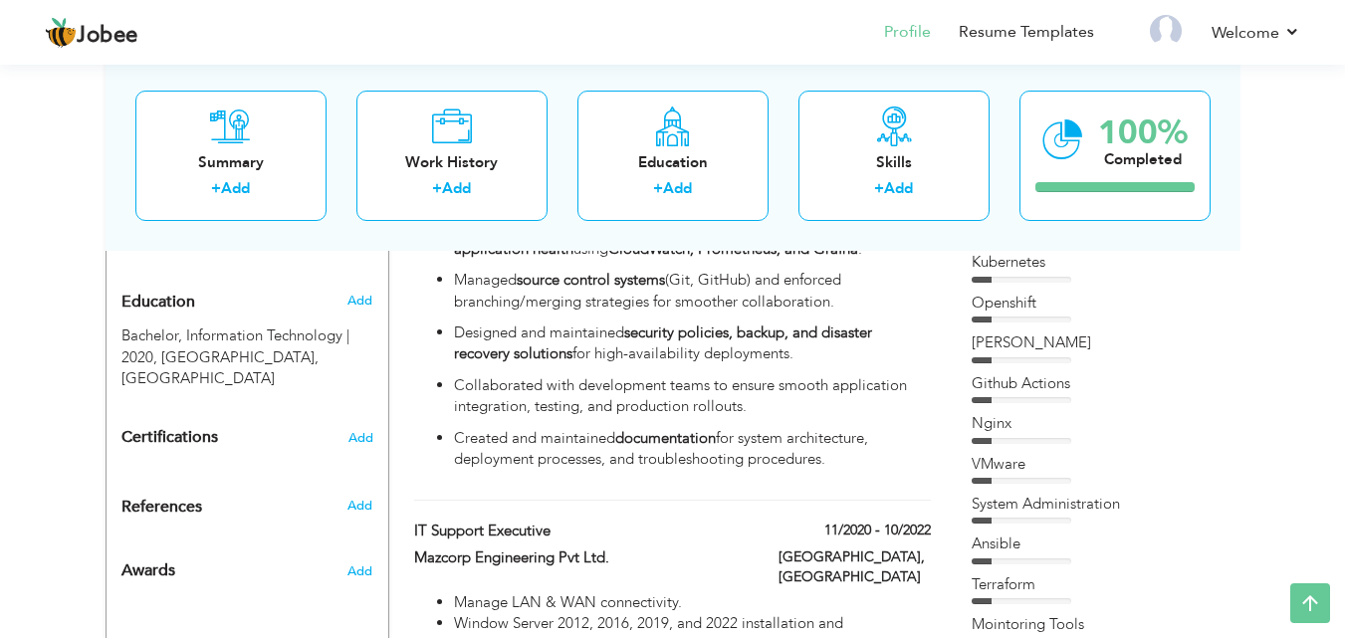
scroll to position [819, 0]
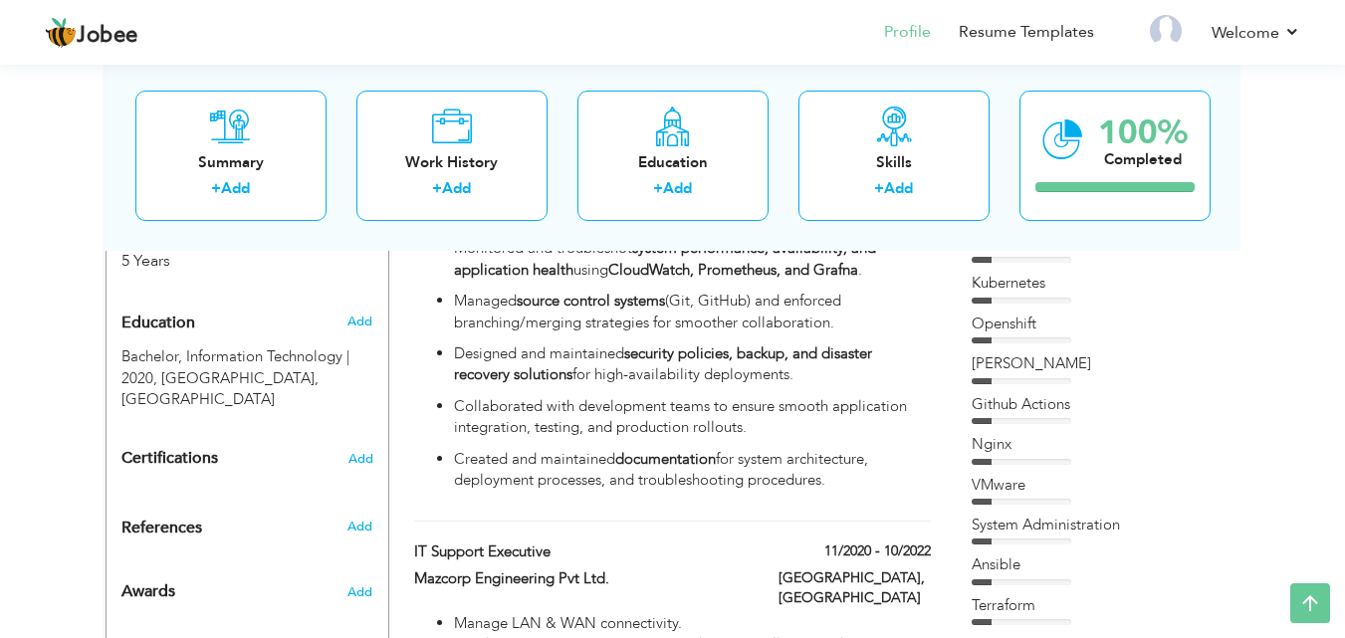
click at [1029, 296] on div "Kubernetes" at bounding box center [1096, 288] width 249 height 30
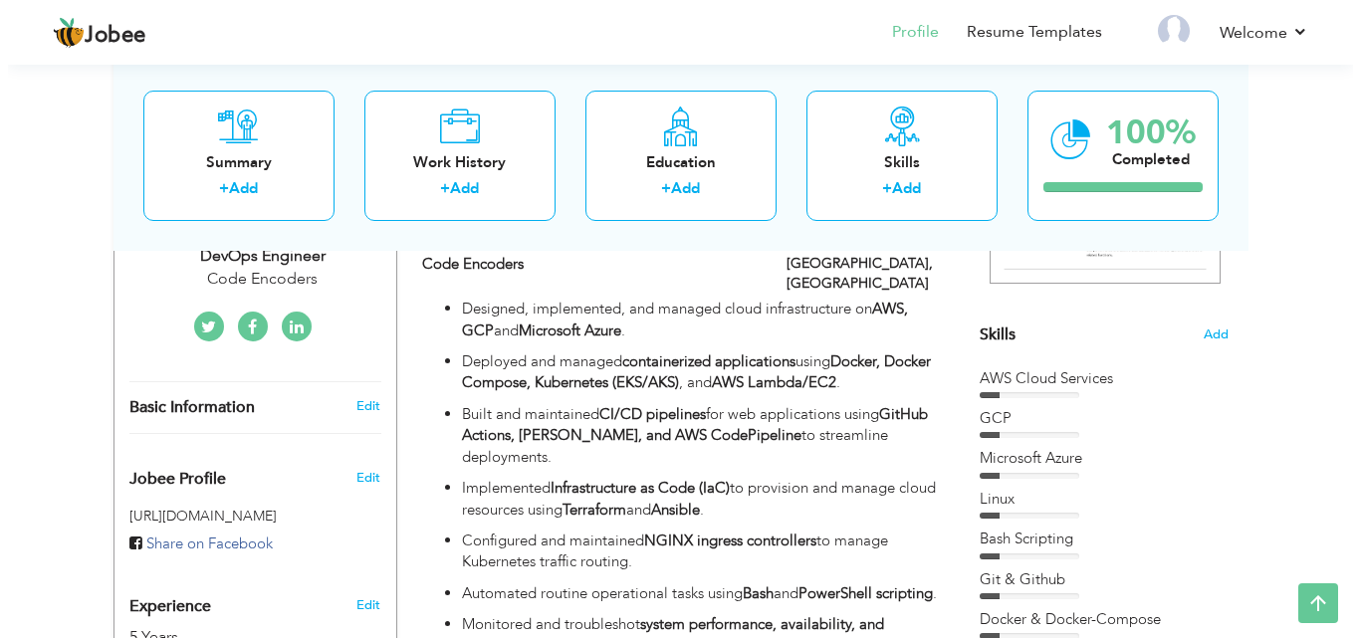
scroll to position [422, 0]
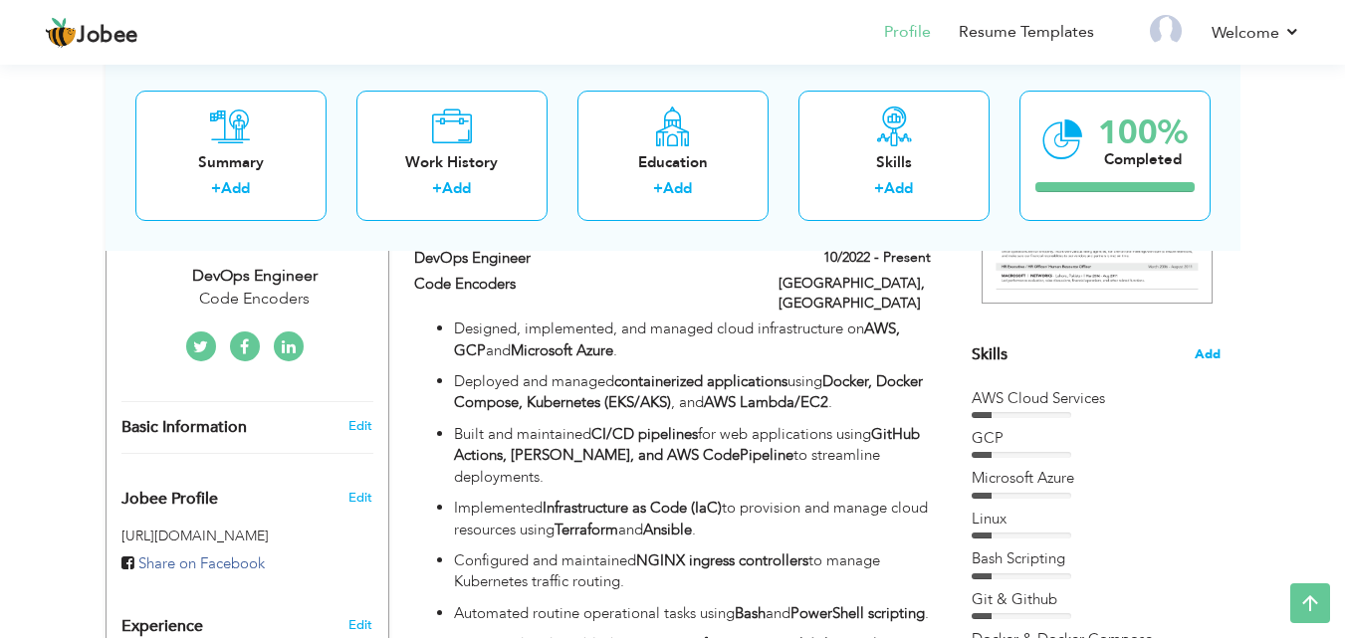
click at [1200, 357] on span "Add" at bounding box center [1208, 355] width 26 height 19
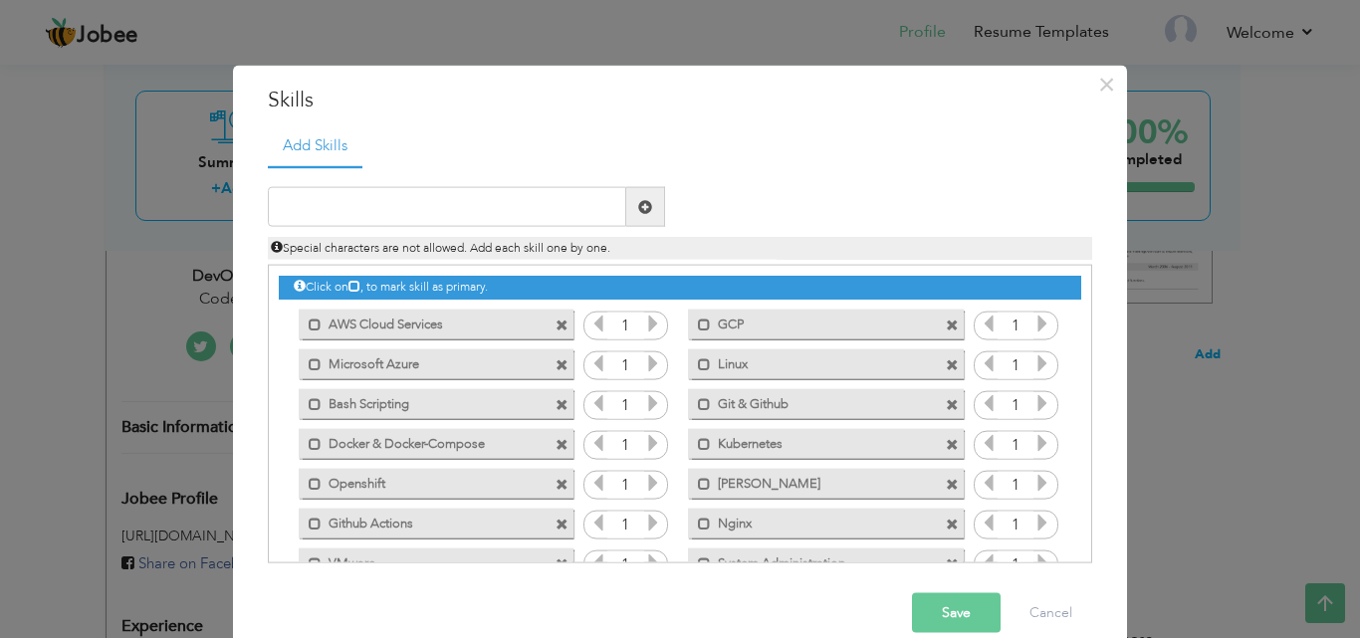
scroll to position [0, 0]
click at [644, 324] on icon at bounding box center [653, 324] width 18 height 18
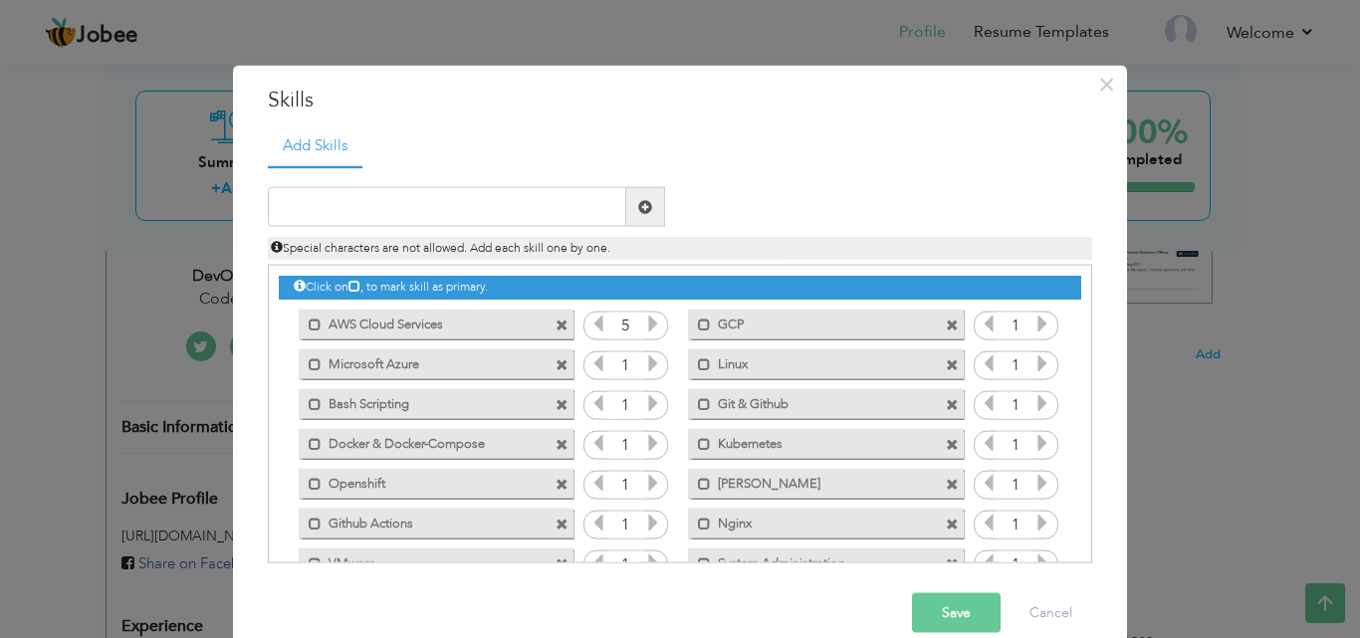
click at [644, 324] on icon at bounding box center [653, 324] width 18 height 18
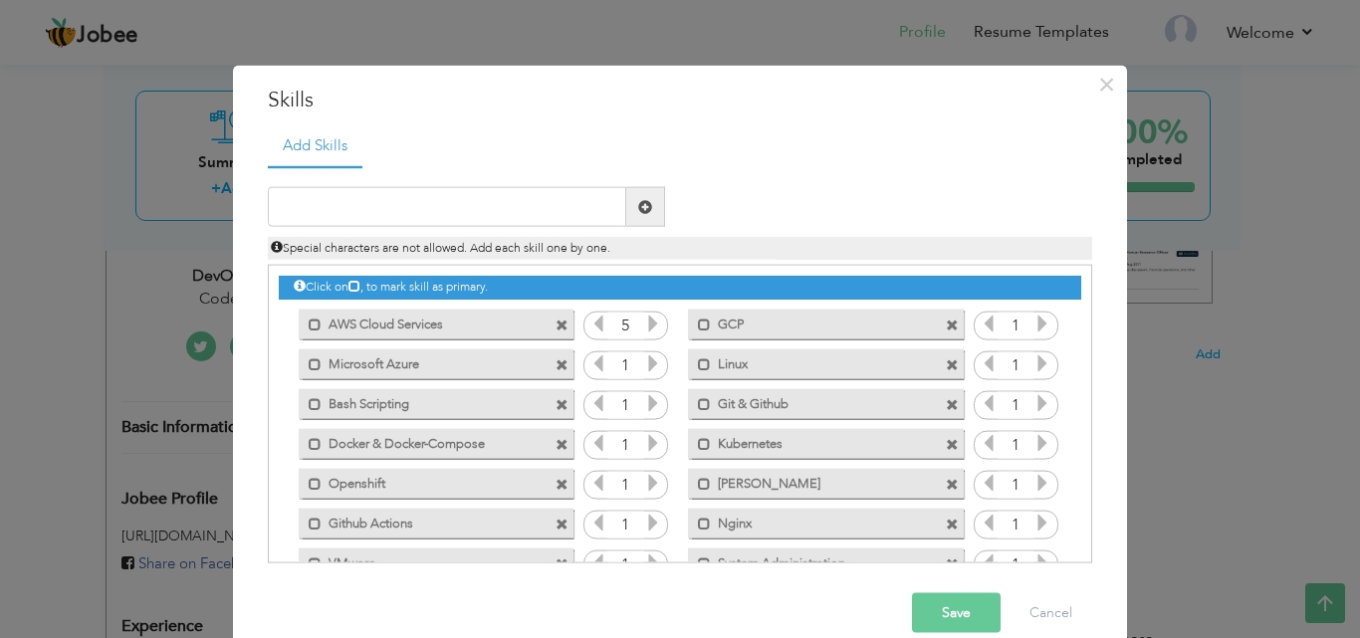
click at [644, 324] on icon at bounding box center [653, 324] width 18 height 18
click at [1034, 326] on icon at bounding box center [1043, 324] width 18 height 18
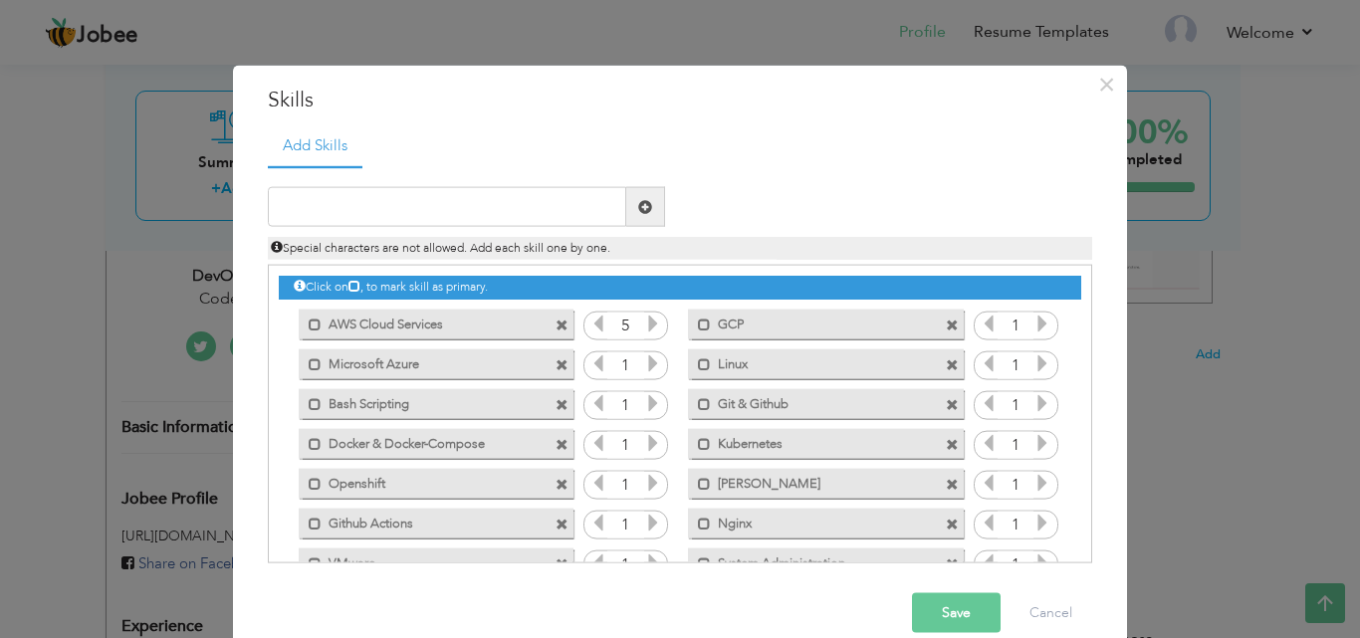
click at [1034, 326] on icon at bounding box center [1043, 324] width 18 height 18
click at [644, 364] on icon at bounding box center [653, 363] width 18 height 18
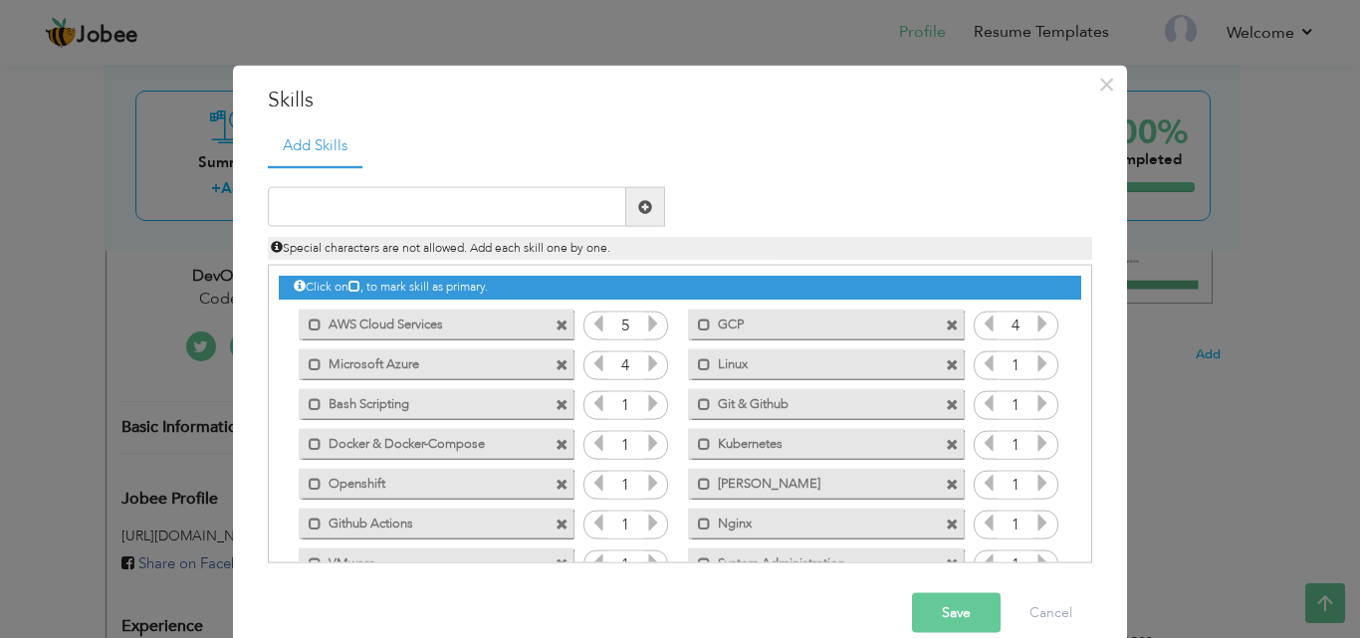
click at [1034, 364] on icon at bounding box center [1043, 363] width 18 height 18
click at [647, 403] on icon at bounding box center [653, 403] width 18 height 18
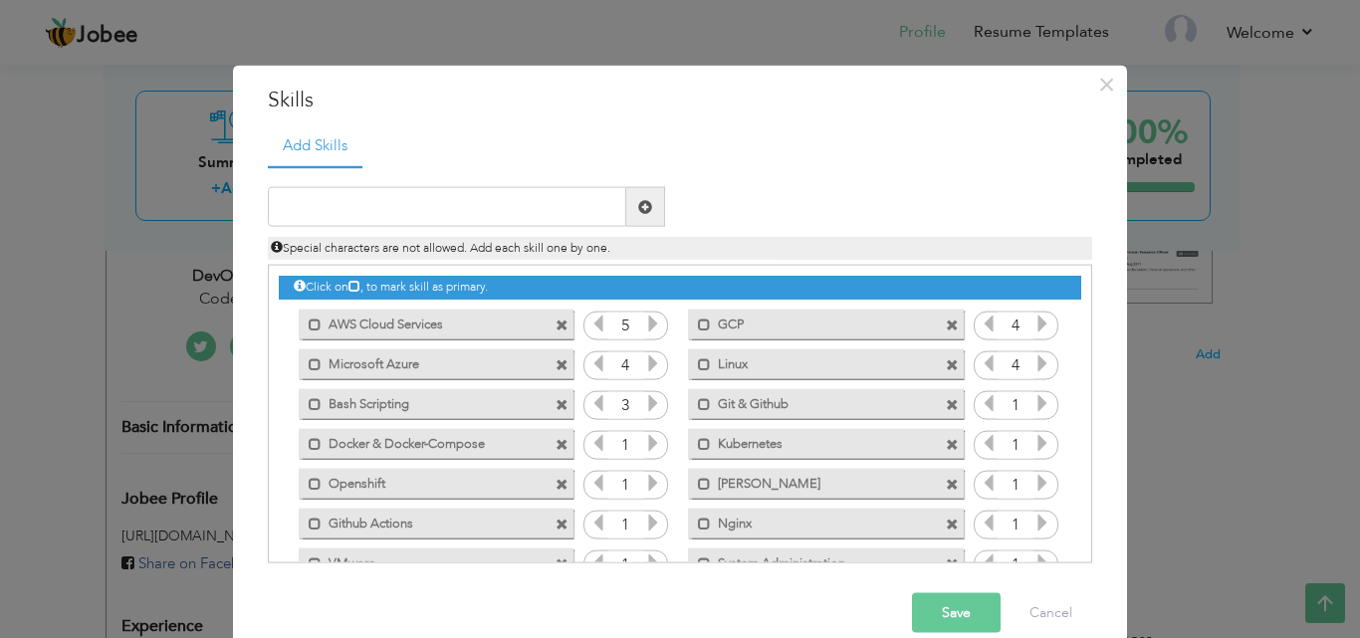
click at [1034, 404] on icon at bounding box center [1043, 403] width 18 height 18
click at [647, 445] on icon at bounding box center [653, 443] width 18 height 18
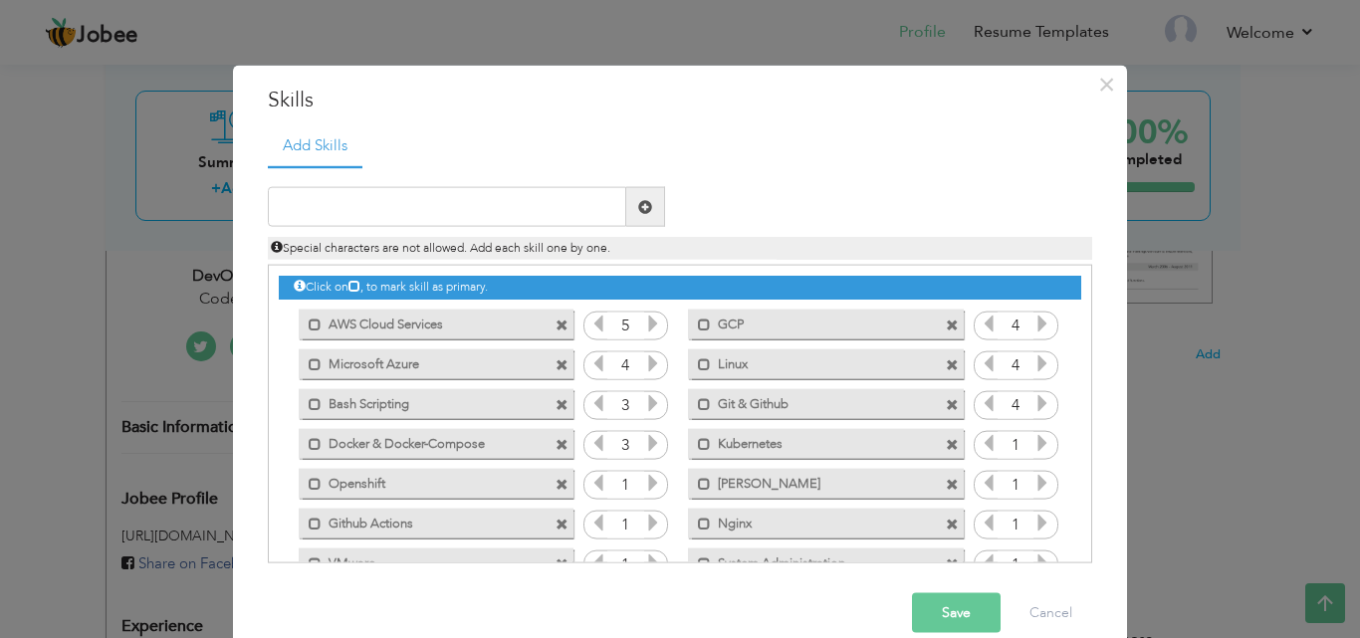
click at [647, 445] on icon at bounding box center [653, 443] width 18 height 18
click at [589, 327] on icon at bounding box center [598, 324] width 18 height 18
click at [1034, 443] on icon at bounding box center [1043, 443] width 18 height 18
click at [644, 486] on icon at bounding box center [653, 483] width 18 height 18
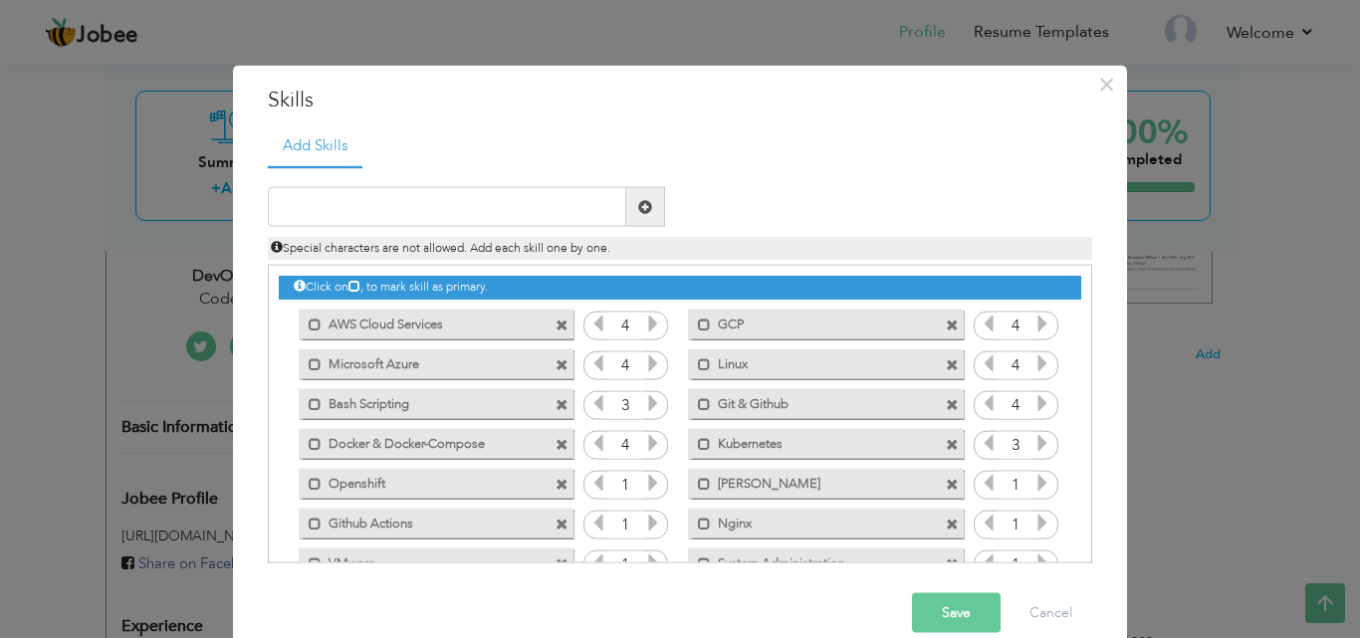
click at [644, 486] on icon at bounding box center [653, 483] width 18 height 18
click at [1034, 487] on icon at bounding box center [1043, 483] width 18 height 18
click at [644, 525] on icon at bounding box center [653, 523] width 18 height 18
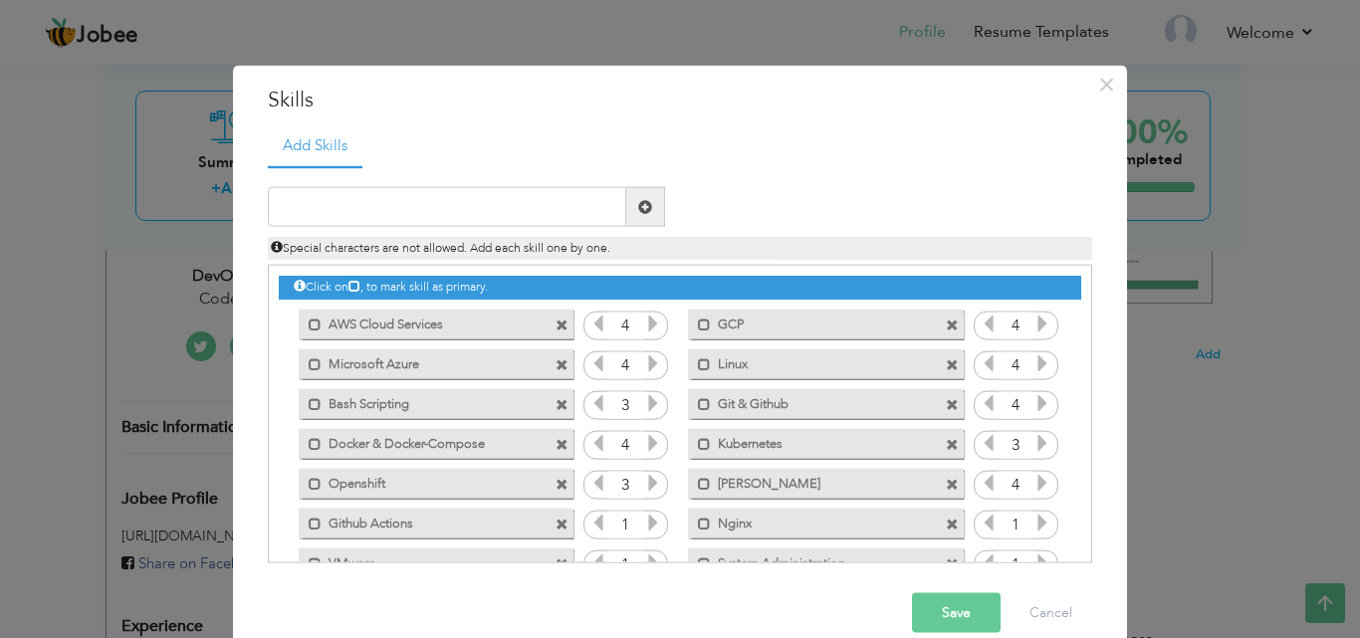
click at [644, 525] on icon at bounding box center [653, 523] width 18 height 18
click at [1034, 521] on icon at bounding box center [1043, 523] width 18 height 18
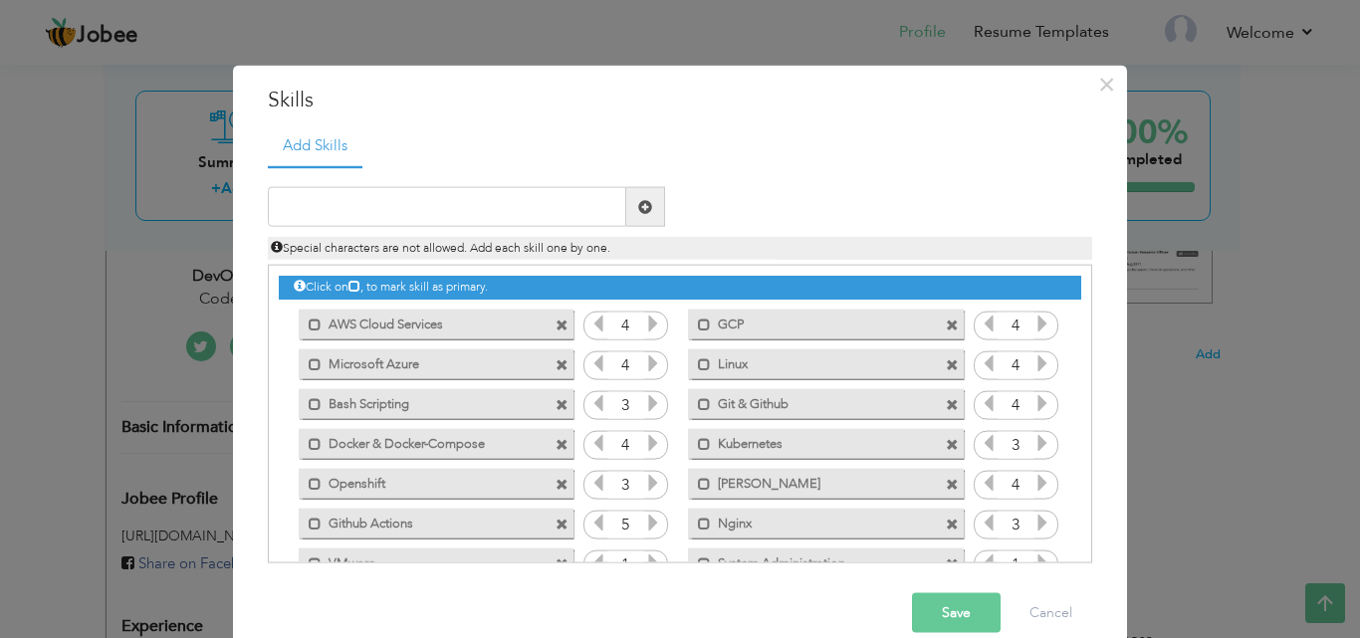
click at [1034, 521] on icon at bounding box center [1043, 523] width 18 height 18
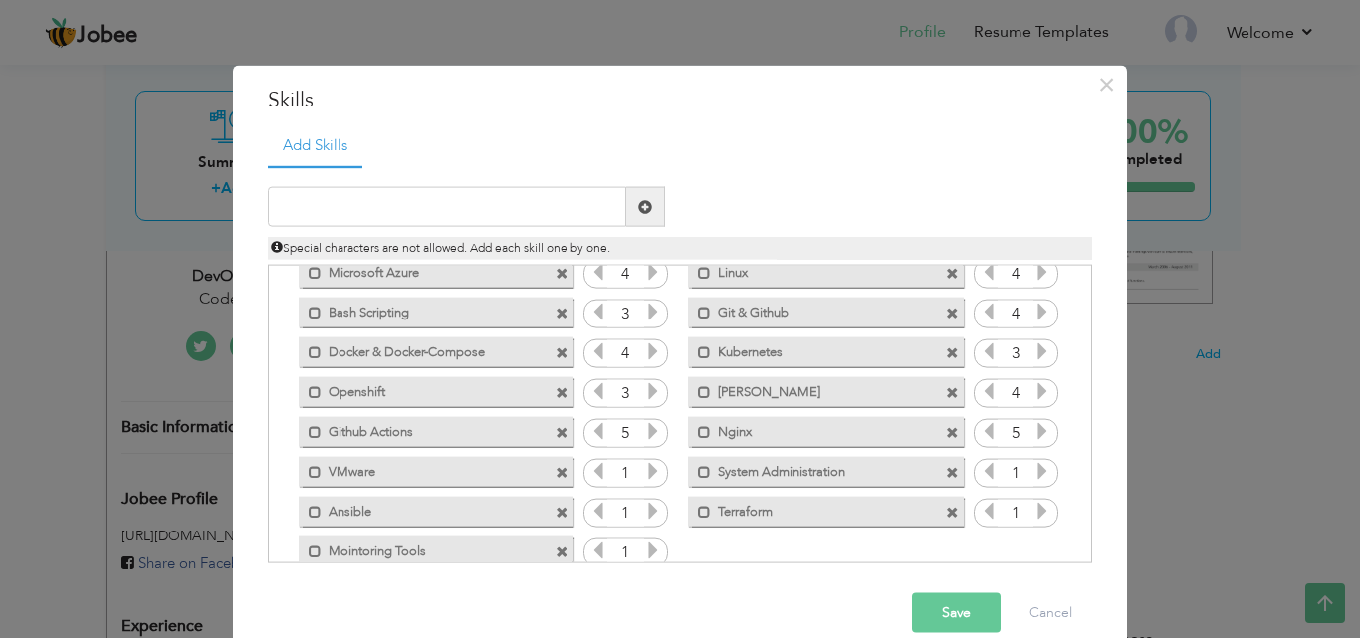
scroll to position [97, 0]
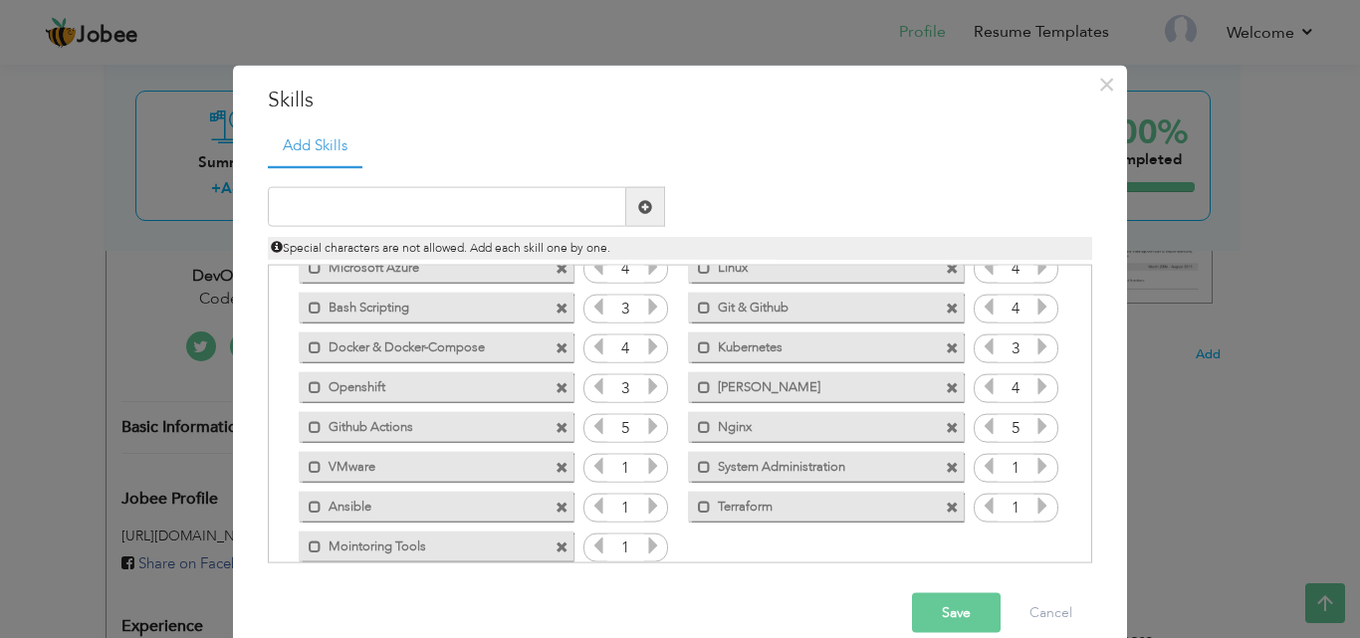
click at [644, 464] on icon at bounding box center [653, 466] width 18 height 18
click at [1038, 465] on icon at bounding box center [1043, 466] width 18 height 18
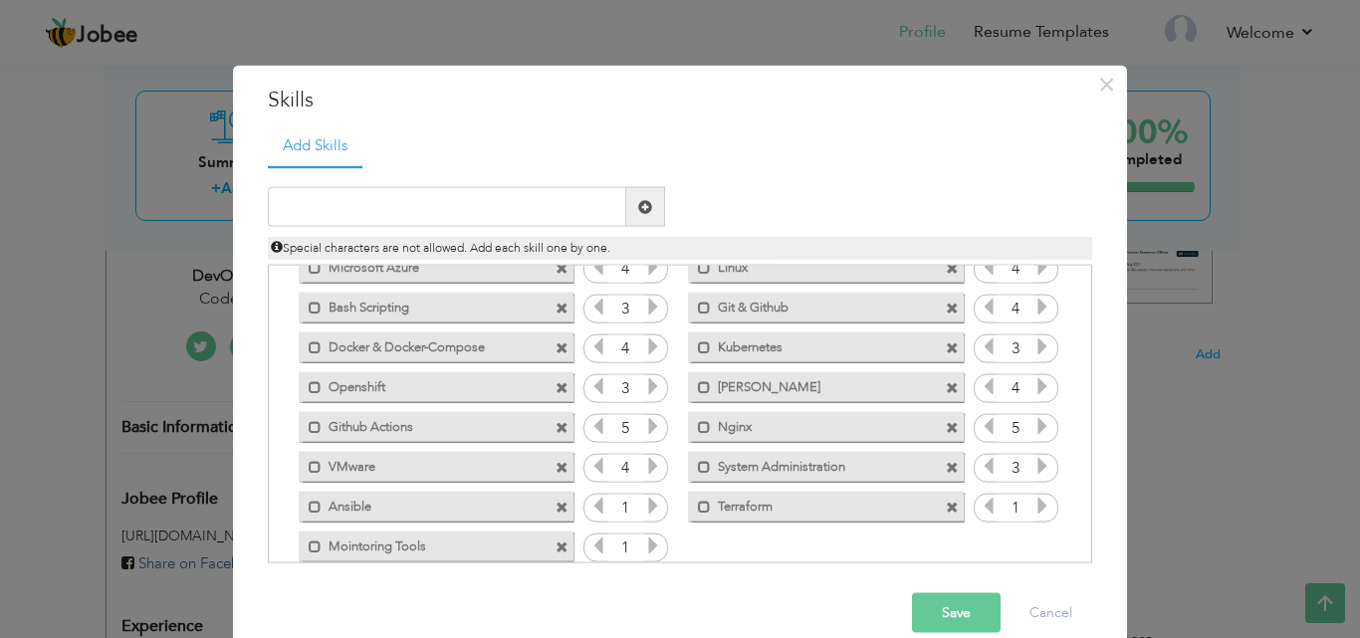
click at [1038, 465] on icon at bounding box center [1043, 466] width 18 height 18
click at [644, 509] on icon at bounding box center [653, 506] width 18 height 18
click at [1034, 509] on icon at bounding box center [1043, 506] width 18 height 18
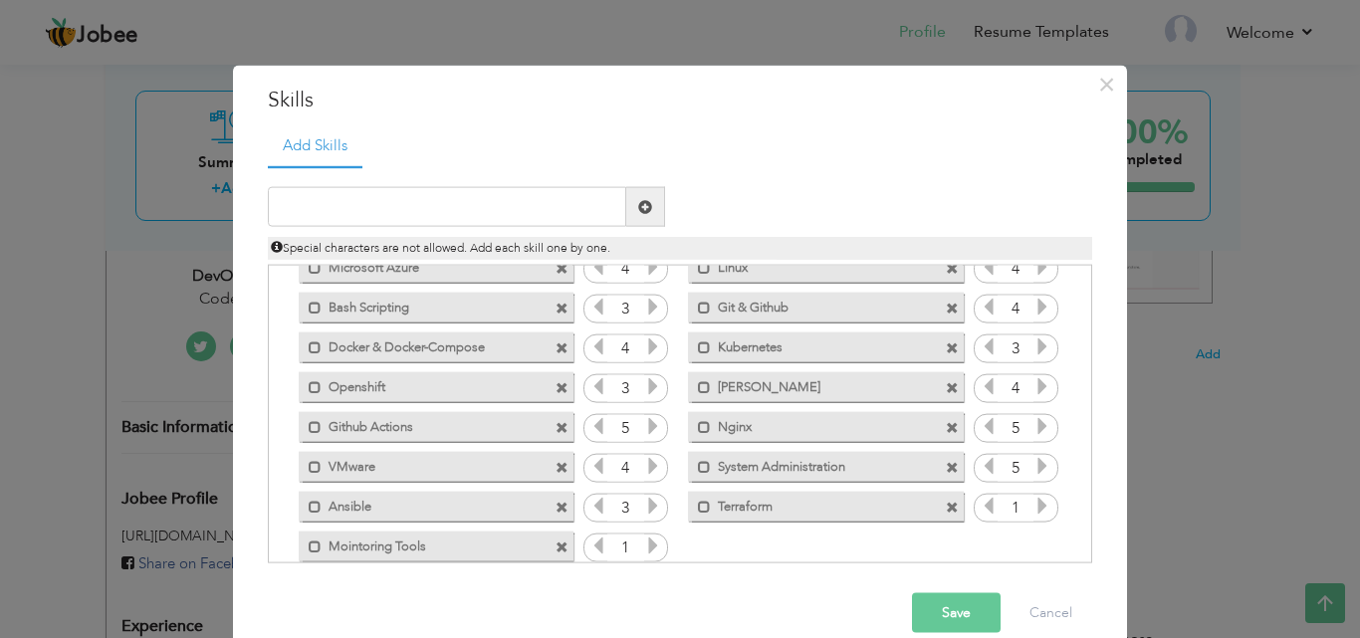
click at [1034, 509] on icon at bounding box center [1043, 506] width 18 height 18
click at [644, 545] on icon at bounding box center [653, 546] width 18 height 18
click at [936, 609] on button "Save" at bounding box center [956, 613] width 89 height 40
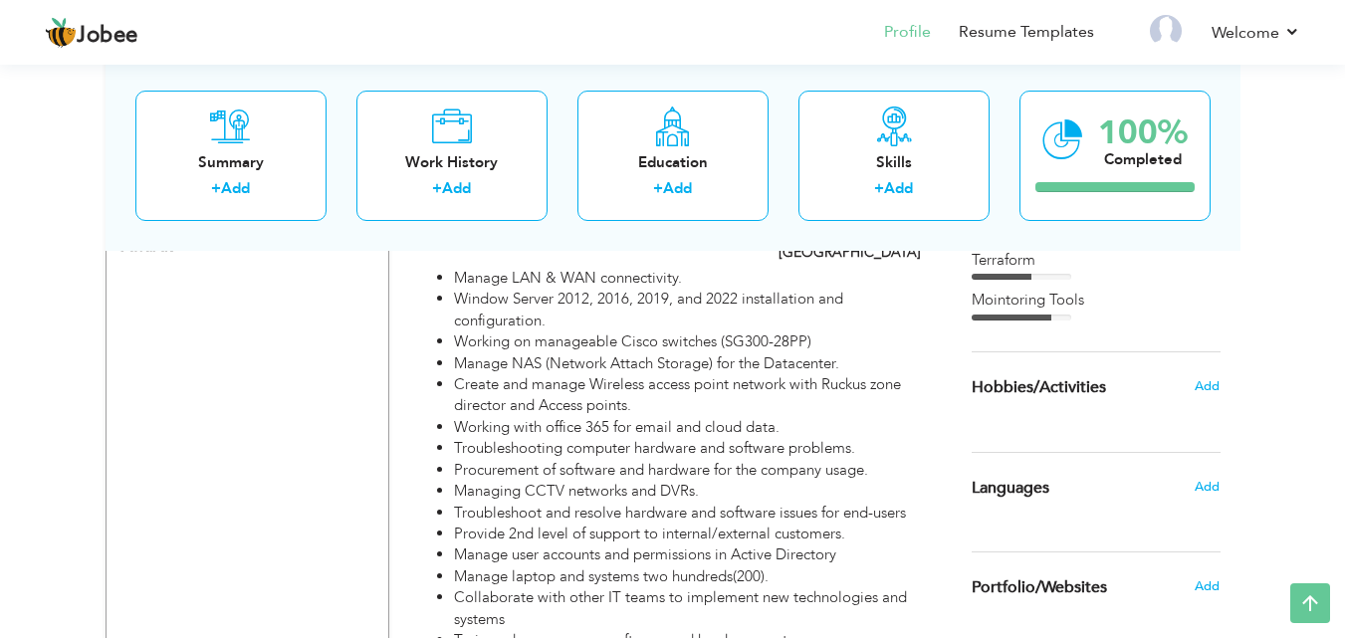
scroll to position [1195, 0]
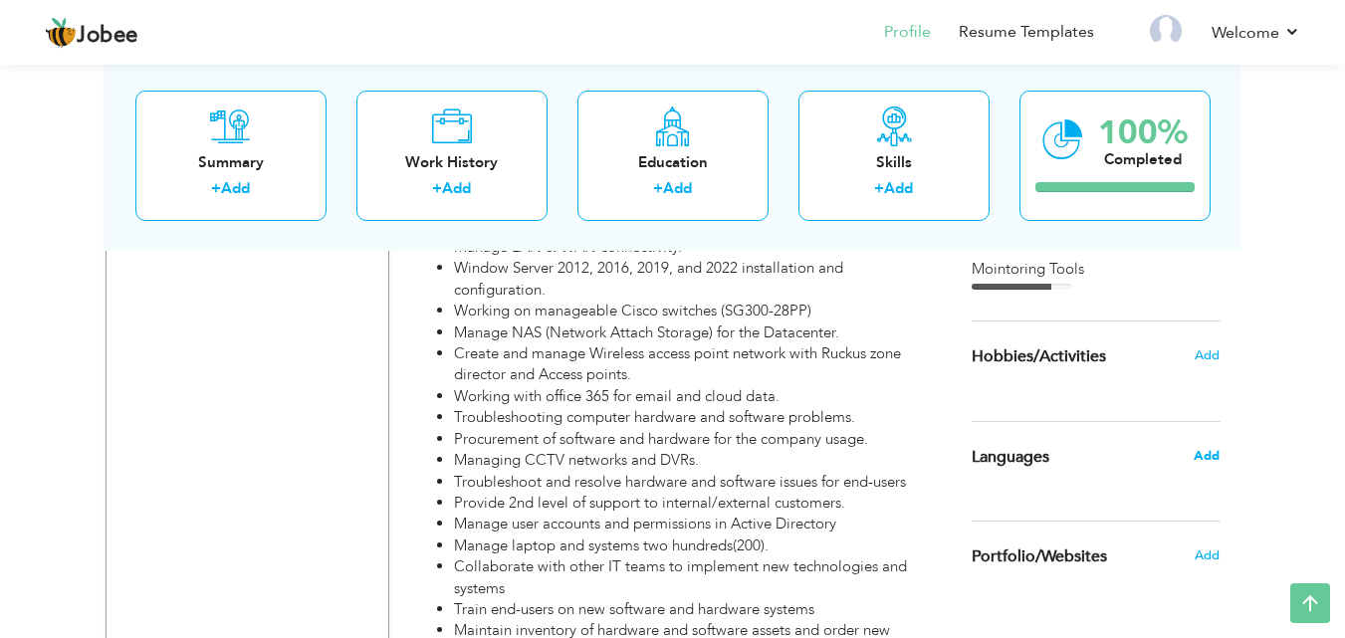
click at [1197, 456] on span "Add" at bounding box center [1207, 456] width 26 height 18
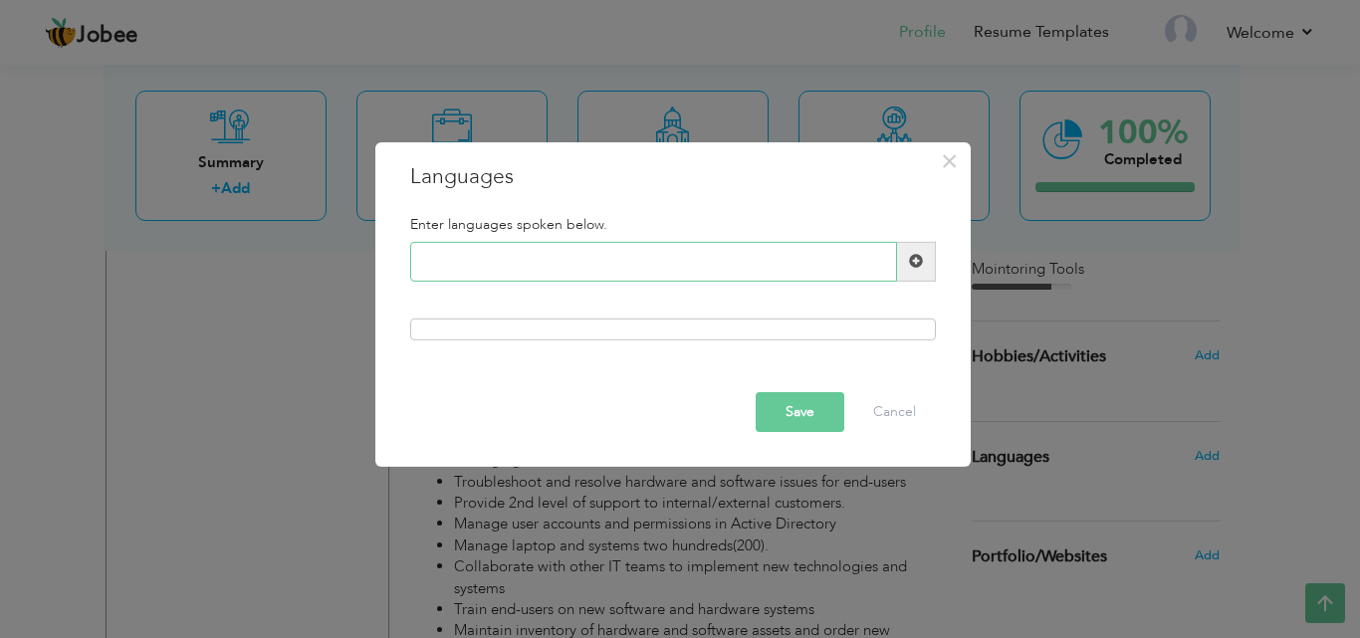
click at [659, 256] on input "text" at bounding box center [653, 262] width 487 height 40
type input "English"
click at [914, 258] on span at bounding box center [916, 261] width 14 height 14
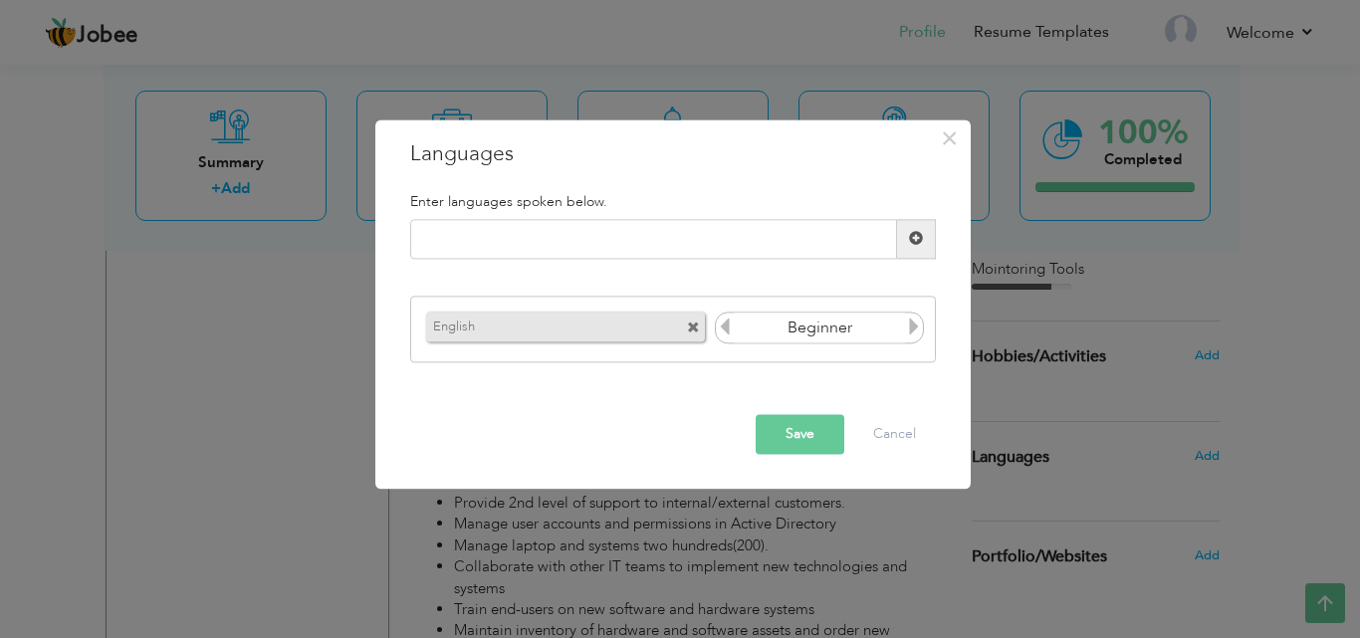
click at [910, 330] on icon at bounding box center [914, 328] width 18 height 18
click at [727, 331] on icon at bounding box center [725, 328] width 18 height 18
click at [565, 240] on input "text" at bounding box center [653, 239] width 487 height 40
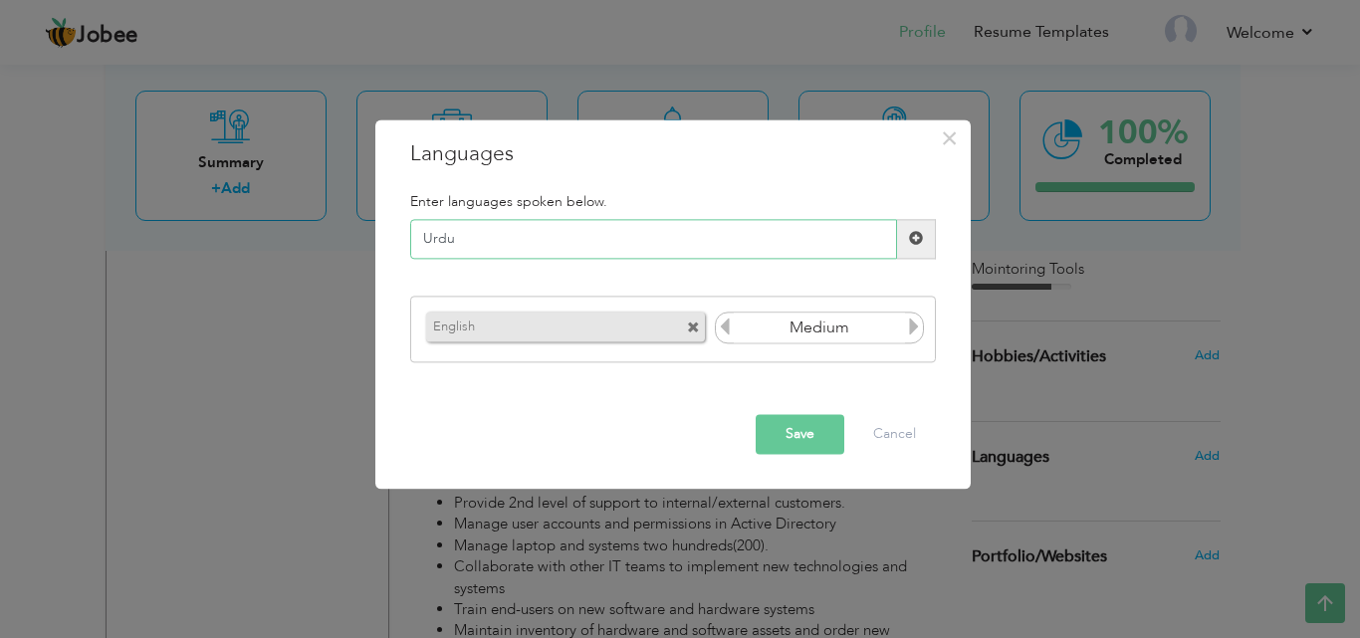
type input "Urdu"
click at [913, 236] on span at bounding box center [916, 239] width 14 height 14
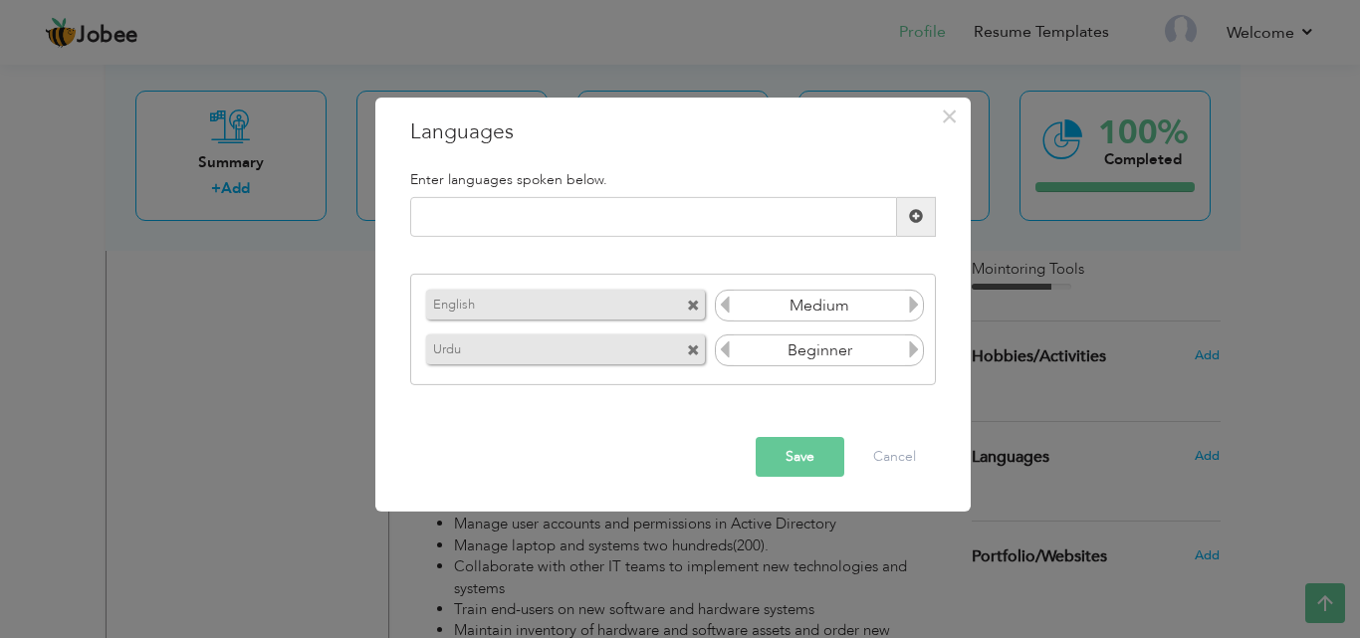
click at [909, 350] on icon at bounding box center [914, 350] width 18 height 18
click at [810, 454] on button "Save" at bounding box center [800, 457] width 89 height 40
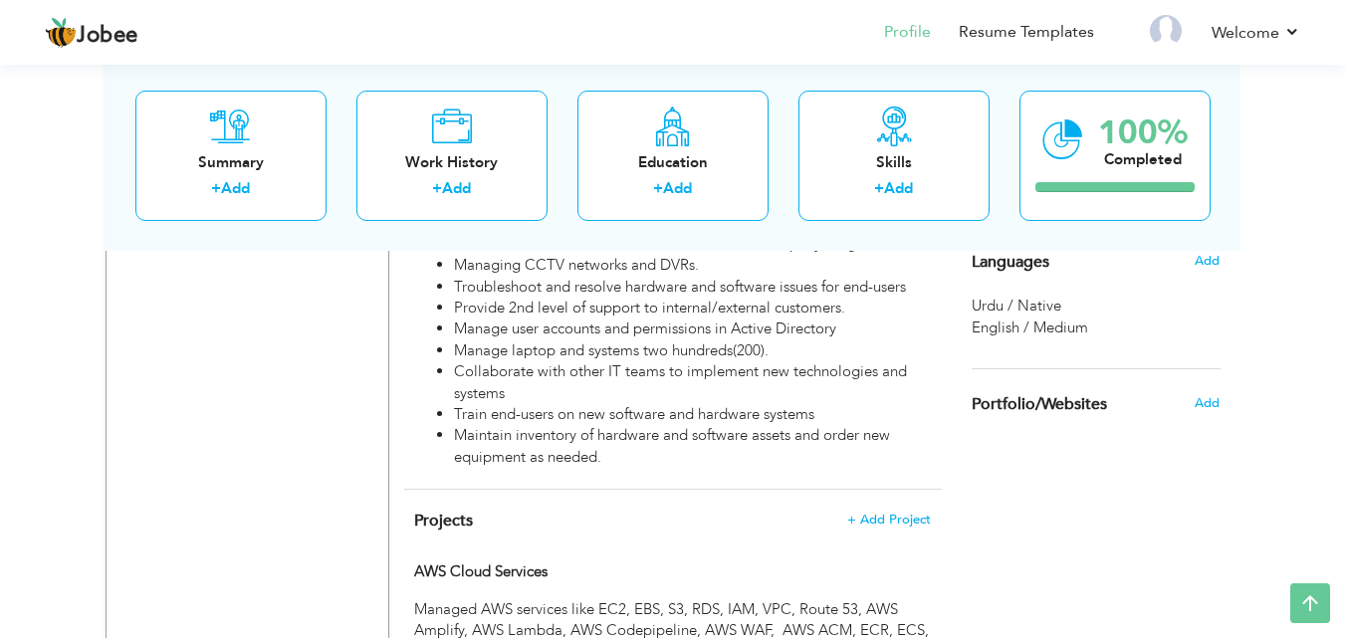
scroll to position [1369, 0]
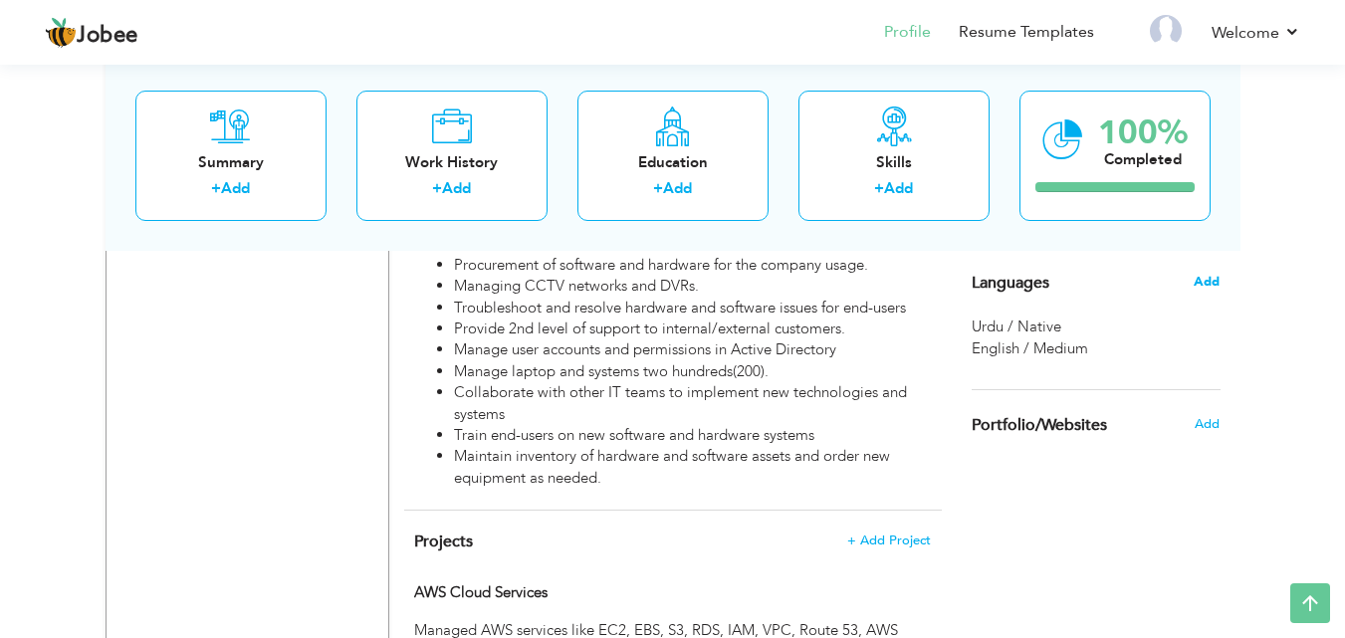
click at [1204, 281] on span "Add" at bounding box center [1207, 282] width 26 height 18
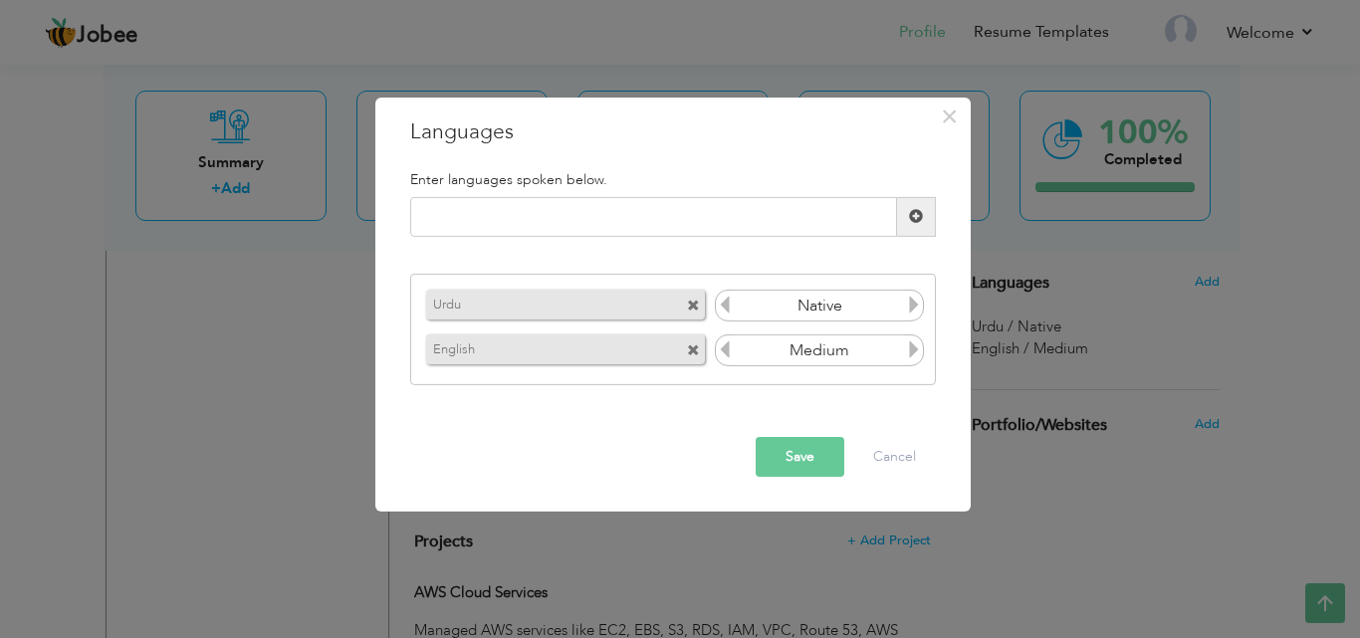
click at [696, 349] on span at bounding box center [693, 351] width 13 height 13
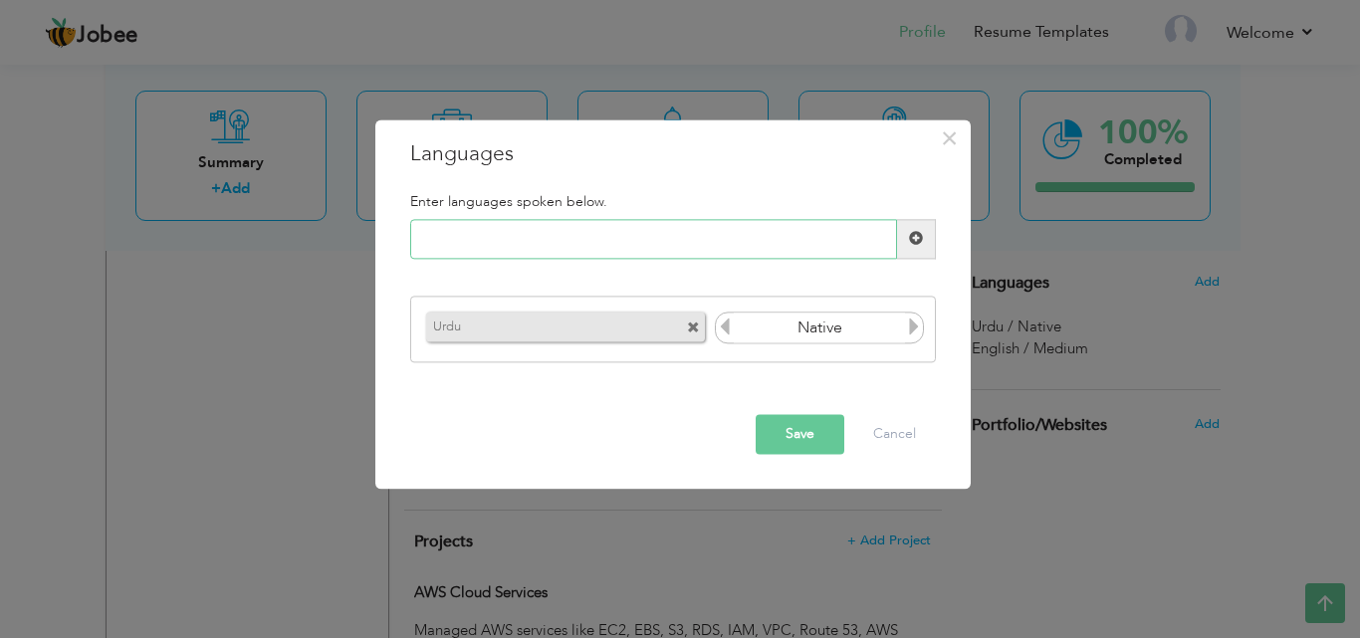
click at [530, 246] on input "text" at bounding box center [653, 239] width 487 height 40
type input "English"
click at [913, 234] on span at bounding box center [916, 239] width 14 height 14
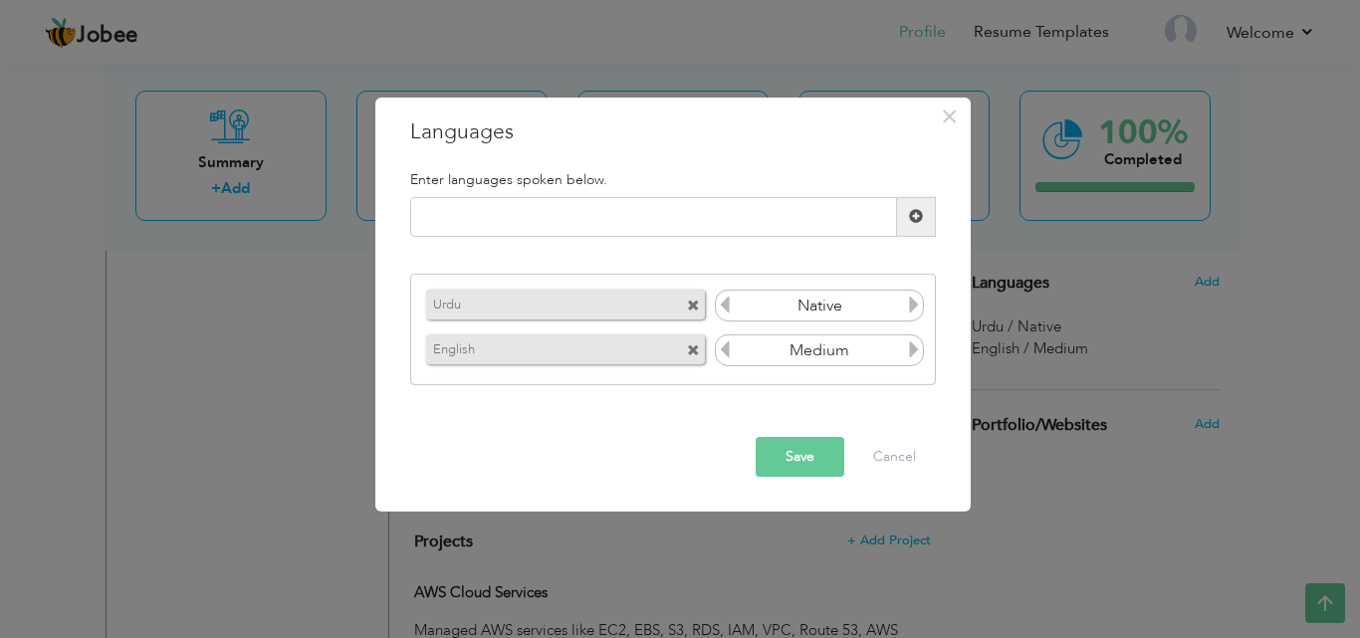
click at [807, 451] on button "Save" at bounding box center [800, 457] width 89 height 40
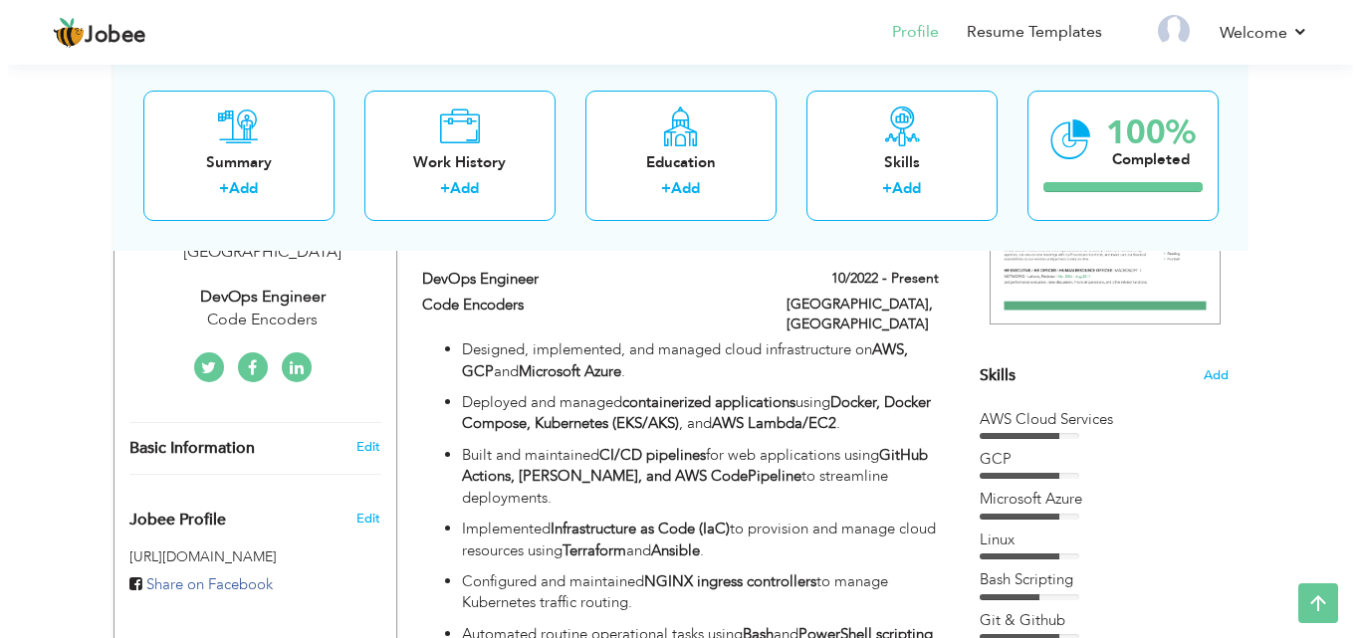
scroll to position [391, 0]
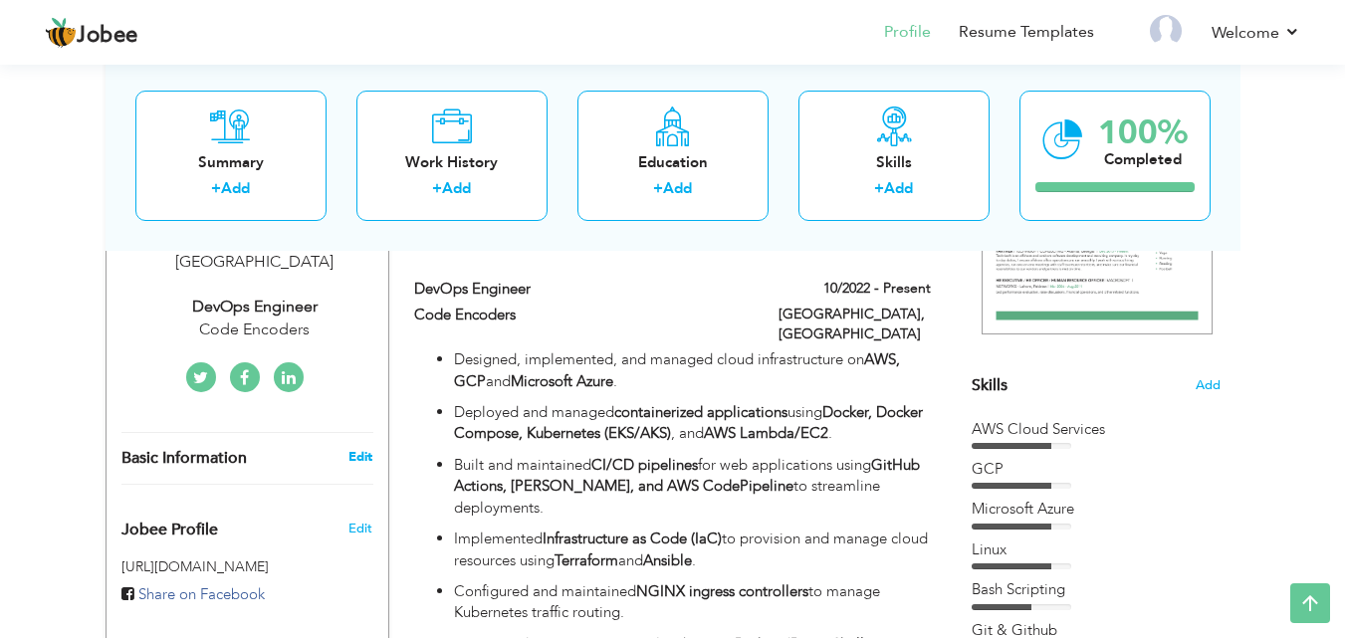
click at [366, 448] on link "Edit" at bounding box center [361, 457] width 24 height 18
type input "Muzammal"
type input "Hussain"
type input "03057480043"
select select "number:166"
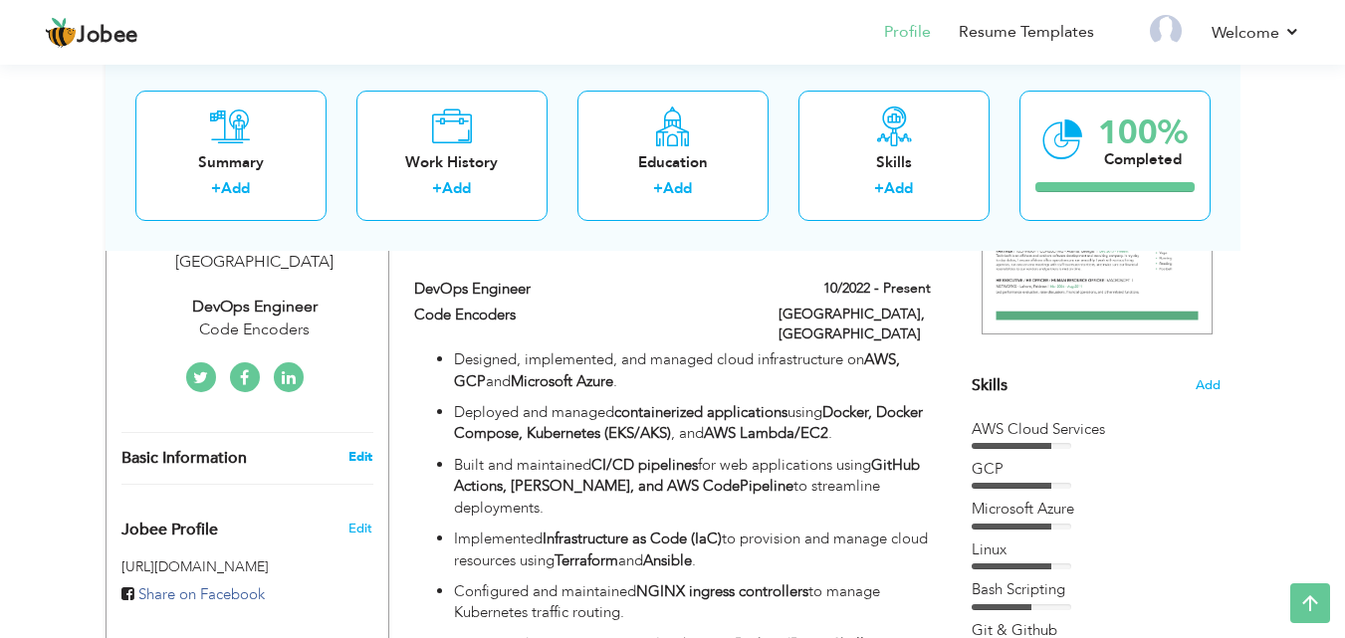
type input "punjab"
type input "Lahore"
select select "number:7"
type input "Code Encoders"
type input "DevOps Engineer"
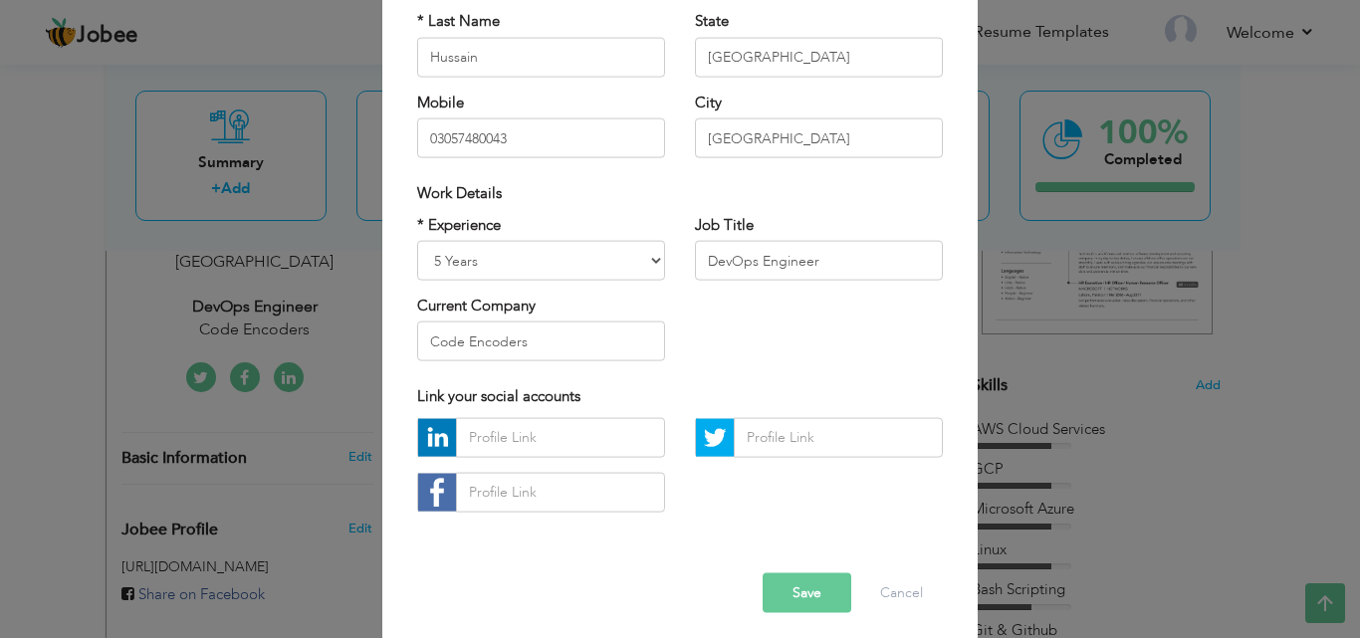
scroll to position [260, 0]
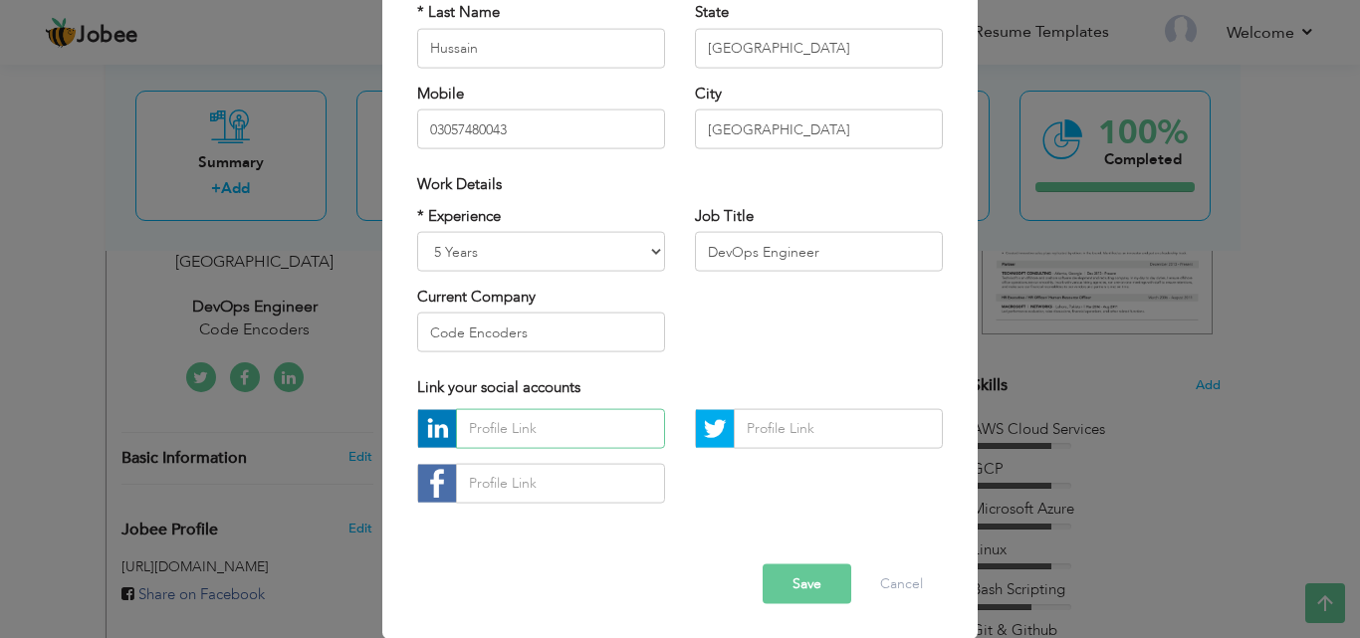
click at [516, 429] on input "text" at bounding box center [560, 428] width 209 height 40
type input "https://www.linkedin.com/in/muzammal831"
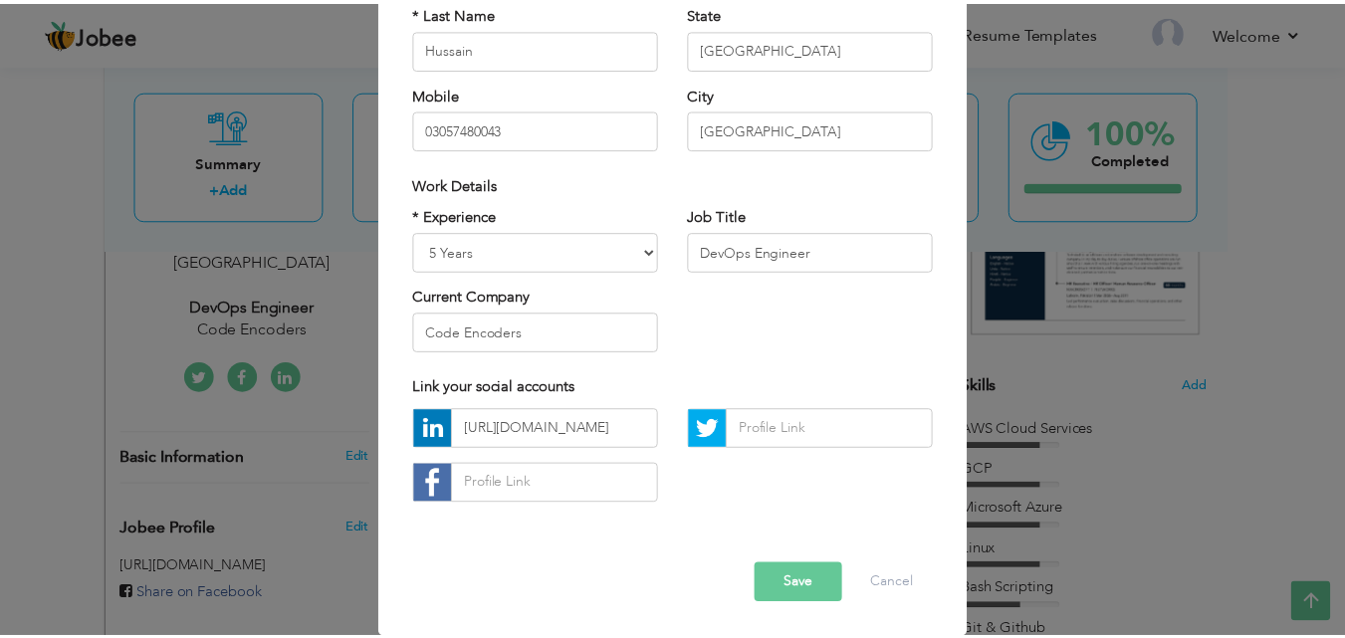
scroll to position [0, 0]
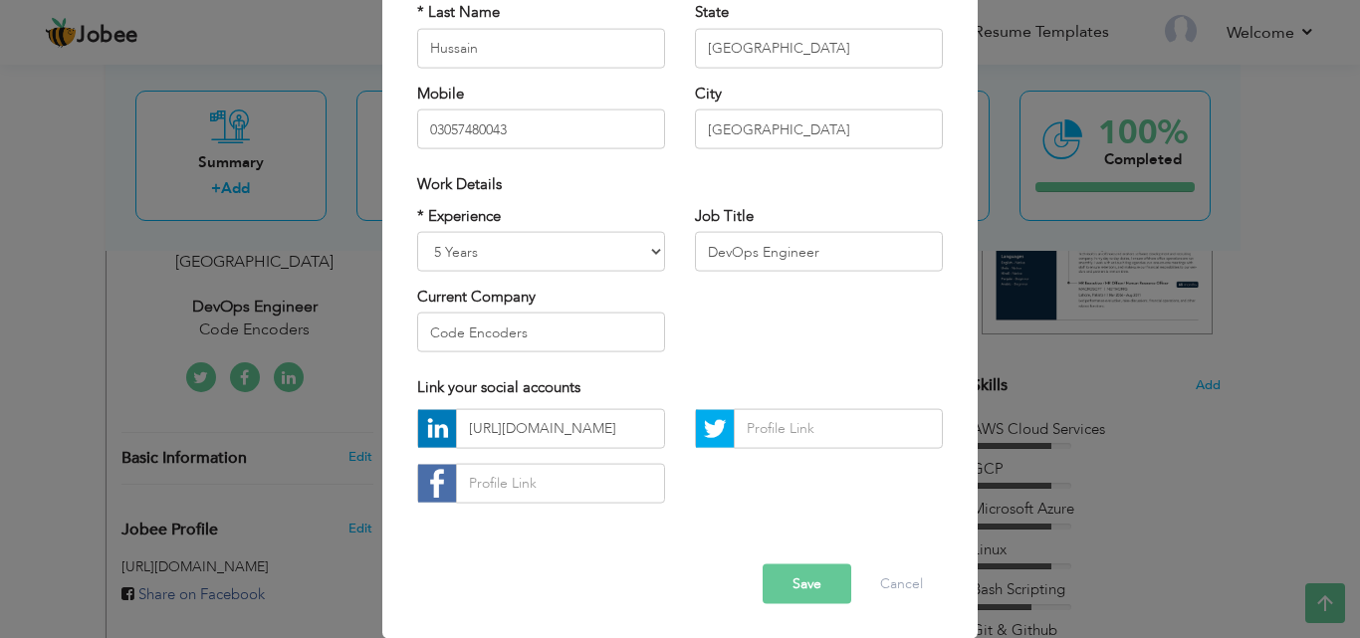
click at [803, 581] on button "Save" at bounding box center [807, 584] width 89 height 40
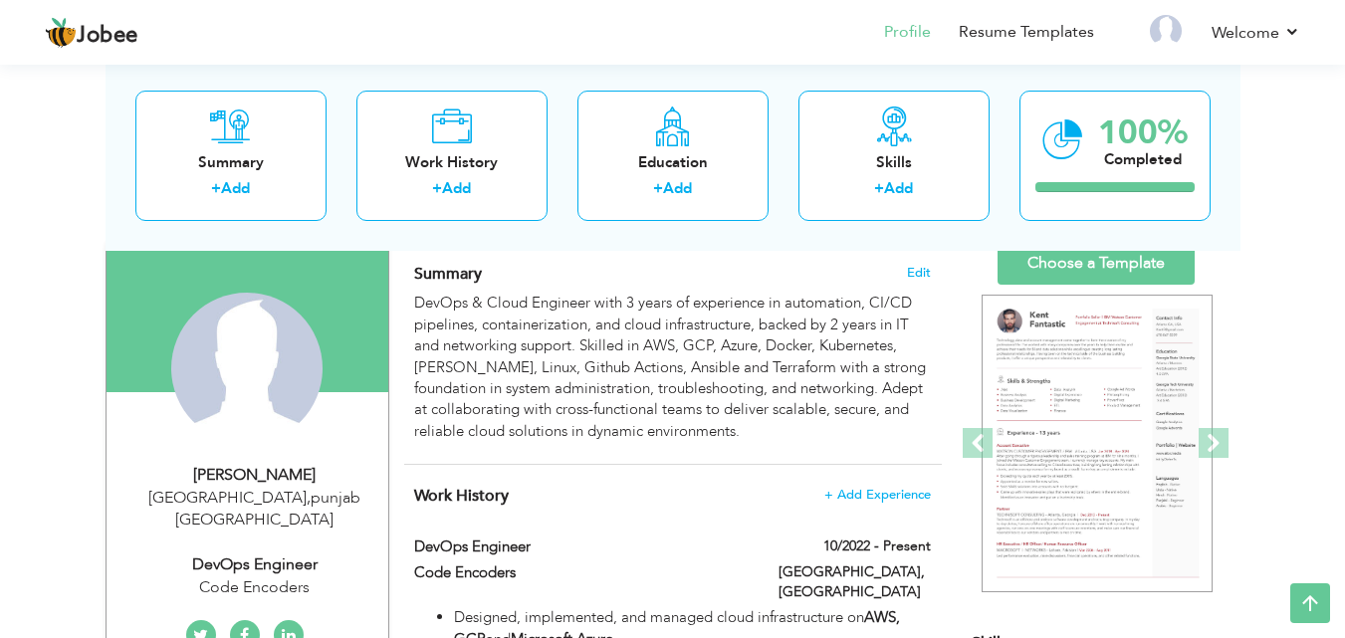
scroll to position [128, 0]
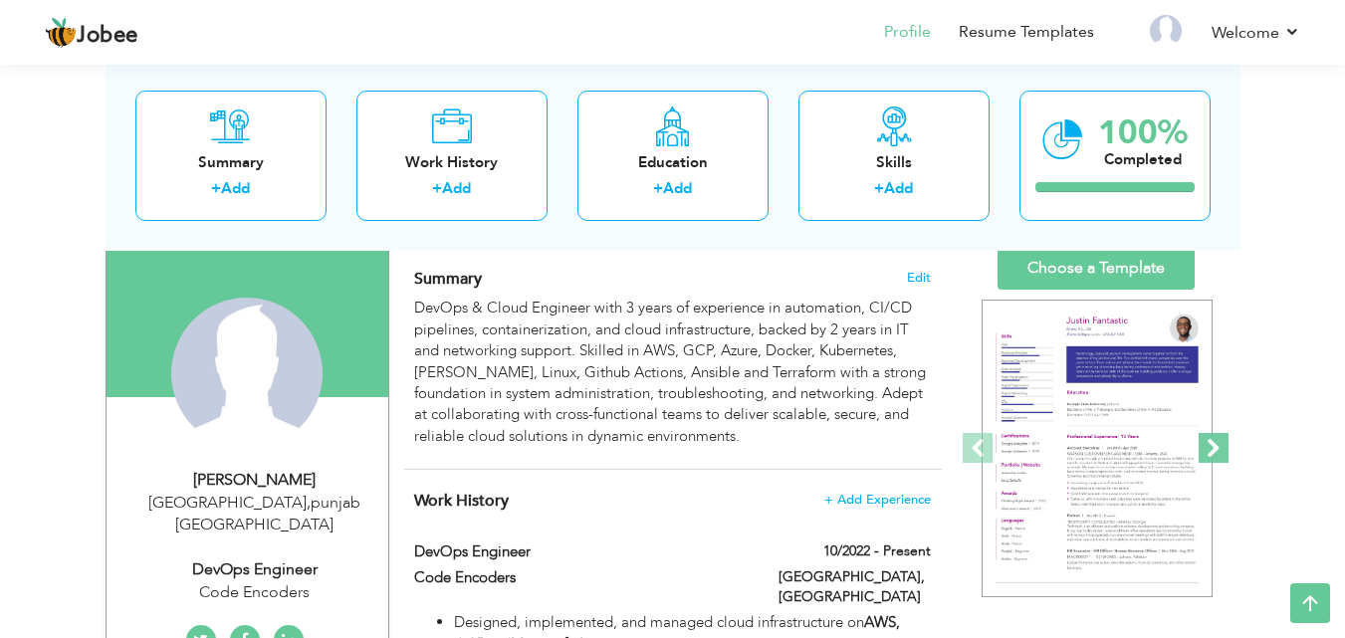
click at [1216, 437] on span at bounding box center [1214, 448] width 30 height 30
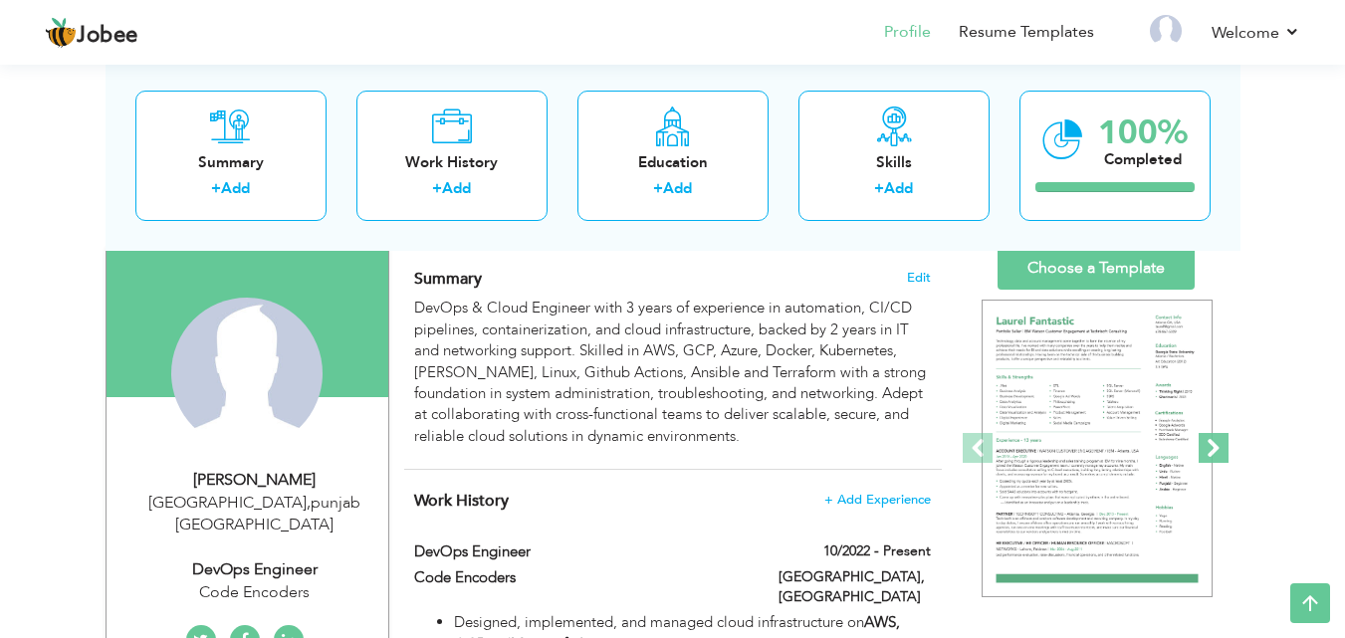
click at [1216, 437] on span at bounding box center [1214, 448] width 30 height 30
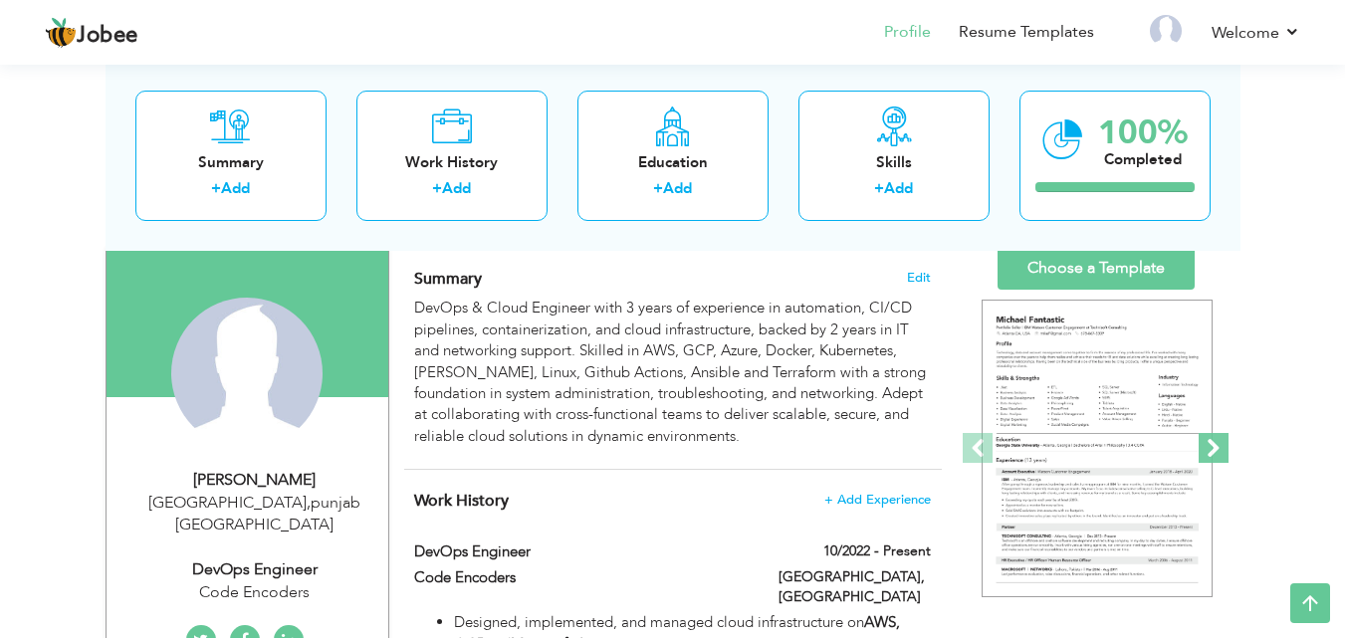
click at [1216, 437] on span at bounding box center [1214, 448] width 30 height 30
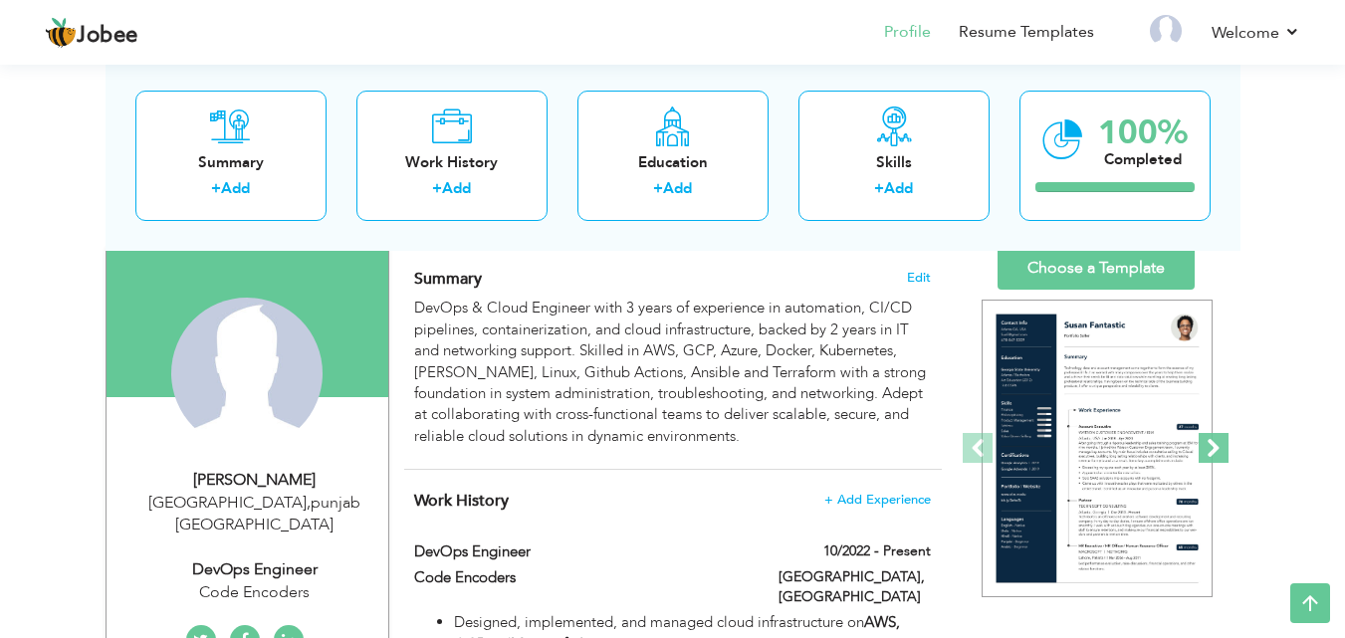
click at [1216, 437] on span at bounding box center [1214, 448] width 30 height 30
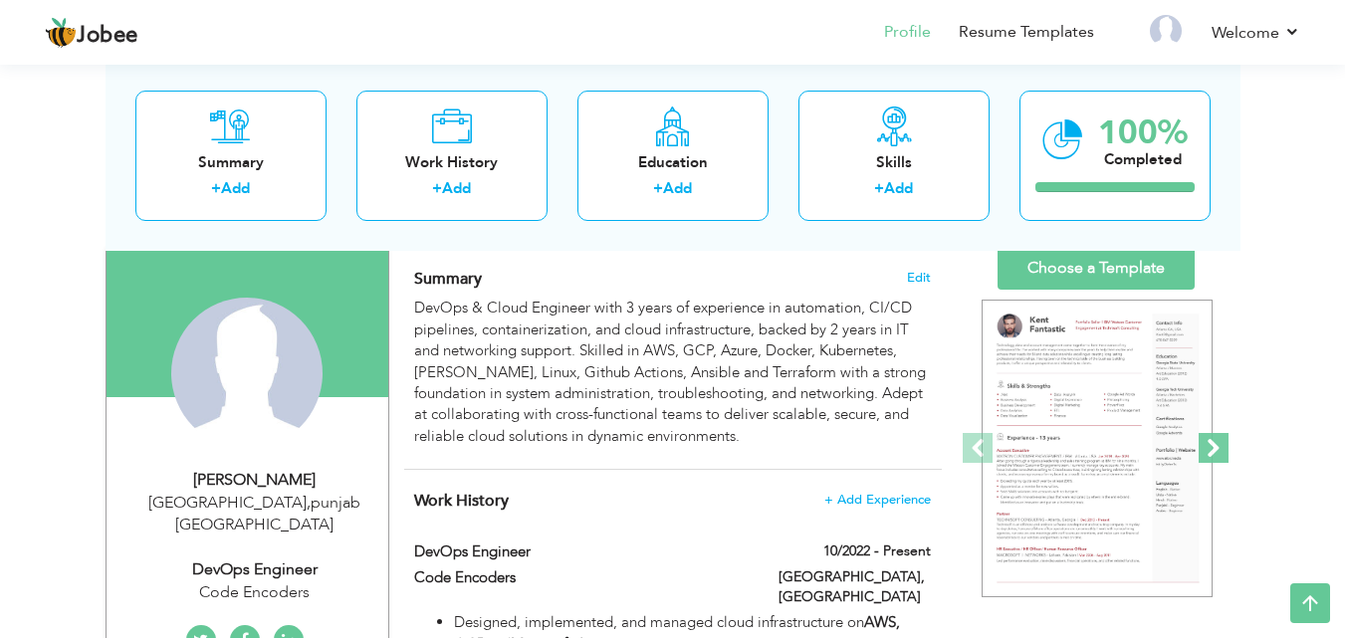
click at [1216, 437] on span at bounding box center [1214, 448] width 30 height 30
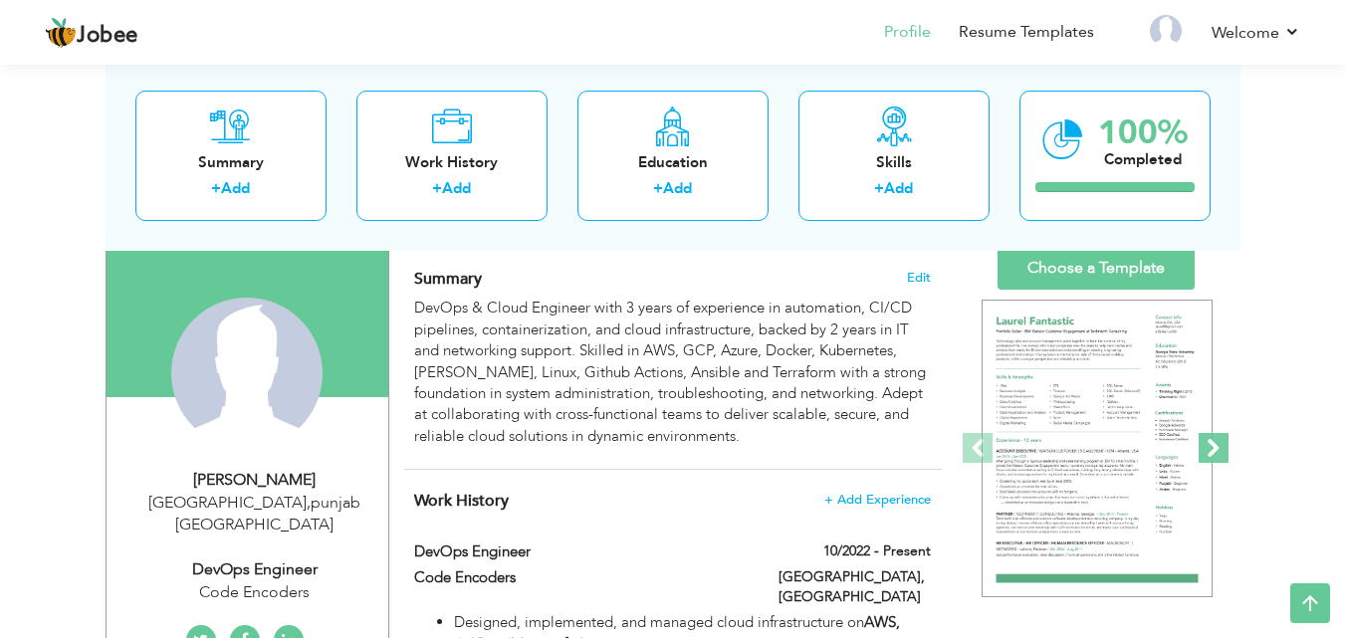
click at [1216, 437] on span at bounding box center [1214, 448] width 30 height 30
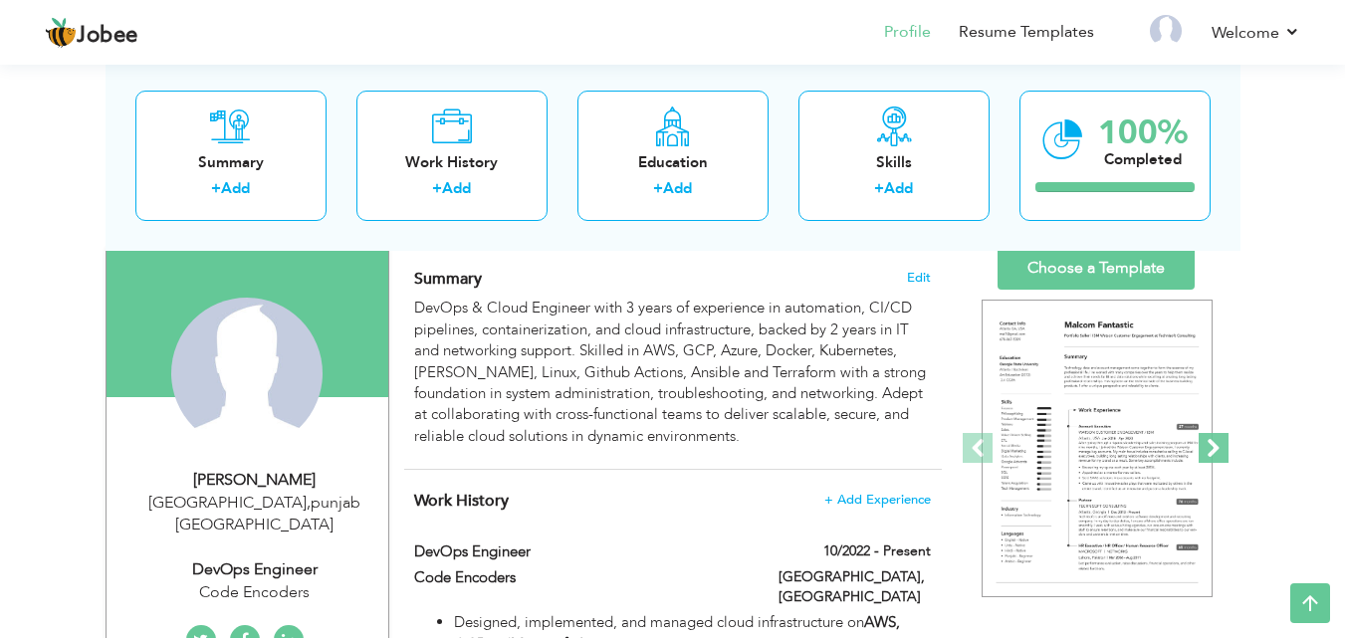
click at [1216, 437] on span at bounding box center [1214, 448] width 30 height 30
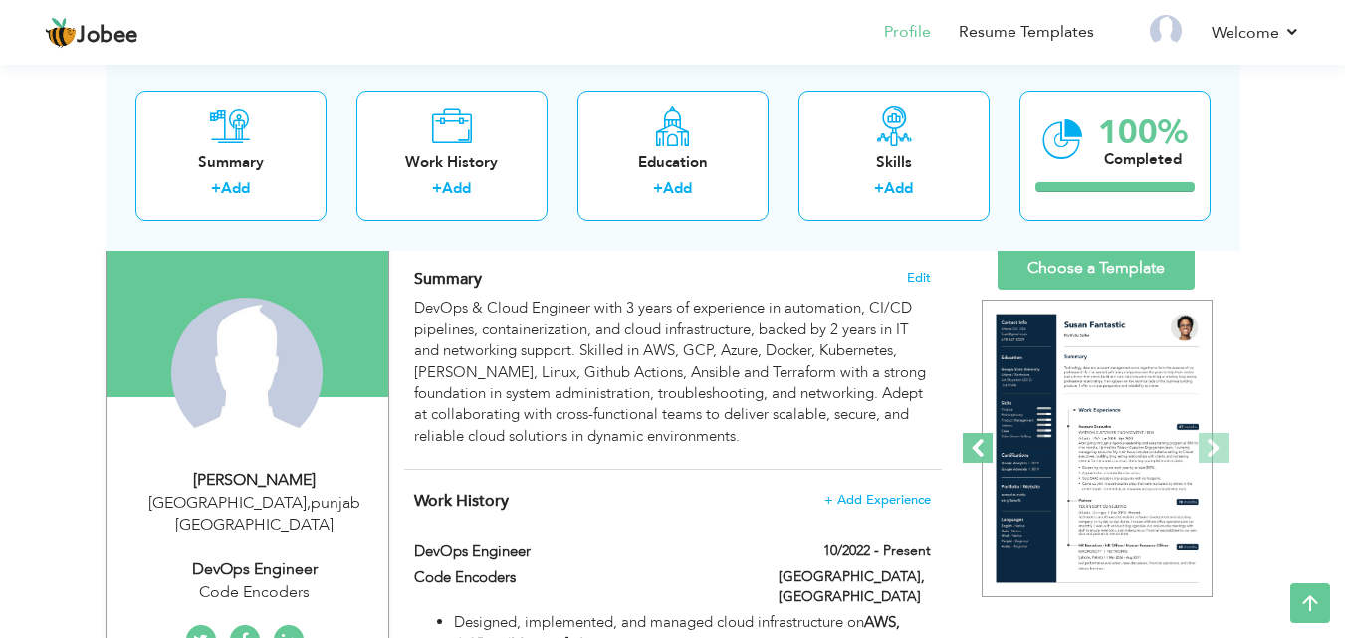
click at [976, 450] on span at bounding box center [978, 448] width 30 height 30
click at [1071, 267] on link "Choose a Template" at bounding box center [1096, 268] width 197 height 43
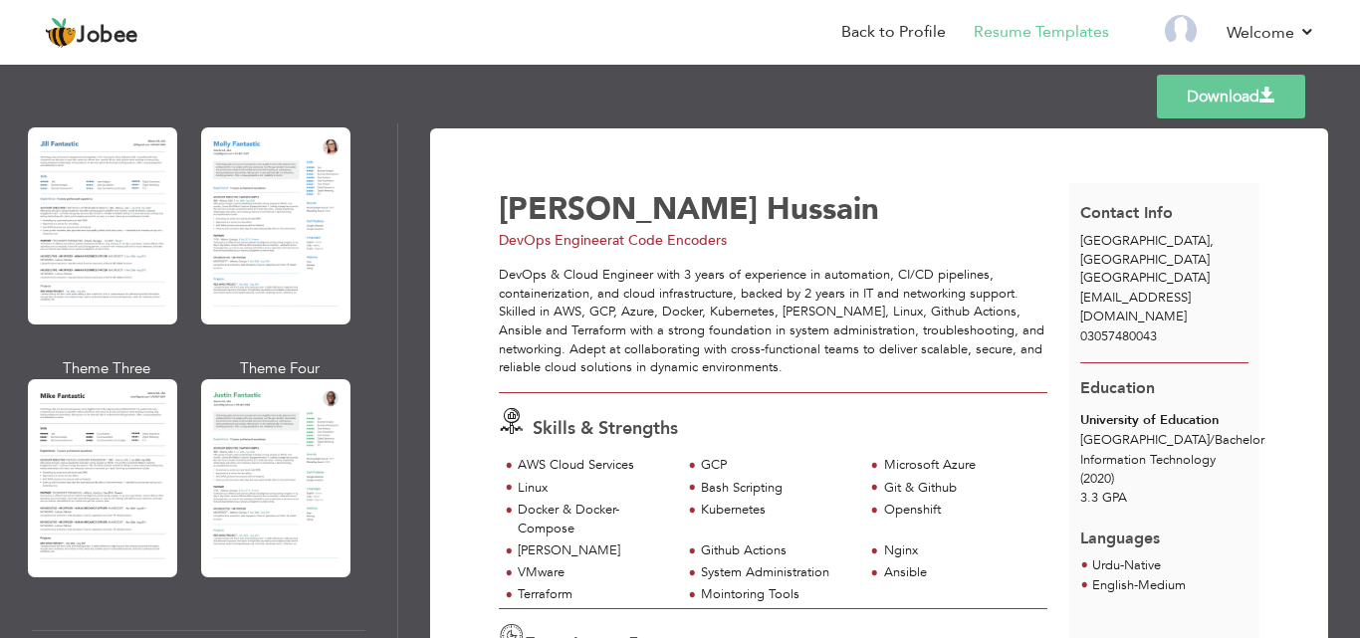
scroll to position [1030, 0]
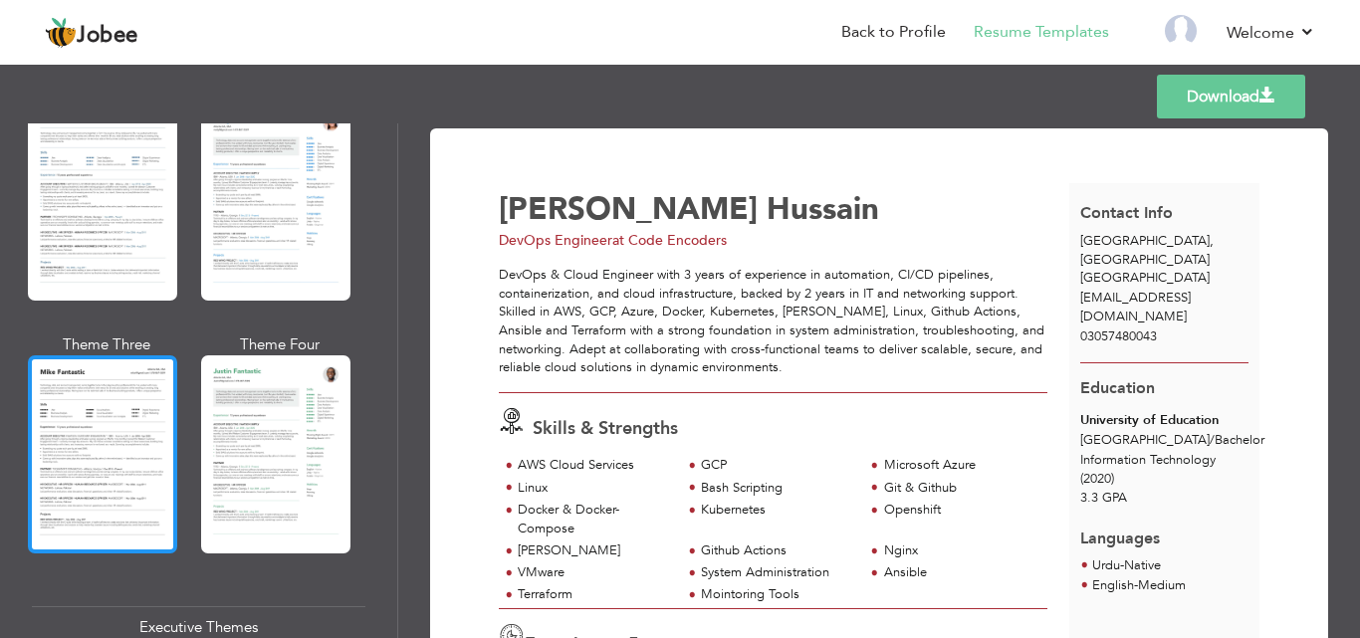
click at [74, 456] on div at bounding box center [102, 453] width 149 height 197
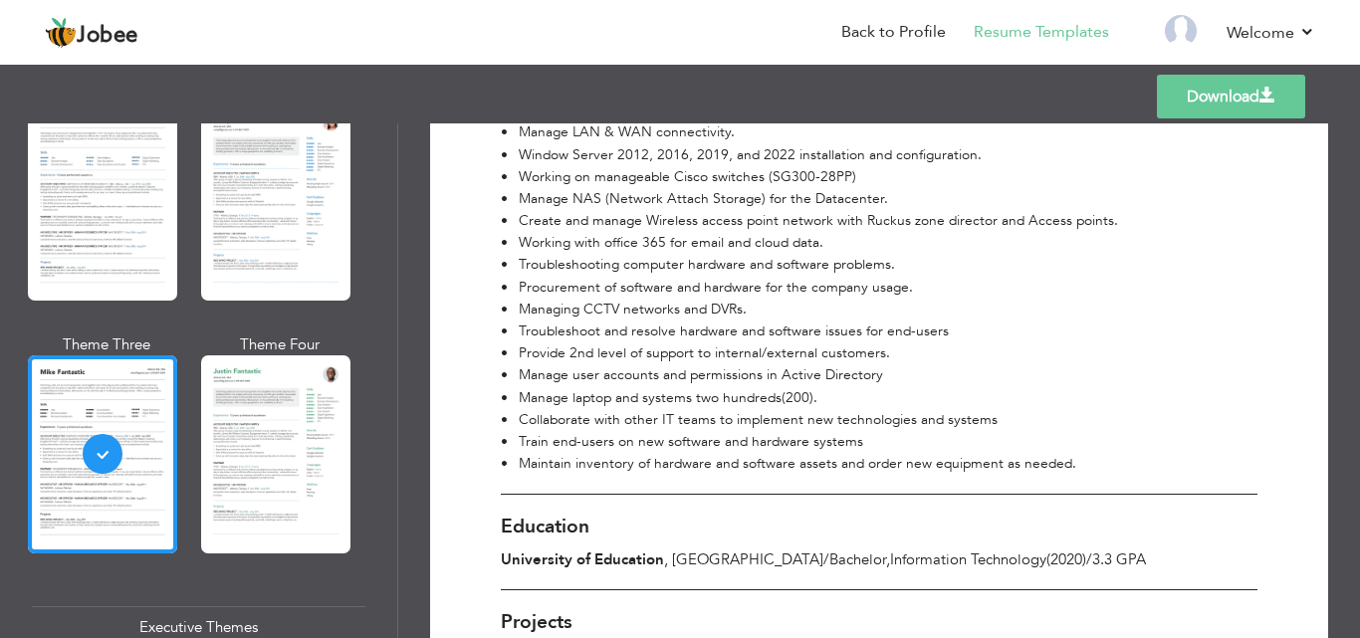
scroll to position [1015, 0]
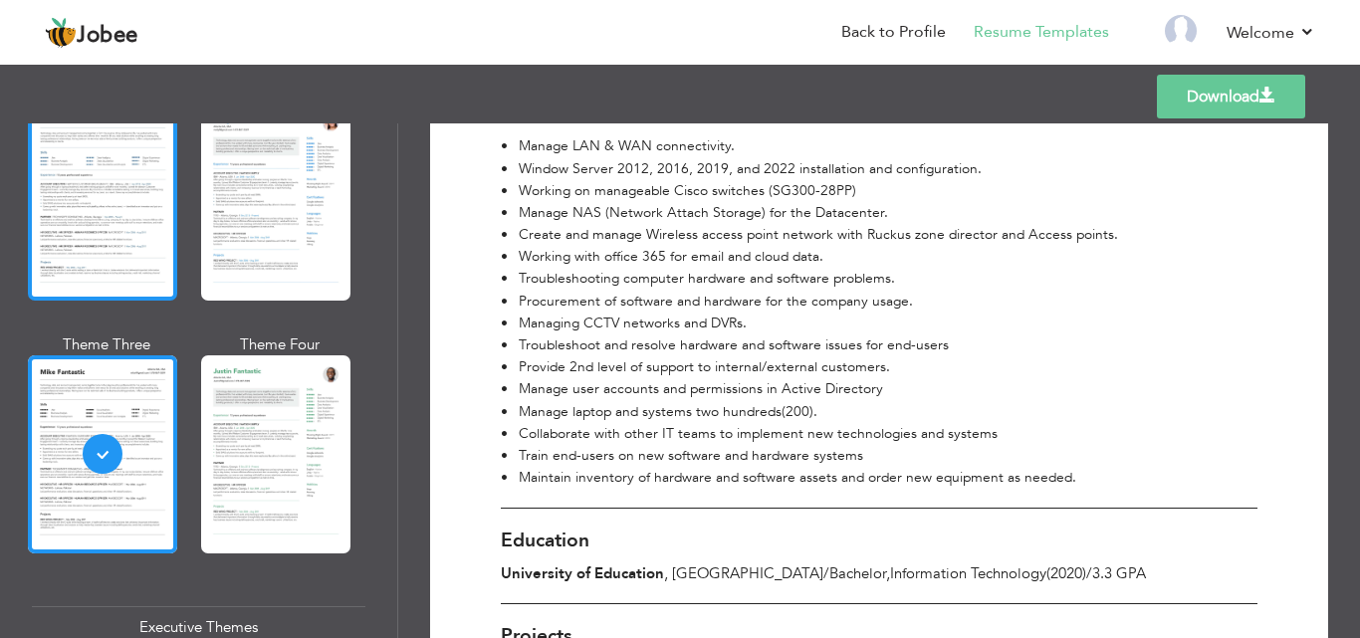
click at [75, 209] on div at bounding box center [102, 202] width 149 height 197
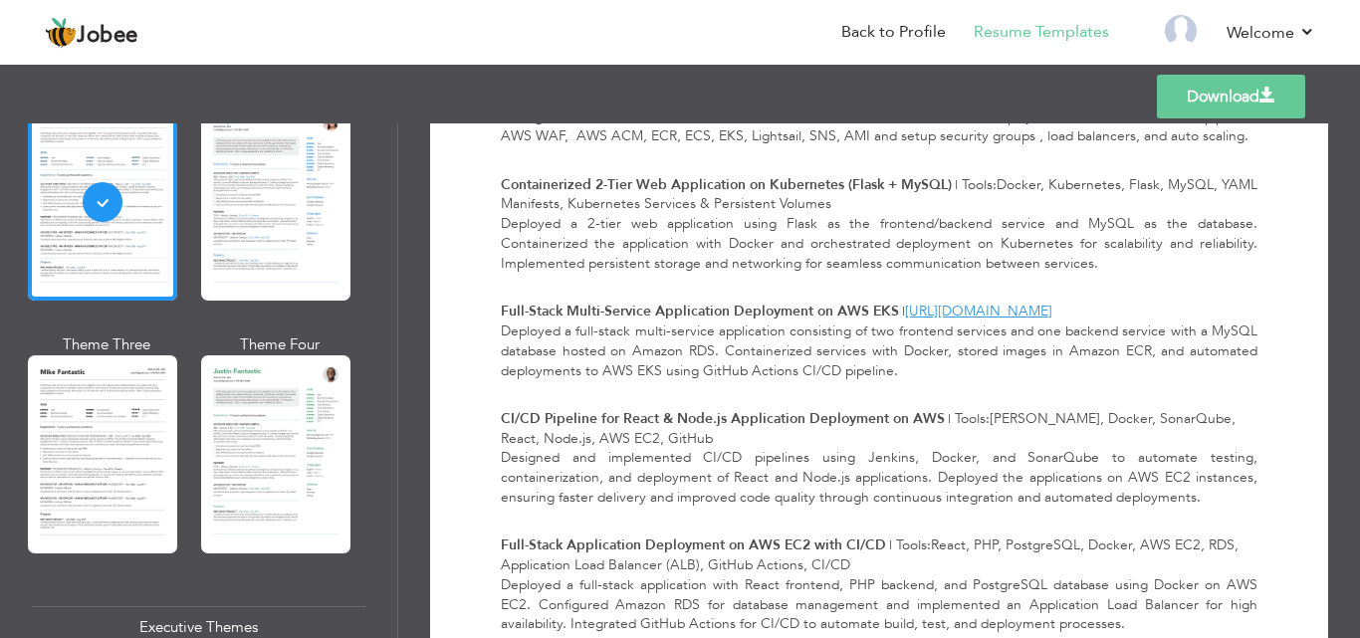
scroll to position [1797, 0]
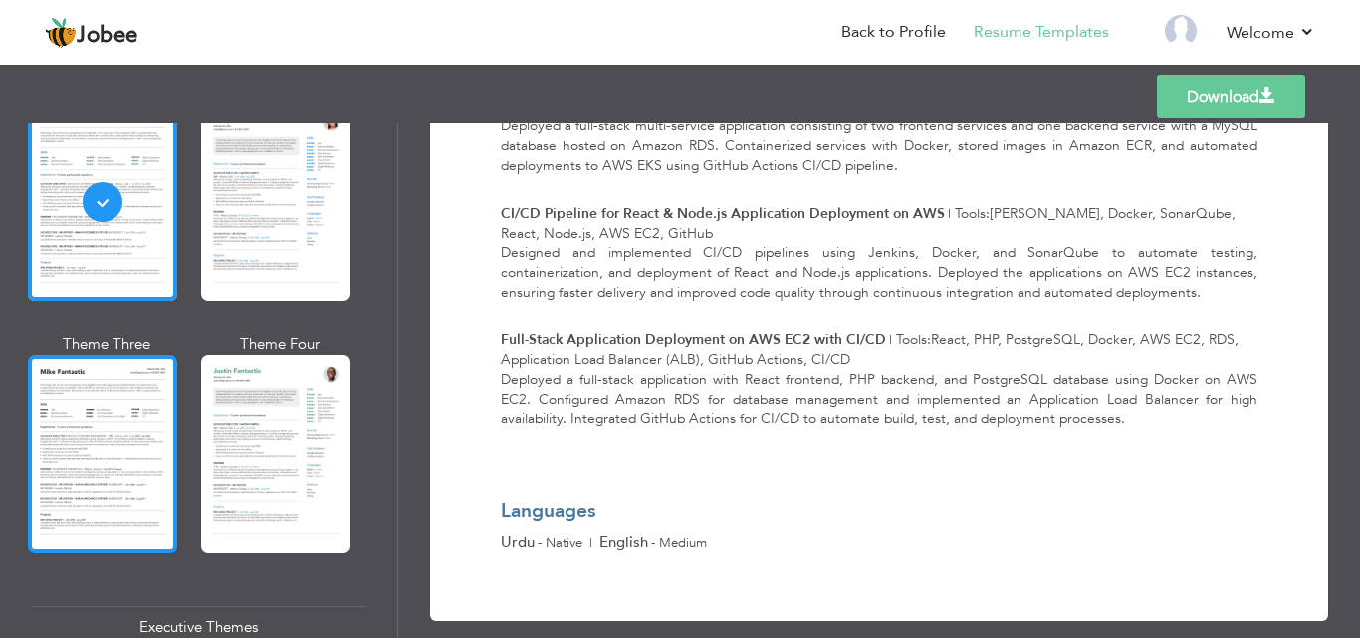
click at [80, 425] on div at bounding box center [102, 453] width 149 height 197
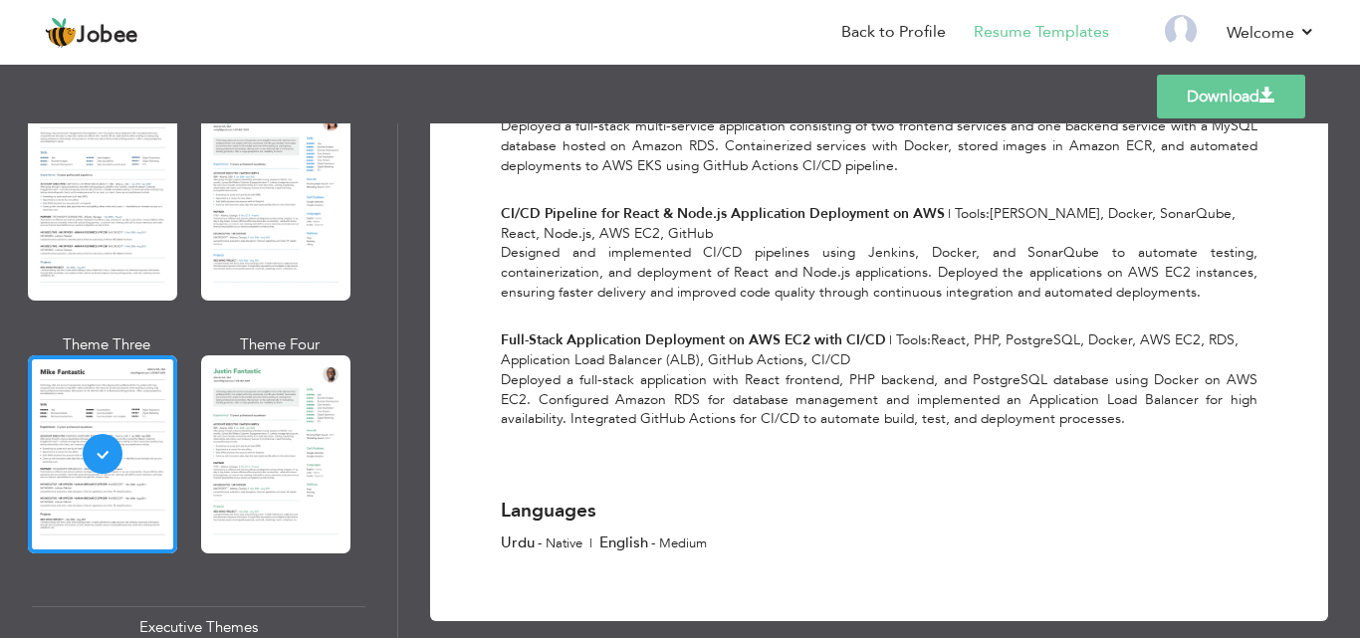
click at [1233, 94] on link "Download" at bounding box center [1231, 97] width 148 height 44
click at [1184, 27] on img at bounding box center [1181, 31] width 32 height 32
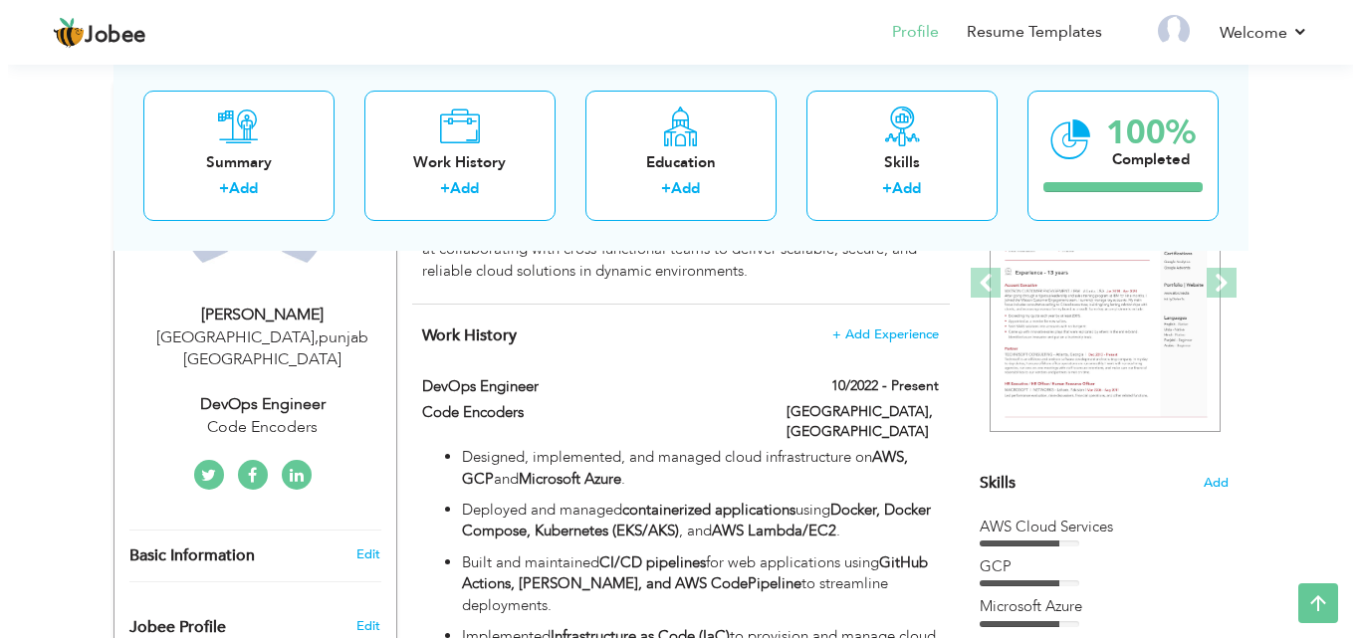
scroll to position [289, 0]
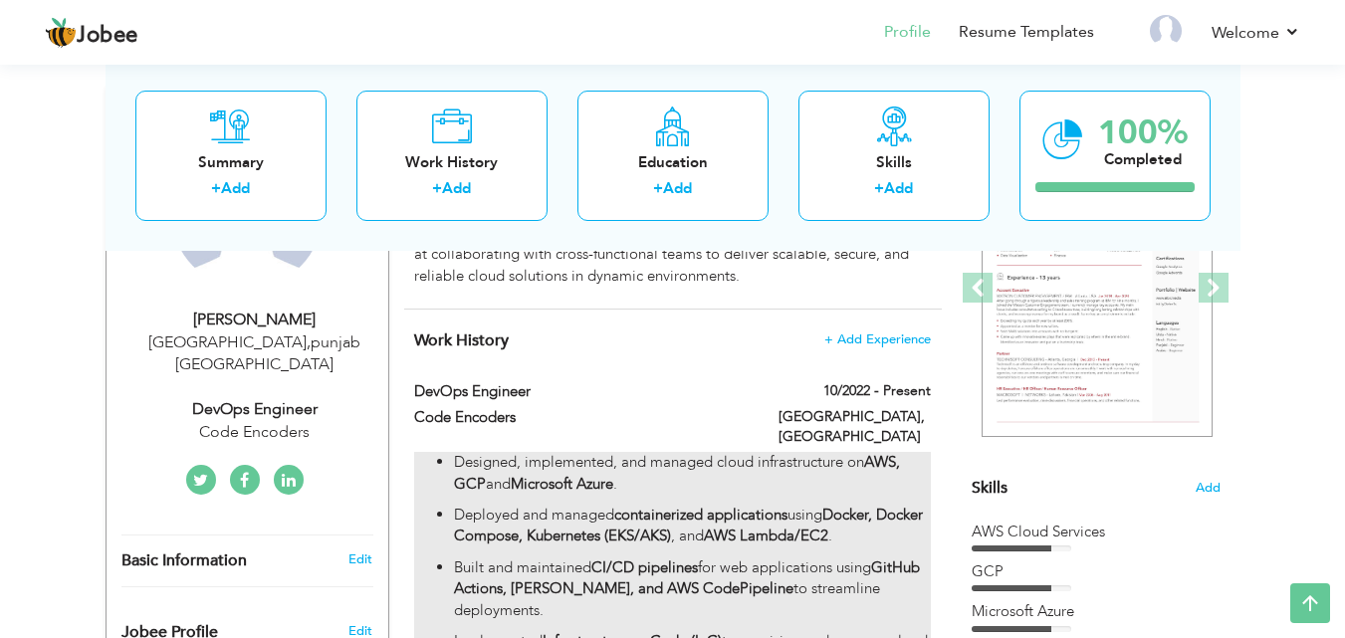
click at [748, 517] on p "Deployed and managed containerized applications using Docker, Docker Compose, K…" at bounding box center [692, 526] width 476 height 43
type input "DevOps Engineer"
type input "Code Encoders"
type input "10/2022"
type input "[GEOGRAPHIC_DATA]"
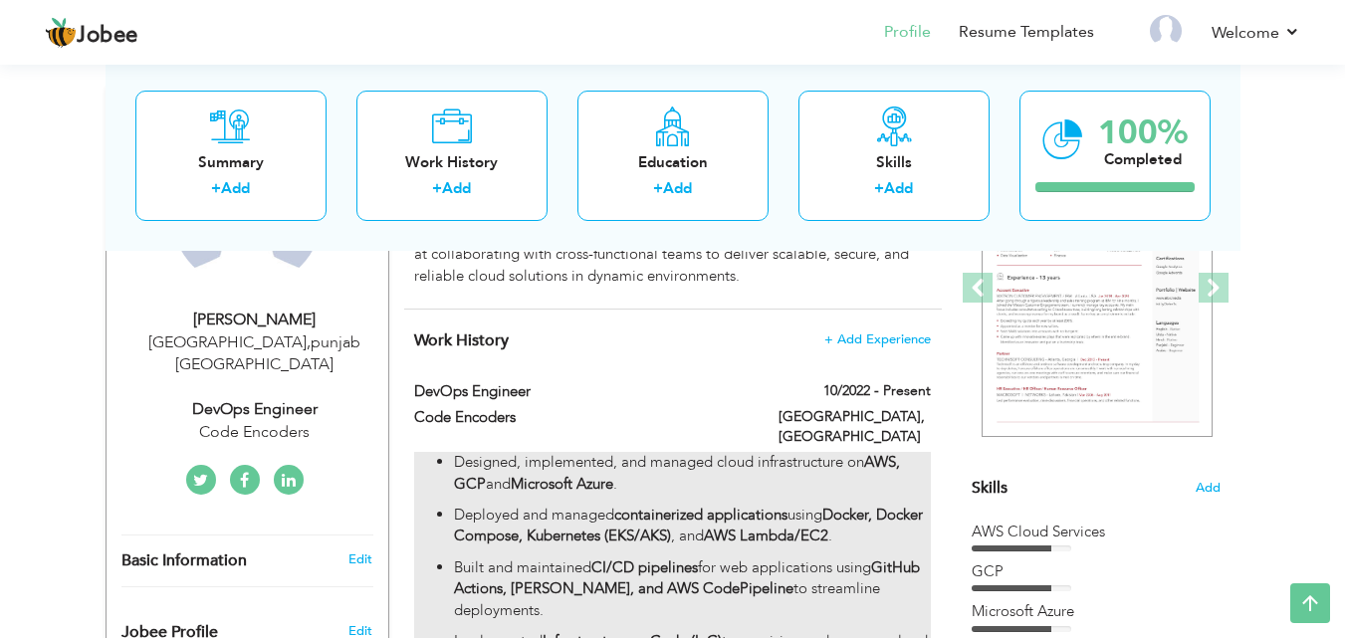
type input "[GEOGRAPHIC_DATA]"
checkbox input "true"
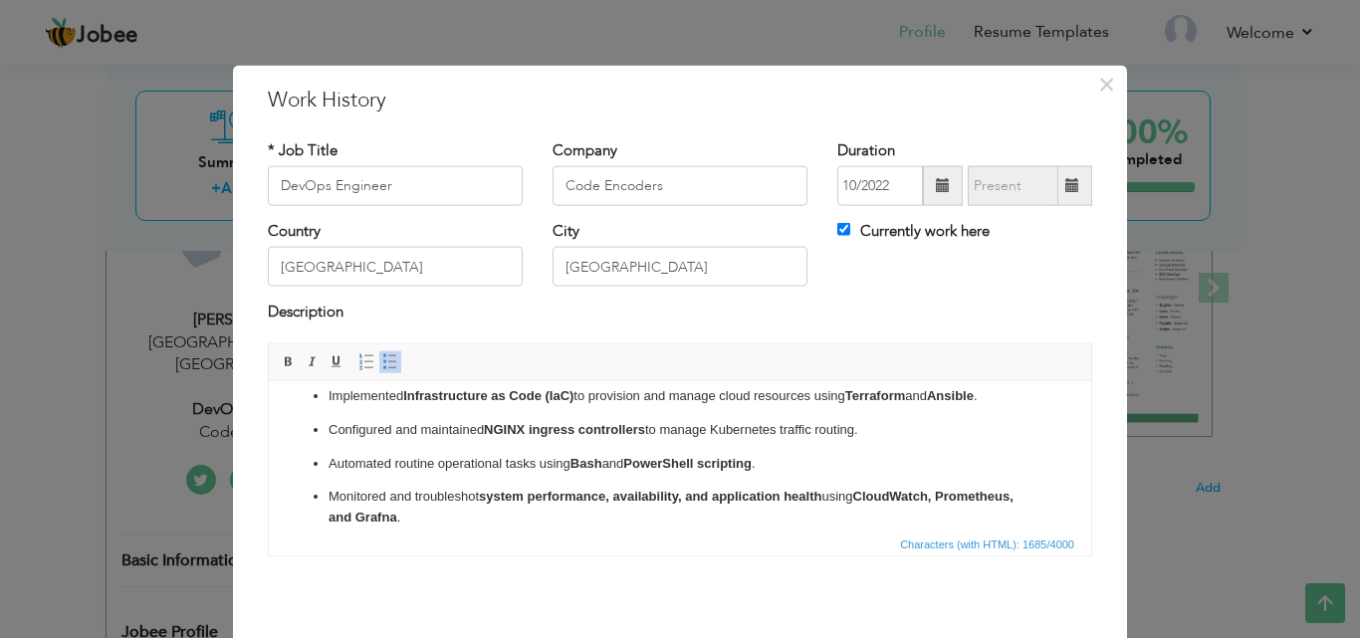
scroll to position [0, 0]
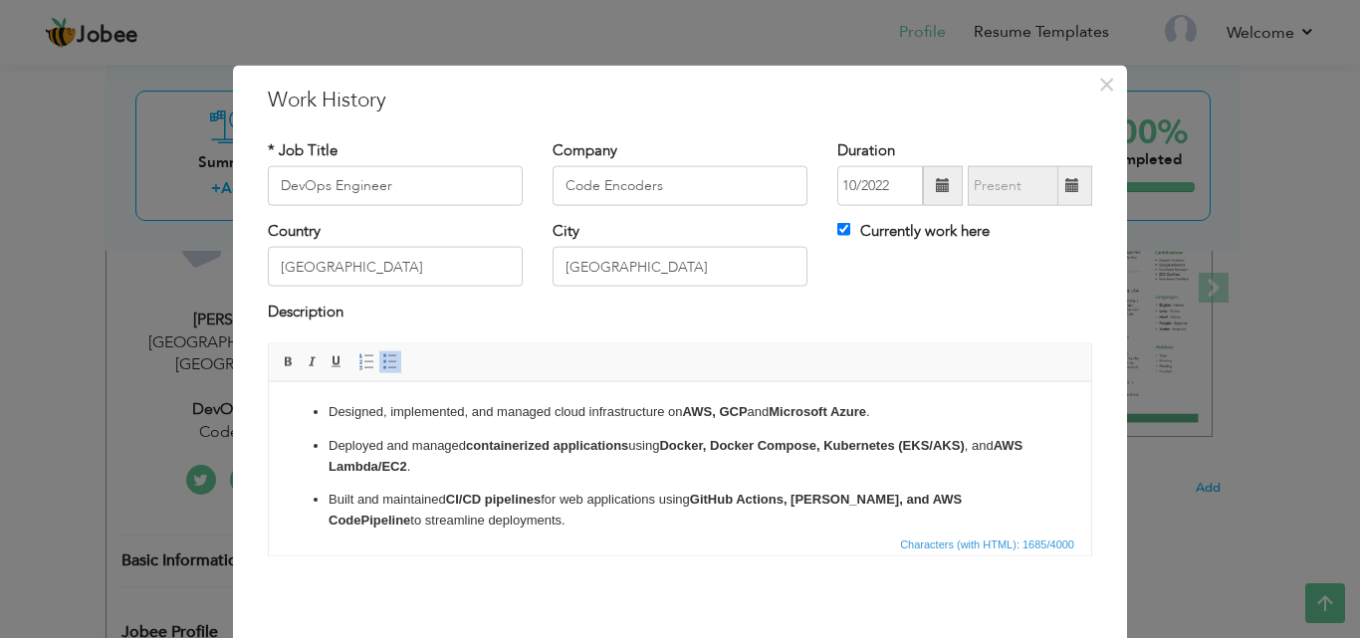
drag, startPoint x: 406, startPoint y: 503, endPoint x: 304, endPoint y: 392, distance: 150.8
click at [304, 392] on html "Designed, implemented, and managed cloud infrastructure on AWS, GCP and Microso…" at bounding box center [680, 610] width 822 height 459
click at [281, 364] on span at bounding box center [289, 361] width 16 height 16
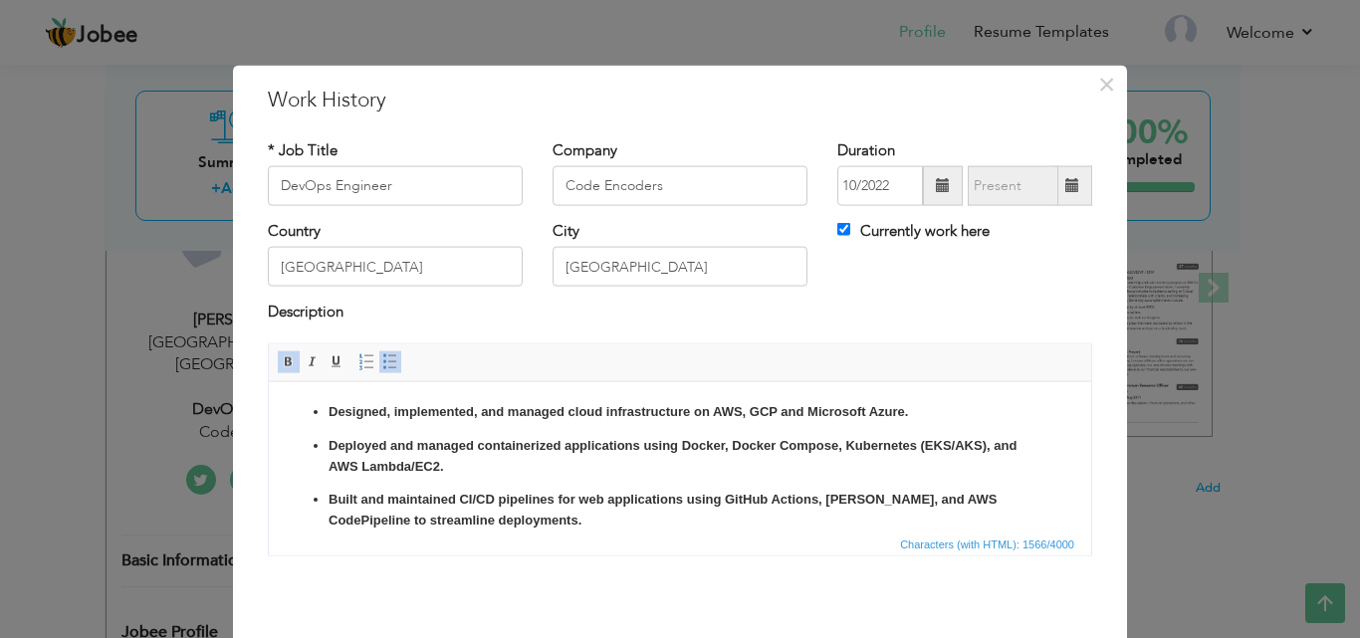
click at [281, 364] on span at bounding box center [289, 361] width 16 height 16
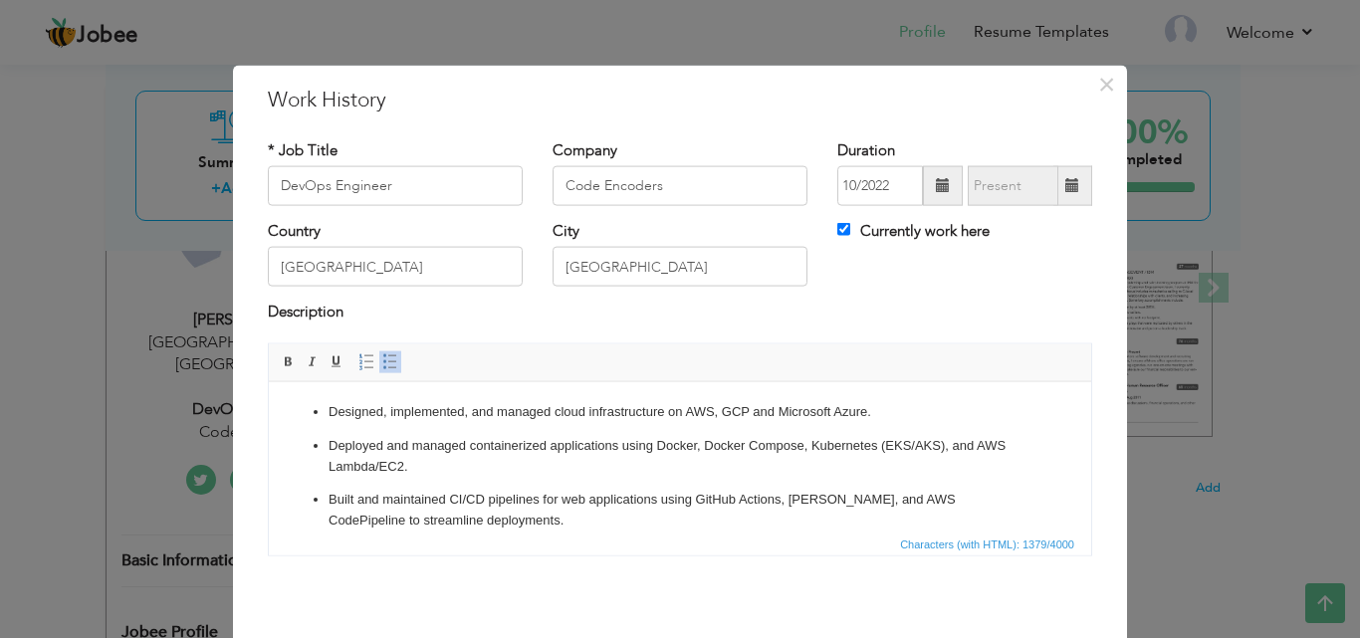
click at [666, 466] on p "Deployed and managed containerized applications using Docker, Docker Compose, K…" at bounding box center [680, 456] width 703 height 42
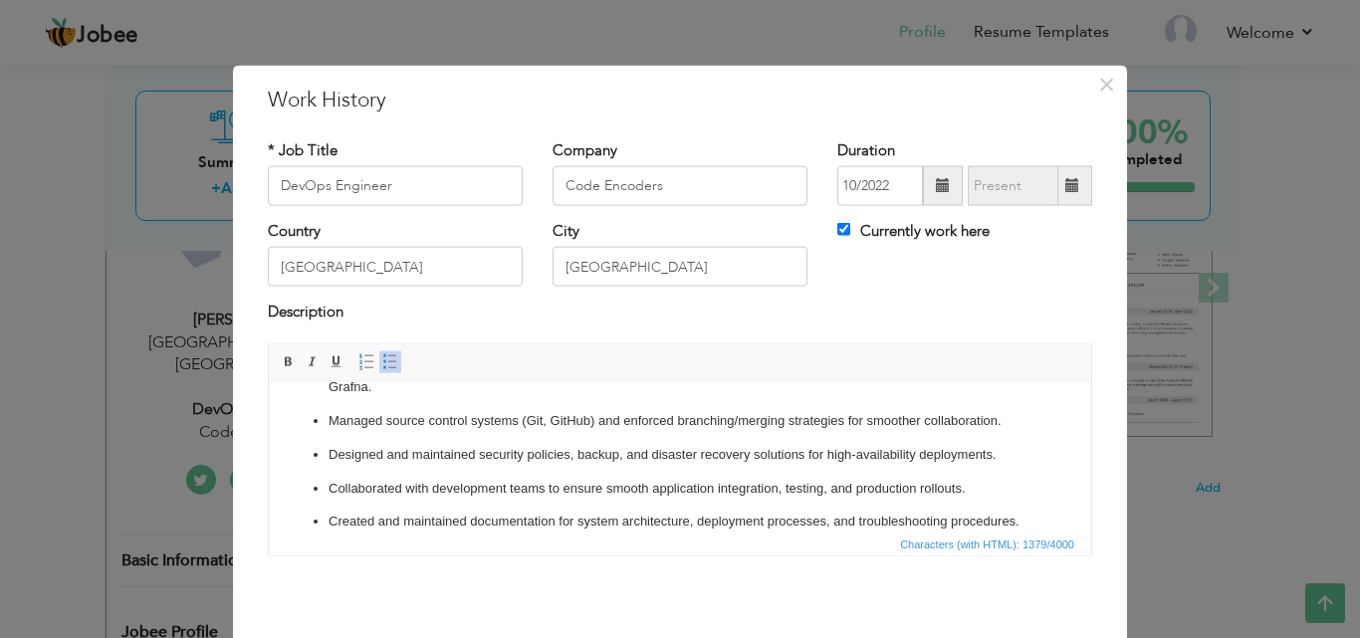
scroll to position [331, 0]
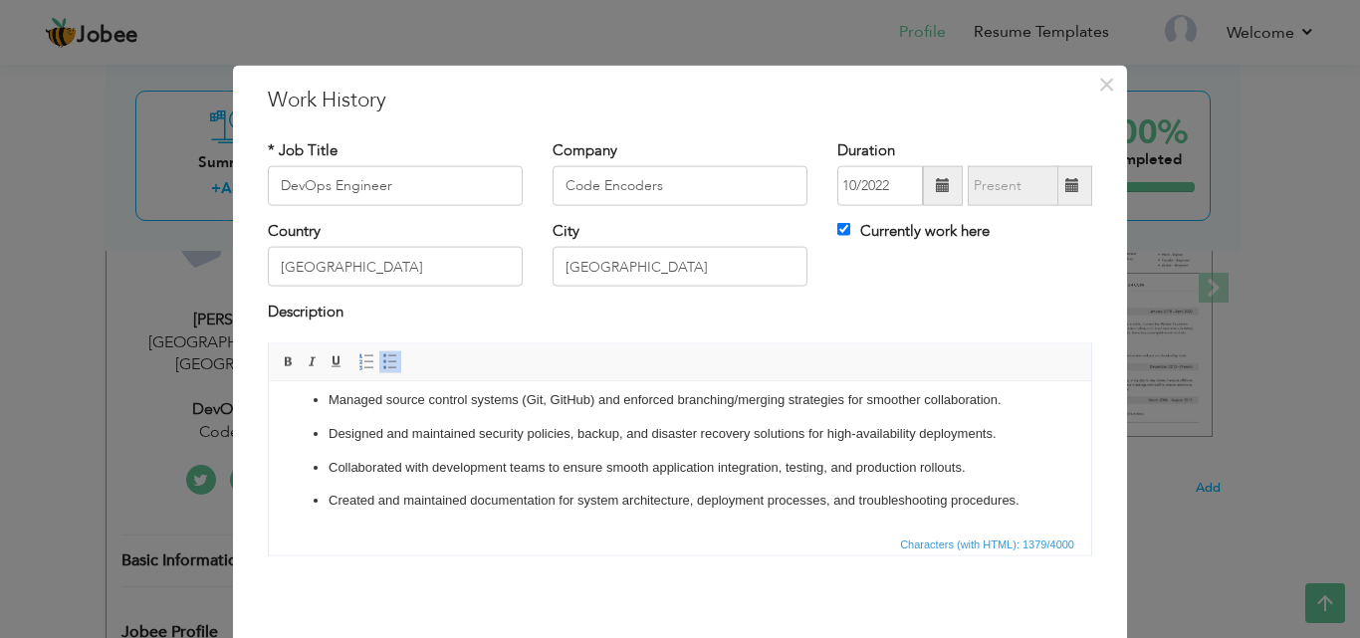
drag, startPoint x: 1080, startPoint y: 413, endPoint x: 1351, endPoint y: 915, distance: 570.3
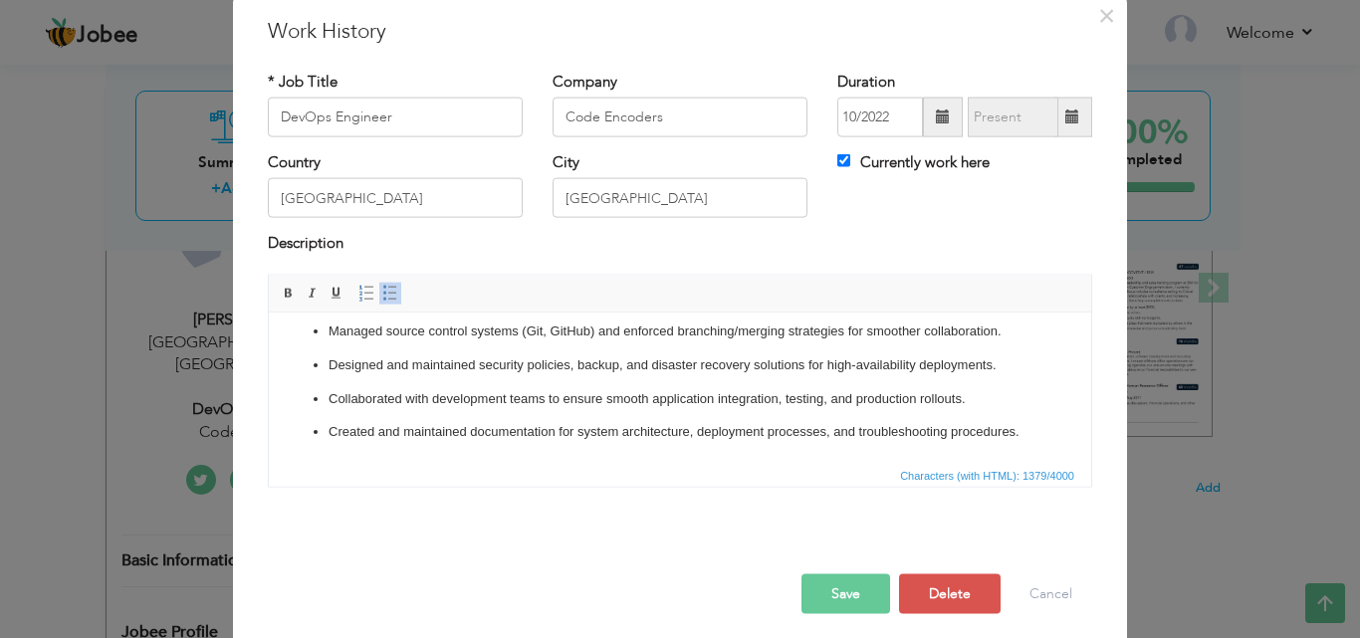
scroll to position [79, 0]
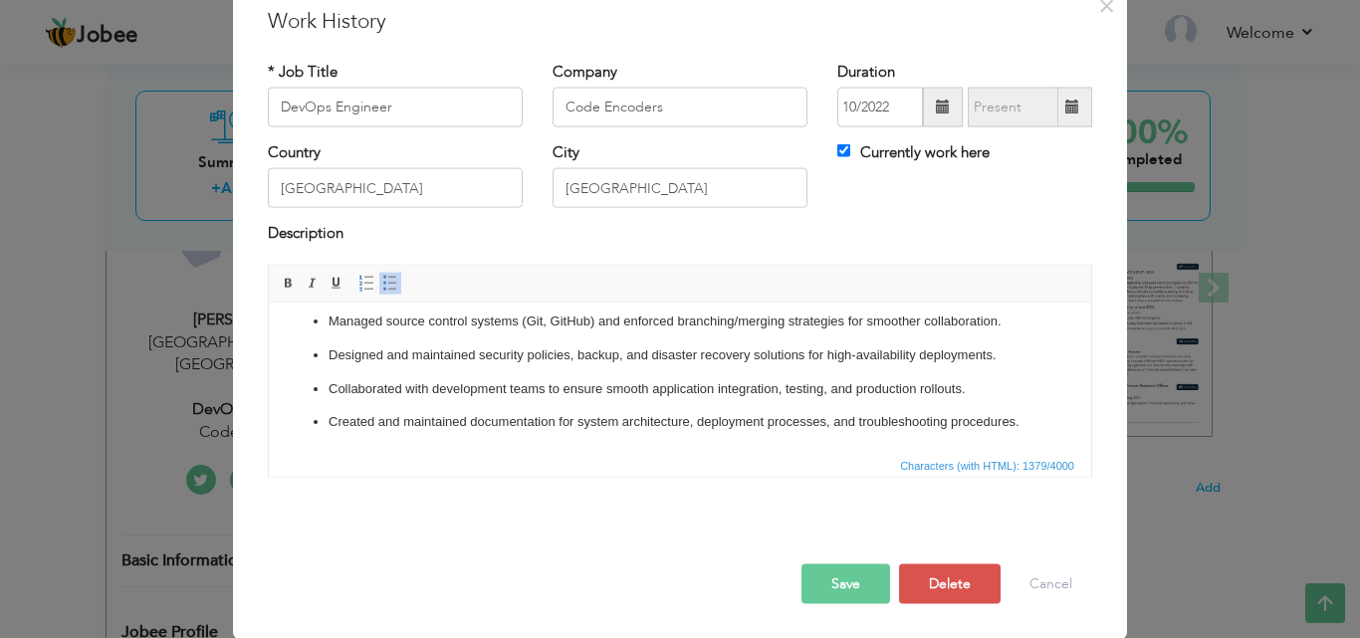
click at [853, 585] on button "Save" at bounding box center [846, 584] width 89 height 40
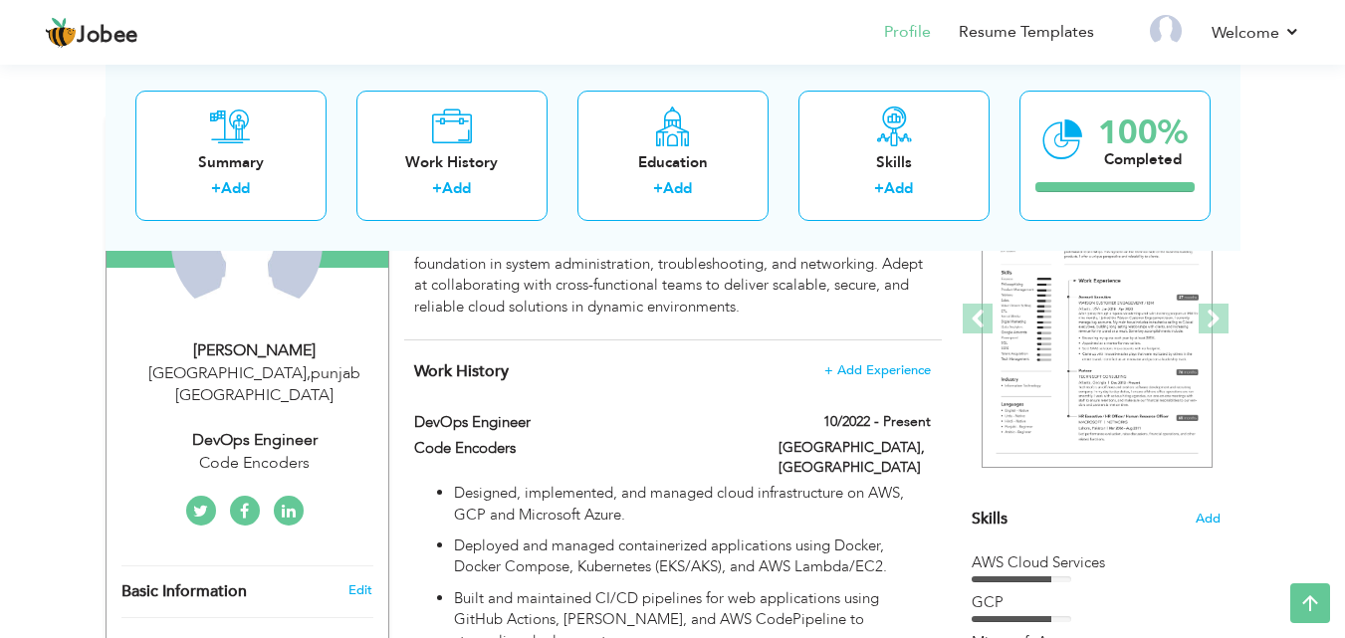
scroll to position [118, 0]
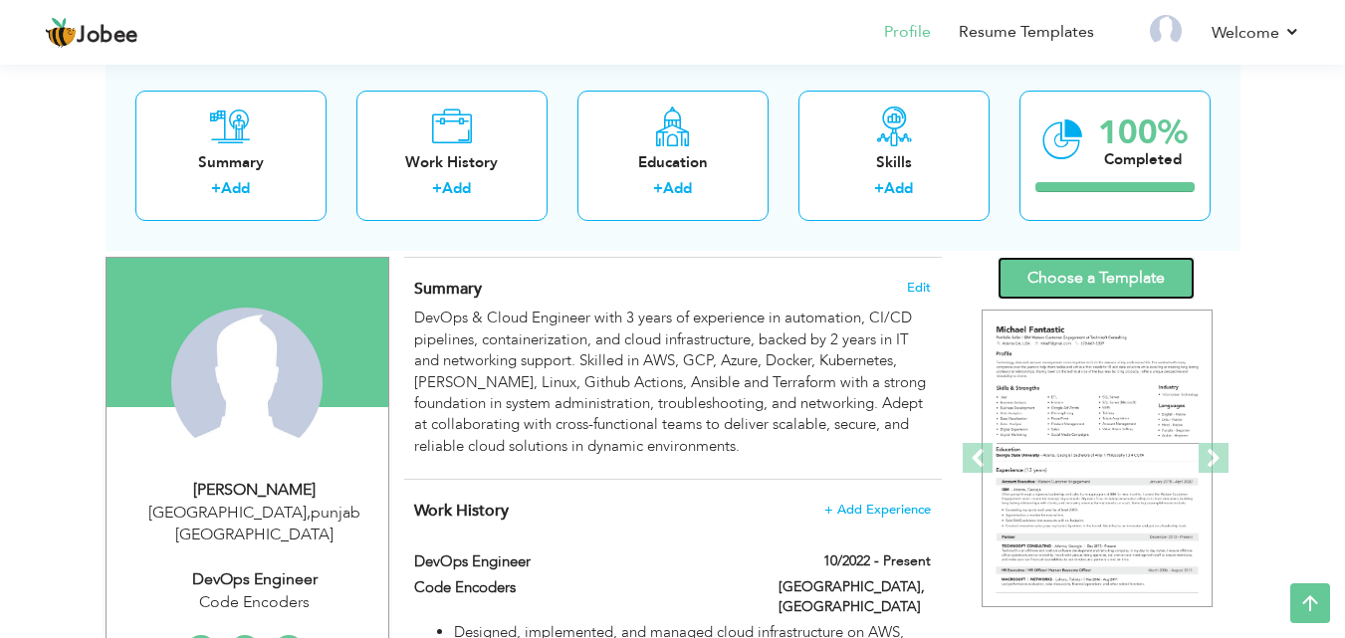
click at [1065, 271] on link "Choose a Template" at bounding box center [1096, 278] width 197 height 43
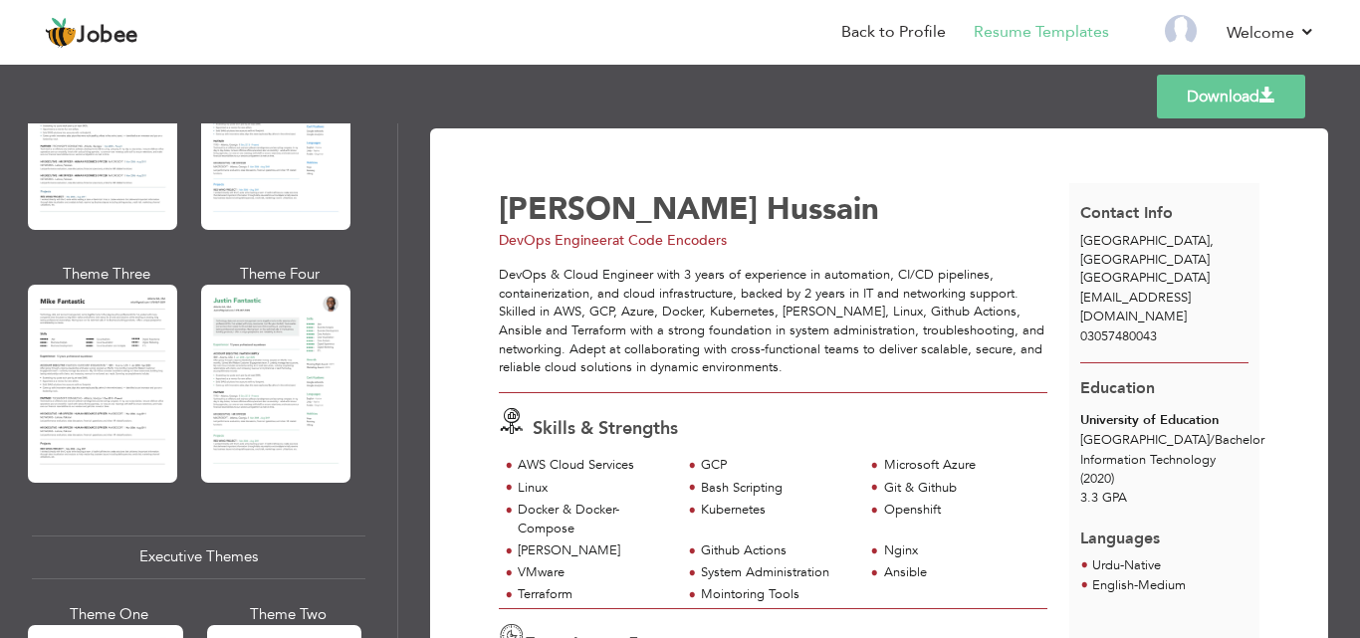
scroll to position [1124, 0]
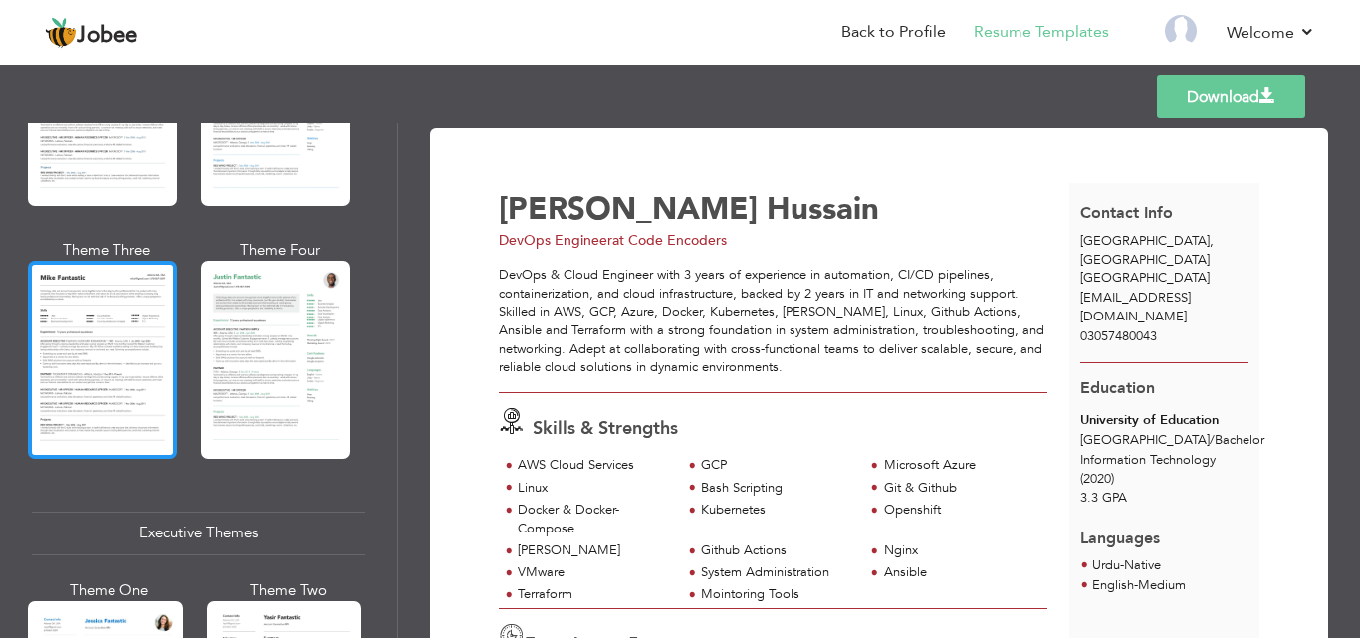
click at [122, 362] on div at bounding box center [102, 359] width 149 height 197
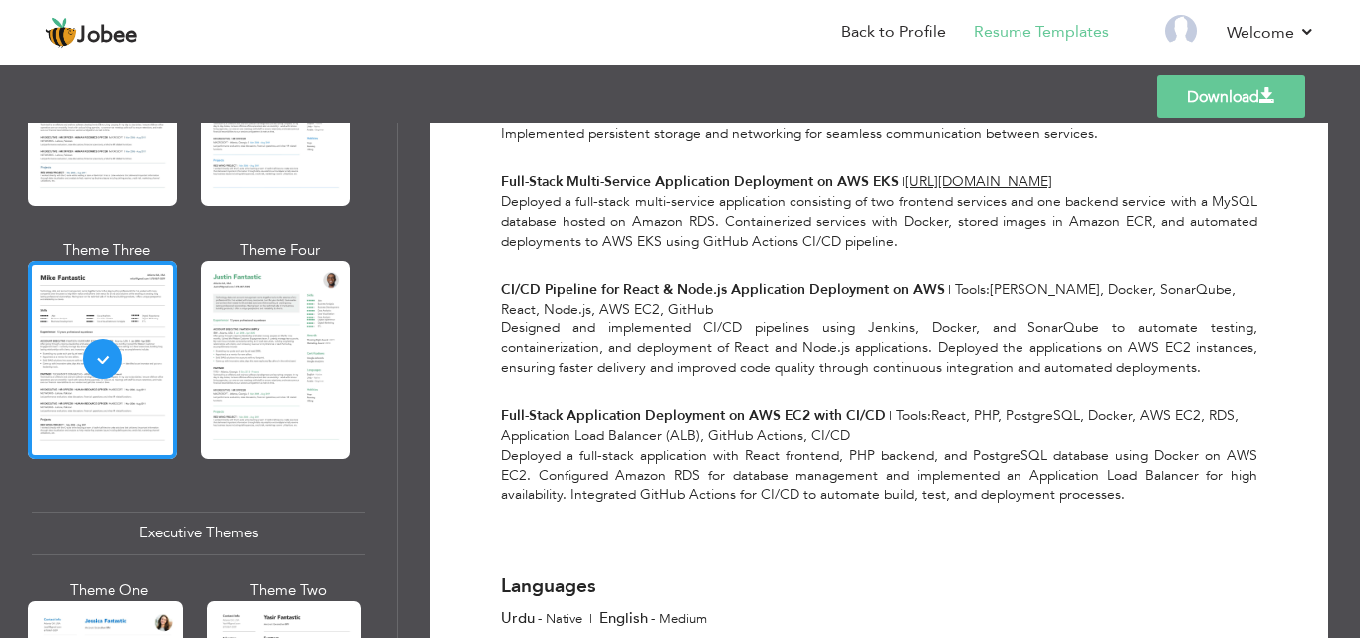
scroll to position [1797, 0]
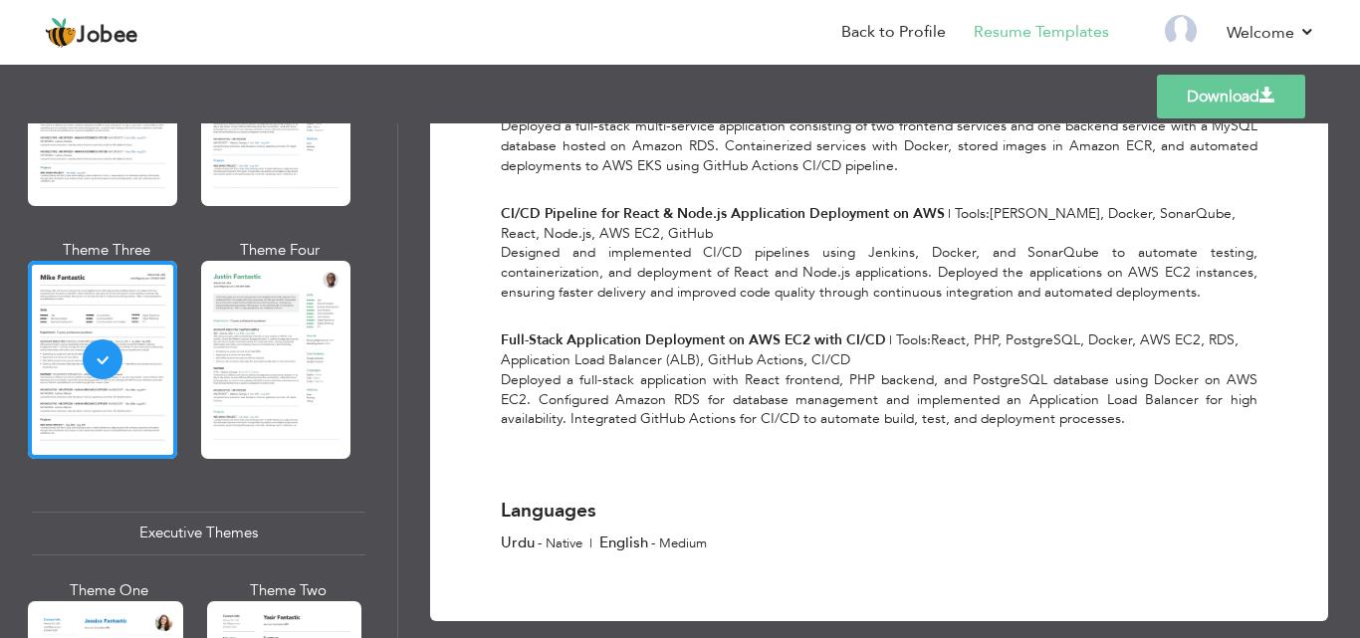
click at [1238, 98] on link "Download" at bounding box center [1231, 97] width 148 height 44
click at [1184, 23] on img at bounding box center [1181, 31] width 32 height 32
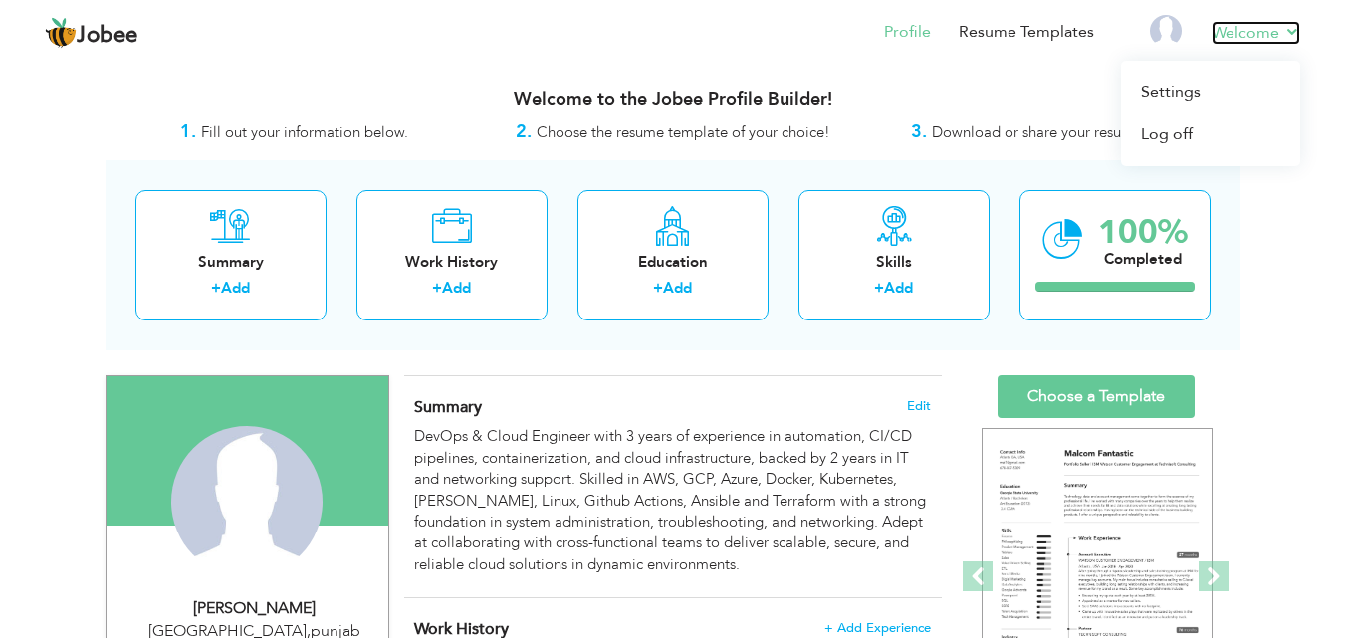
click at [1291, 28] on link "Welcome" at bounding box center [1256, 33] width 89 height 24
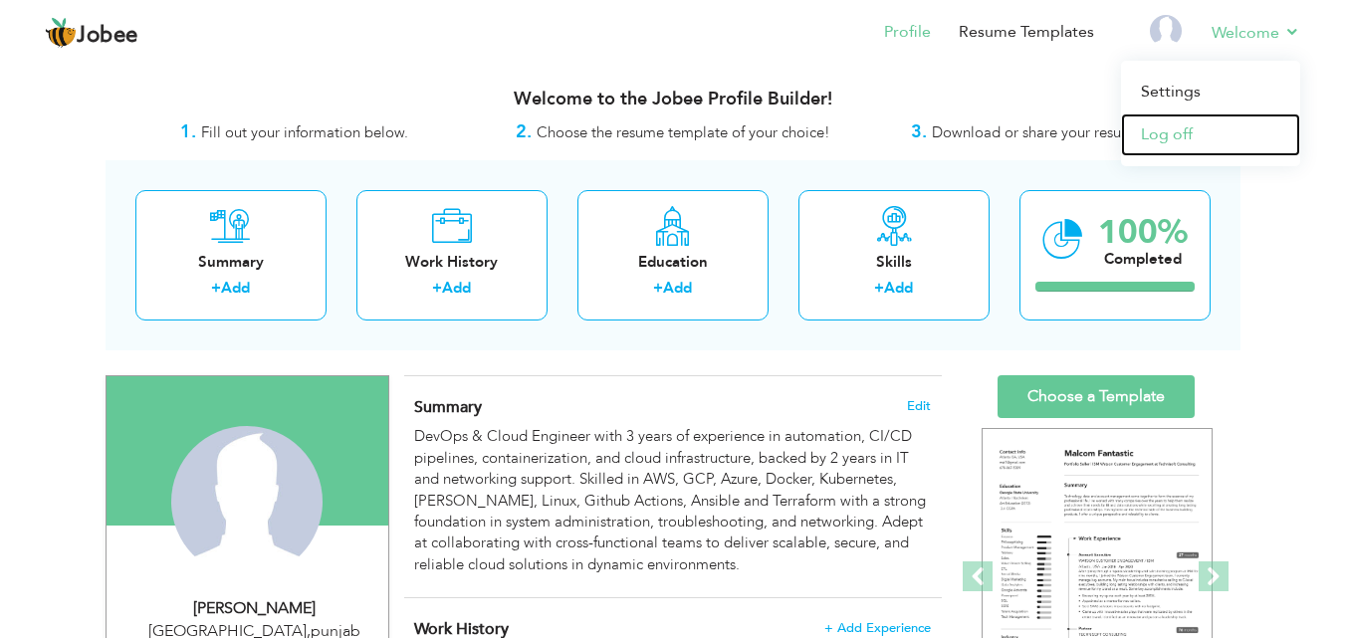
click at [1175, 133] on link "Log off" at bounding box center [1210, 135] width 179 height 43
